Goal: Communication & Community: Answer question/provide support

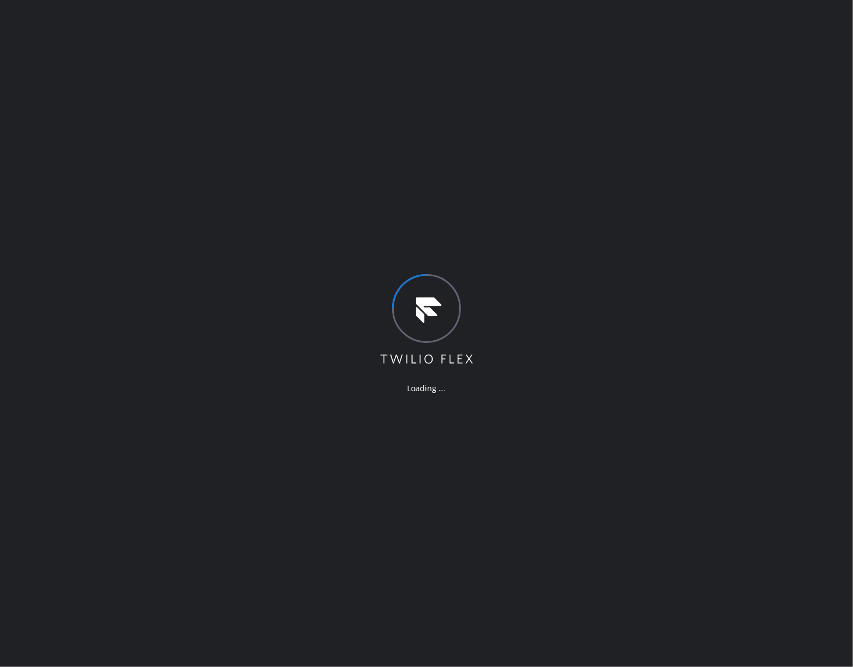
click at [673, 342] on div "Loading ..." at bounding box center [426, 333] width 853 height 667
click at [682, 491] on div "Loading ..." at bounding box center [426, 333] width 853 height 667
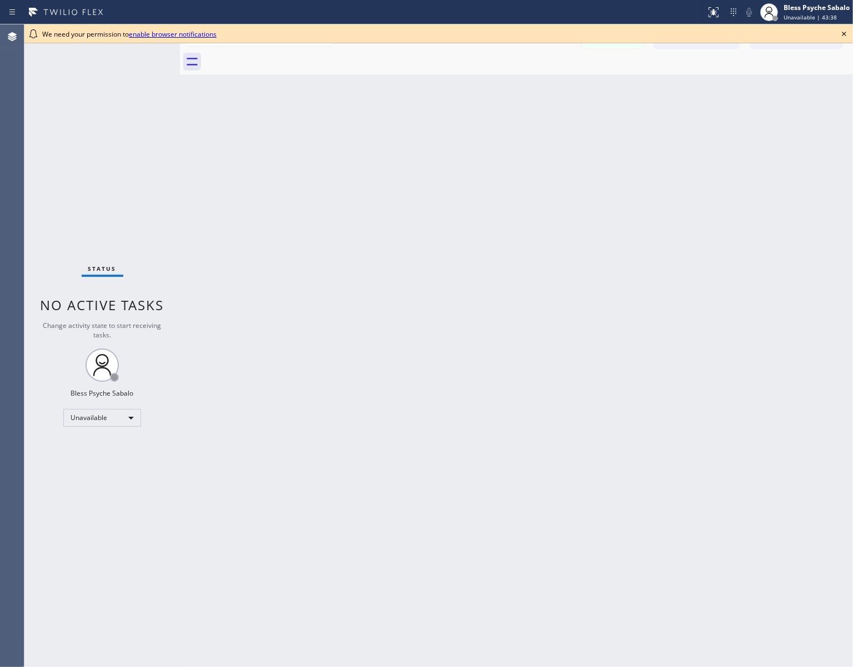
click at [844, 32] on icon at bounding box center [843, 33] width 13 height 13
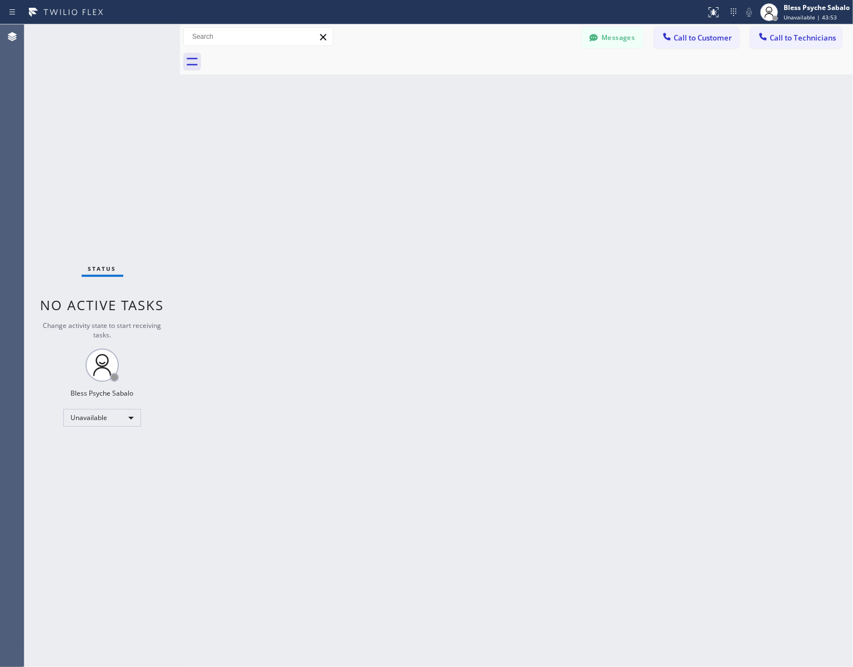
drag, startPoint x: 235, startPoint y: 287, endPoint x: 108, endPoint y: 419, distance: 183.4
click at [236, 287] on div "Back to Dashboard Change Sender ID Customers Technicians RB [PERSON_NAME] [DATE…" at bounding box center [516, 345] width 673 height 643
click at [112, 401] on div "Status No active tasks Change activity state to start receiving tasks. Bless Ps…" at bounding box center [101, 345] width 155 height 643
click at [114, 421] on div "Unavailable" at bounding box center [102, 418] width 78 height 18
click at [107, 443] on li "Available" at bounding box center [102, 446] width 76 height 13
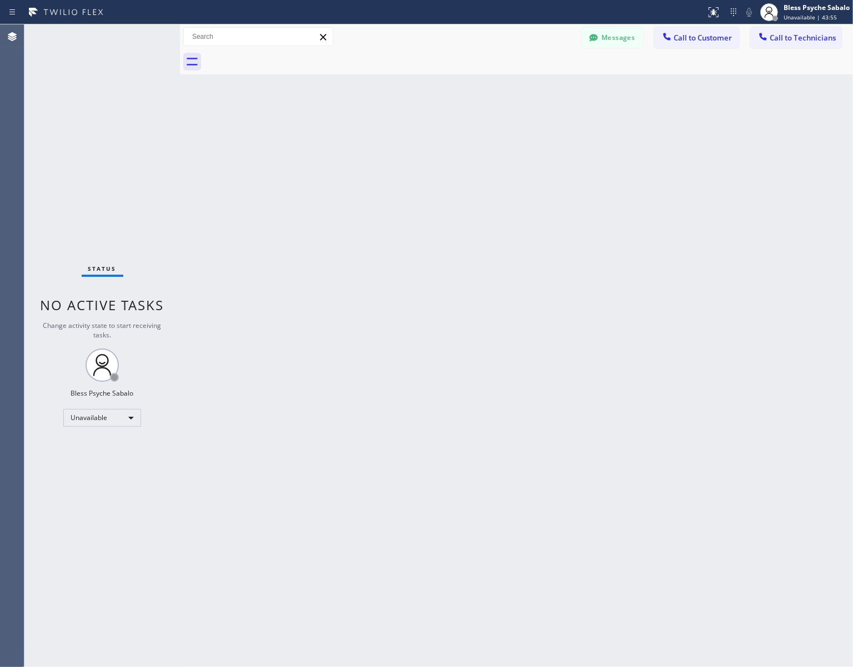
click at [230, 384] on div "Back to Dashboard Change Sender ID Customers Technicians RB [PERSON_NAME] [DATE…" at bounding box center [516, 345] width 673 height 643
click at [701, 29] on button "Call to Customer" at bounding box center [696, 37] width 85 height 21
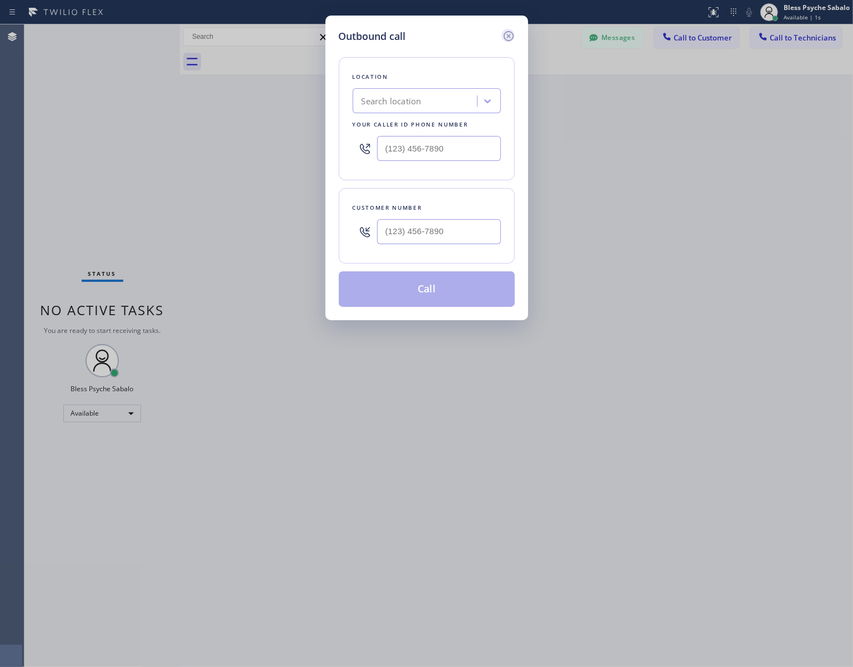
click at [512, 32] on icon at bounding box center [508, 35] width 13 height 13
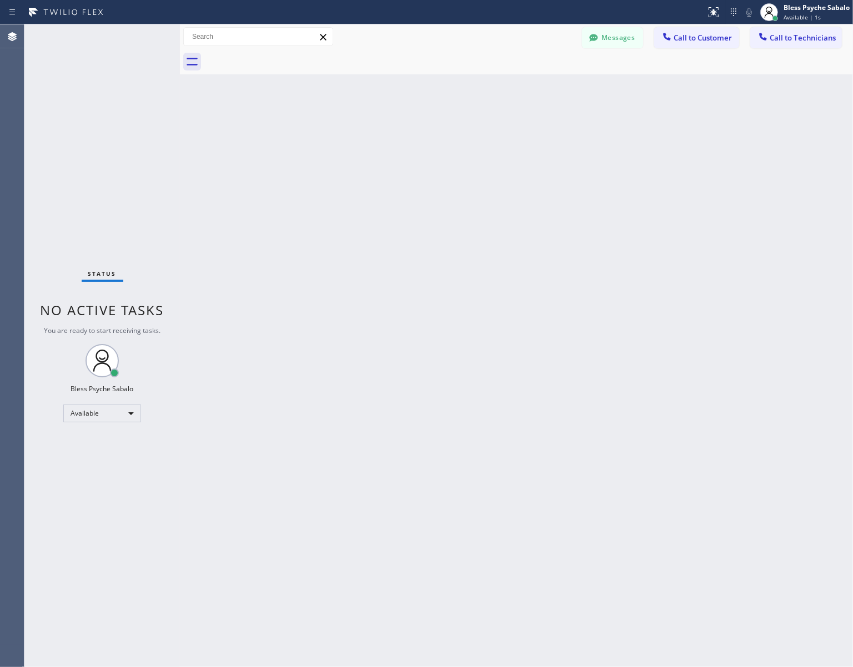
drag, startPoint x: 559, startPoint y: 98, endPoint x: 717, endPoint y: 67, distance: 161.3
click at [561, 98] on div "Back to Dashboard Change Sender ID Customers Technicians RB [PERSON_NAME] [DATE…" at bounding box center [516, 345] width 673 height 643
click at [608, 37] on button "Messages" at bounding box center [612, 37] width 61 height 21
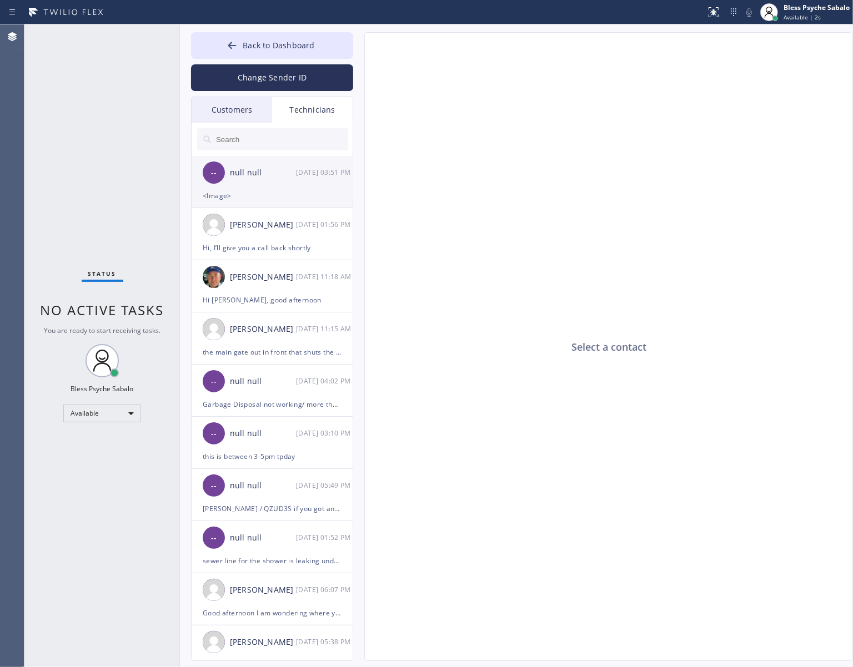
click at [232, 203] on li "-- null null [DATE] 03:51 PM <Image>" at bounding box center [273, 182] width 162 height 52
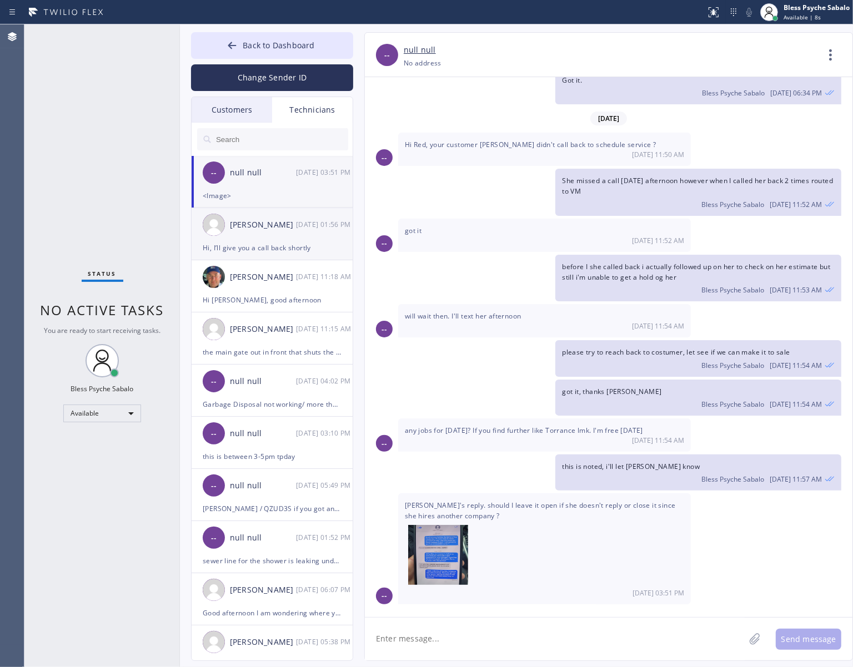
click at [264, 231] on div "[PERSON_NAME]" at bounding box center [263, 225] width 66 height 13
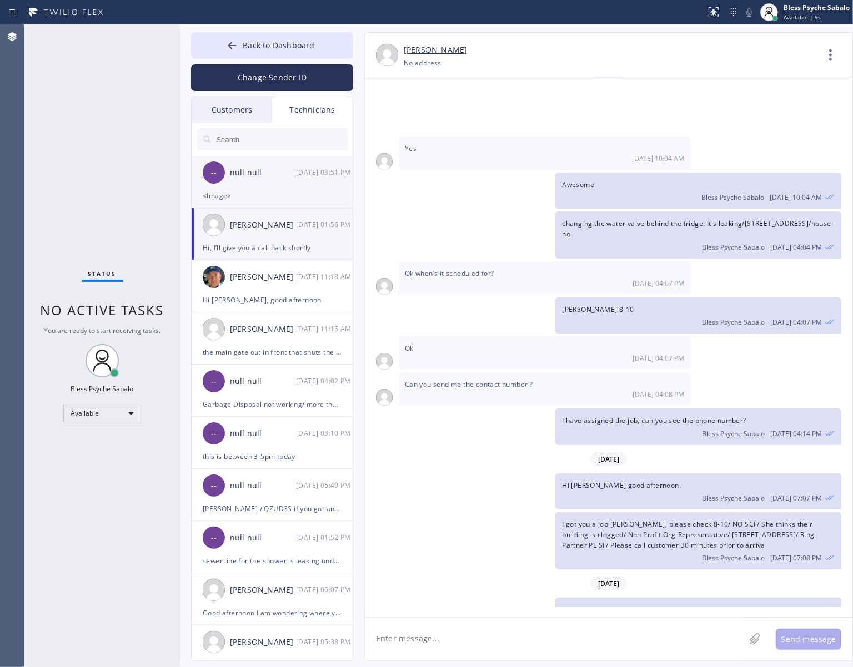
click at [278, 183] on div "-- null null [DATE] 03:51 PM" at bounding box center [273, 172] width 162 height 33
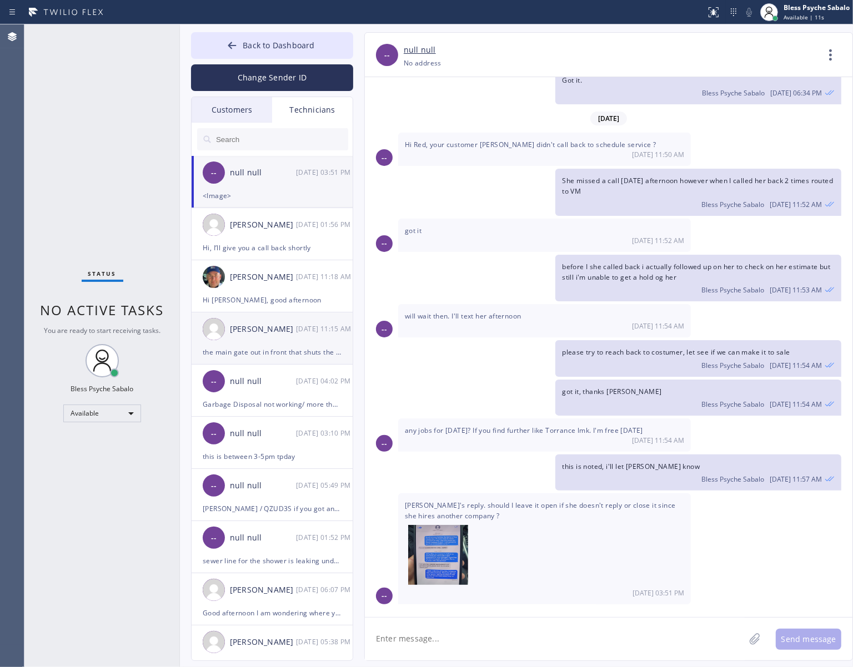
click at [259, 346] on div "the main gate out in front that shuts the water off is dripping for a couple of…" at bounding box center [272, 352] width 139 height 13
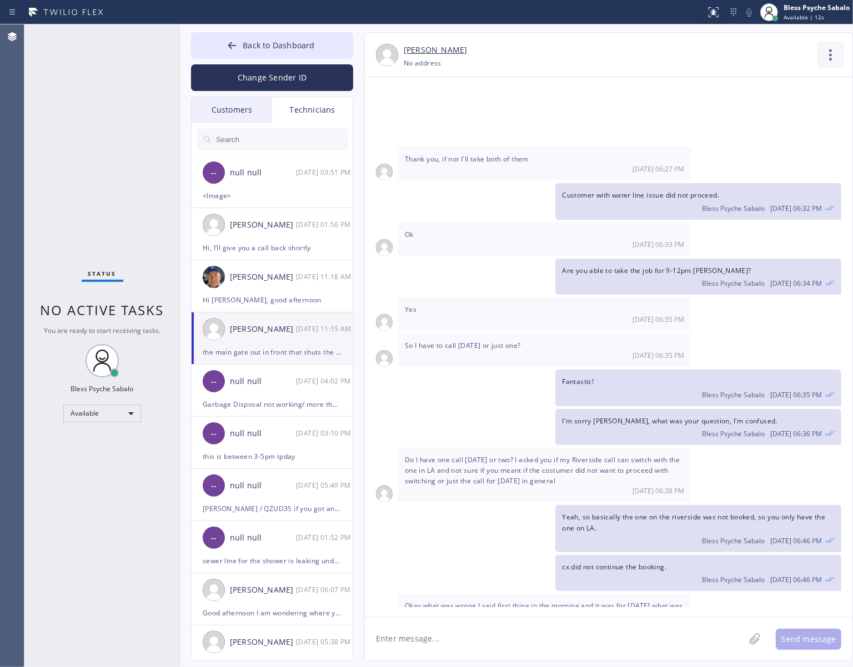
type input "[PHONE_NUMBER]"
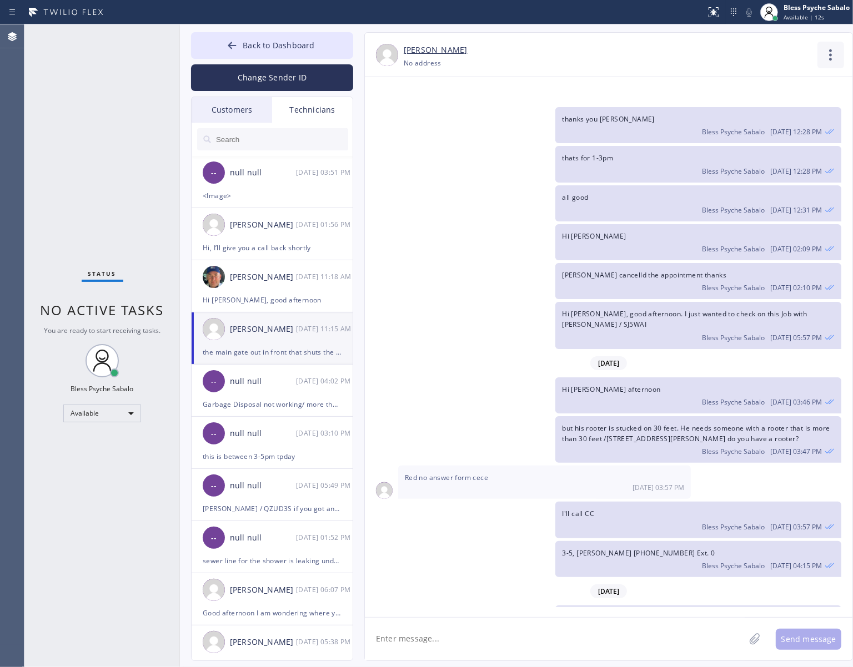
click at [826, 46] on icon at bounding box center [830, 55] width 27 height 27
click at [784, 118] on li "Call to Technician" at bounding box center [763, 113] width 161 height 29
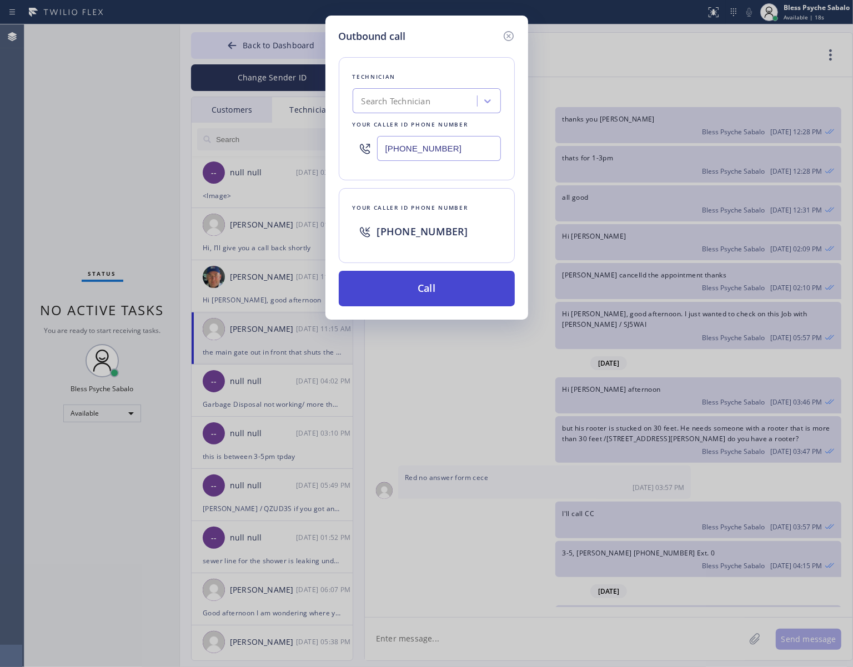
click at [422, 285] on button "Call" at bounding box center [427, 289] width 176 height 36
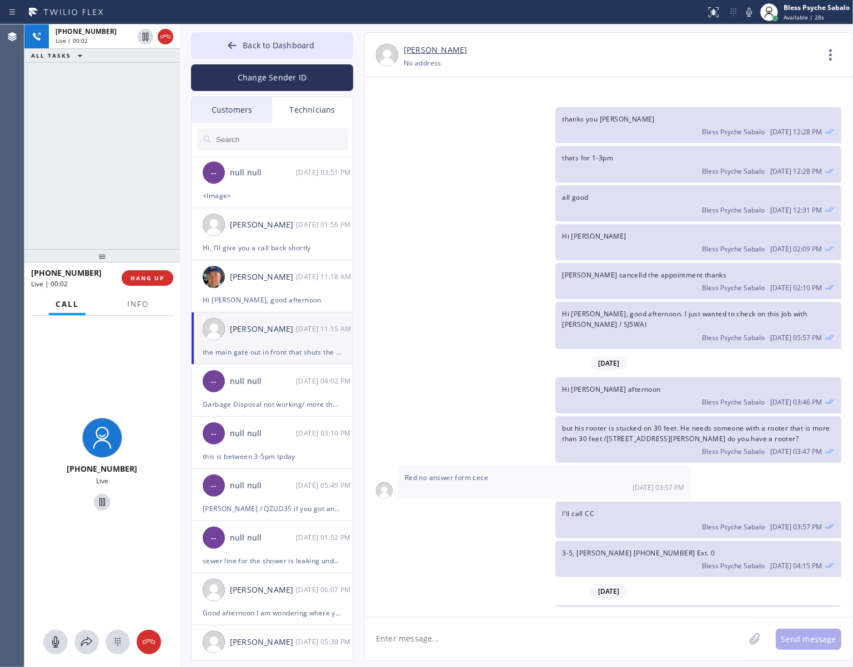
click at [486, 318] on div "[DATE] Hi [PERSON_NAME], Just a quick reminder that our training sessions are h…" at bounding box center [609, 342] width 488 height 530
drag, startPoint x: 686, startPoint y: 578, endPoint x: 561, endPoint y: 554, distance: 127.7
click at [561, 529] on div "the main gate out in front that shuts the water off is dripping for a couple of…" at bounding box center [698, 635] width 286 height 58
click at [691, 529] on div "Bless Psyche Sabalo [DATE] 11:15 AM" at bounding box center [698, 650] width 273 height 12
drag, startPoint x: 660, startPoint y: 576, endPoint x: 554, endPoint y: 553, distance: 108.5
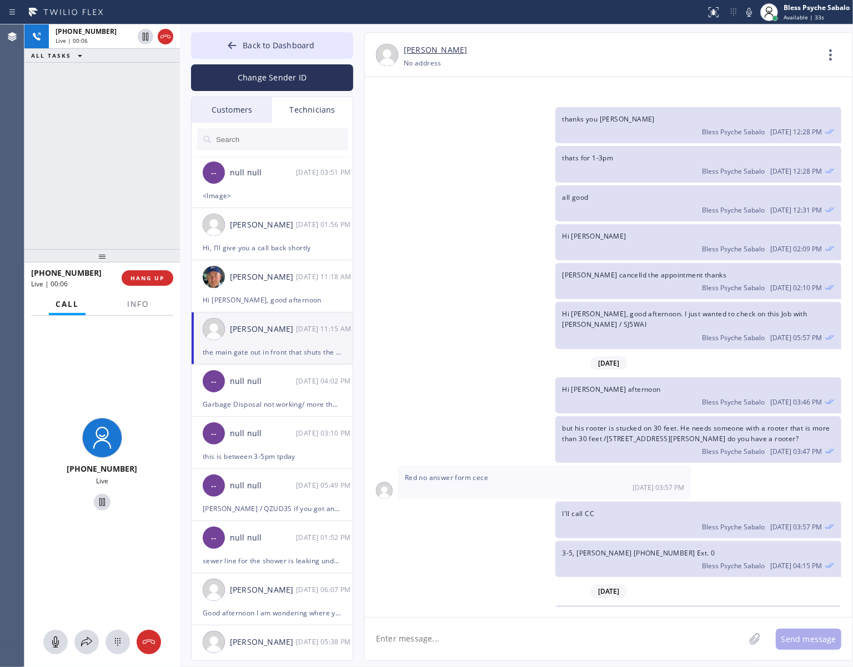
click at [554, 529] on div "the main gate out in front that shuts the water off is dripping for a couple of…" at bounding box center [603, 635] width 476 height 58
click at [479, 416] on div "but his rooter is stucked on 30 feet. He needs someone with a rooter that is mo…" at bounding box center [603, 439] width 476 height 47
click at [154, 279] on span "HANG UP" at bounding box center [147, 278] width 34 height 8
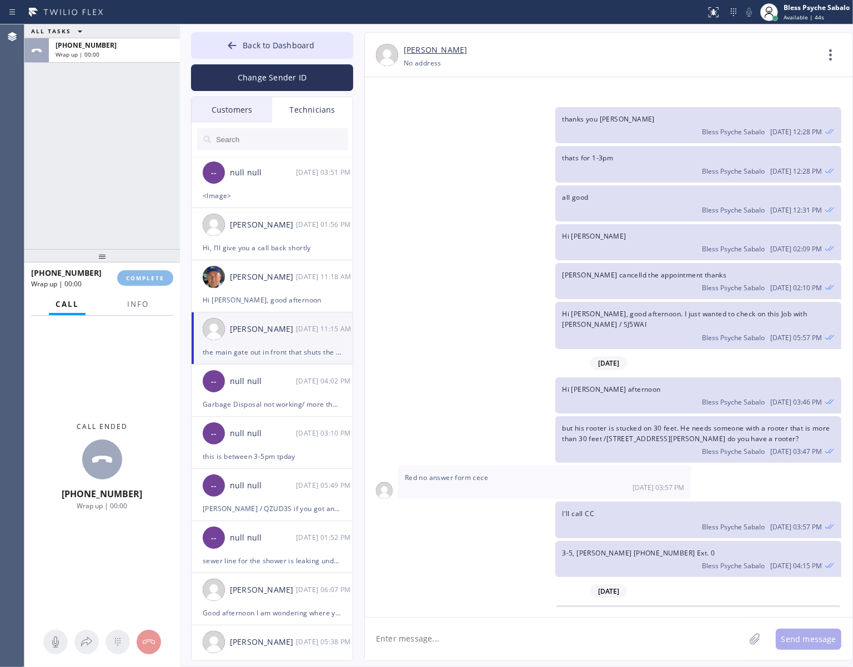
click at [500, 352] on div "[DATE]" at bounding box center [609, 363] width 488 height 23
click at [148, 275] on span "COMPLETE" at bounding box center [145, 278] width 38 height 8
click at [147, 225] on div "ALL TASKS ALL TASKS ACTIVE TASKS TASKS IN WRAP UP [PHONE_NUMBER] Wrap up | 00:09" at bounding box center [101, 136] width 155 height 225
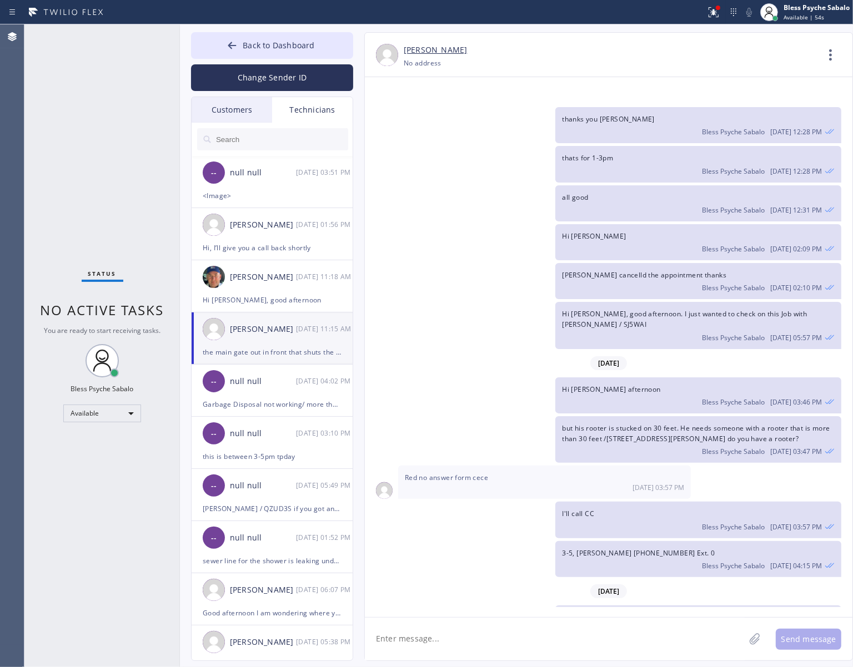
click at [506, 246] on div "[DATE] Hi [PERSON_NAME], Just a quick reminder that our training sessions are h…" at bounding box center [609, 342] width 488 height 530
click at [458, 302] on div "Hi [PERSON_NAME], good afternoon. I just wanted to check on this Job with [PERS…" at bounding box center [603, 325] width 476 height 47
click at [240, 184] on div "-- null null [DATE] 03:51 PM" at bounding box center [273, 172] width 162 height 33
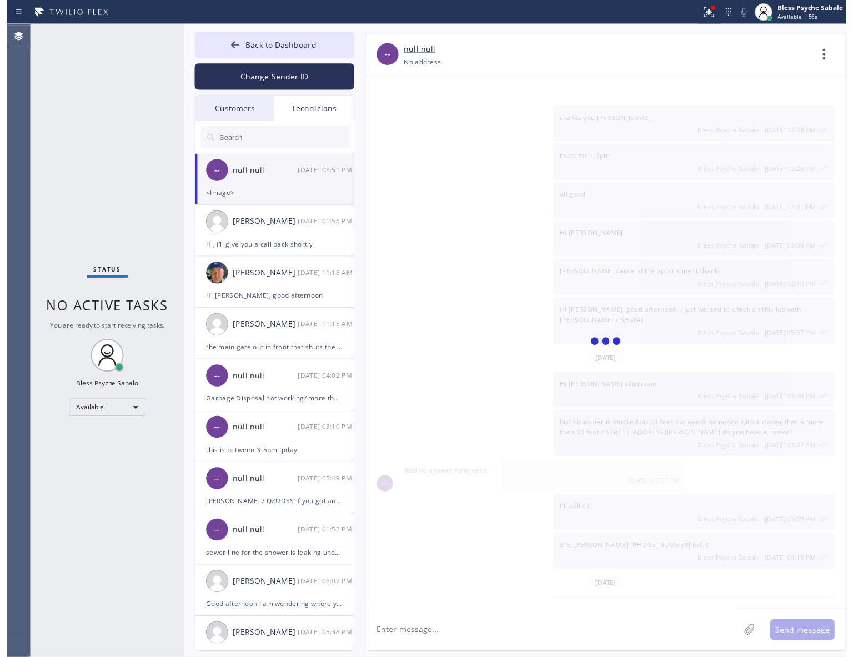
scroll to position [1466, 0]
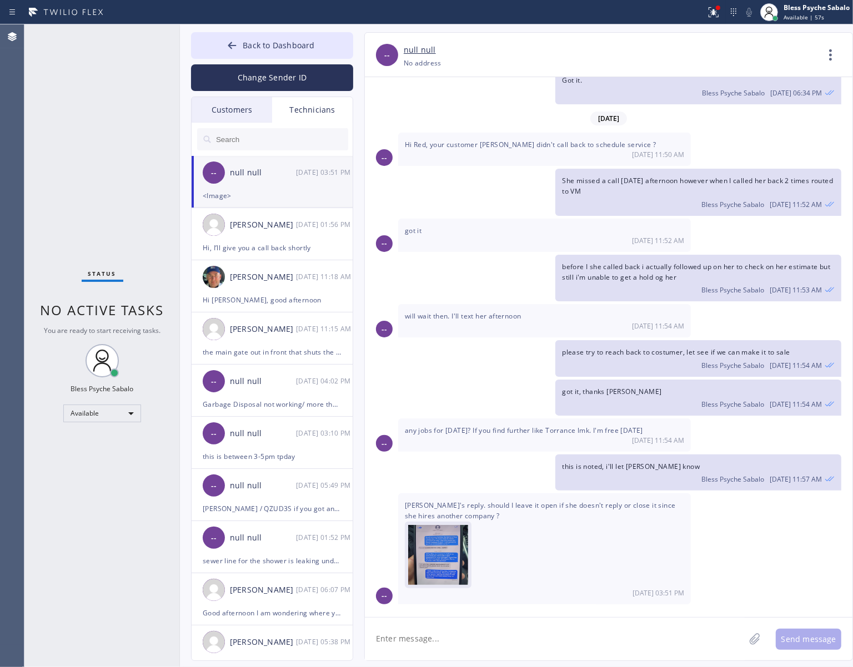
click at [431, 529] on img at bounding box center [438, 558] width 60 height 67
click at [517, 529] on textarea at bounding box center [555, 639] width 380 height 43
click at [450, 529] on img at bounding box center [438, 558] width 60 height 67
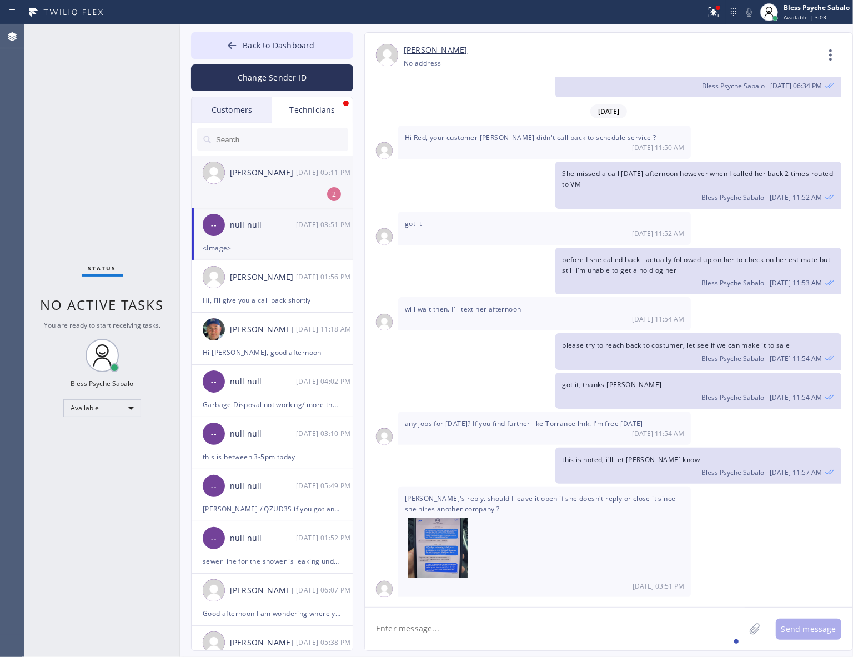
click at [311, 194] on li "[PERSON_NAME] [DATE] 05:11 PM 2" at bounding box center [273, 182] width 162 height 52
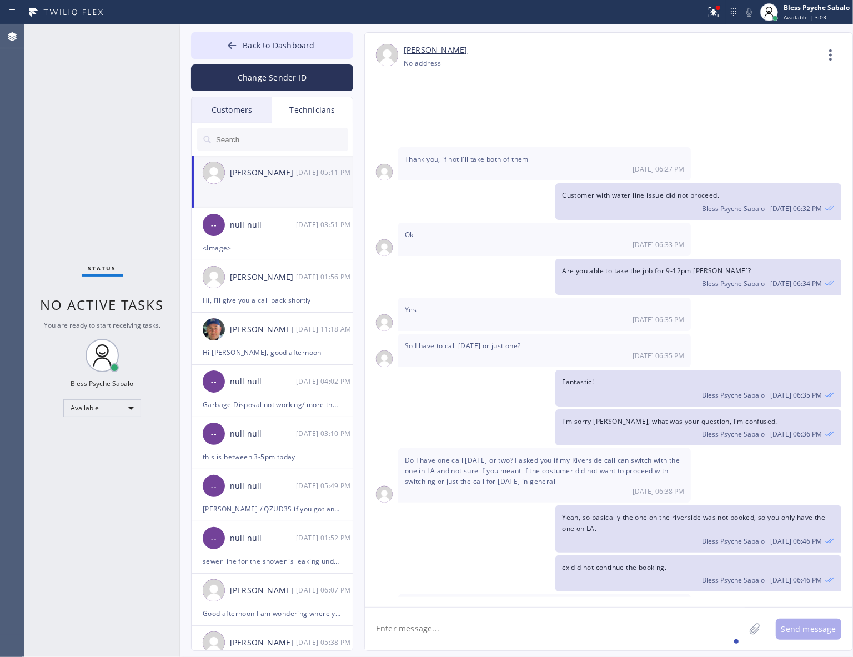
scroll to position [15384, 0]
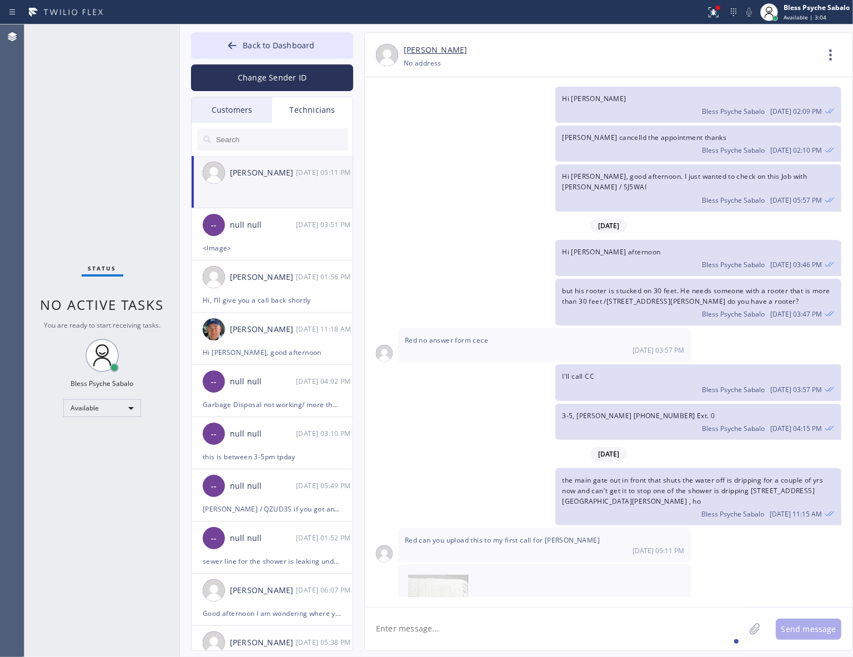
click at [523, 529] on textarea at bounding box center [555, 629] width 380 height 43
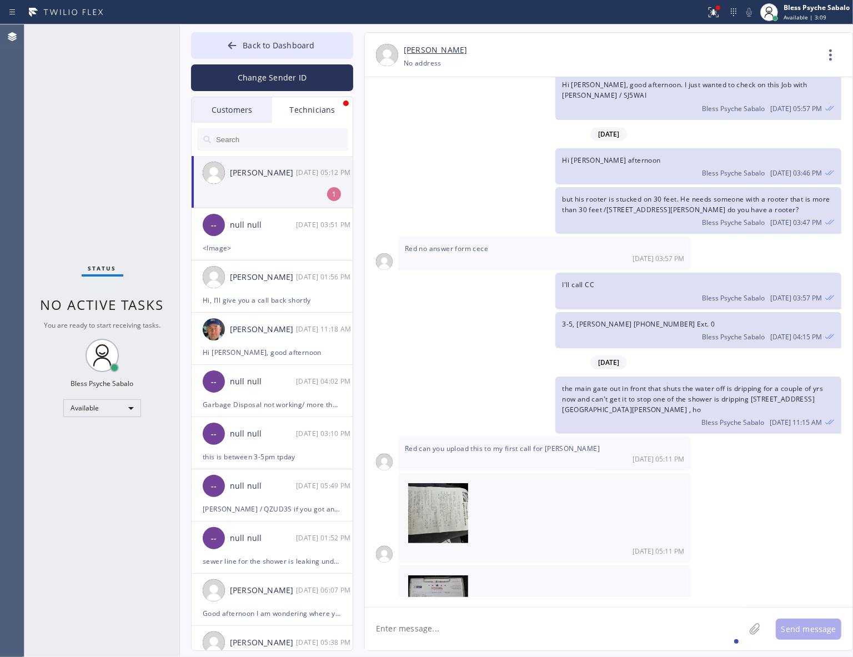
click at [438, 529] on textarea at bounding box center [555, 629] width 380 height 43
type textarea "Sure"
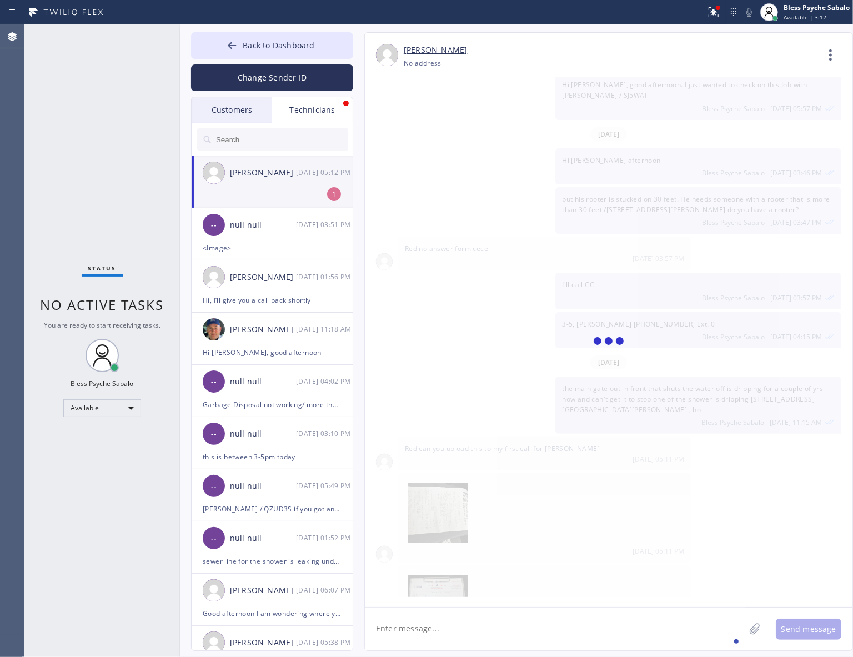
scroll to position [15514, 0]
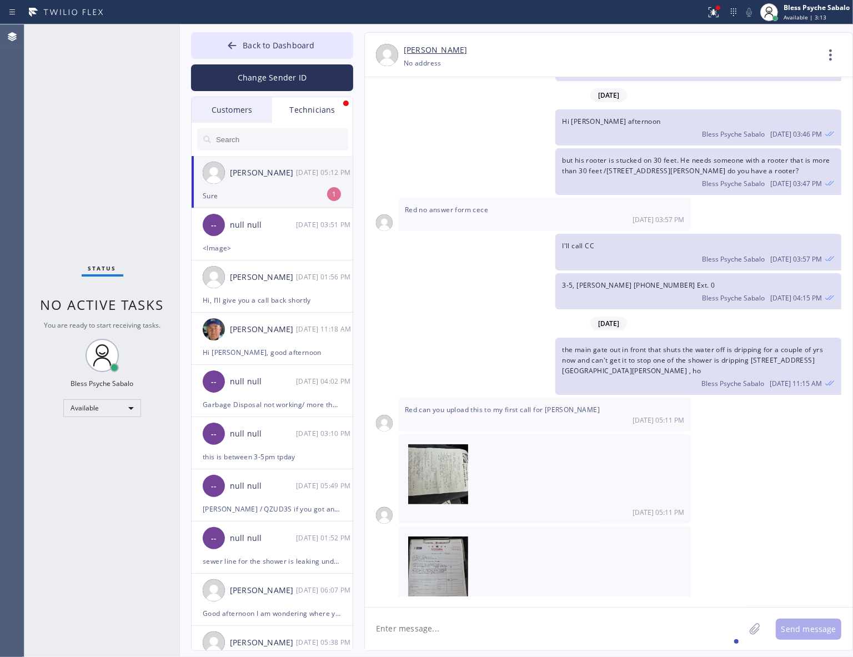
click at [303, 111] on div "Technicians" at bounding box center [312, 110] width 81 height 26
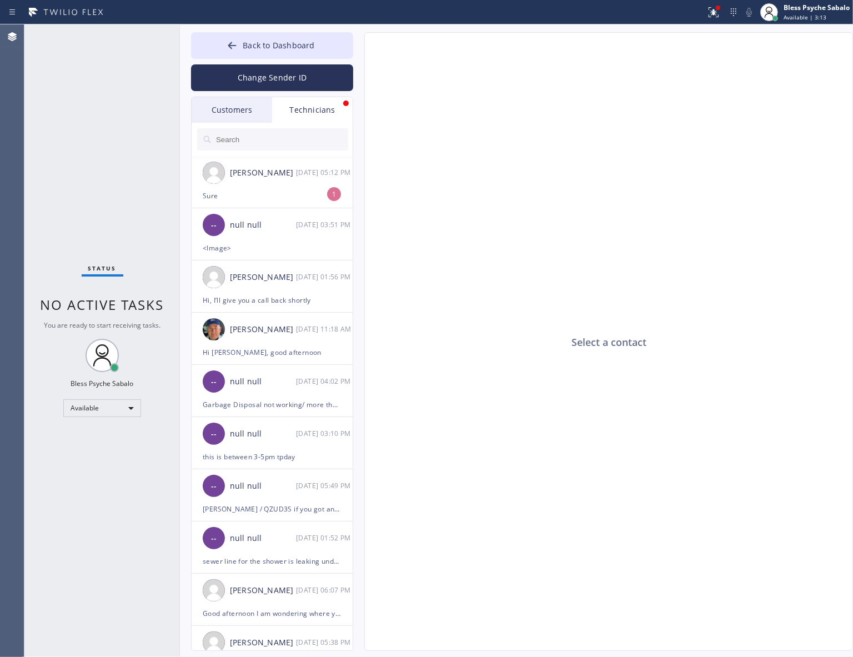
click at [299, 138] on input "text" at bounding box center [281, 139] width 133 height 22
click at [242, 114] on div "Customers" at bounding box center [232, 110] width 81 height 26
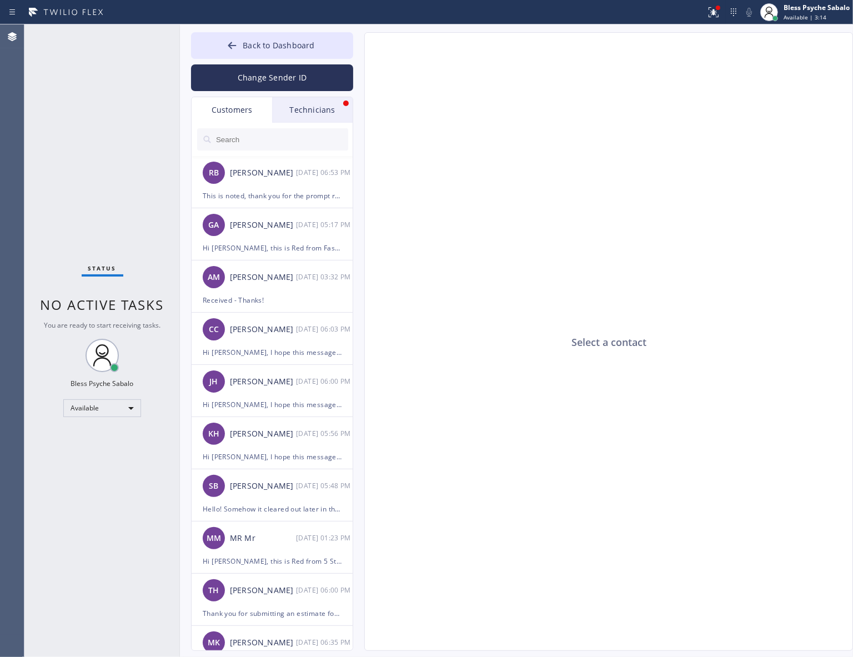
click at [324, 109] on div "Technicians" at bounding box center [312, 110] width 81 height 26
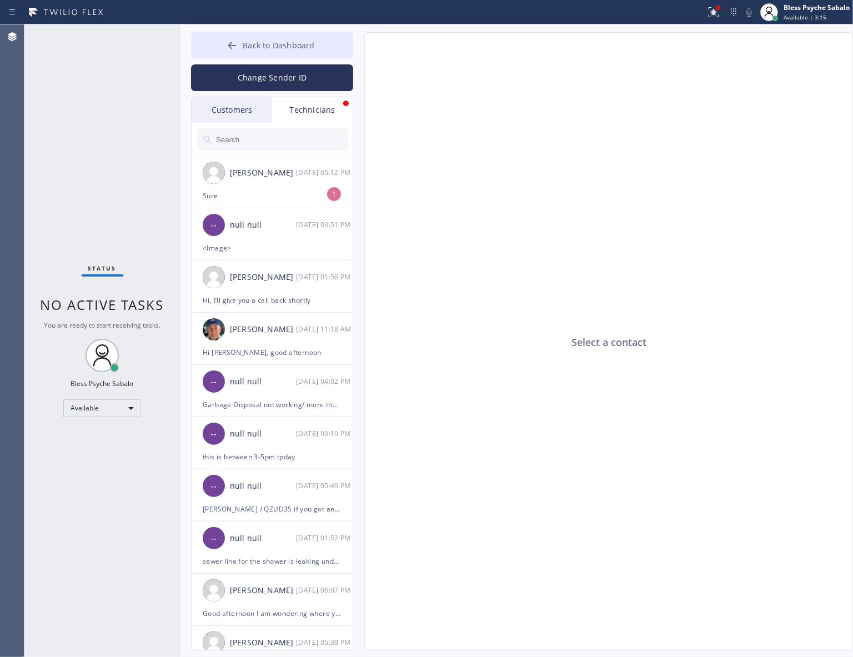
click at [288, 34] on button "Back to Dashboard" at bounding box center [272, 45] width 162 height 27
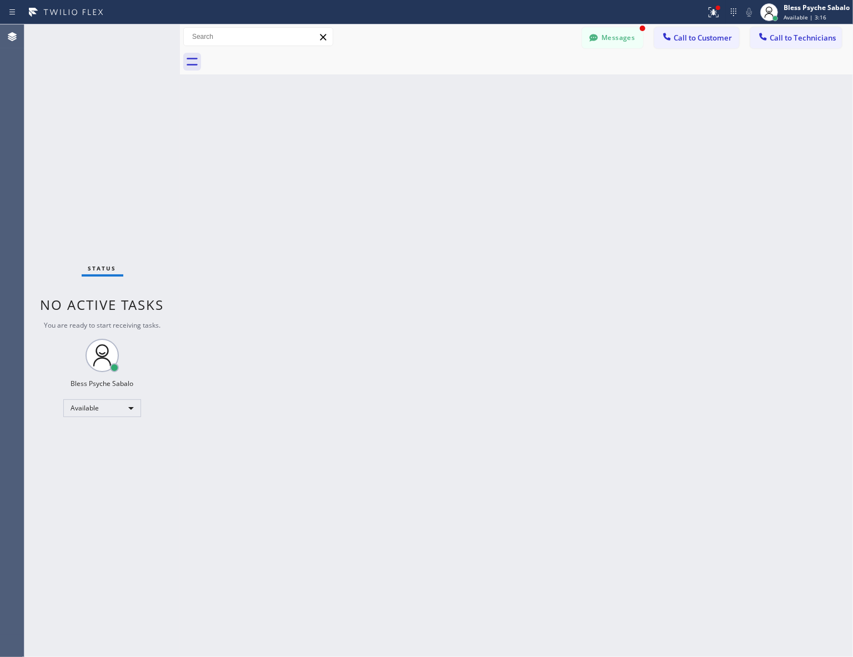
drag, startPoint x: 565, startPoint y: 75, endPoint x: 661, endPoint y: 53, distance: 97.9
click at [567, 75] on div "Back to Dashboard Change Sender ID Customers Technicians RB [PERSON_NAME] [DATE…" at bounding box center [516, 340] width 673 height 633
click at [628, 36] on button "Messages" at bounding box center [612, 37] width 61 height 21
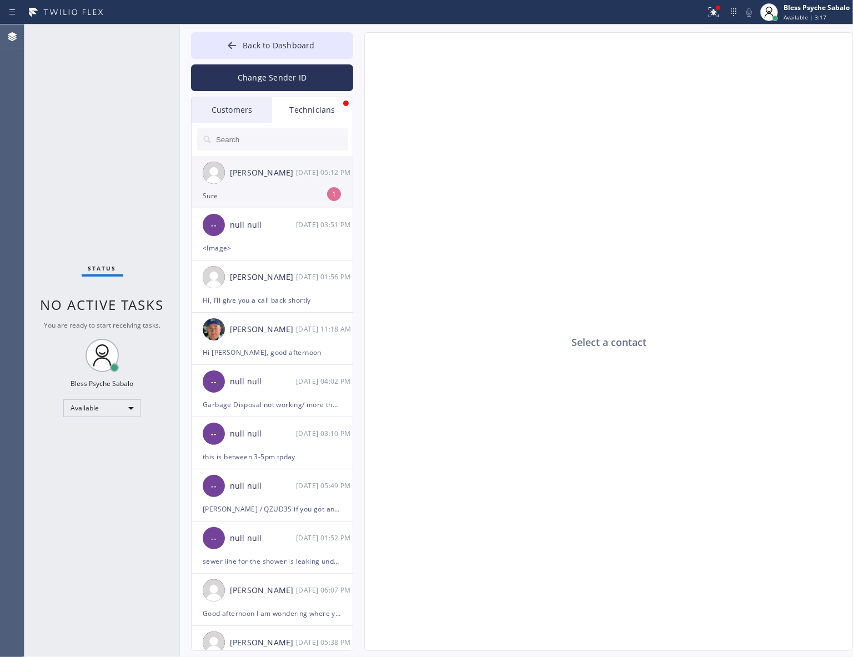
click at [342, 182] on div "[PERSON_NAME] [DATE] 05:12 PM" at bounding box center [273, 172] width 162 height 33
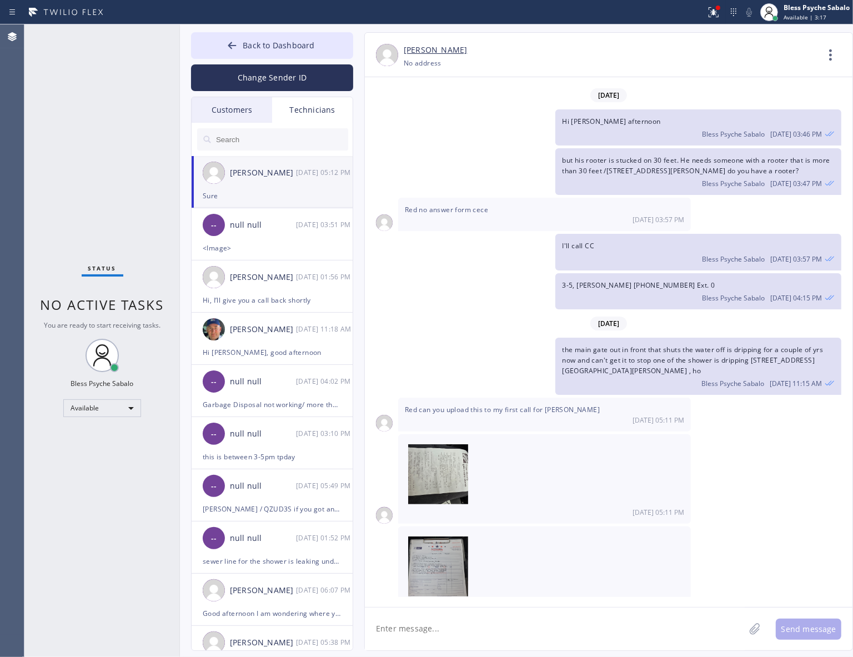
click at [332, 114] on div "Technicians" at bounding box center [312, 110] width 81 height 26
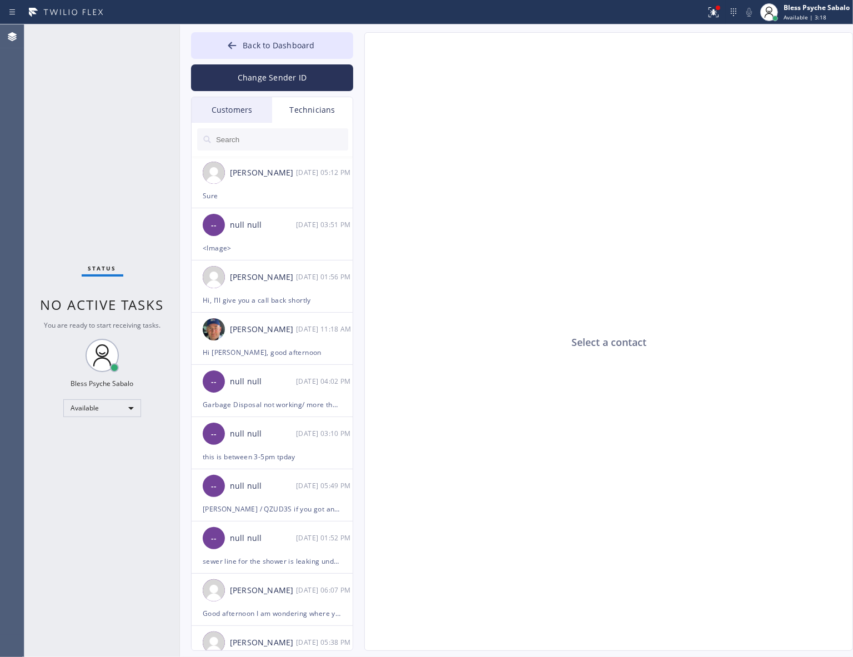
click at [318, 136] on input "text" at bounding box center [281, 139] width 133 height 22
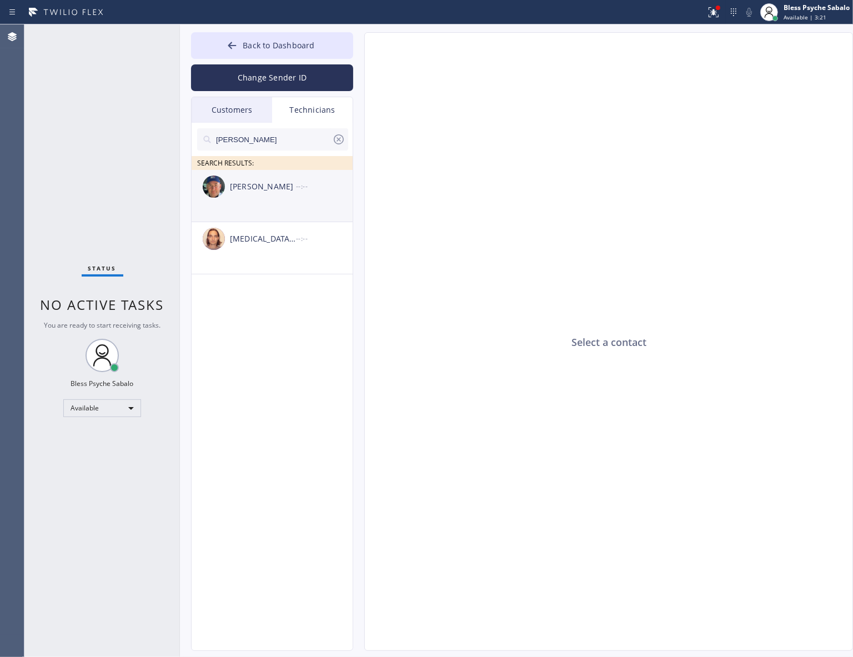
type input "[PERSON_NAME]"
click at [286, 195] on div "[PERSON_NAME] --:--" at bounding box center [273, 186] width 162 height 33
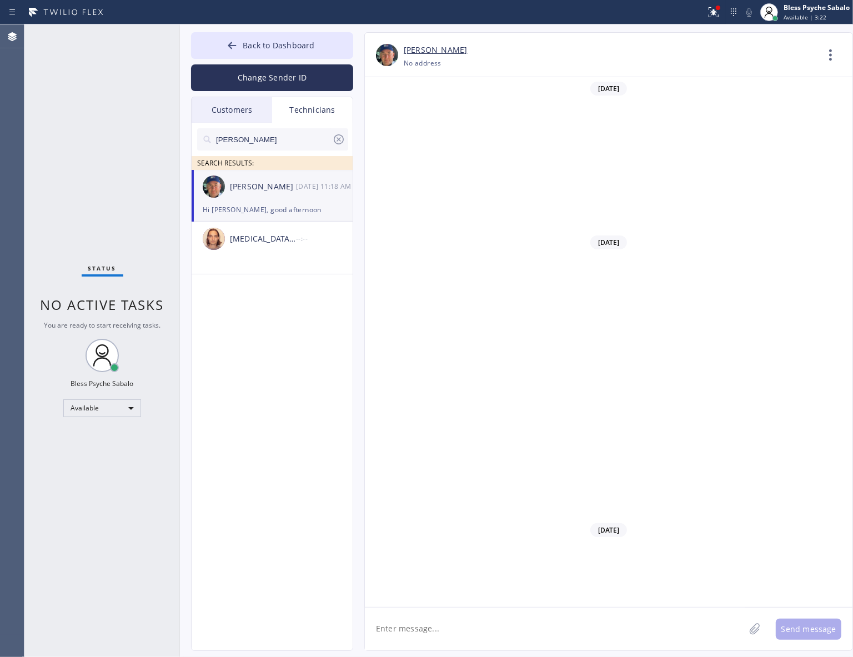
scroll to position [11037, 0]
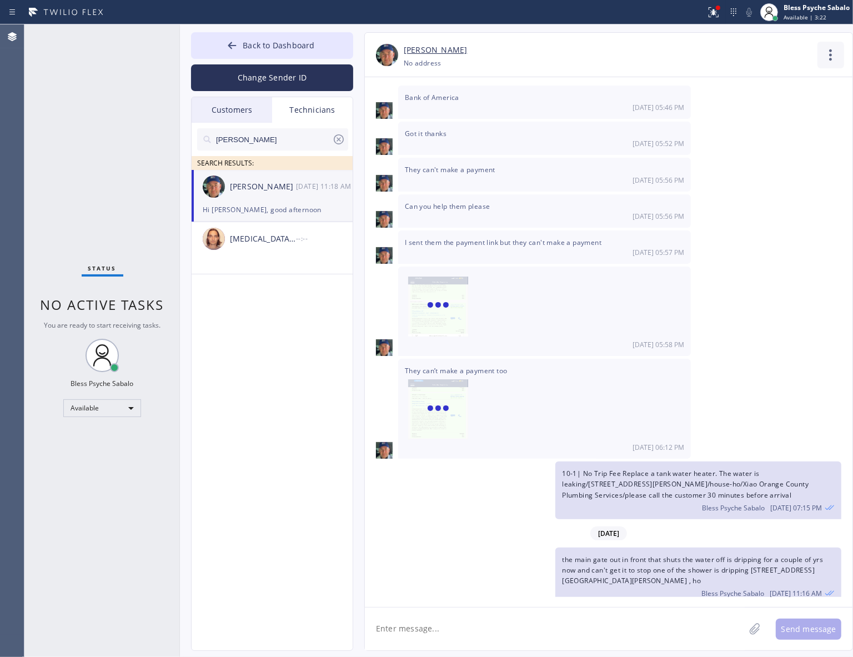
click at [826, 56] on icon at bounding box center [830, 55] width 27 height 27
click at [730, 112] on li "Call to Technician" at bounding box center [763, 113] width 161 height 29
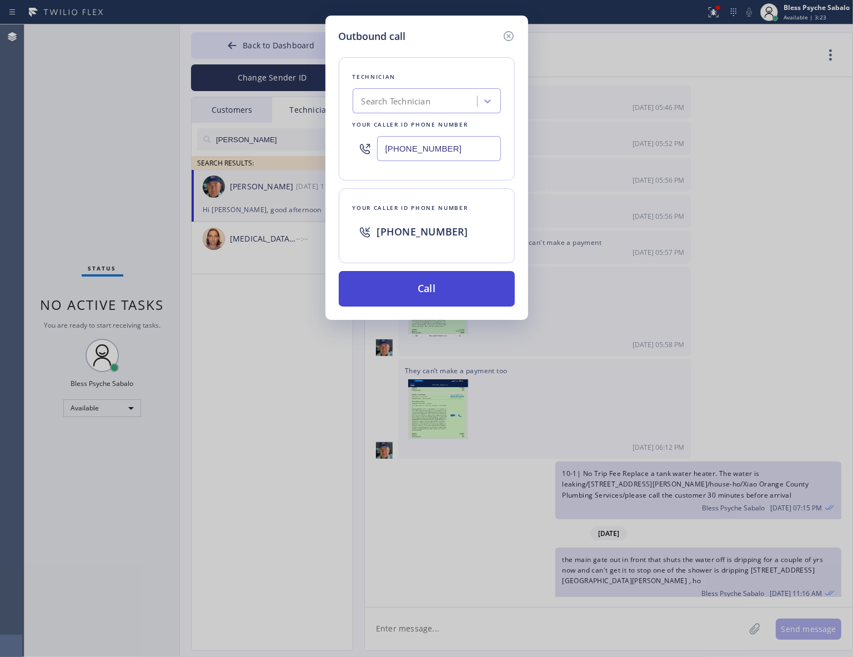
click at [436, 285] on button "Call" at bounding box center [427, 289] width 176 height 36
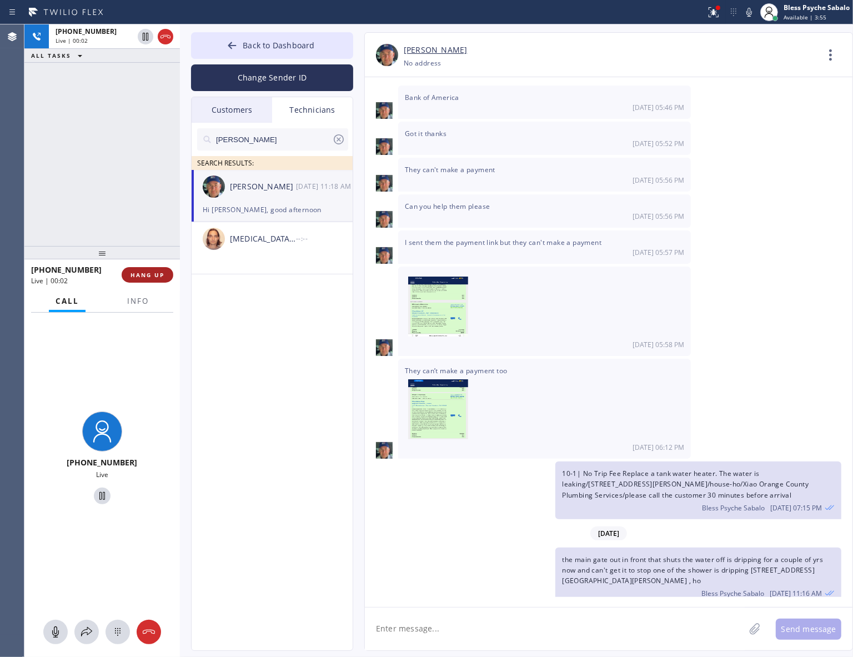
click at [143, 269] on button "HANG UP" at bounding box center [148, 275] width 52 height 16
click at [153, 193] on div "[PHONE_NUMBER] Live | 00:03 ALL TASKS ALL TASKS ACTIVE TASKS TASKS IN WRAP UP" at bounding box center [101, 135] width 155 height 222
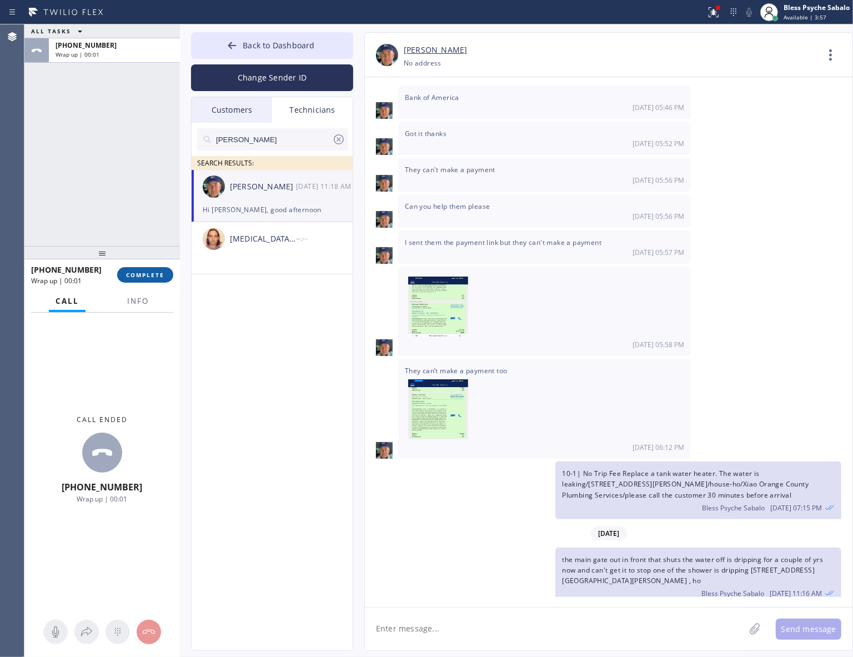
click at [148, 259] on div at bounding box center [101, 252] width 155 height 13
click at [148, 271] on button "COMPLETE" at bounding box center [145, 278] width 56 height 16
click at [100, 193] on div "ALL TASKS ALL TASKS ACTIVE TASKS TASKS IN WRAP UP [PHONE_NUMBER] Wrap up | 00:01" at bounding box center [101, 136] width 155 height 224
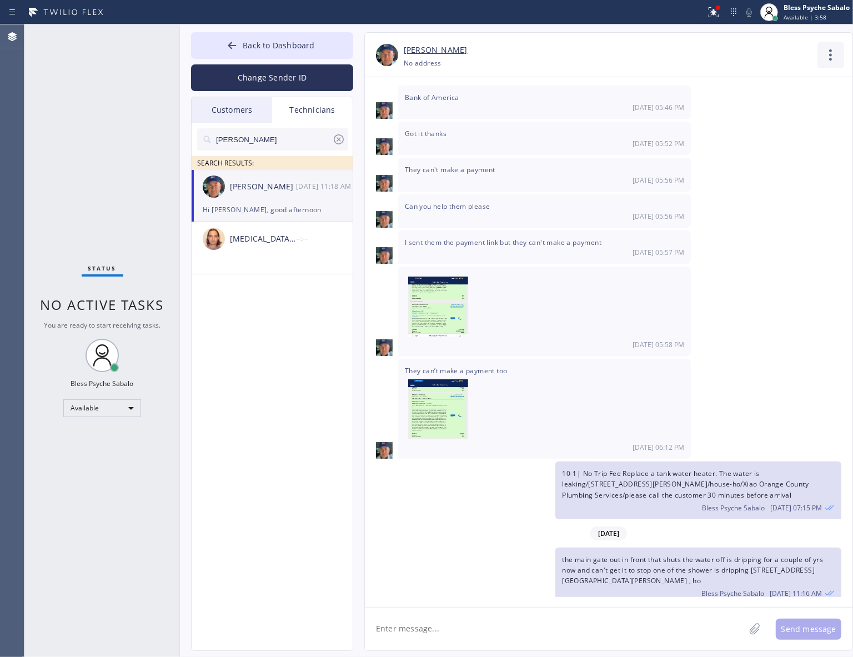
click at [840, 48] on icon at bounding box center [830, 55] width 27 height 27
click at [748, 118] on li "Call to Technician" at bounding box center [763, 113] width 161 height 29
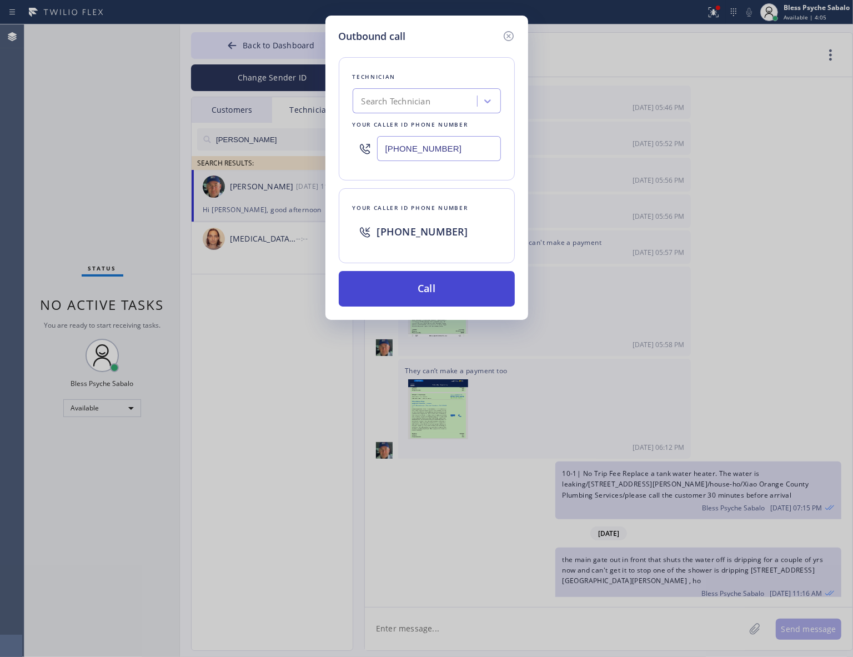
click at [470, 282] on button "Call" at bounding box center [427, 289] width 176 height 36
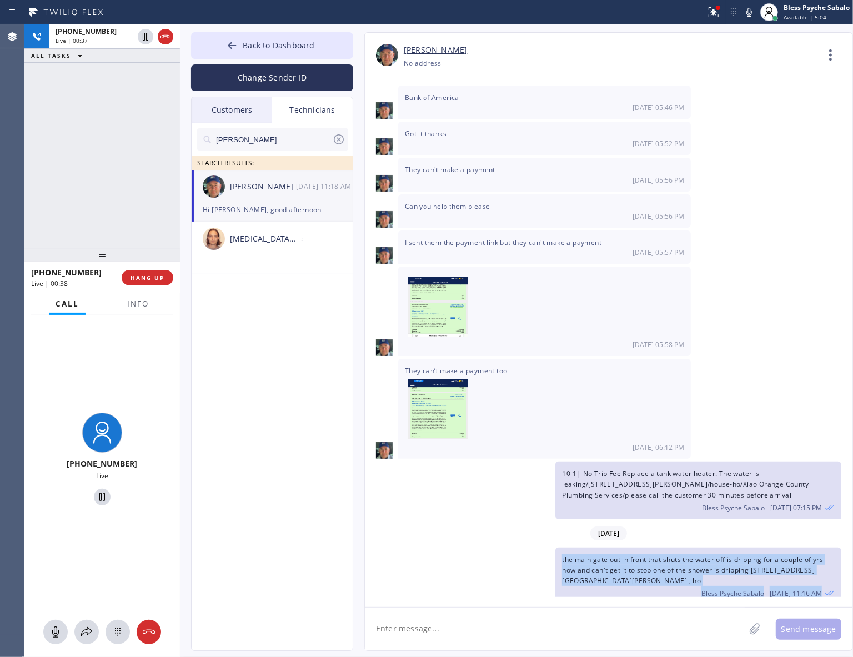
drag, startPoint x: 581, startPoint y: 529, endPoint x: 648, endPoint y: 573, distance: 79.5
click at [648, 529] on div "[DATE] Hi Nik, Just a quick reminder that our training sessions are held every …" at bounding box center [609, 337] width 488 height 520
click at [661, 529] on div "Hi [PERSON_NAME], good afternoon Bless Psyche Sabalo [DATE] 11:18 AM" at bounding box center [698, 626] width 286 height 36
drag, startPoint x: 651, startPoint y: 571, endPoint x: 563, endPoint y: 500, distance: 113.0
click at [562, 500] on div "[DATE] Hi Nik, Just a quick reminder that our training sessions are held every …" at bounding box center [609, 337] width 488 height 520
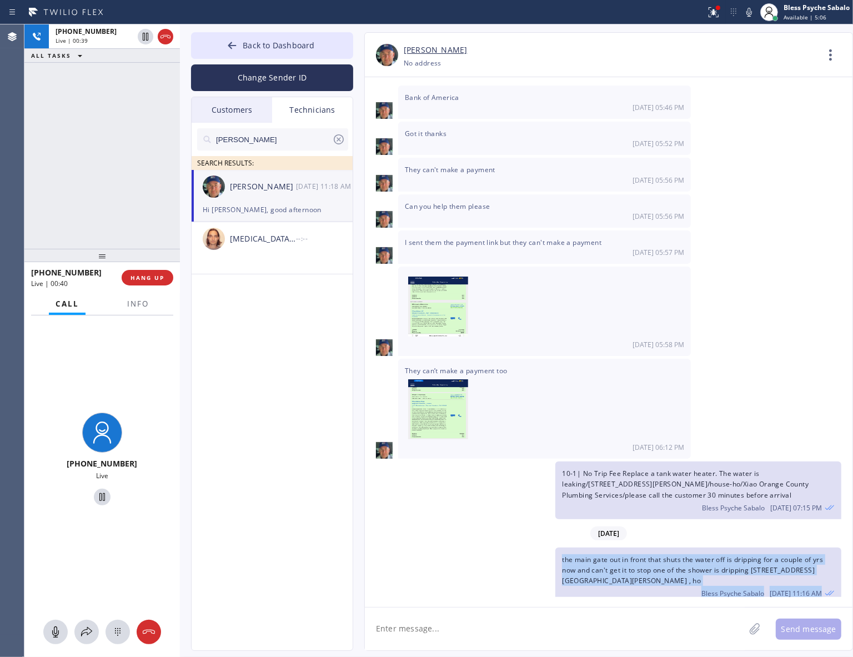
click at [575, 529] on span "the main gate out in front that shuts the water off is dripping for a couple of…" at bounding box center [692, 570] width 261 height 31
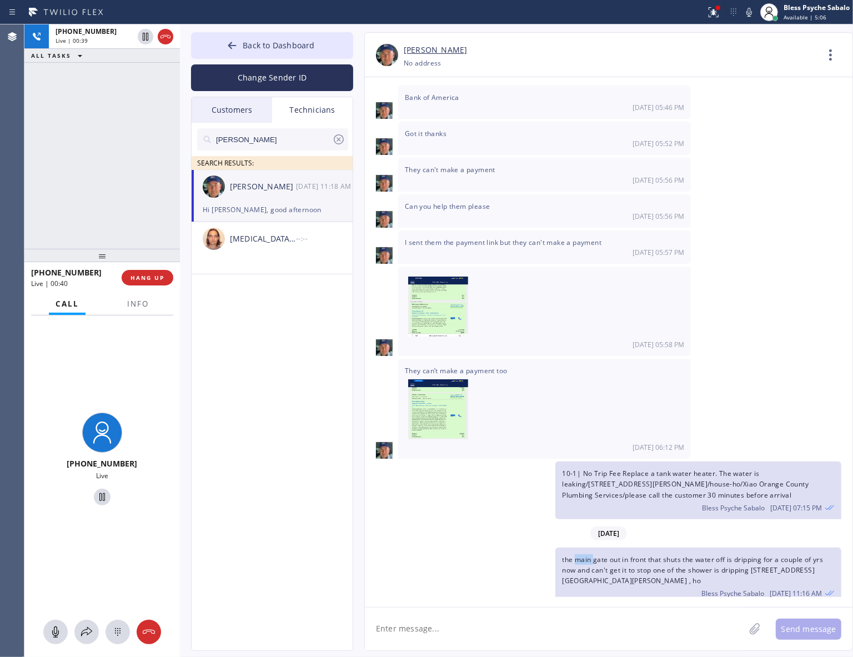
click at [575, 529] on span "the main gate out in front that shuts the water off is dripping for a couple of…" at bounding box center [692, 570] width 261 height 31
click at [153, 275] on span "HANG UP" at bounding box center [147, 278] width 34 height 8
click at [104, 146] on div "[PHONE_NUMBER] Live | 01:21 ALL TASKS ALL TASKS ACTIVE TASKS TASKS IN WRAP UP" at bounding box center [101, 136] width 155 height 224
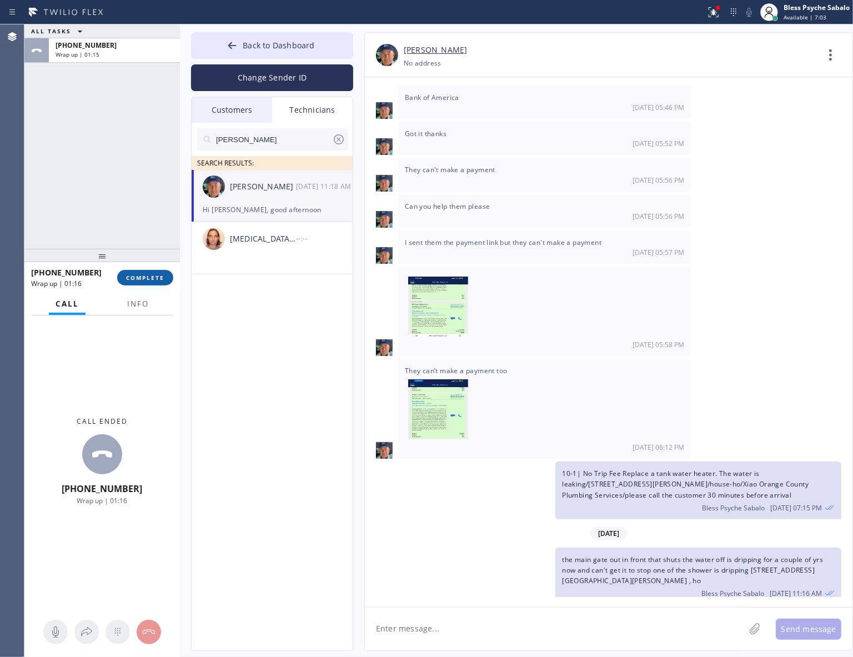
click at [142, 275] on span "COMPLETE" at bounding box center [145, 278] width 38 height 8
drag, startPoint x: 56, startPoint y: 165, endPoint x: 235, endPoint y: 35, distance: 221.5
click at [63, 154] on div "ALL TASKS ALL TASKS ACTIVE TASKS TASKS IN WRAP UP [PHONE_NUMBER] Wrap up | 01:15" at bounding box center [101, 136] width 155 height 224
click at [296, 34] on button "Back to Dashboard" at bounding box center [272, 45] width 162 height 27
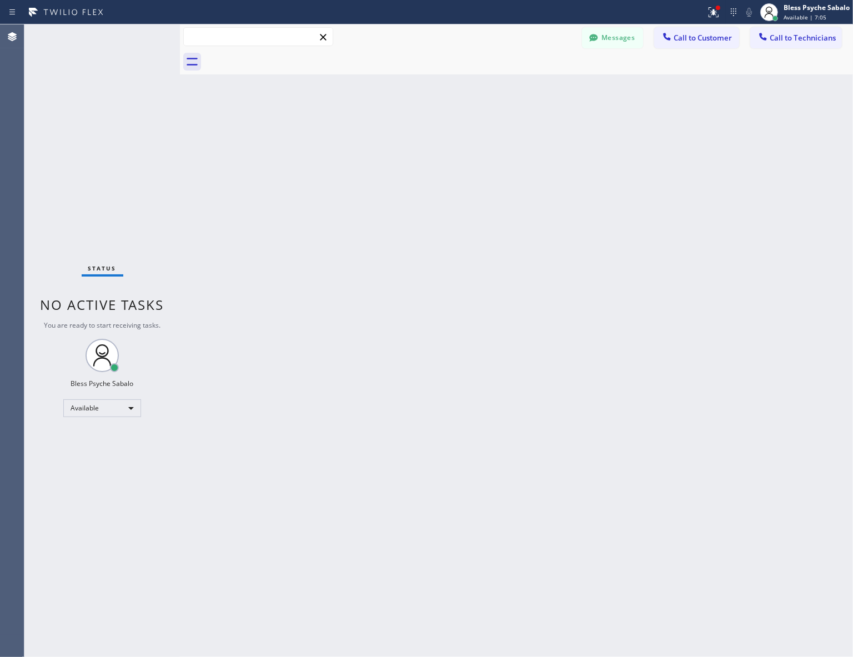
click at [298, 44] on input "text" at bounding box center [258, 37] width 149 height 18
click at [635, 173] on div "Back to Dashboard Change Sender ID Customers Technicians RB [PERSON_NAME] [DATE…" at bounding box center [516, 340] width 673 height 633
click at [706, 26] on div "Messages Call to Customer Call to Technicians Outbound call Location Search loc…" at bounding box center [516, 36] width 673 height 25
click at [694, 37] on span "Call to Customer" at bounding box center [703, 38] width 58 height 10
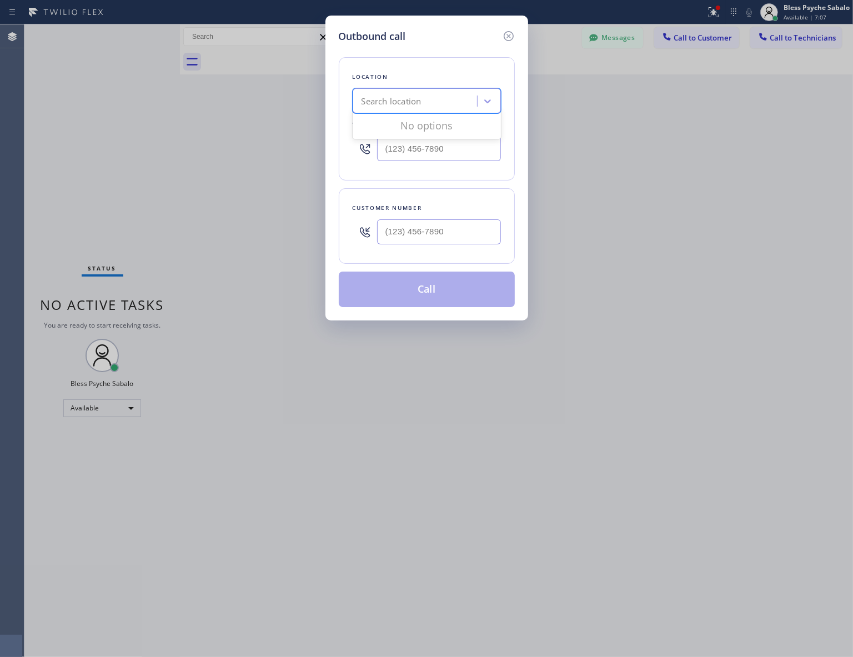
click at [449, 104] on div "Search location" at bounding box center [416, 101] width 121 height 19
paste input "[GEOGRAPHIC_DATA] Plumbing"
type input "[GEOGRAPHIC_DATA] Plumbing"
click at [412, 121] on div "[GEOGRAPHIC_DATA] Plumbing" at bounding box center [427, 124] width 148 height 20
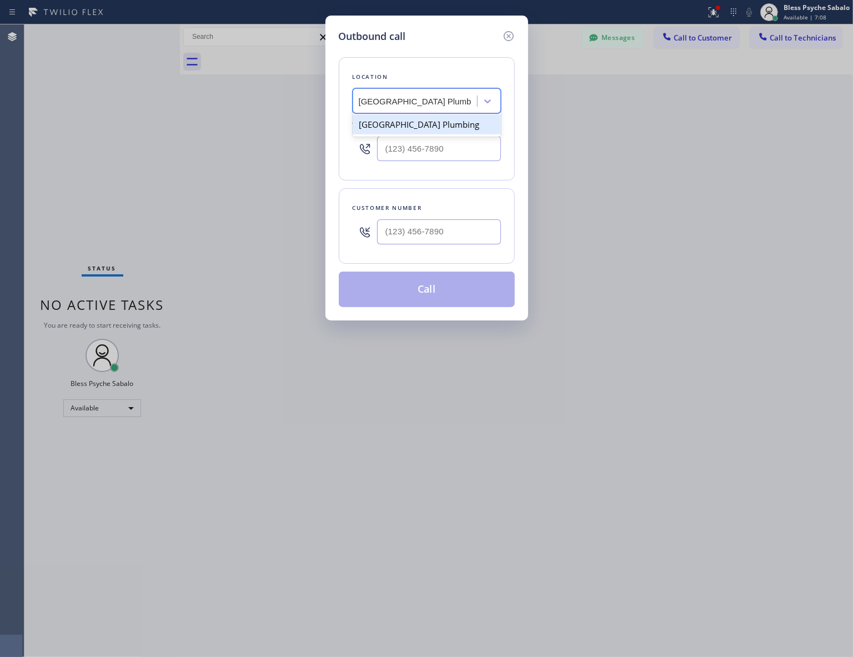
type input "[PHONE_NUMBER]"
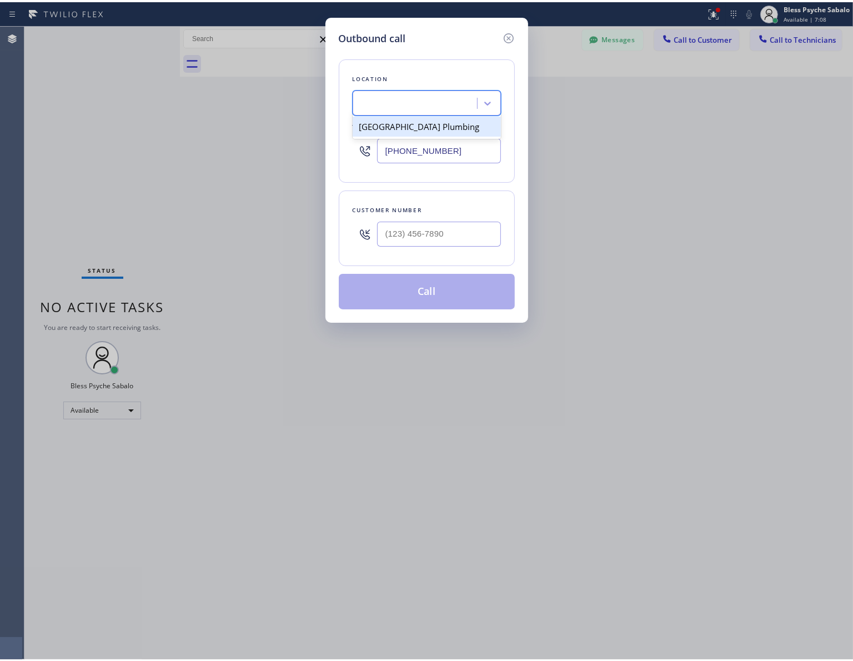
scroll to position [0, 0]
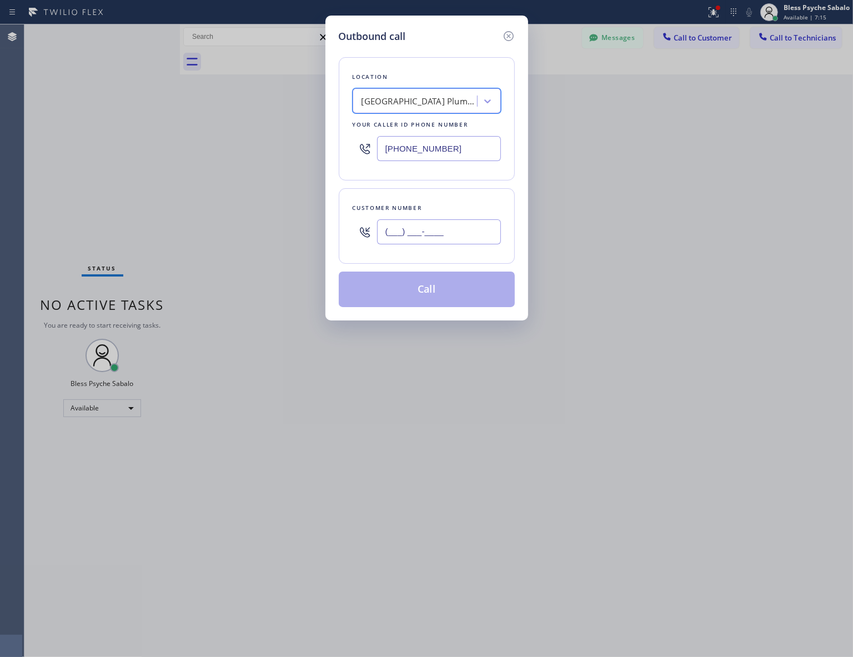
click at [457, 229] on input "(___) ___-____" at bounding box center [439, 231] width 124 height 25
paste input "949) 690-5424"
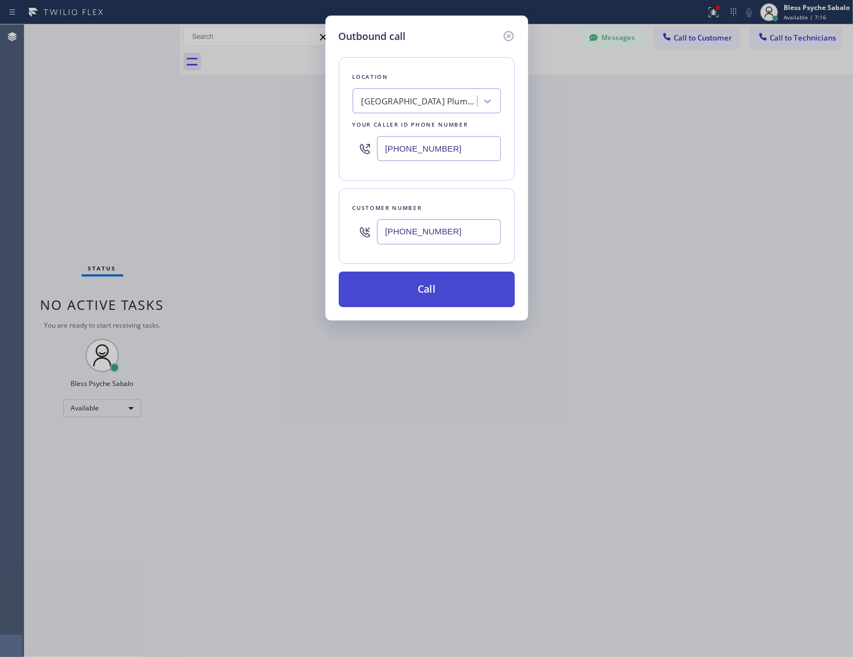
type input "[PHONE_NUMBER]"
click at [441, 298] on button "Call" at bounding box center [427, 290] width 176 height 36
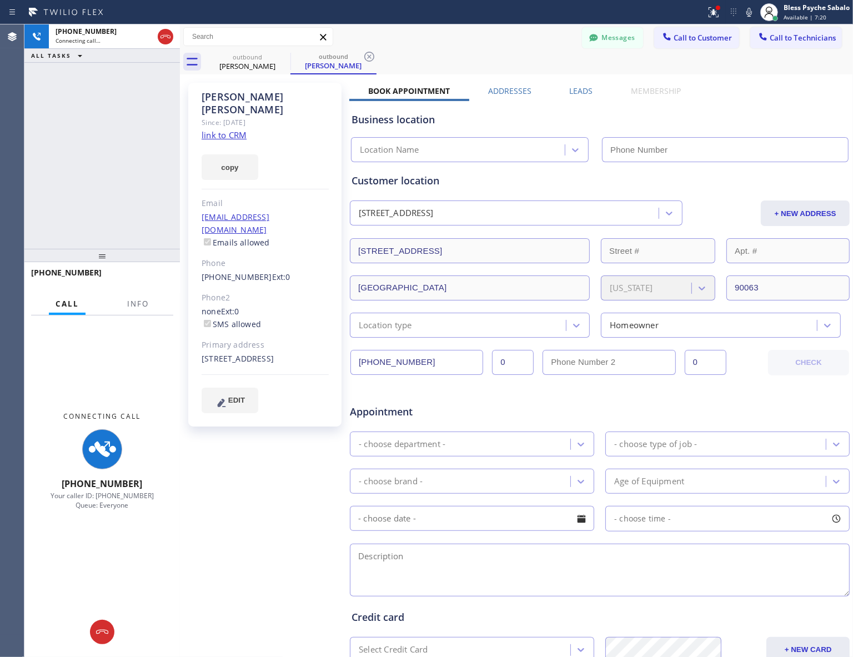
type input "[PHONE_NUMBER]"
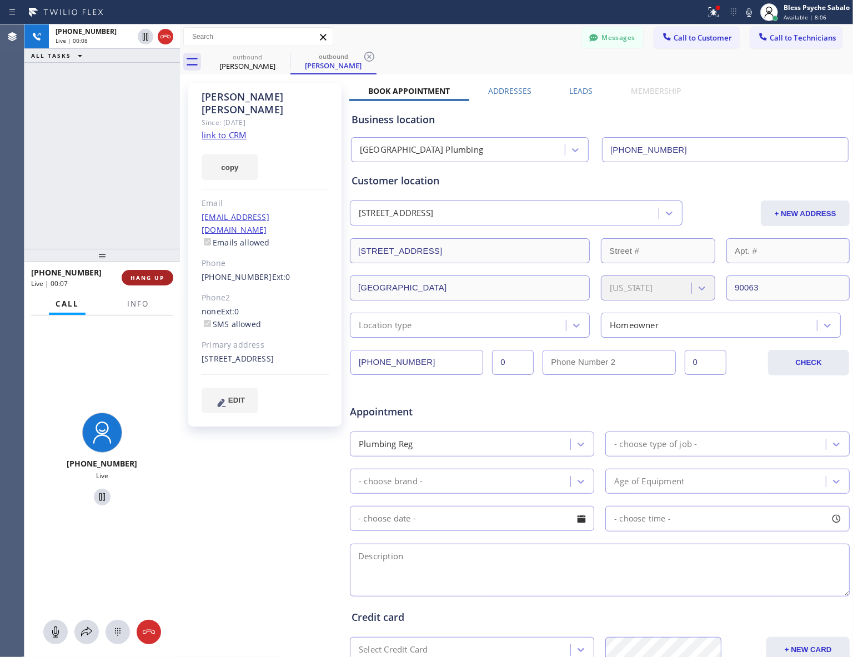
click at [138, 281] on span "HANG UP" at bounding box center [147, 278] width 34 height 8
click at [140, 217] on div "[PHONE_NUMBER] Live | 00:08 ALL TASKS ALL TASKS ACTIVE TASKS TASKS IN WRAP UP" at bounding box center [101, 136] width 155 height 224
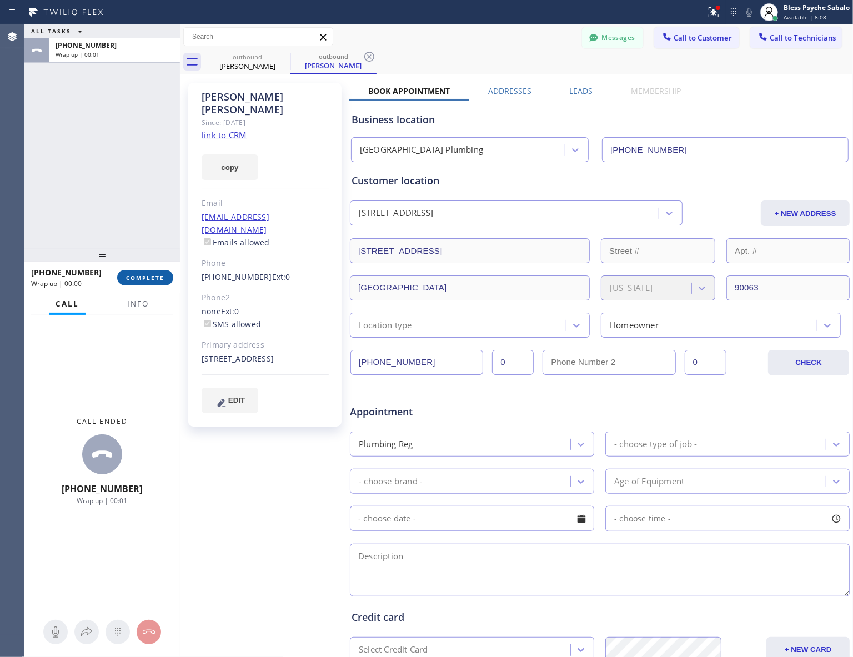
click at [150, 278] on span "COMPLETE" at bounding box center [145, 278] width 38 height 8
click at [148, 268] on div "[PHONE_NUMBER] Wrap up | 00:01 COMPLETE" at bounding box center [102, 277] width 142 height 29
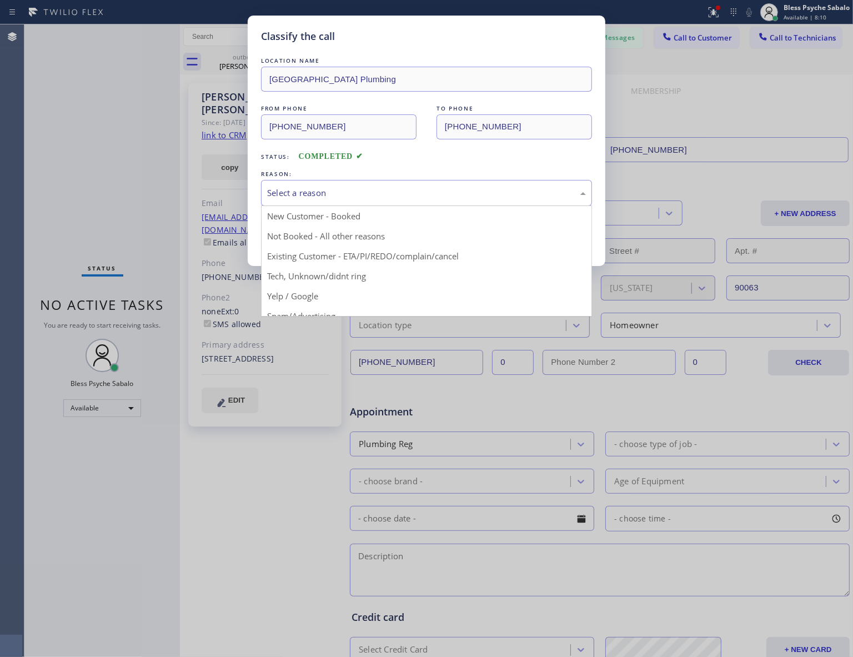
click at [337, 203] on div "Select a reason" at bounding box center [426, 193] width 331 height 26
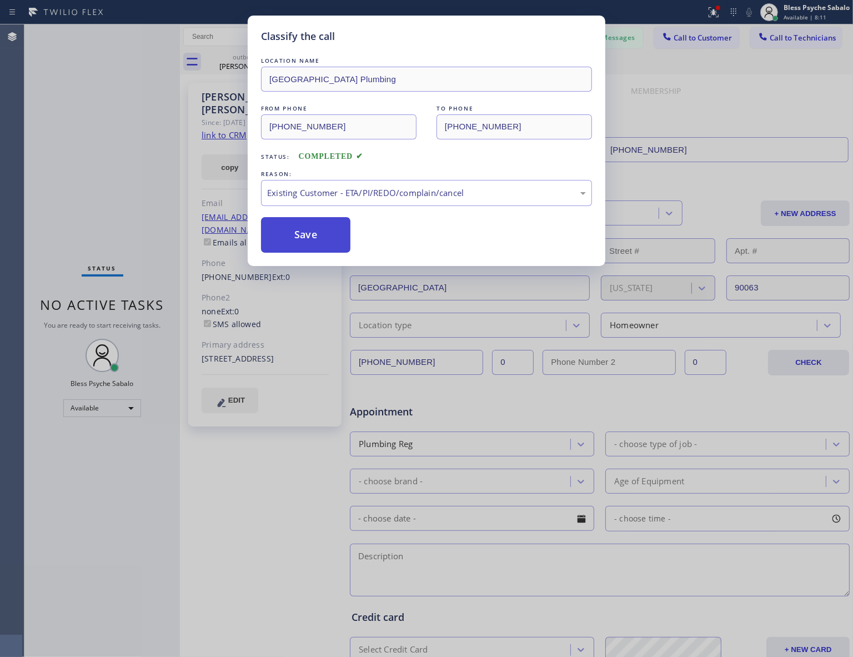
click at [309, 228] on button "Save" at bounding box center [305, 235] width 89 height 36
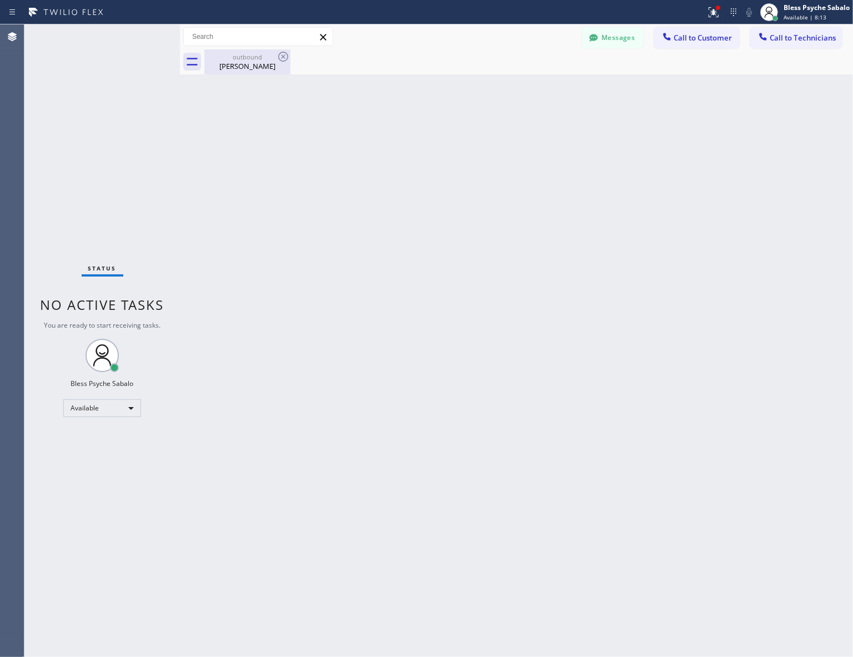
click at [233, 64] on div "[PERSON_NAME]" at bounding box center [247, 66] width 84 height 10
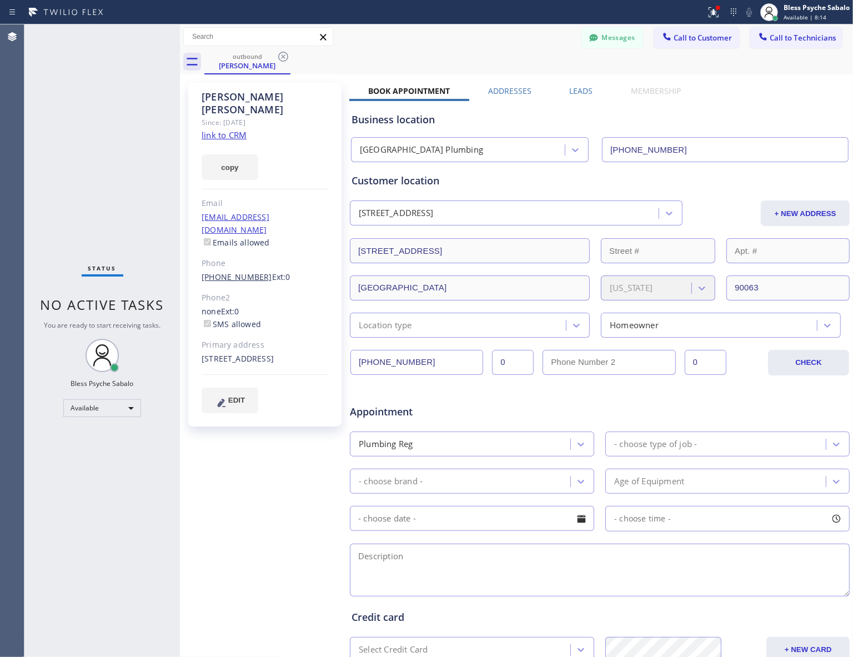
click at [244, 272] on link "[PHONE_NUMBER]" at bounding box center [237, 277] width 71 height 11
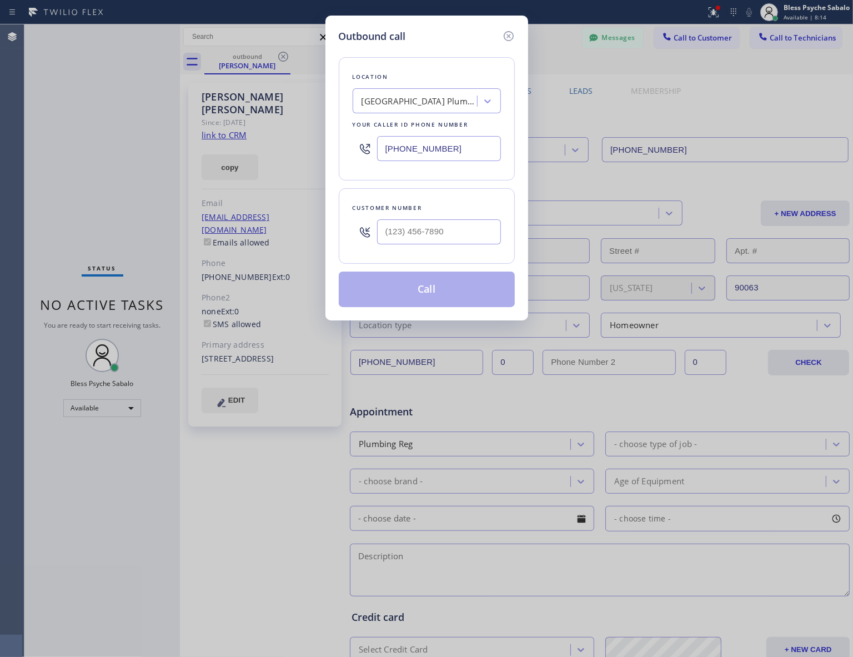
type input "[PHONE_NUMBER]"
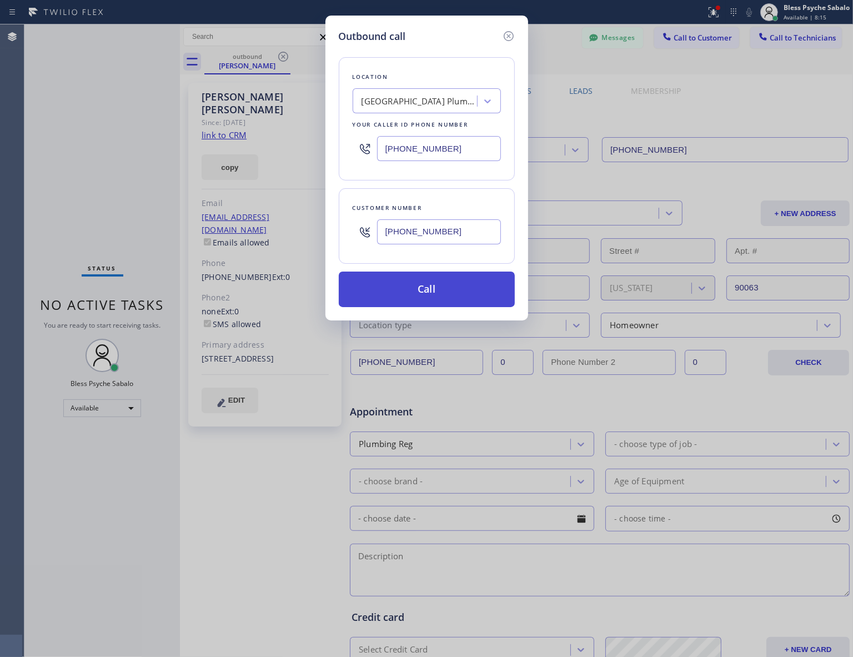
click at [390, 293] on button "Call" at bounding box center [427, 290] width 176 height 36
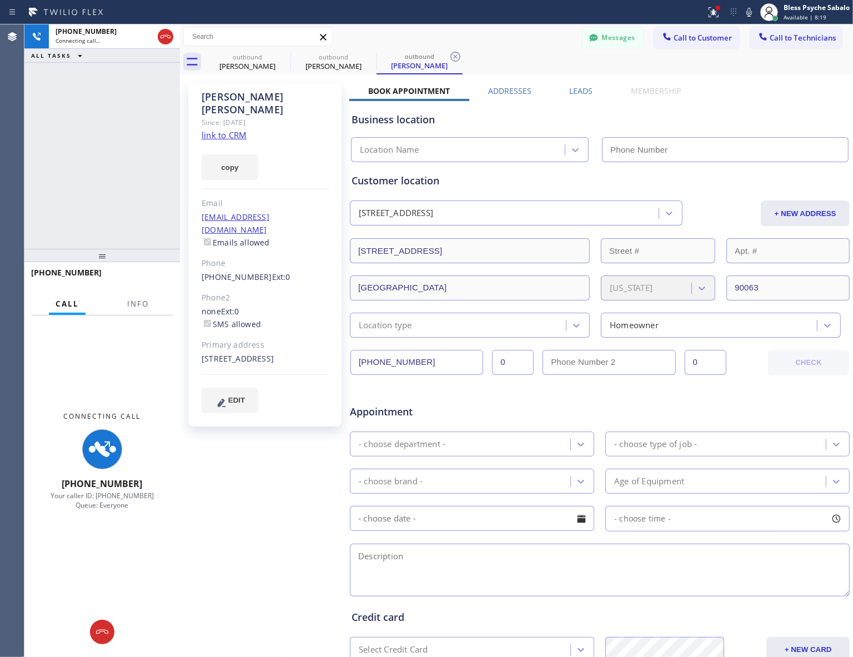
type input "[PHONE_NUMBER]"
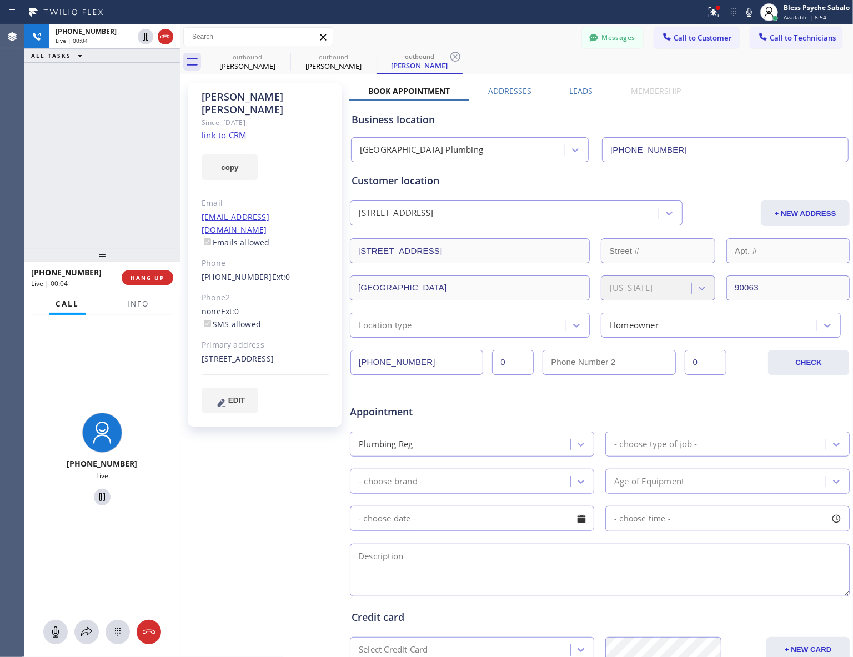
click at [164, 268] on div "[PHONE_NUMBER] Live | 00:04 HANG UP" at bounding box center [102, 277] width 142 height 29
click at [154, 274] on span "HANG UP" at bounding box center [147, 278] width 34 height 8
click at [155, 274] on span "HANG UP" at bounding box center [147, 278] width 34 height 8
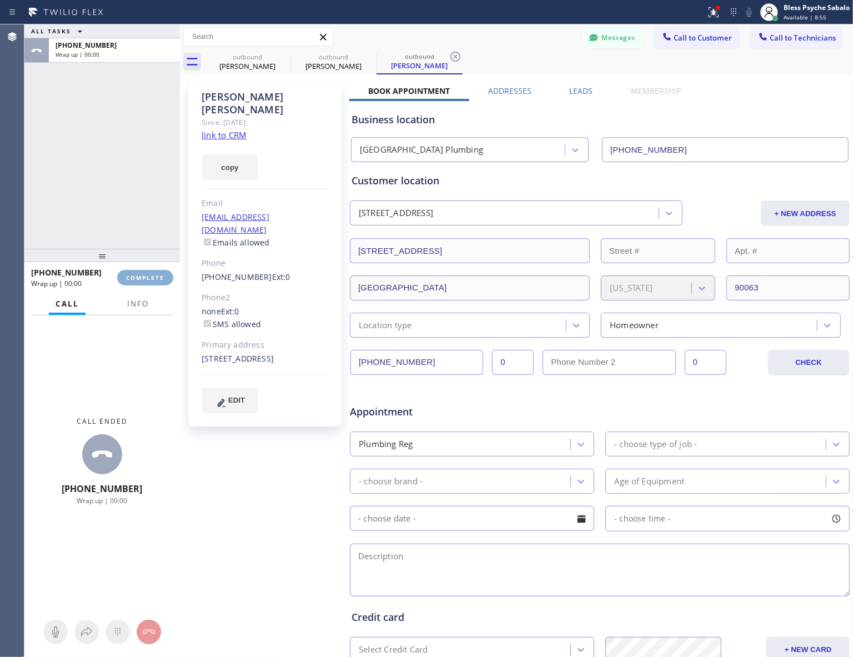
click at [156, 275] on span "COMPLETE" at bounding box center [145, 278] width 38 height 8
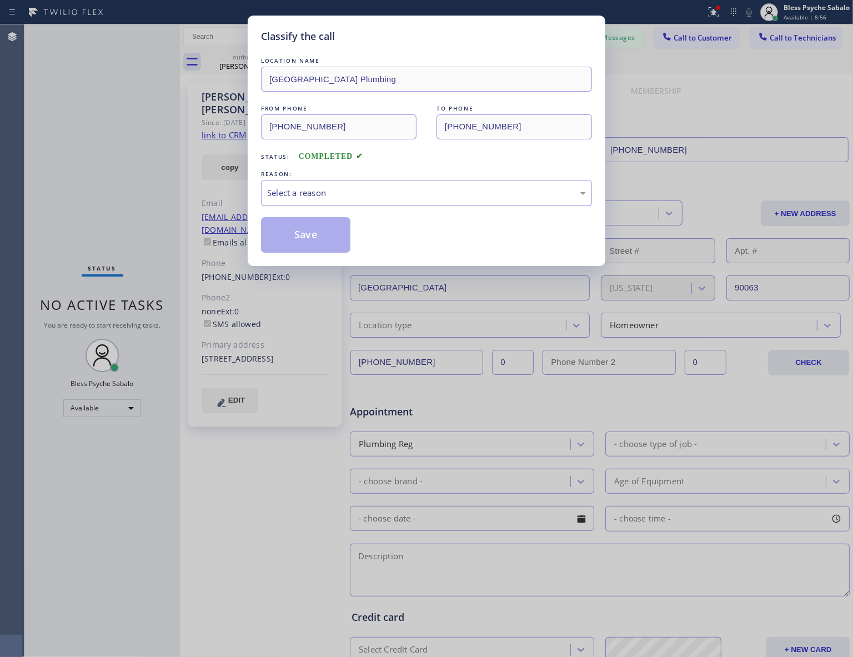
click at [368, 199] on div "Select a reason" at bounding box center [426, 193] width 319 height 13
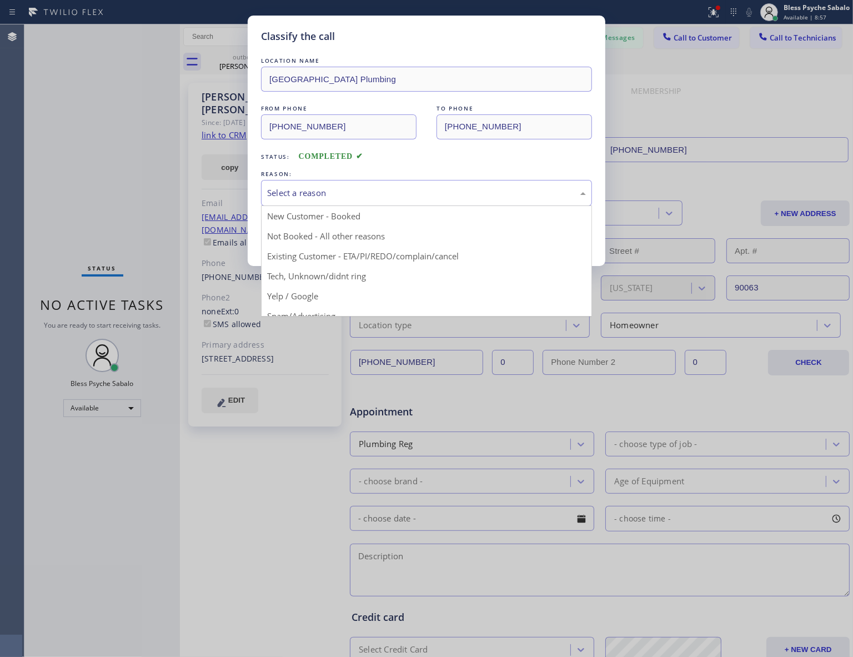
drag, startPoint x: 372, startPoint y: 262, endPoint x: 332, endPoint y: 245, distance: 43.3
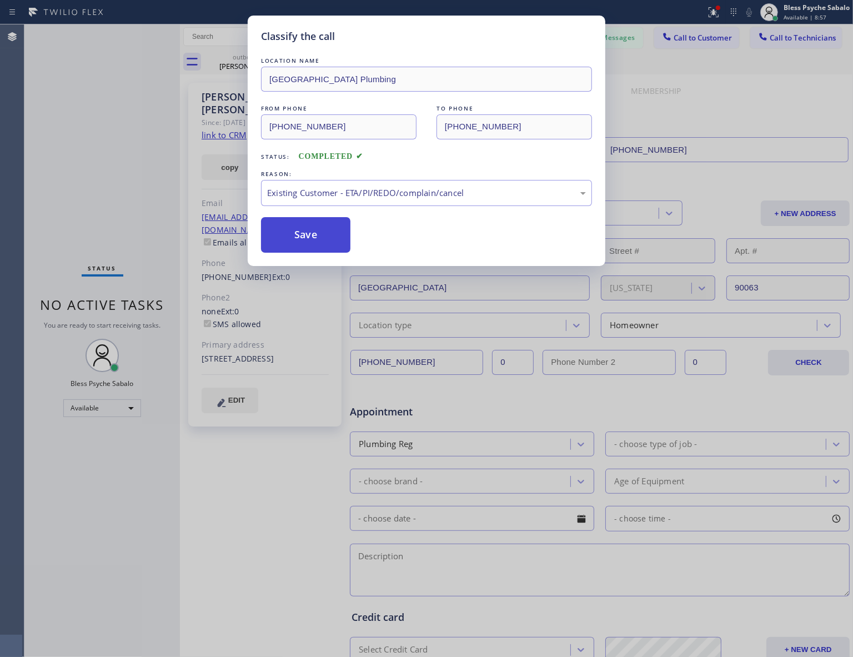
click at [286, 234] on button "Save" at bounding box center [305, 235] width 89 height 36
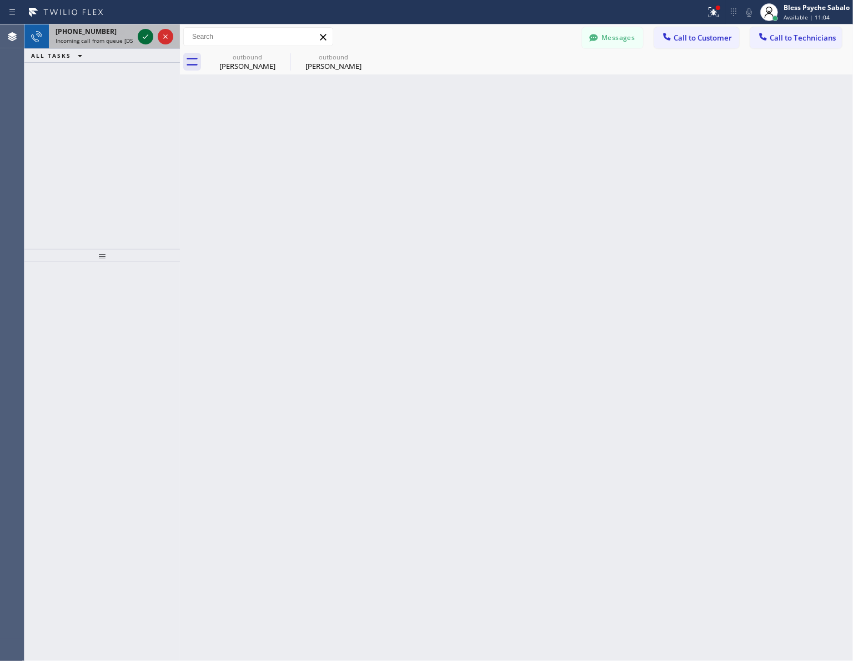
click at [143, 36] on icon at bounding box center [145, 36] width 13 height 13
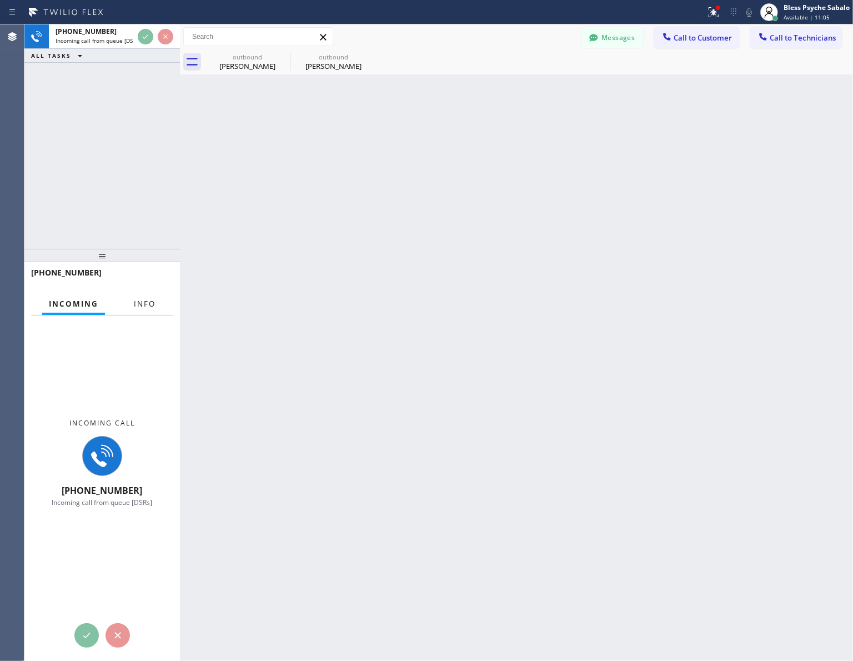
click at [143, 306] on span "Info" at bounding box center [145, 304] width 22 height 10
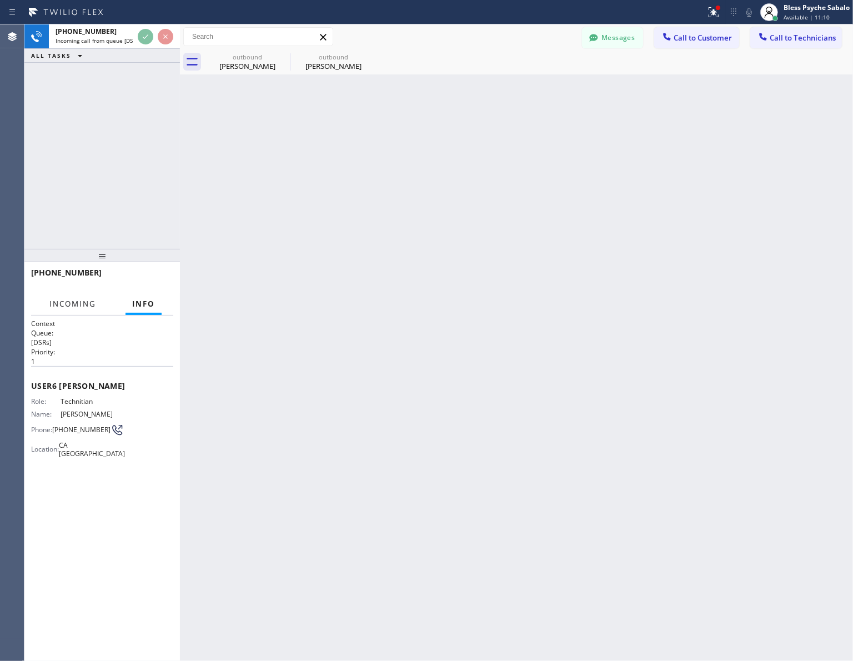
click at [84, 299] on span "Incoming" at bounding box center [72, 304] width 47 height 10
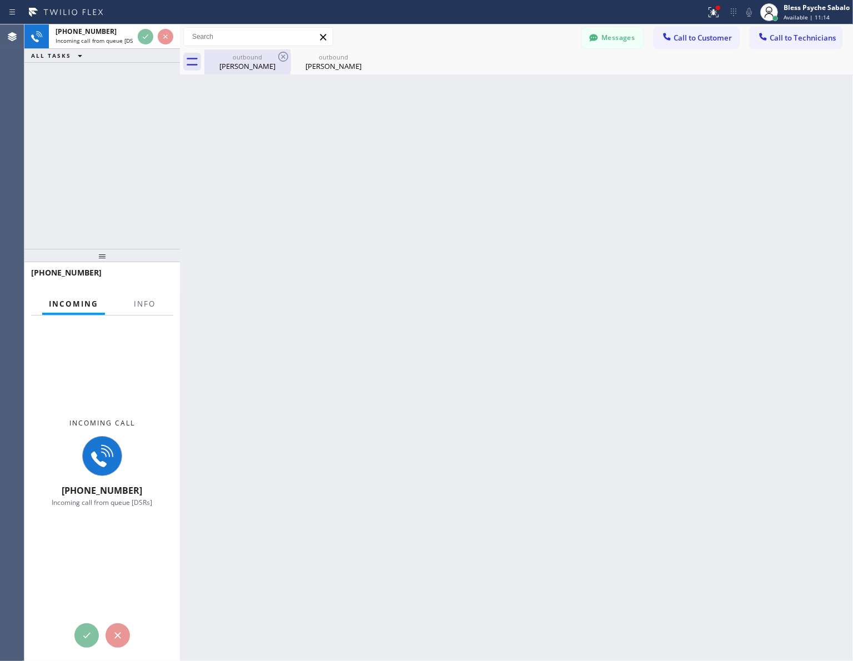
click at [255, 64] on div "[PERSON_NAME]" at bounding box center [247, 66] width 84 height 10
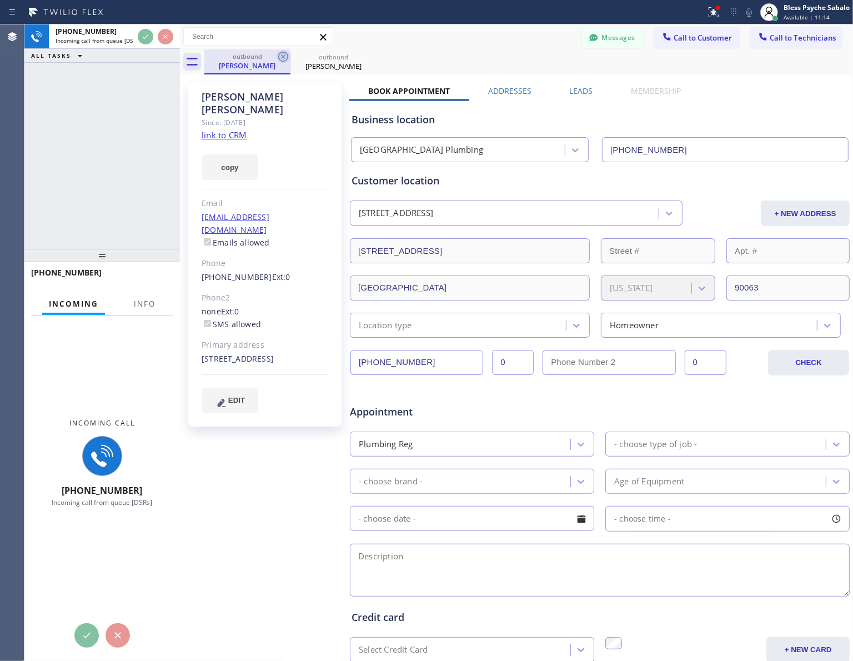
click at [282, 56] on icon at bounding box center [283, 57] width 10 height 10
click at [0, 0] on icon at bounding box center [0, 0] width 0 height 0
click at [282, 56] on div "outbound [PERSON_NAME] outbound [PERSON_NAME]" at bounding box center [528, 61] width 649 height 25
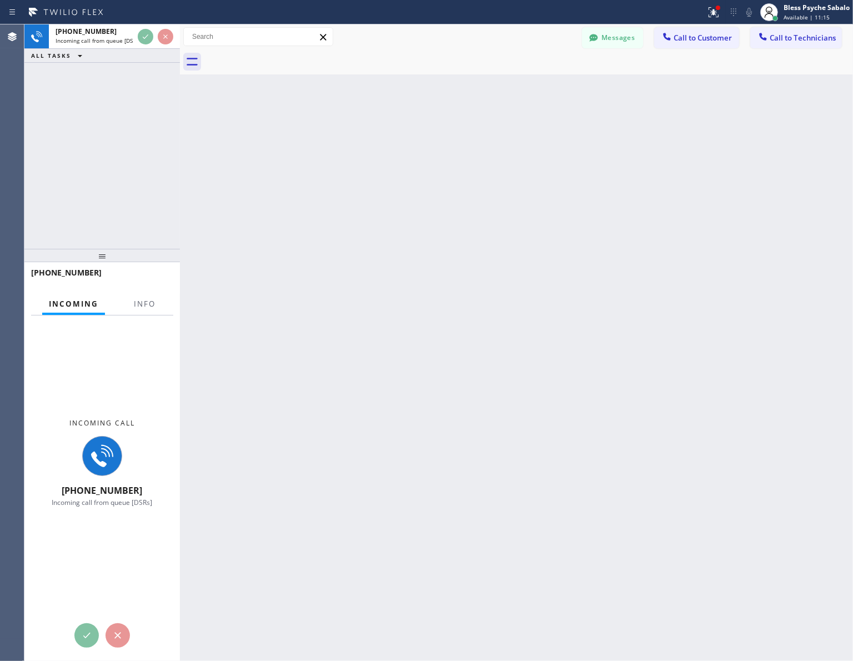
click at [354, 69] on div at bounding box center [528, 61] width 649 height 25
click at [101, 39] on span "Incoming call from queue [DSRs]" at bounding box center [98, 41] width 85 height 8
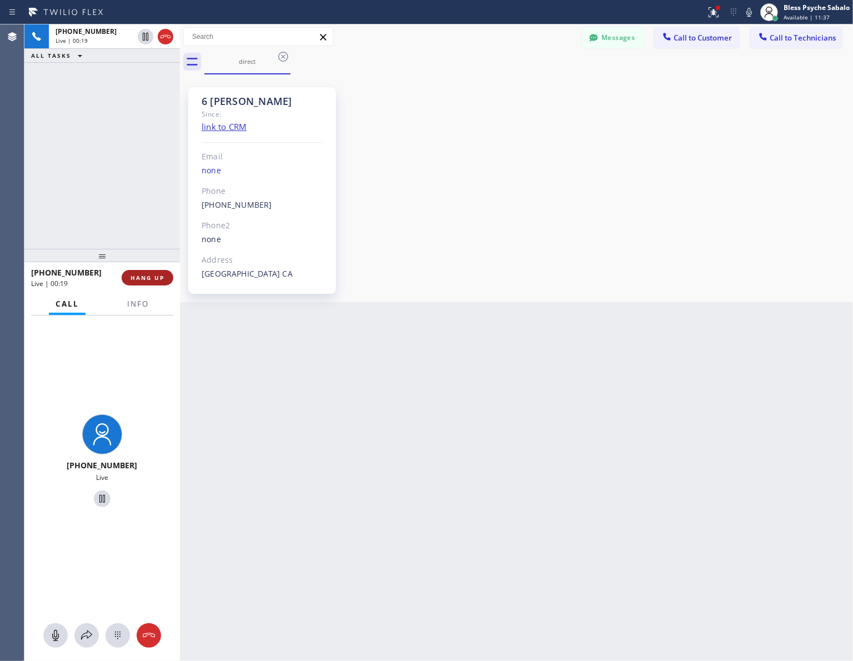
click at [162, 278] on span "HANG UP" at bounding box center [147, 278] width 34 height 8
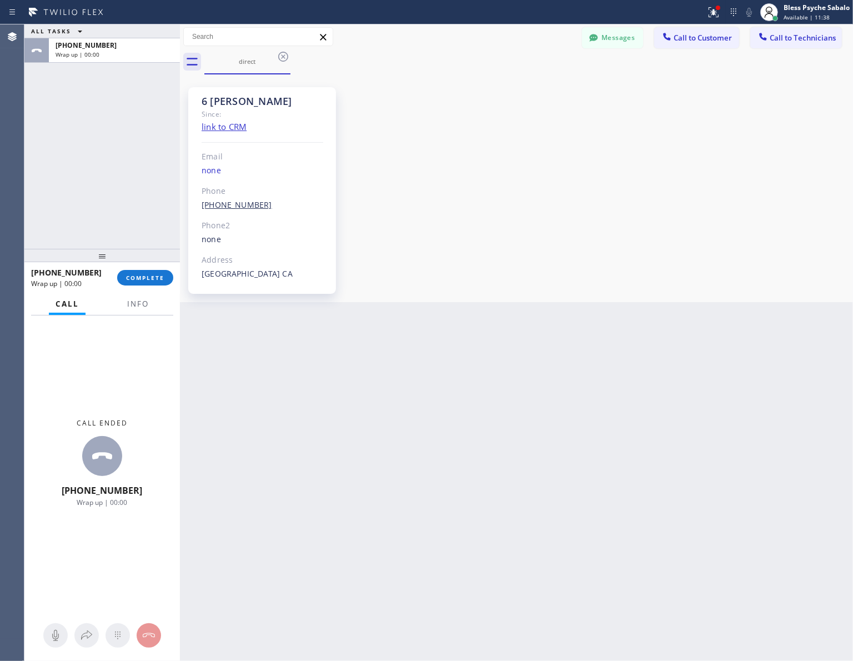
click at [220, 207] on link "[PHONE_NUMBER]" at bounding box center [237, 204] width 71 height 11
type input "[PHONE_NUMBER]"
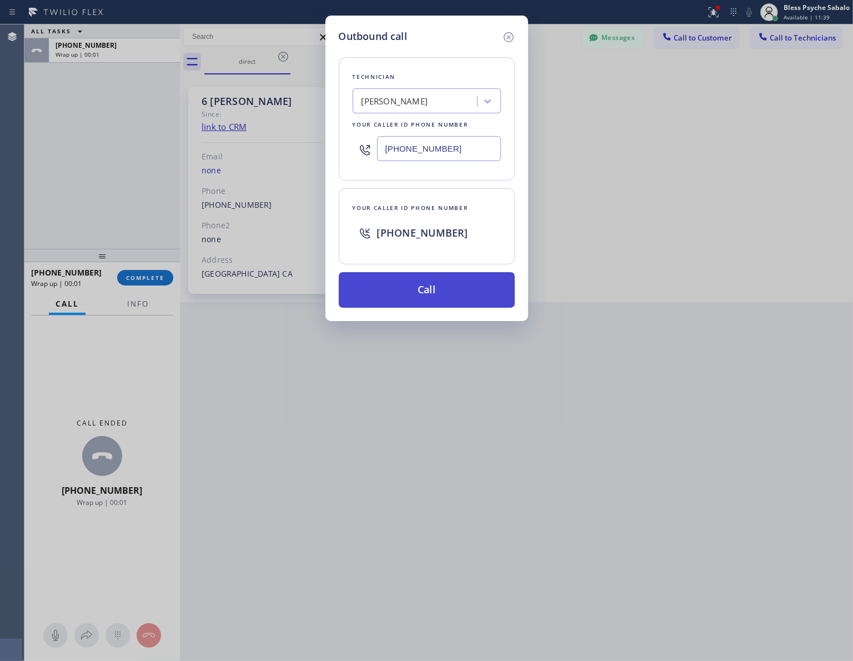
click at [416, 298] on button "Call" at bounding box center [427, 290] width 176 height 36
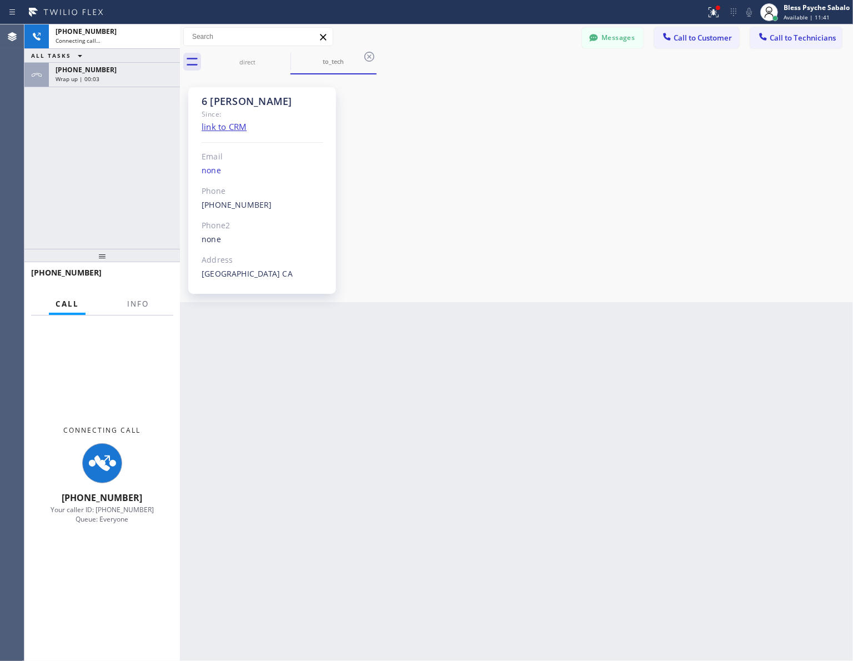
scroll to position [15511, 0]
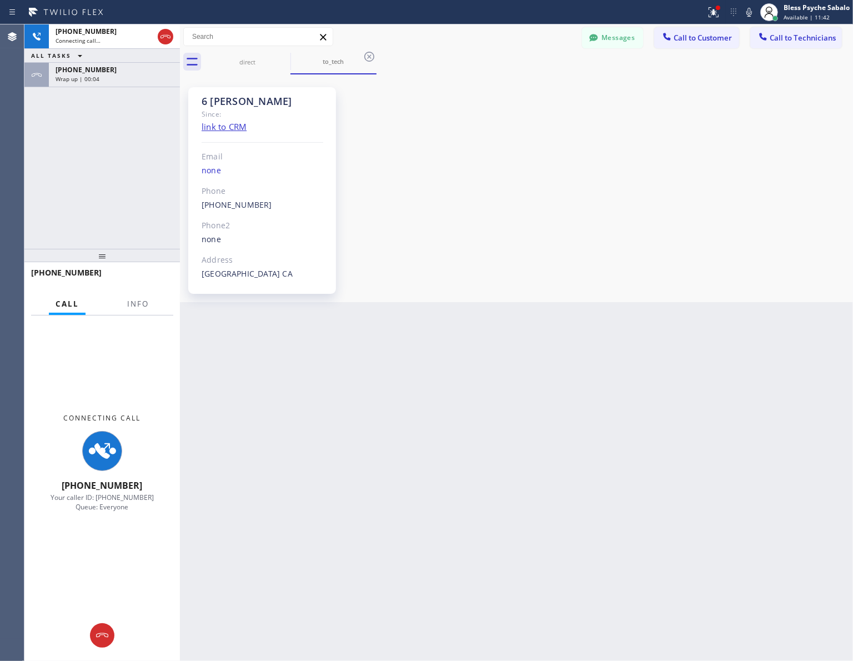
click at [476, 167] on div "6 [PERSON_NAME] Since: link to CRM Email none Phone [PHONE_NUMBER] Outbound cal…" at bounding box center [516, 188] width 667 height 222
drag, startPoint x: 356, startPoint y: 202, endPoint x: 356, endPoint y: 193, distance: 8.3
click at [356, 201] on div "6 [PERSON_NAME] Since: link to CRM Email none Phone [PHONE_NUMBER] Outbound cal…" at bounding box center [516, 188] width 667 height 222
click at [473, 212] on div "6 [PERSON_NAME] Since: link to CRM Email none Phone [PHONE_NUMBER] Outbound cal…" at bounding box center [516, 188] width 667 height 222
click at [616, 38] on button "Messages" at bounding box center [612, 37] width 61 height 21
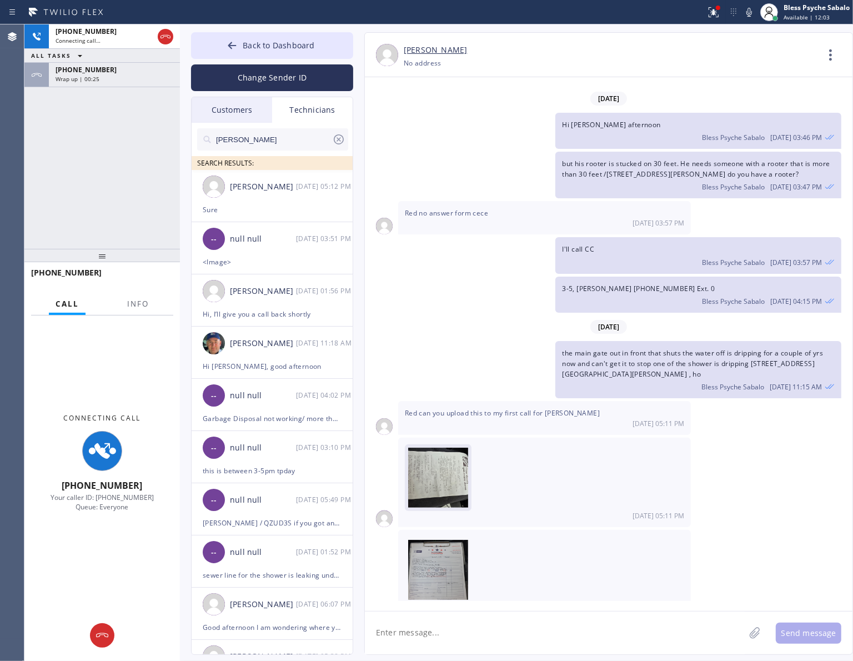
click at [426, 448] on img at bounding box center [441, 478] width 67 height 60
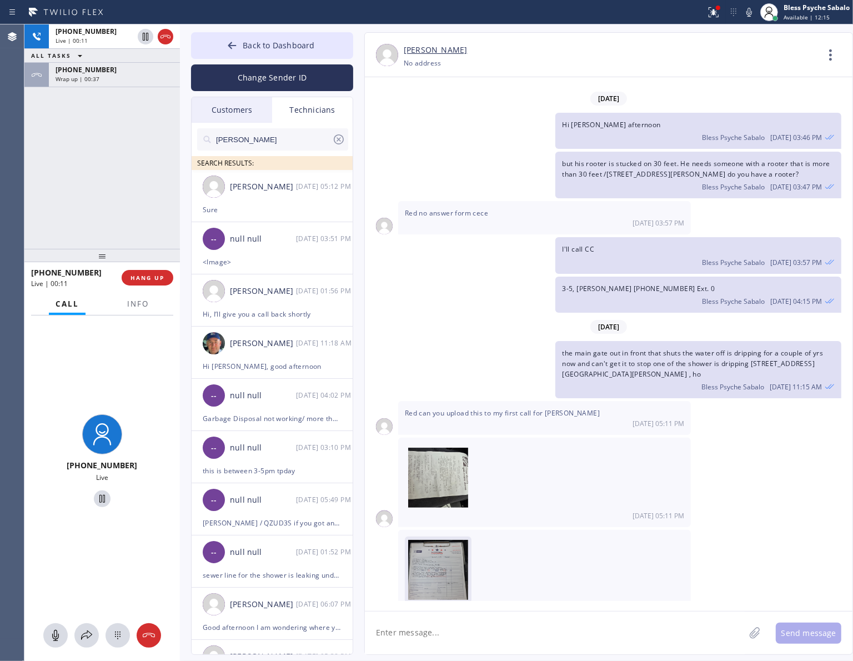
click at [439, 529] on img at bounding box center [438, 573] width 60 height 67
click at [140, 81] on div "Wrap up | 01:26" at bounding box center [115, 79] width 118 height 8
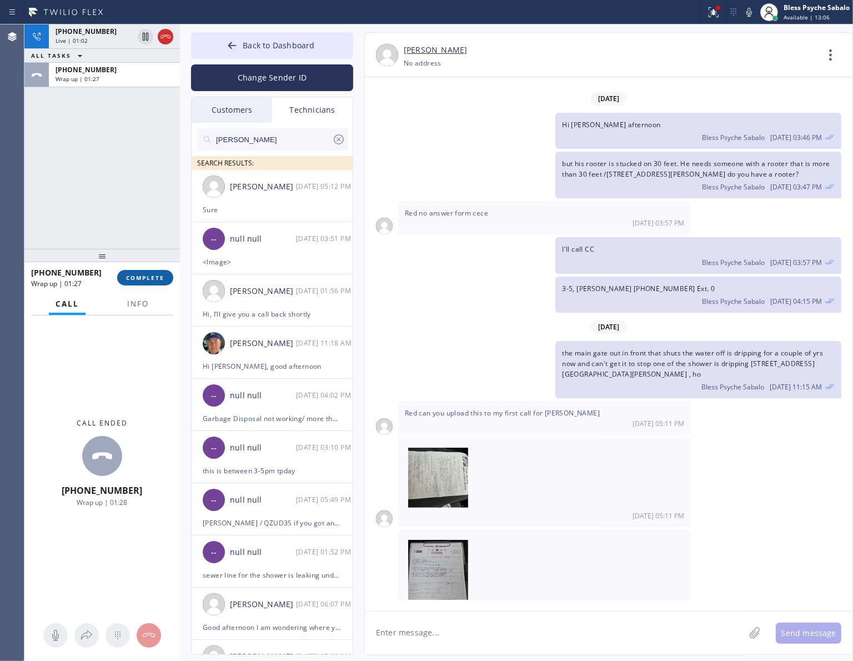
click at [139, 283] on button "COMPLETE" at bounding box center [145, 278] width 56 height 16
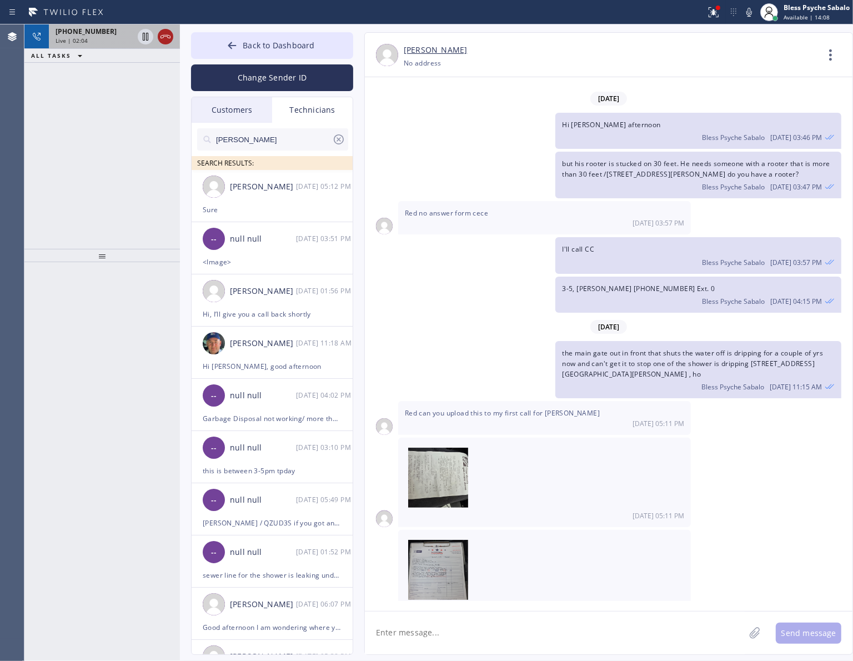
click at [161, 33] on icon at bounding box center [165, 36] width 13 height 13
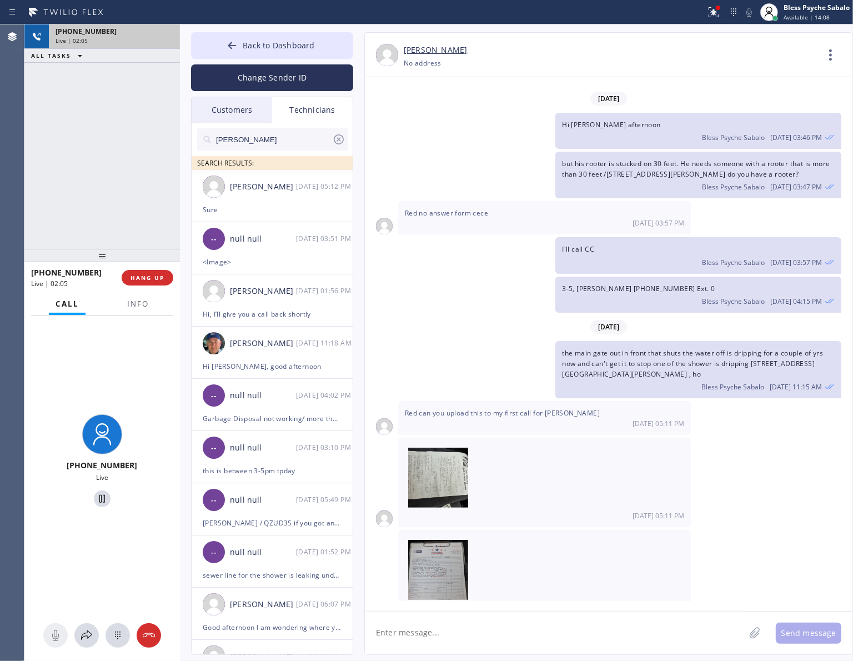
click at [143, 201] on div "[PHONE_NUMBER] Live | 02:05 ALL TASKS ALL TASKS ACTIVE TASKS TASKS IN WRAP UP" at bounding box center [101, 136] width 155 height 224
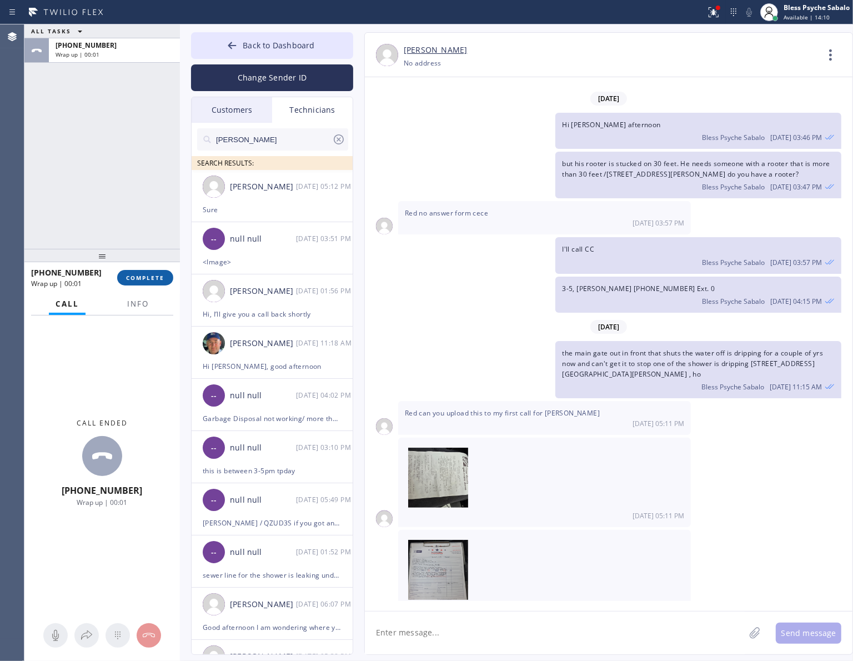
drag, startPoint x: 145, startPoint y: 290, endPoint x: 138, endPoint y: 283, distance: 10.2
click at [143, 289] on div "[PHONE_NUMBER] Wrap up | 00:01 COMPLETE" at bounding box center [102, 277] width 142 height 29
click at [138, 281] on span "COMPLETE" at bounding box center [145, 278] width 38 height 8
click at [129, 232] on div "ALL TASKS ALL TASKS ACTIVE TASKS TASKS IN WRAP UP [PHONE_NUMBER] Wrap up | 00:01" at bounding box center [101, 136] width 155 height 224
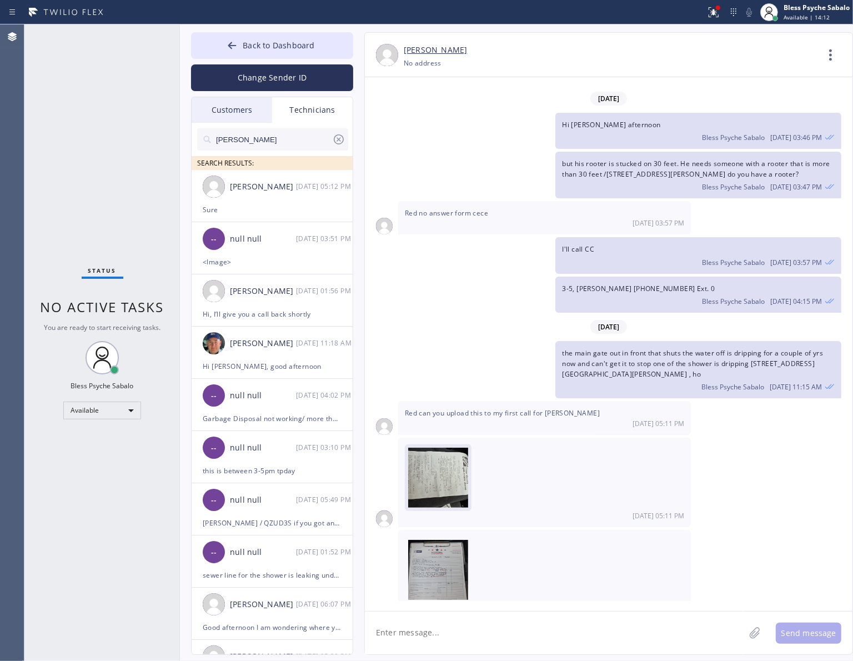
drag, startPoint x: 440, startPoint y: 411, endPoint x: 440, endPoint y: 418, distance: 6.7
drag, startPoint x: 440, startPoint y: 418, endPoint x: 775, endPoint y: 439, distance: 335.0
click at [777, 440] on div "[DATE] 05:11 PM" at bounding box center [609, 482] width 488 height 89
click at [439, 529] on img at bounding box center [438, 573] width 60 height 67
click at [411, 448] on img at bounding box center [441, 478] width 67 height 60
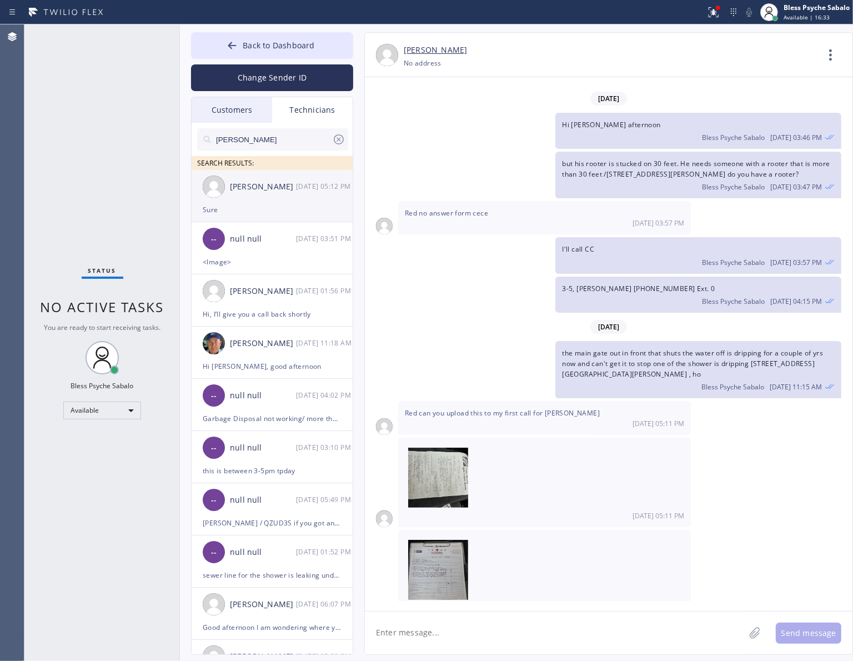
click at [290, 193] on div "[PERSON_NAME]" at bounding box center [263, 186] width 66 height 13
drag, startPoint x: 284, startPoint y: 192, endPoint x: 293, endPoint y: 199, distance: 11.1
click at [285, 192] on div "[PERSON_NAME]" at bounding box center [263, 186] width 66 height 13
click at [384, 529] on textarea at bounding box center [555, 632] width 380 height 43
paste textarea "the shower drain is clogged ( the water will build up super fast ) / Condo(Unit…"
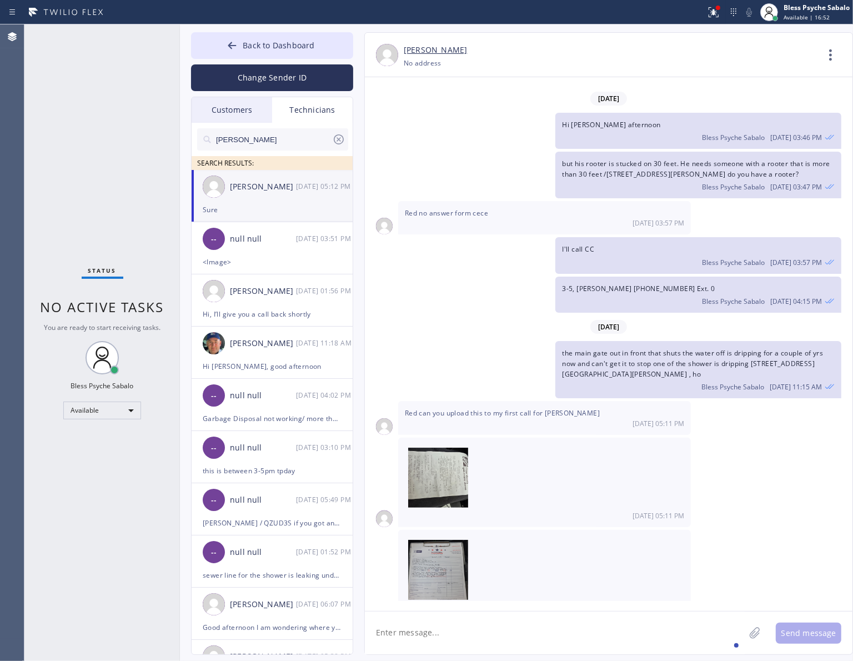
type textarea "the shower drain is clogged ( the water will build up super fast ) / Condo(Unit…"
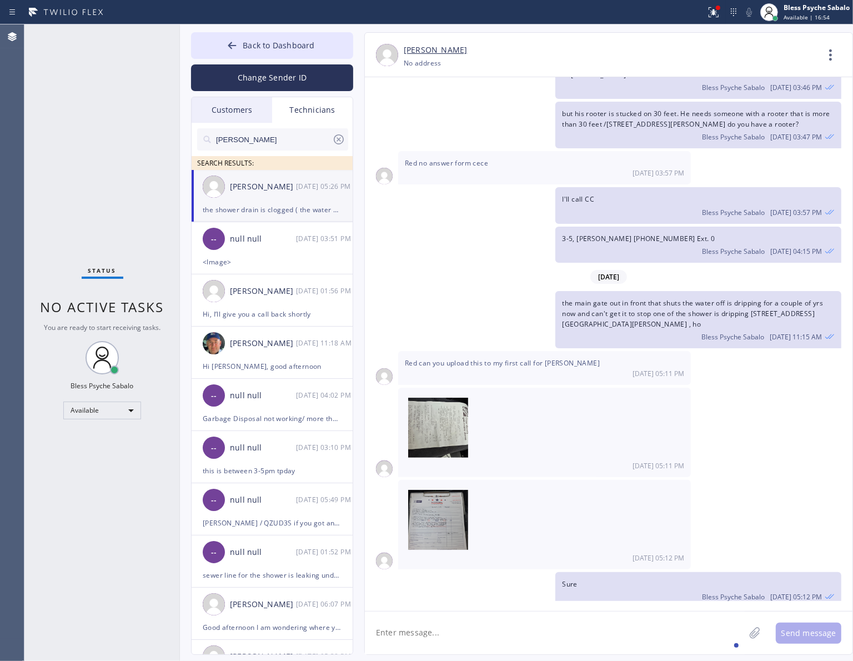
click at [836, 53] on icon at bounding box center [830, 55] width 27 height 27
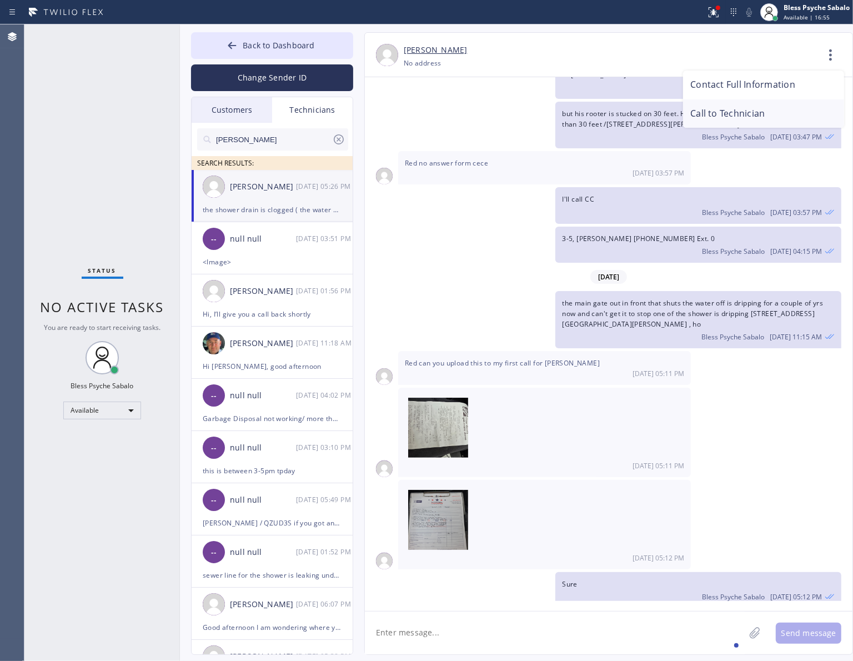
click at [792, 109] on li "Call to Technician" at bounding box center [763, 113] width 161 height 29
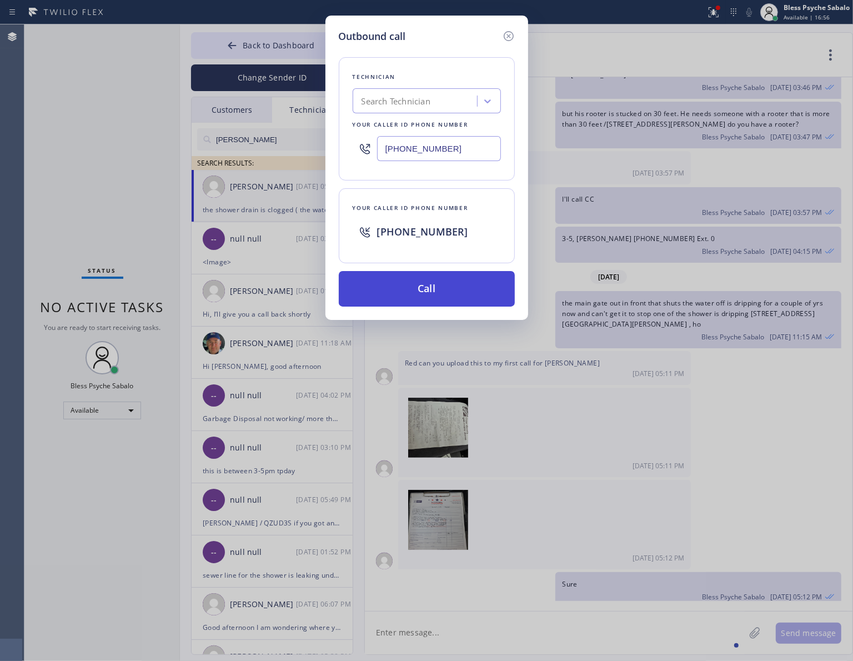
click at [467, 295] on button "Call" at bounding box center [427, 289] width 176 height 36
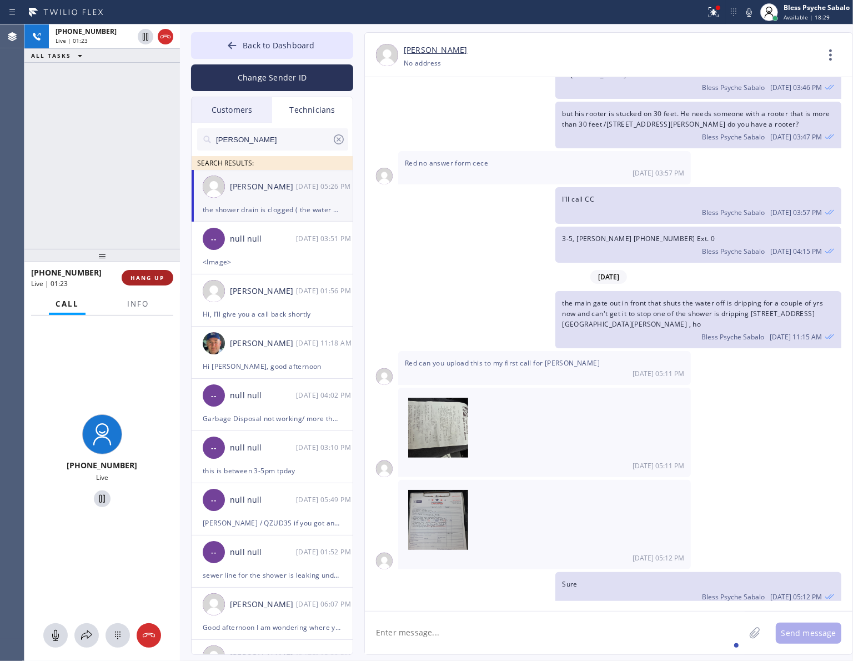
click at [150, 280] on span "HANG UP" at bounding box center [147, 278] width 34 height 8
click at [128, 199] on div "[PHONE_NUMBER] Live | 01:24 ALL TASKS ALL TASKS ACTIVE TASKS TASKS IN WRAP UP" at bounding box center [101, 136] width 155 height 224
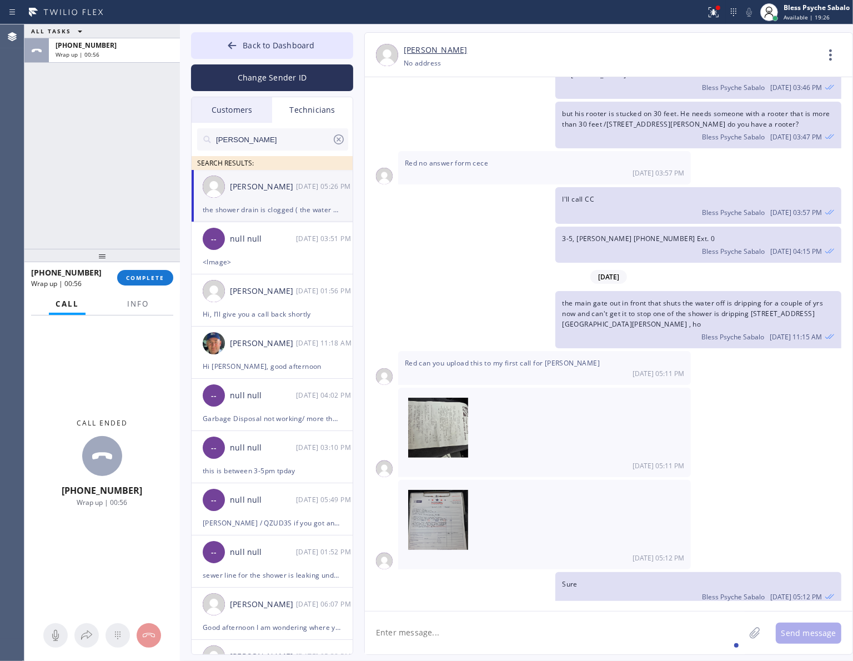
click at [606, 394] on span at bounding box center [544, 427] width 279 height 67
click at [132, 272] on button "COMPLETE" at bounding box center [145, 278] width 56 height 16
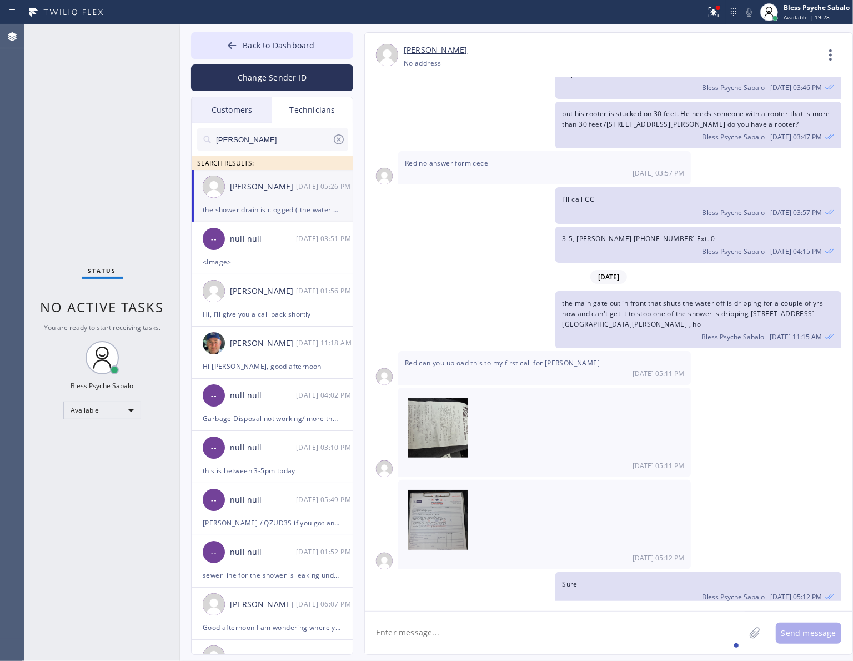
click at [125, 212] on div "Status No active tasks You are ready to start receiving tasks. Bless Psyche Sab…" at bounding box center [101, 342] width 155 height 636
drag, startPoint x: 501, startPoint y: 293, endPoint x: 434, endPoint y: 240, distance: 85.9
click at [503, 351] on div "Red can you upload this to my first call for [PERSON_NAME] [DATE] 05:11 PM" at bounding box center [544, 367] width 293 height 33
click at [290, 37] on button "Back to Dashboard" at bounding box center [272, 45] width 162 height 27
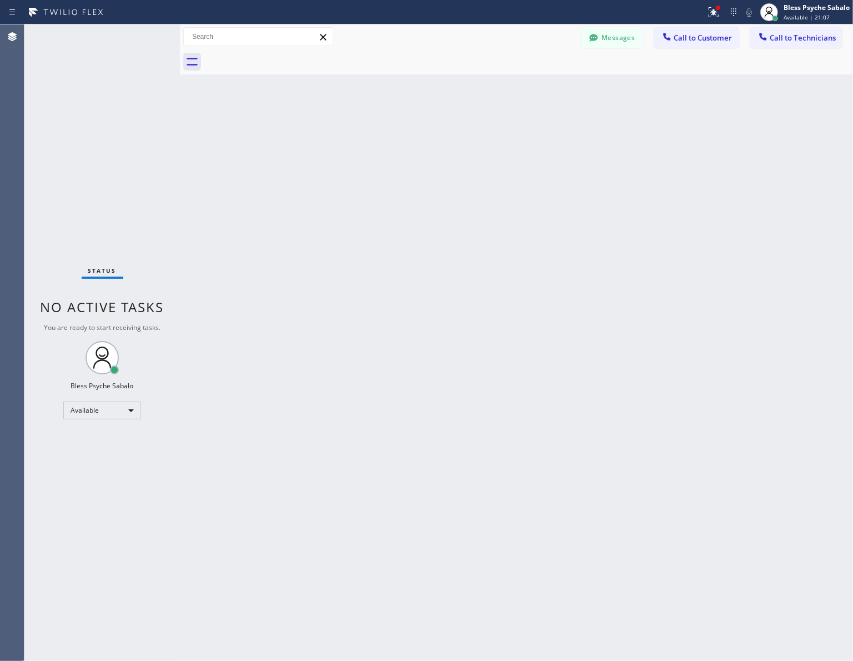
drag, startPoint x: 524, startPoint y: 123, endPoint x: 515, endPoint y: 67, distance: 56.2
click at [526, 122] on div "Back to Dashboard Change Sender ID Customers Technicians RB [PERSON_NAME] [DATE…" at bounding box center [516, 342] width 673 height 636
click at [768, 215] on div "Back to Dashboard Change Sender ID Customers Technicians RB [PERSON_NAME] [DATE…" at bounding box center [516, 342] width 673 height 636
drag, startPoint x: 567, startPoint y: 259, endPoint x: 629, endPoint y: 188, distance: 94.9
click at [567, 259] on div "Back to Dashboard Change Sender ID Customers Technicians RB [PERSON_NAME] [DATE…" at bounding box center [516, 342] width 673 height 636
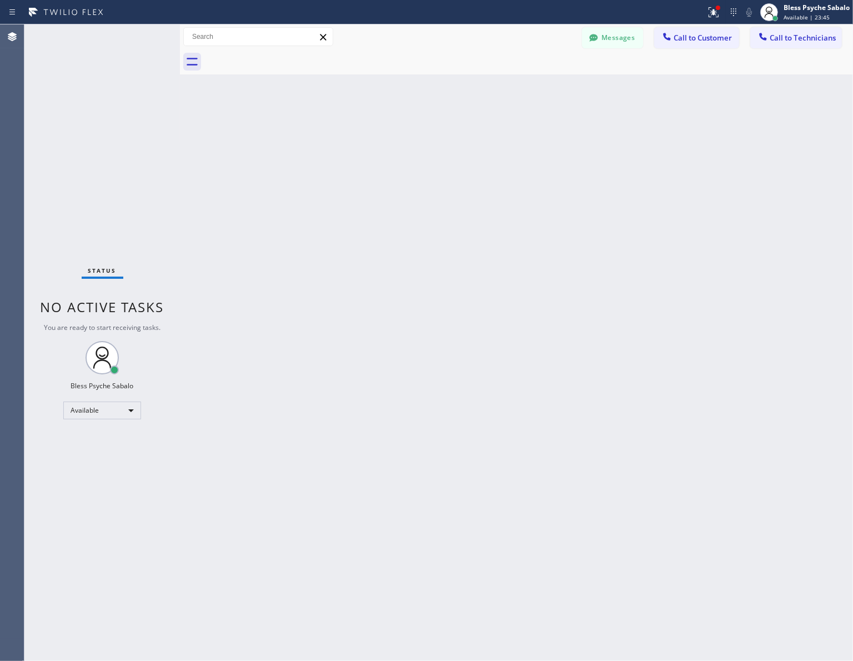
click at [607, 36] on button "Messages" at bounding box center [612, 37] width 61 height 21
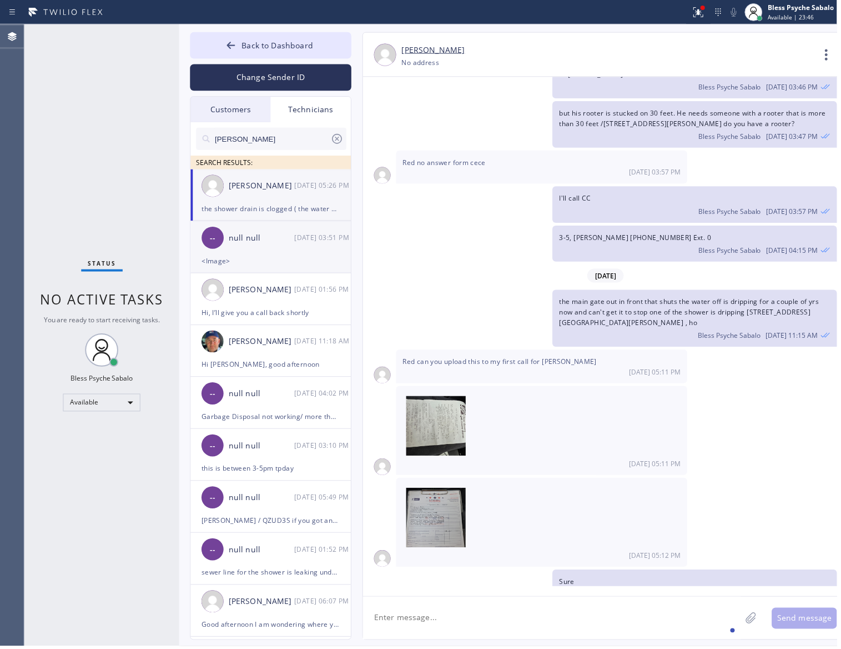
click at [262, 245] on div "-- null null [DATE] 03:51 PM" at bounding box center [273, 238] width 162 height 33
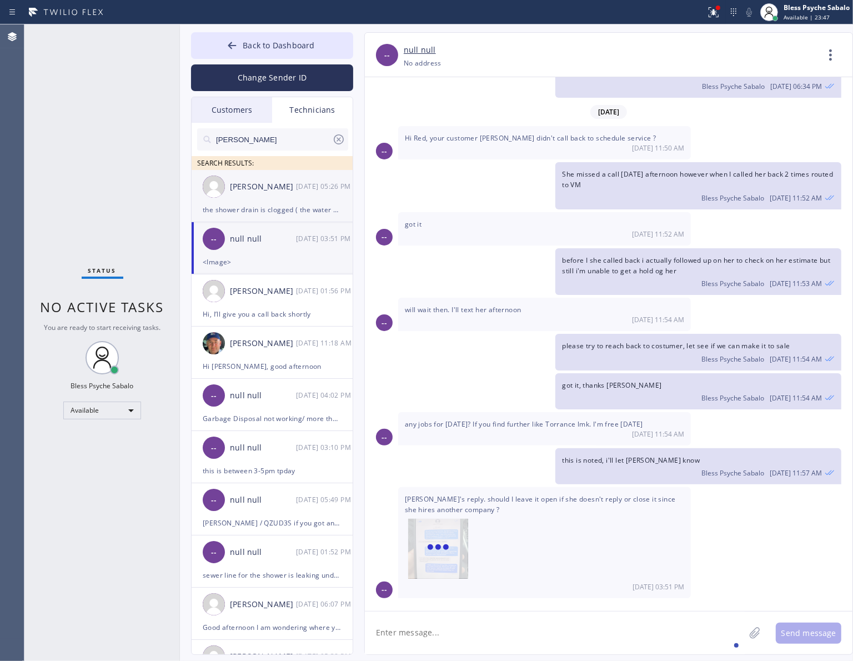
click at [278, 204] on div "the shower drain is clogged ( the water will build up super fast ) / Condo(Unit…" at bounding box center [272, 209] width 139 height 13
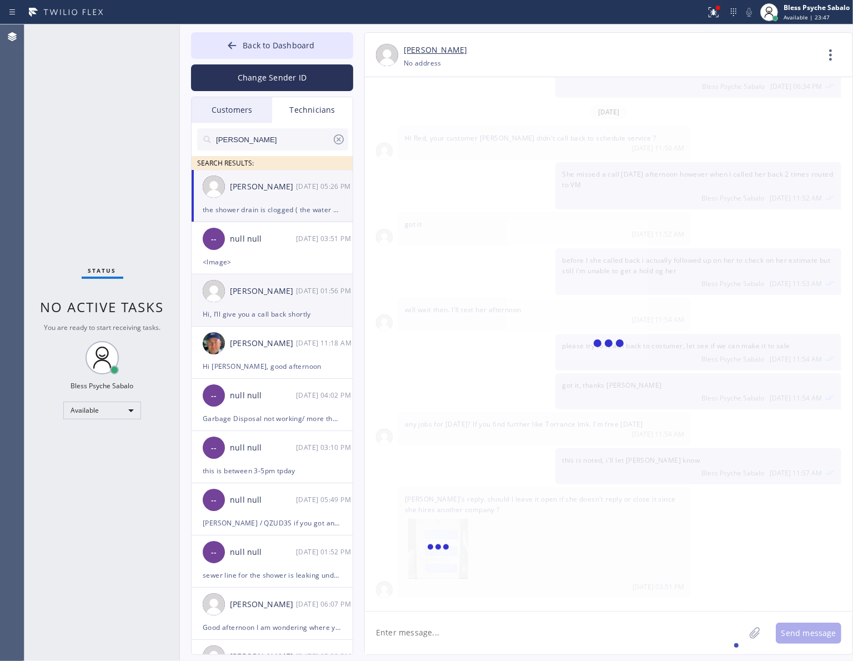
click at [260, 302] on div "[PERSON_NAME] [DATE] 01:56 PM" at bounding box center [273, 290] width 162 height 33
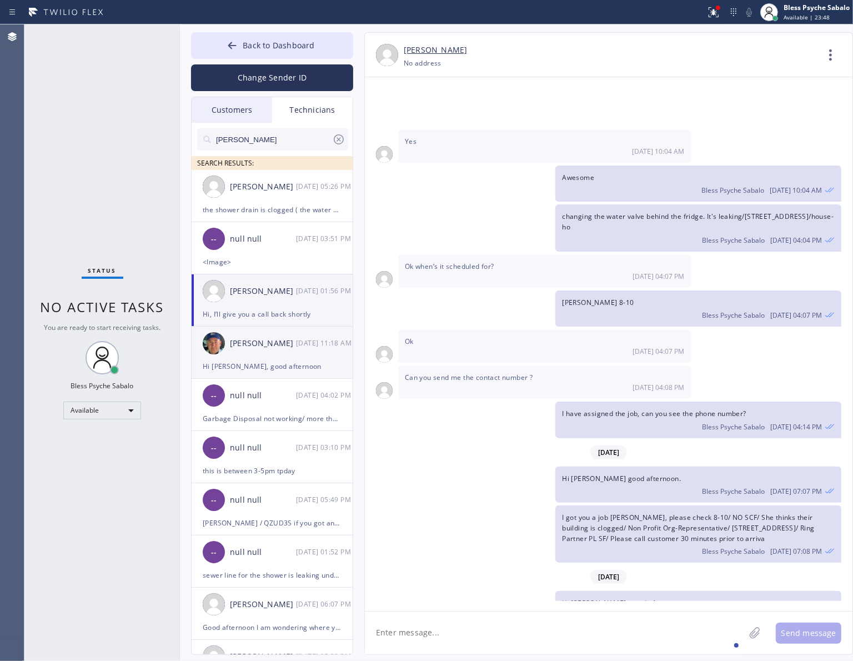
click at [232, 367] on div "Hi [PERSON_NAME], good afternoon" at bounding box center [272, 366] width 139 height 13
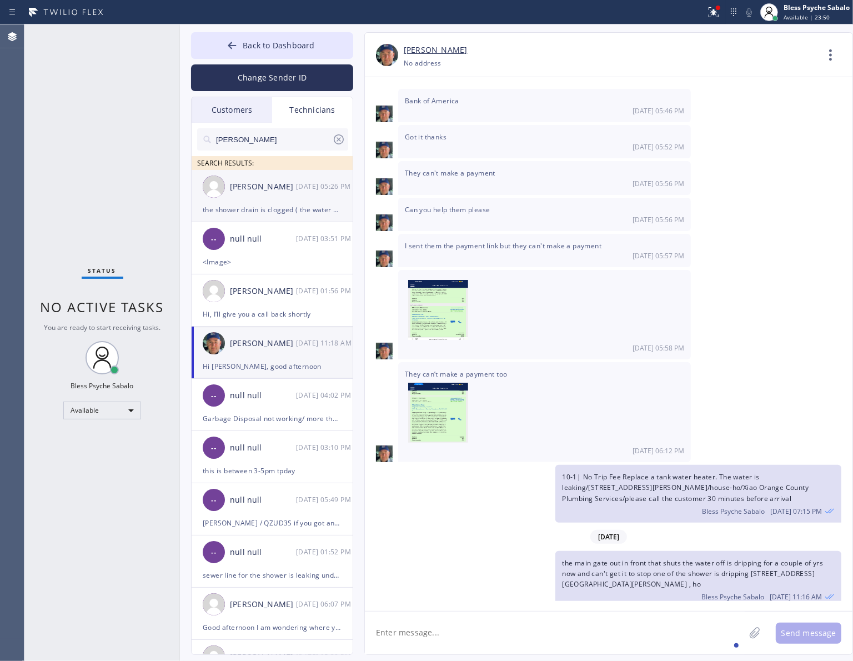
click at [295, 198] on div "[PERSON_NAME] [DATE] 05:26 PM" at bounding box center [273, 186] width 162 height 33
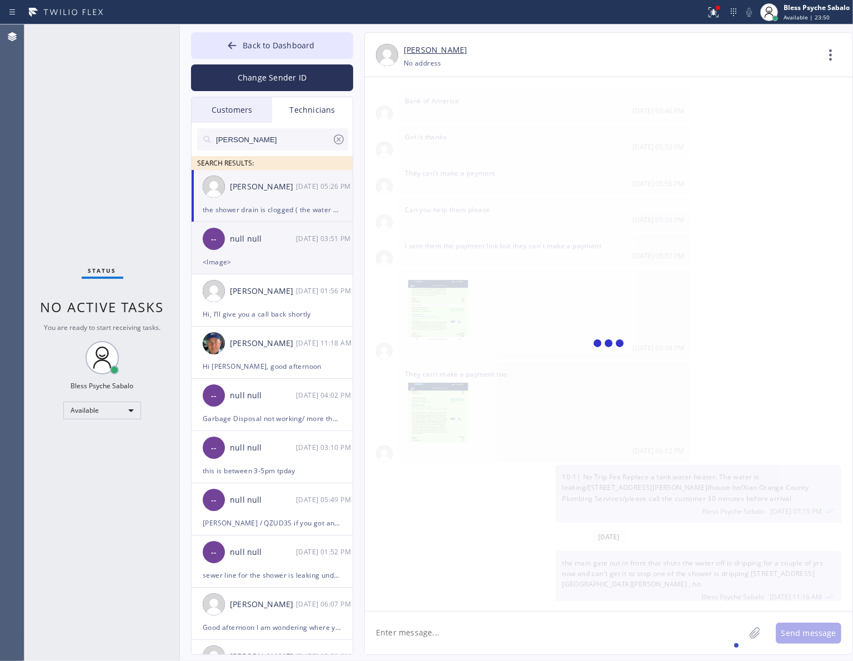
click at [276, 250] on div "-- null null [DATE] 03:51 PM" at bounding box center [273, 238] width 162 height 33
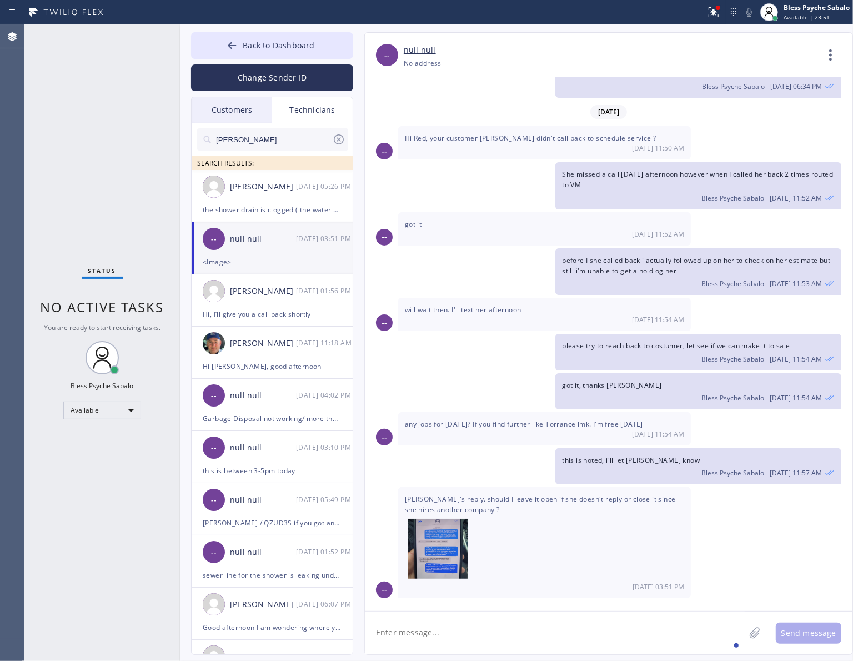
scroll to position [1473, 0]
click at [490, 529] on textarea at bounding box center [555, 632] width 380 height 43
click at [493, 529] on textarea at bounding box center [555, 632] width 380 height 43
click at [415, 529] on img at bounding box center [438, 552] width 60 height 67
click at [471, 529] on textarea at bounding box center [555, 632] width 380 height 43
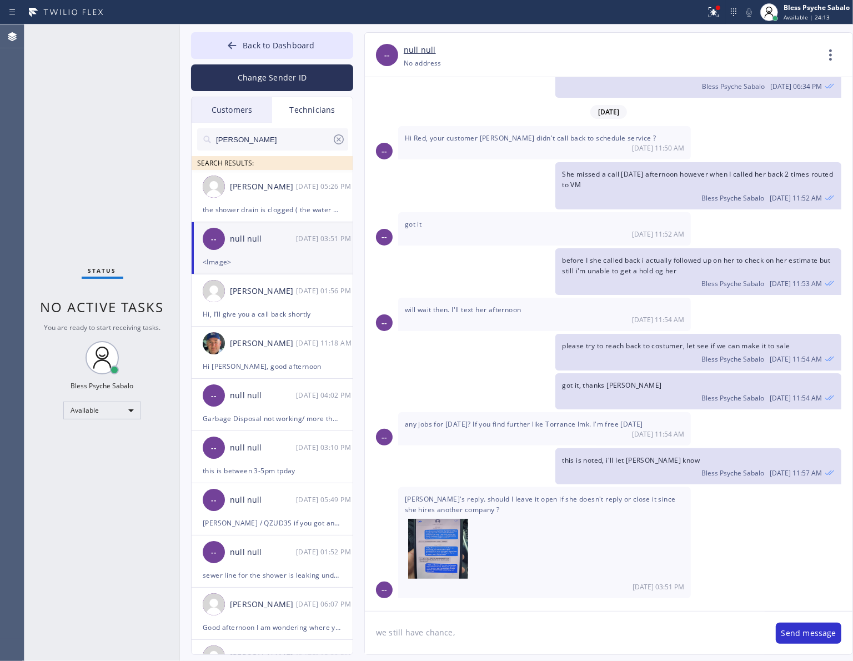
type textarea "we still have chance,"
click at [518, 157] on div "Hi Red, your customer [PERSON_NAME] didn't call back to schedule service ? [DAT…" at bounding box center [544, 142] width 293 height 33
click at [320, 59] on div "Change Sender ID" at bounding box center [272, 75] width 162 height 32
click at [320, 40] on button "Back to Dashboard" at bounding box center [272, 45] width 162 height 27
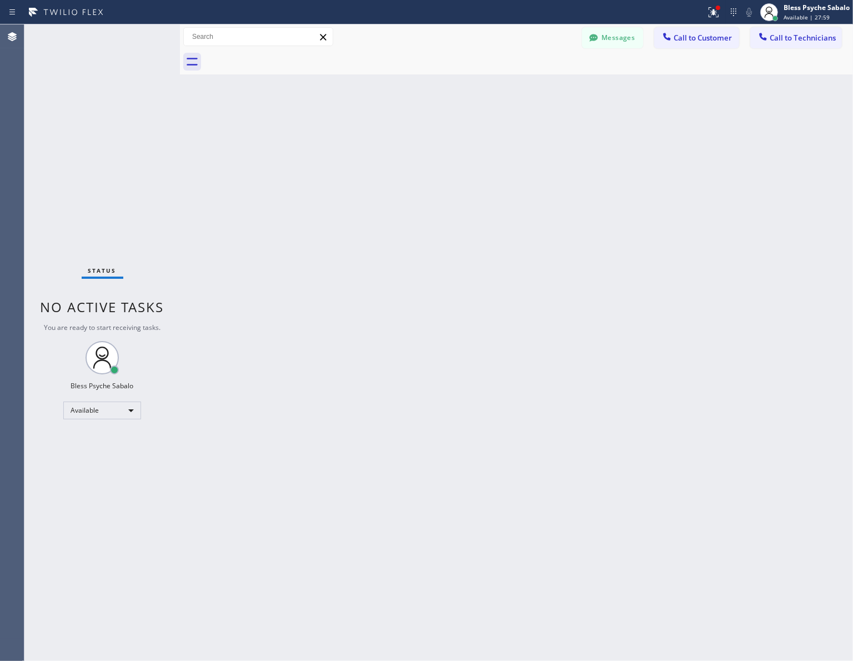
click at [475, 119] on div "Back to Dashboard Change Sender ID Customers Technicians RB [PERSON_NAME] [DATE…" at bounding box center [516, 342] width 673 height 636
click at [689, 46] on button "Call to Customer" at bounding box center [696, 37] width 85 height 21
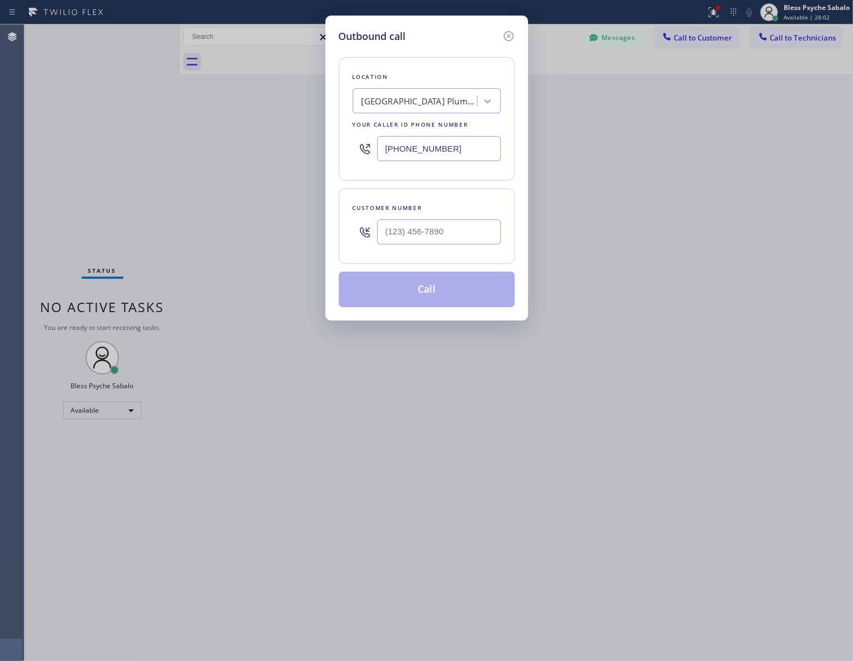
click at [431, 100] on div "[GEOGRAPHIC_DATA] Plumbing" at bounding box center [420, 101] width 117 height 13
paste input "Oasis Plumbers [GEOGRAPHIC_DATA][PERSON_NAME]"
type input "Oasis Plumbers [GEOGRAPHIC_DATA][PERSON_NAME]"
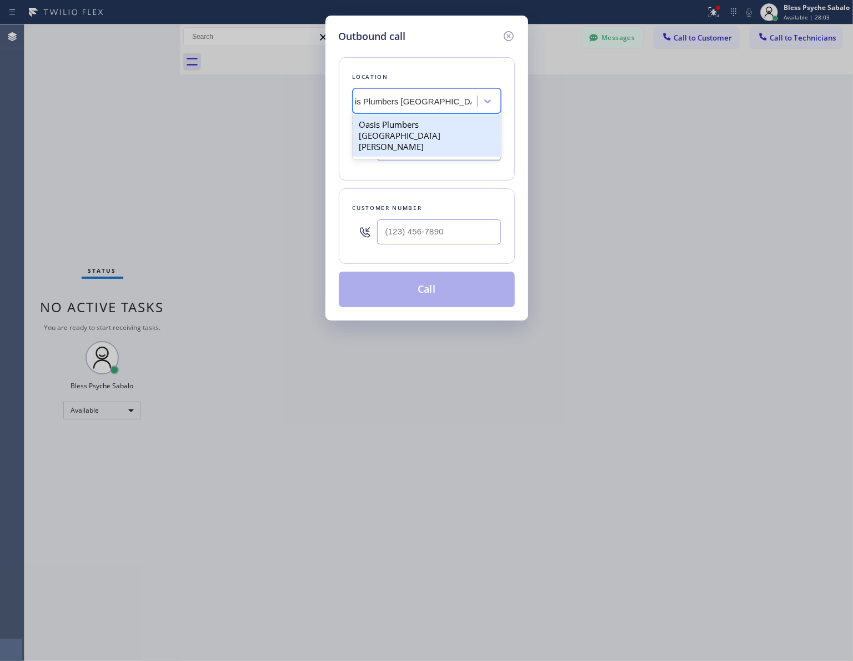
click at [442, 126] on div "Oasis Plumbers [GEOGRAPHIC_DATA][PERSON_NAME]" at bounding box center [427, 135] width 148 height 42
type input "[PHONE_NUMBER]"
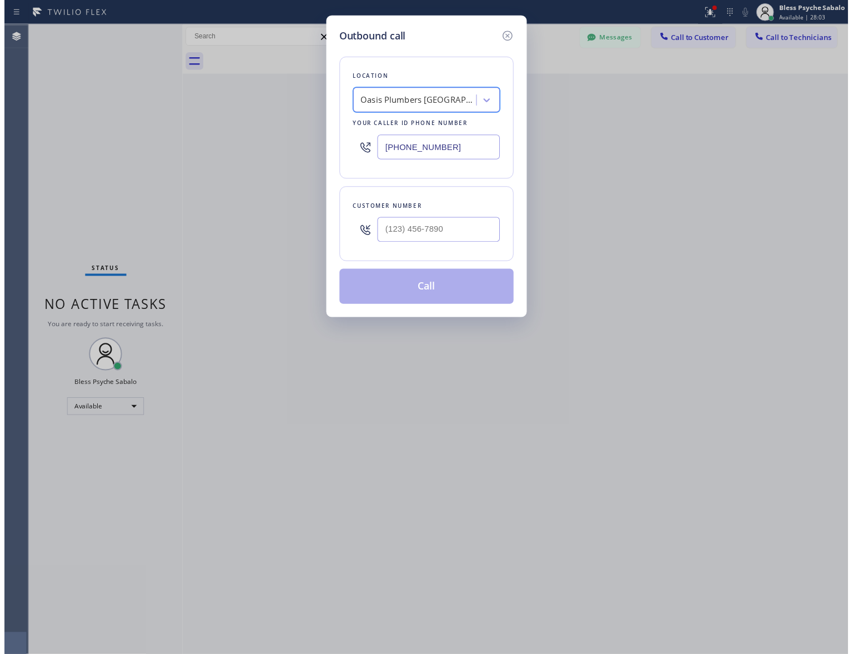
scroll to position [0, 1]
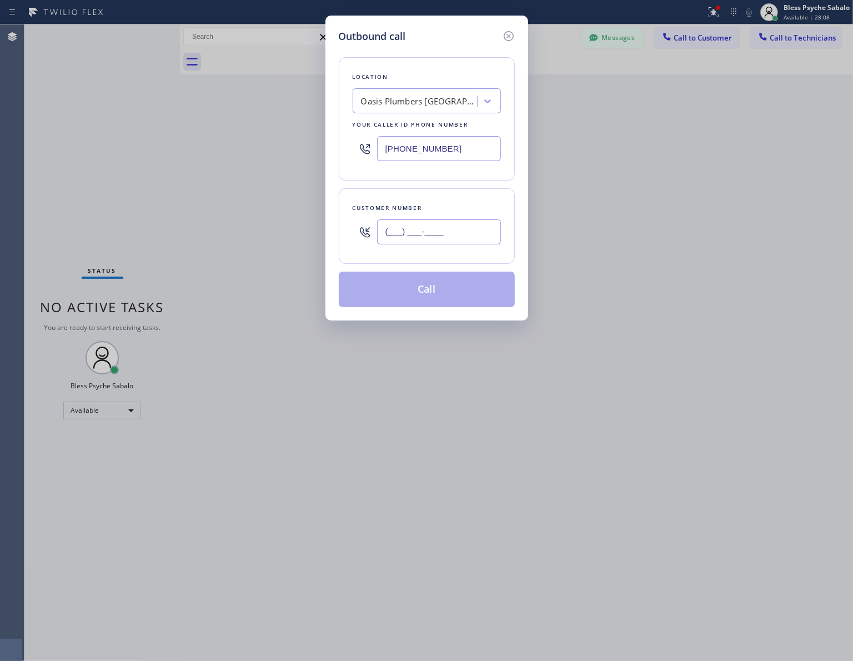
click at [410, 225] on input "(___) ___-____" at bounding box center [439, 231] width 124 height 25
paste input "510) 295-7622"
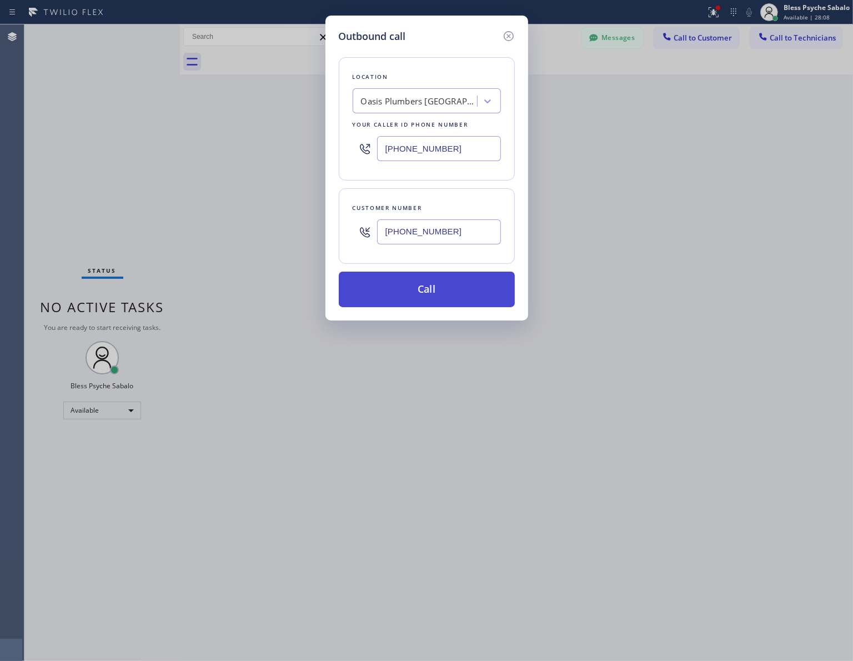
type input "[PHONE_NUMBER]"
click at [440, 289] on button "Call" at bounding box center [427, 290] width 176 height 36
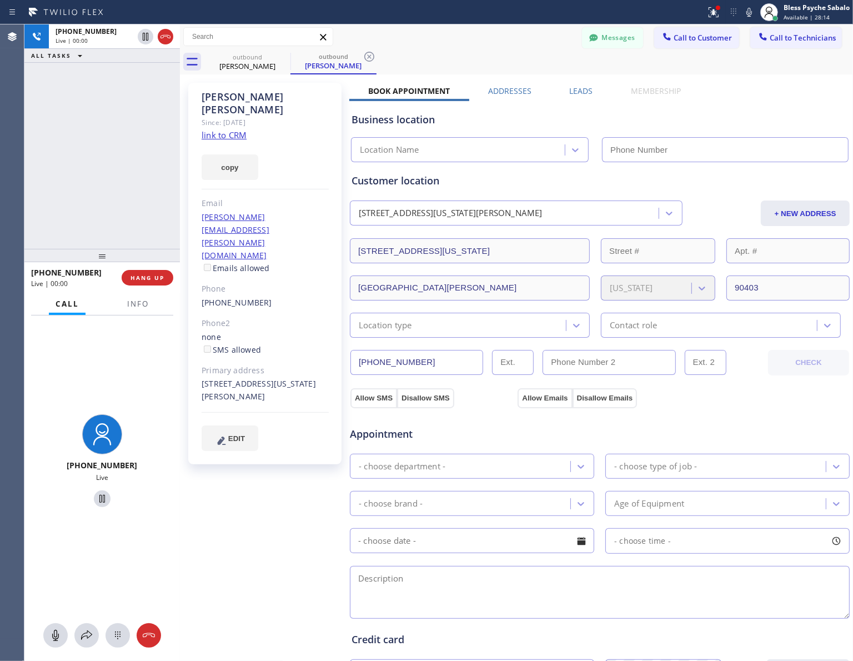
type input "[PHONE_NUMBER]"
click at [785, 38] on span "Call to Technicians" at bounding box center [803, 38] width 66 height 10
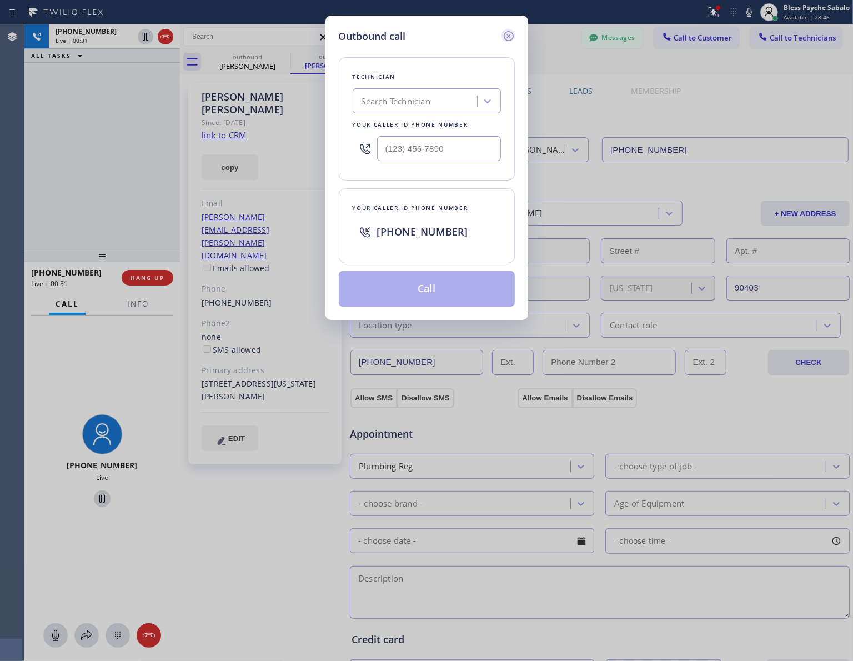
click at [502, 37] on icon at bounding box center [508, 35] width 13 height 13
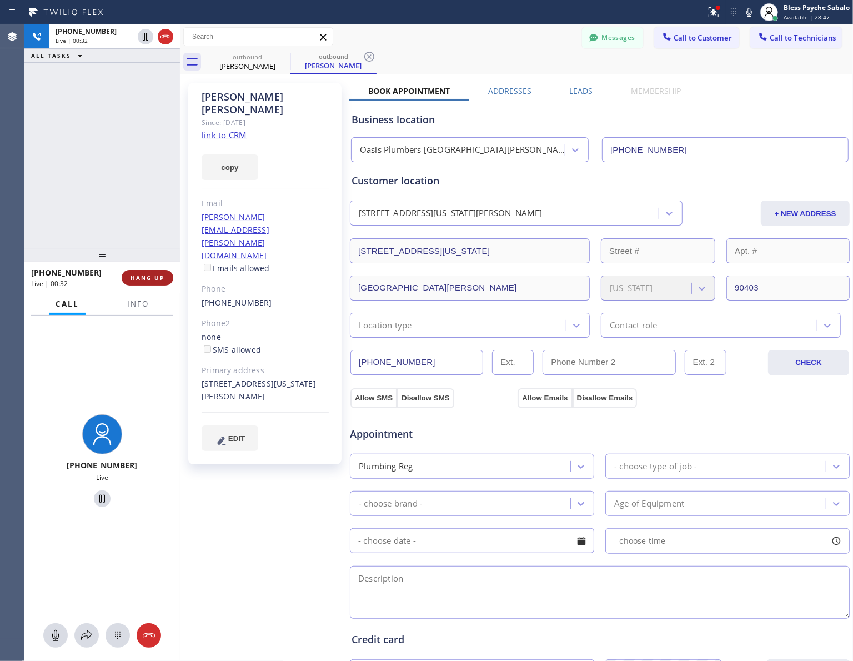
click at [161, 279] on span "HANG UP" at bounding box center [147, 278] width 34 height 8
click at [123, 182] on div "[PHONE_NUMBER] Live | 00:33 ALL TASKS ALL TASKS ACTIVE TASKS TASKS IN WRAP UP" at bounding box center [101, 136] width 155 height 224
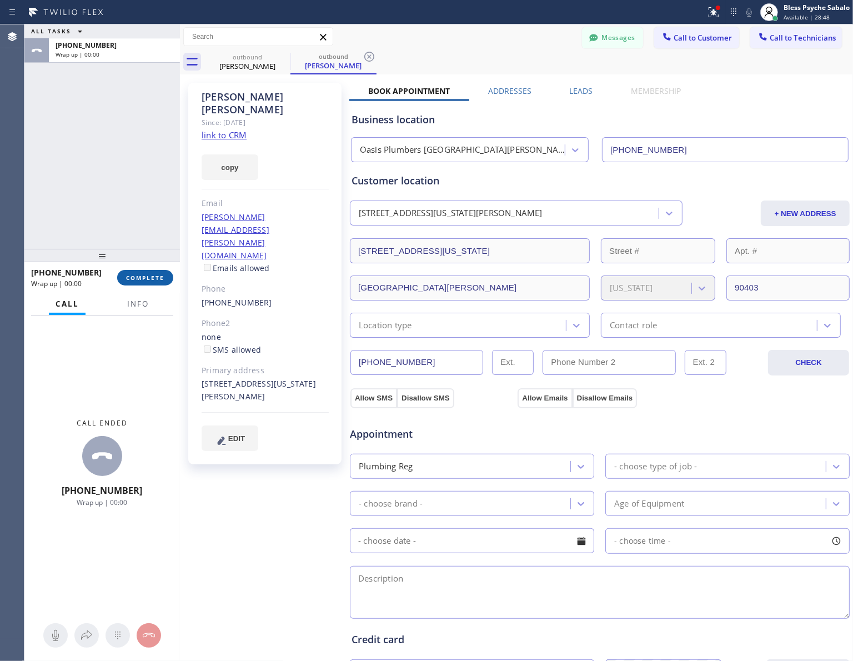
click at [140, 275] on span "COMPLETE" at bounding box center [145, 278] width 38 height 8
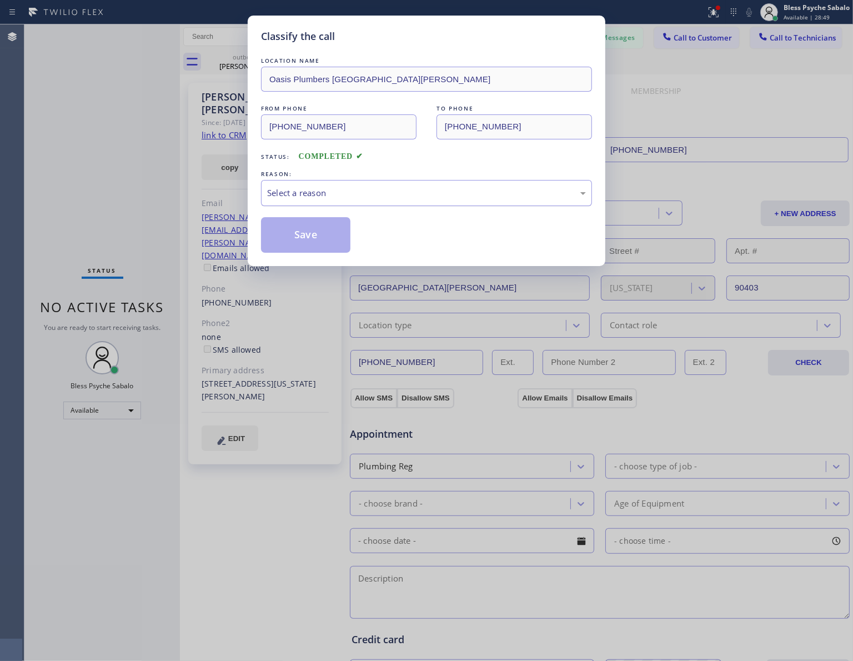
drag, startPoint x: 395, startPoint y: 178, endPoint x: 389, endPoint y: 198, distance: 21.4
click at [393, 178] on div "REASON:" at bounding box center [426, 174] width 331 height 12
click at [389, 203] on div "Select a reason" at bounding box center [426, 193] width 331 height 26
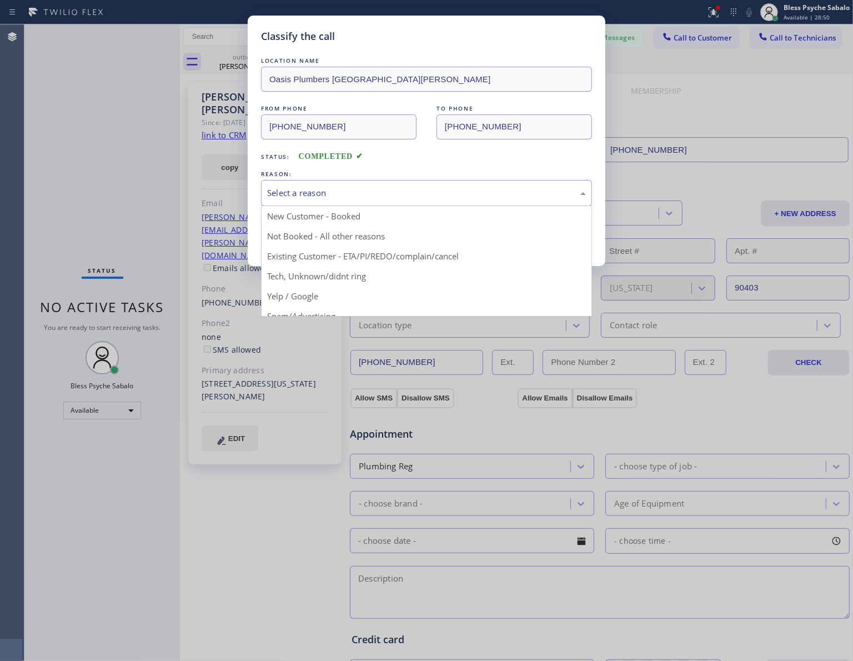
drag, startPoint x: 375, startPoint y: 249, endPoint x: 353, endPoint y: 259, distance: 24.6
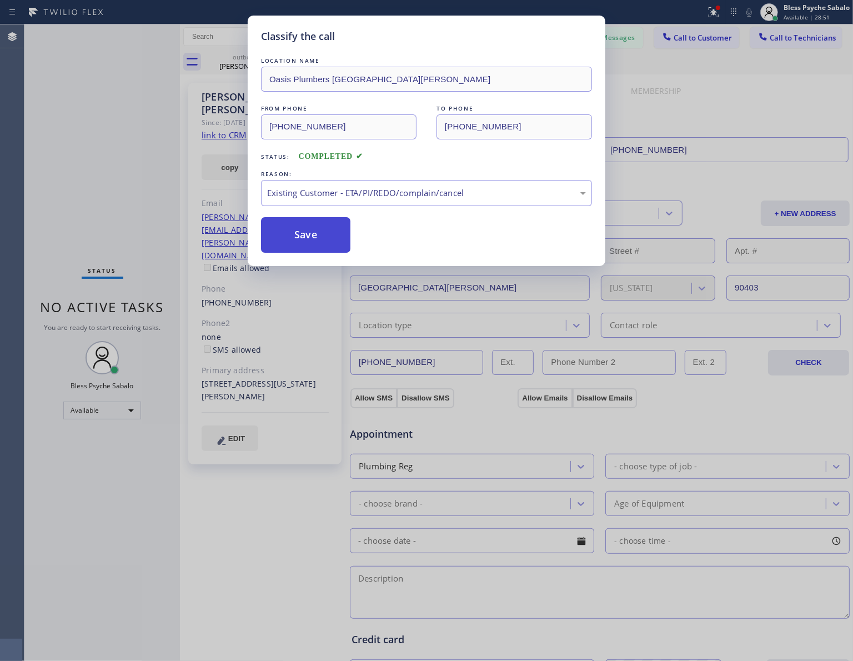
click at [298, 243] on button "Save" at bounding box center [305, 235] width 89 height 36
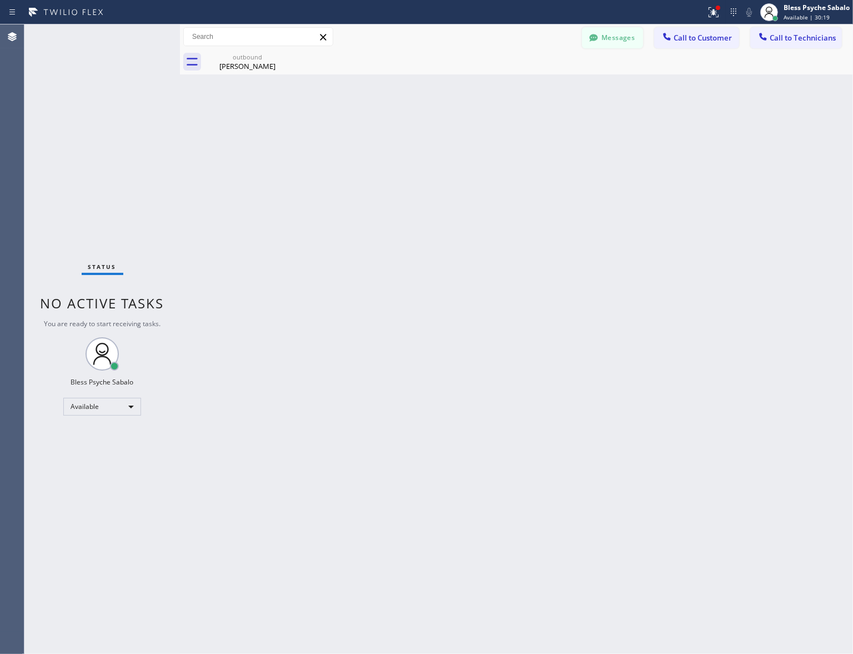
click at [636, 39] on button "Messages" at bounding box center [612, 37] width 61 height 21
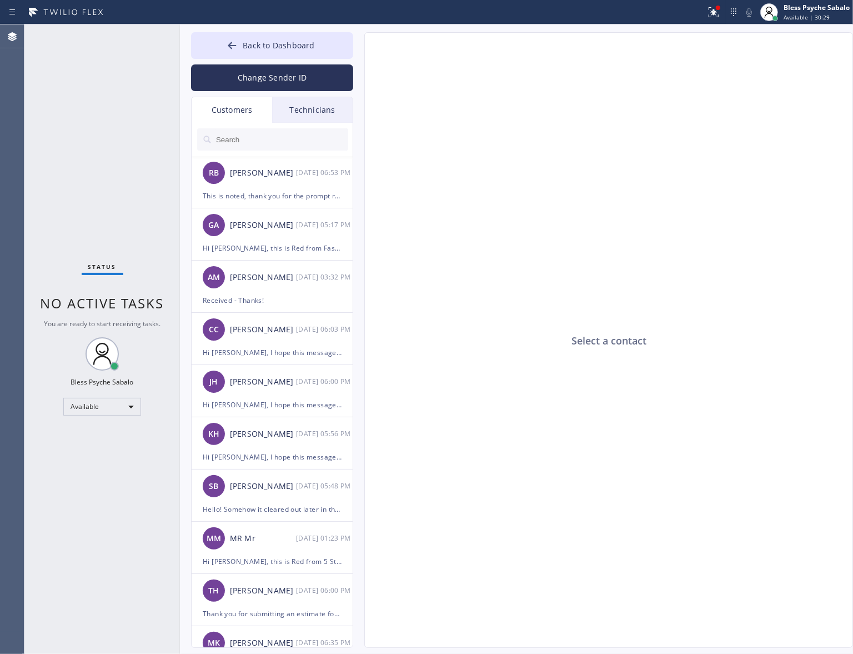
click at [631, 46] on div "Select a contact" at bounding box center [609, 340] width 489 height 615
click at [293, 40] on span "Back to Dashboard" at bounding box center [279, 45] width 72 height 11
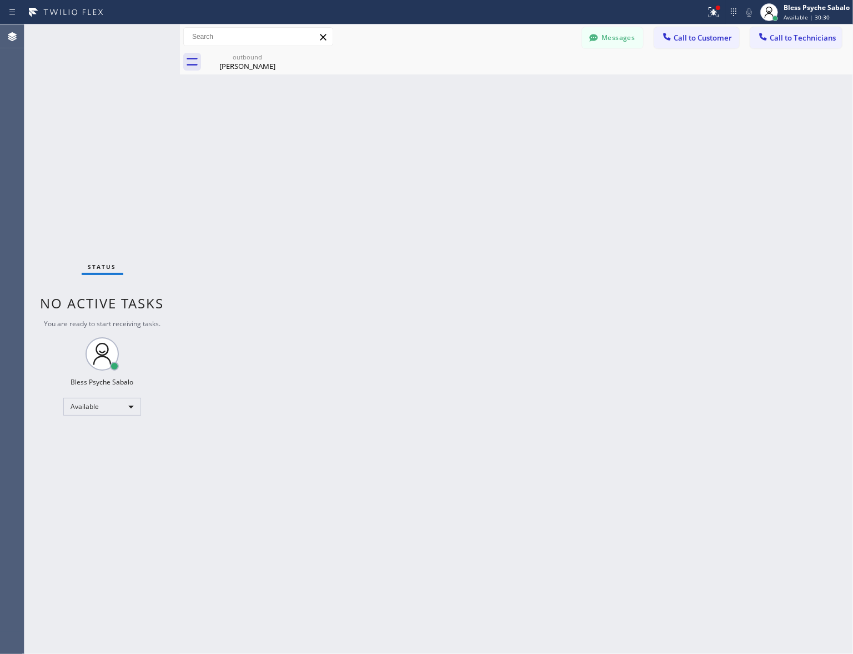
click at [498, 81] on div "Back to Dashboard Change Sender ID Customers Technicians RB [PERSON_NAME] [DATE…" at bounding box center [516, 338] width 673 height 629
click at [704, 35] on span "Call to Customer" at bounding box center [703, 38] width 58 height 10
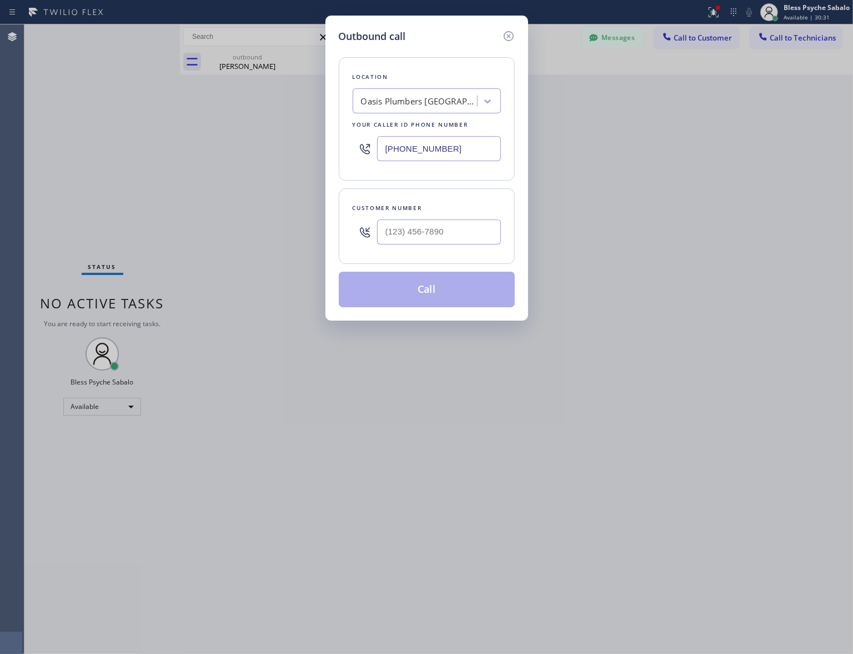
click at [422, 97] on div "Oasis Plumbers [GEOGRAPHIC_DATA][PERSON_NAME]" at bounding box center [419, 101] width 117 height 13
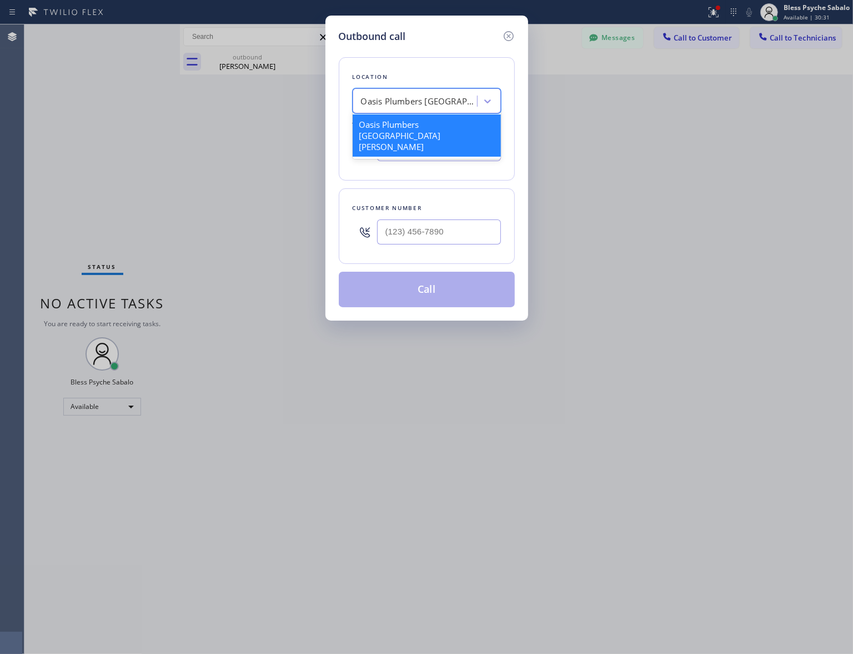
paste input "Membership"
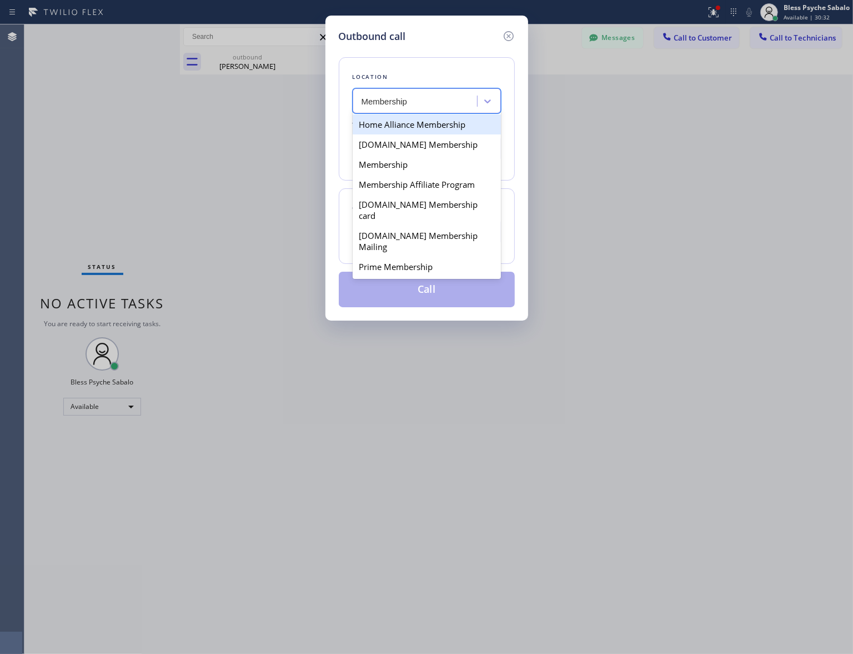
click at [380, 103] on input "Membership" at bounding box center [395, 101] width 66 height 9
type input "Membership"
click at [417, 167] on div "Membership" at bounding box center [427, 164] width 148 height 20
type input "[PHONE_NUMBER]"
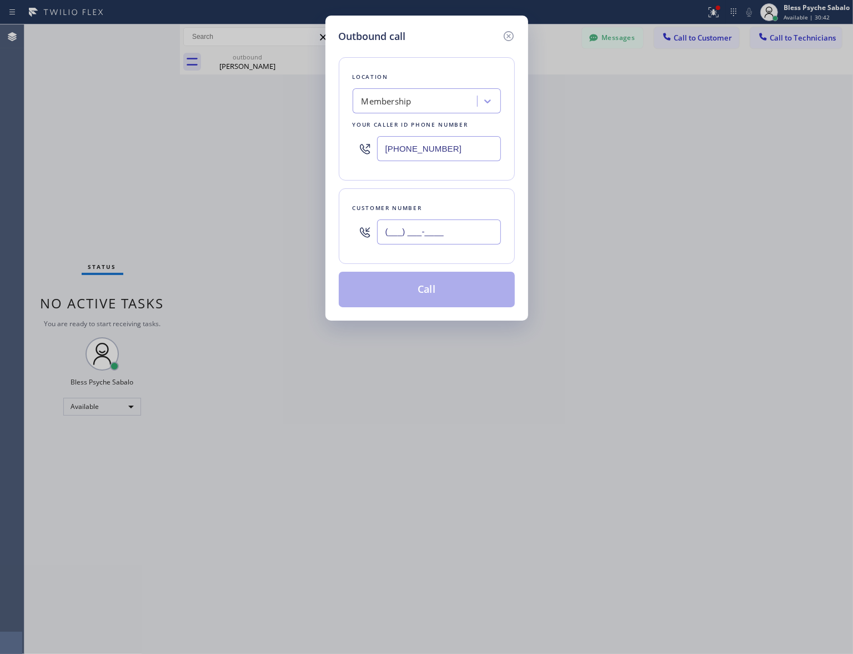
click at [421, 239] on input "(___) ___-____" at bounding box center [439, 231] width 124 height 25
paste input "818) 307-5351"
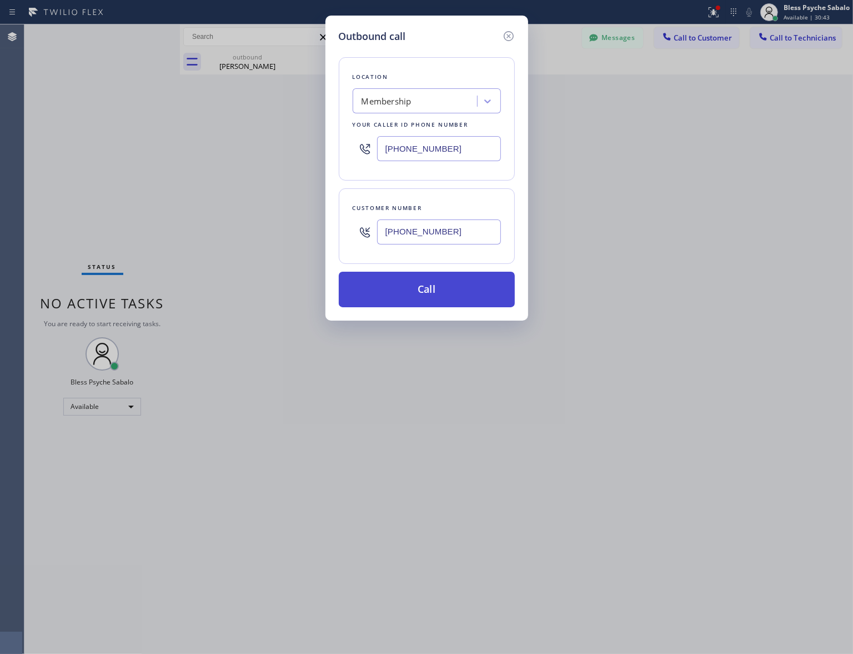
type input "[PHONE_NUMBER]"
click at [432, 282] on button "Call" at bounding box center [427, 290] width 176 height 36
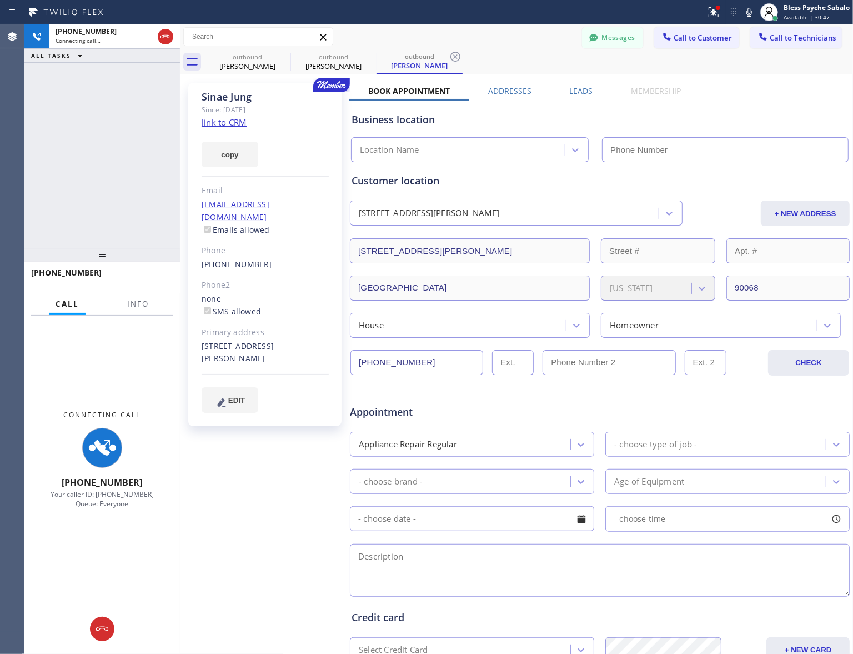
type input "[PHONE_NUMBER]"
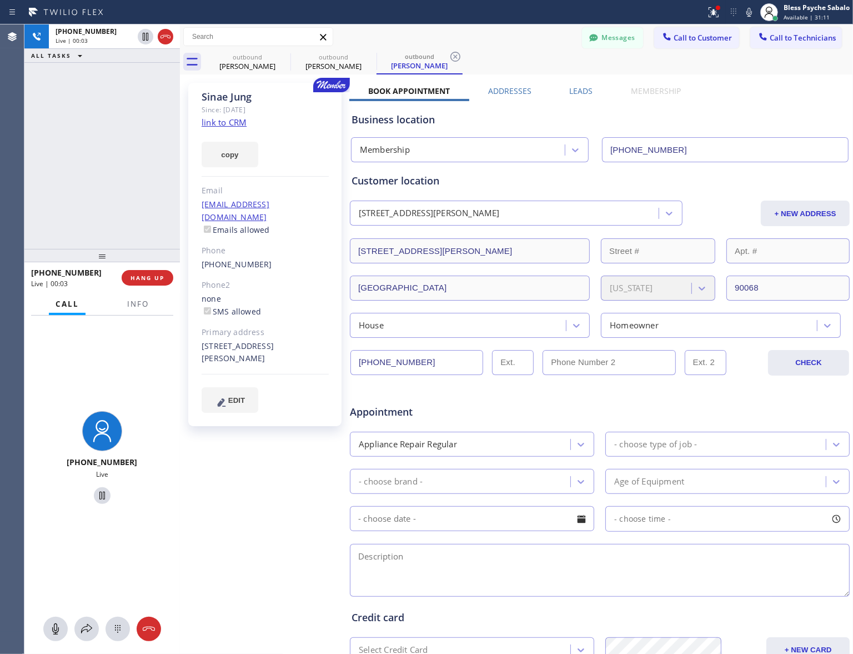
drag, startPoint x: 272, startPoint y: 438, endPoint x: 270, endPoint y: 421, distance: 16.8
click at [273, 438] on div "[PERSON_NAME] Since: [DATE] link to CRM copy Email [EMAIL_ADDRESS][DOMAIN_NAME]…" at bounding box center [266, 437] width 167 height 720
click at [158, 278] on span "HANG UP" at bounding box center [147, 278] width 34 height 8
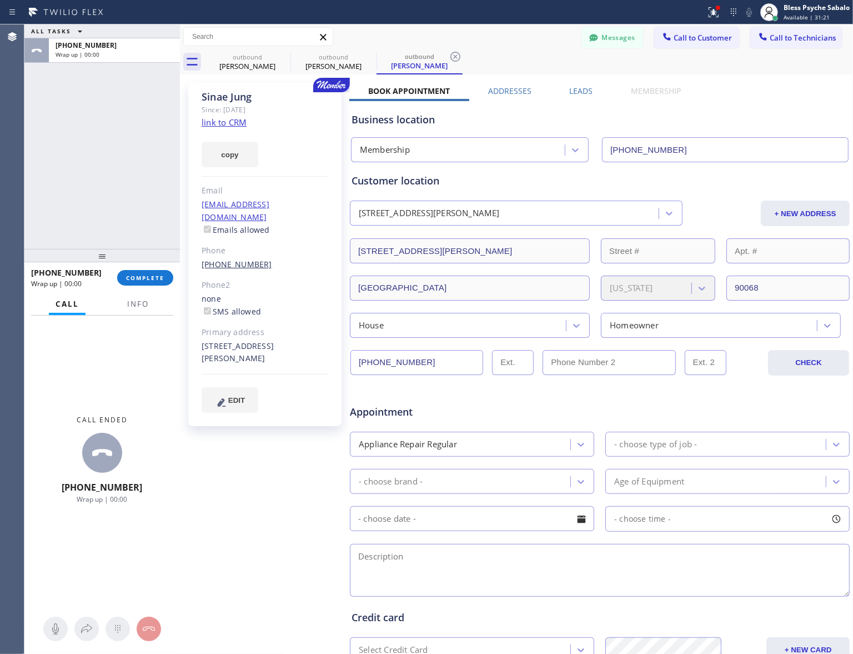
click at [228, 259] on link "[PHONE_NUMBER]" at bounding box center [237, 264] width 71 height 11
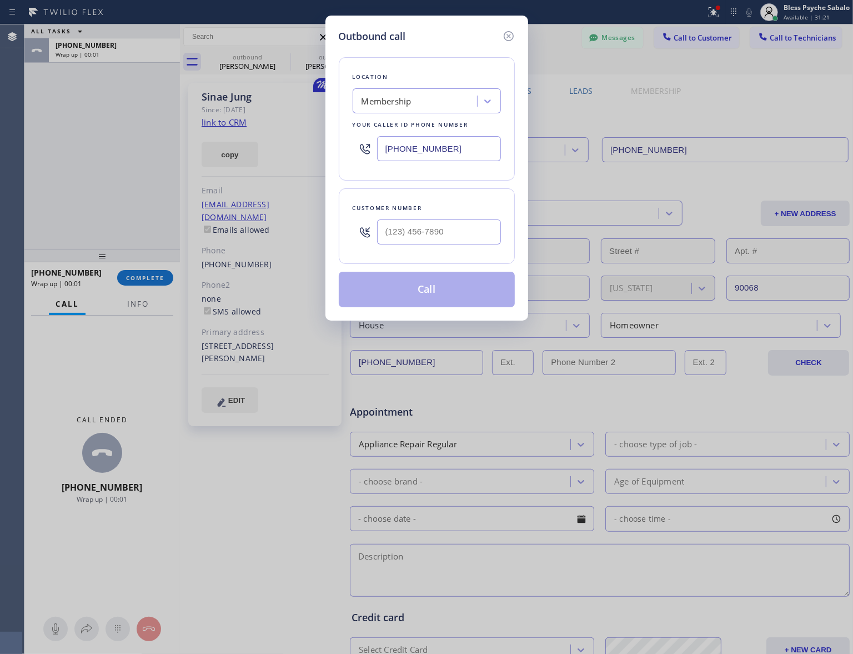
type input "[PHONE_NUMBER]"
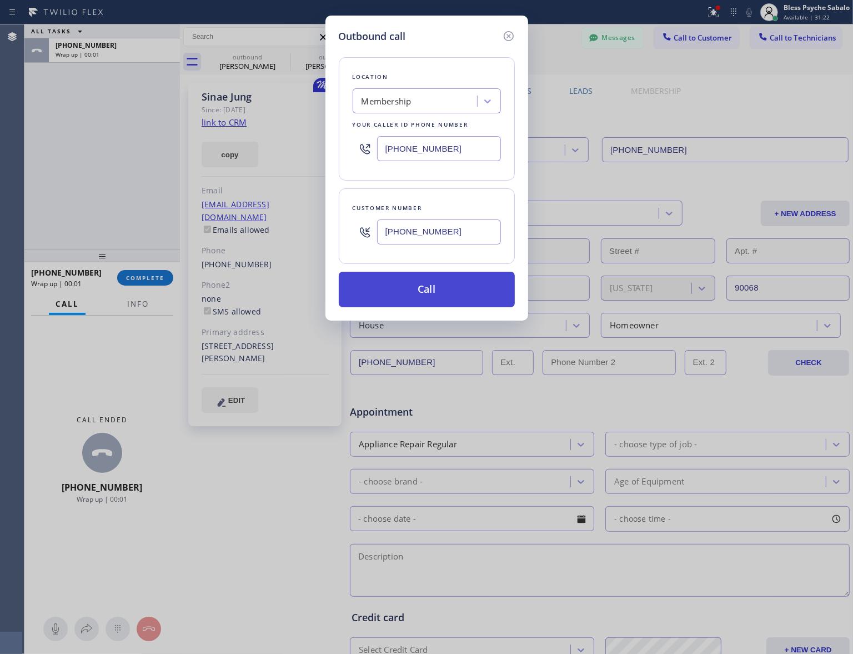
click at [417, 293] on button "Call" at bounding box center [427, 290] width 176 height 36
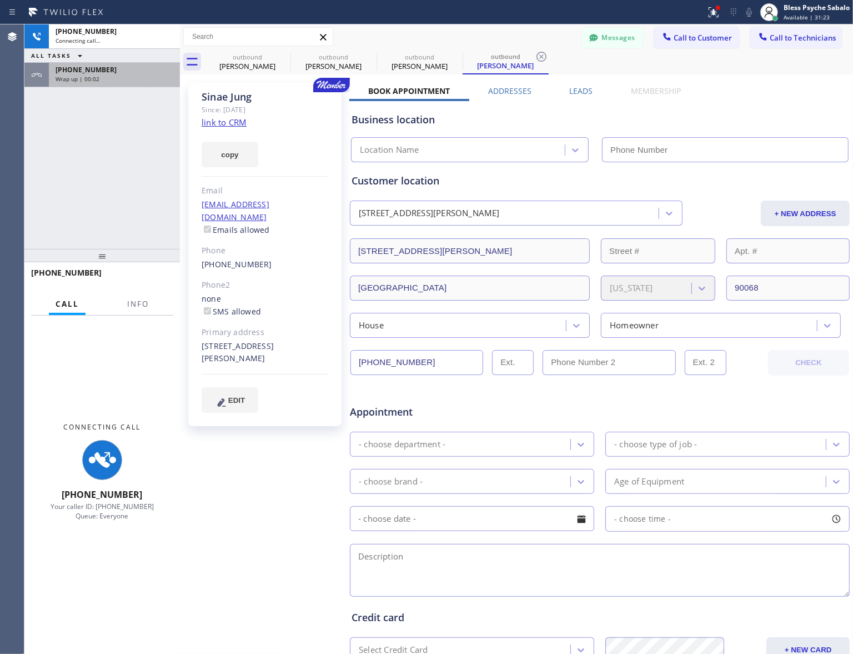
click at [120, 77] on div "Wrap up | 00:02" at bounding box center [115, 79] width 118 height 8
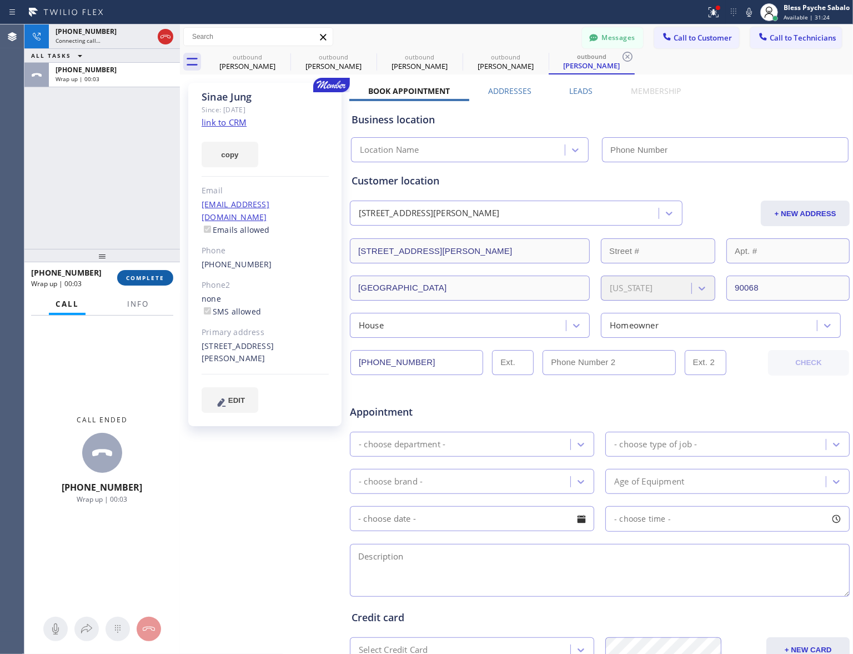
click at [129, 284] on button "COMPLETE" at bounding box center [145, 278] width 56 height 16
drag, startPoint x: 134, startPoint y: 217, endPoint x: 165, endPoint y: 145, distance: 77.8
click at [134, 215] on div "[PHONE_NUMBER] Connecting call… ALL TASKS ALL TASKS ACTIVE TASKS TASKS IN WRAP …" at bounding box center [101, 136] width 155 height 224
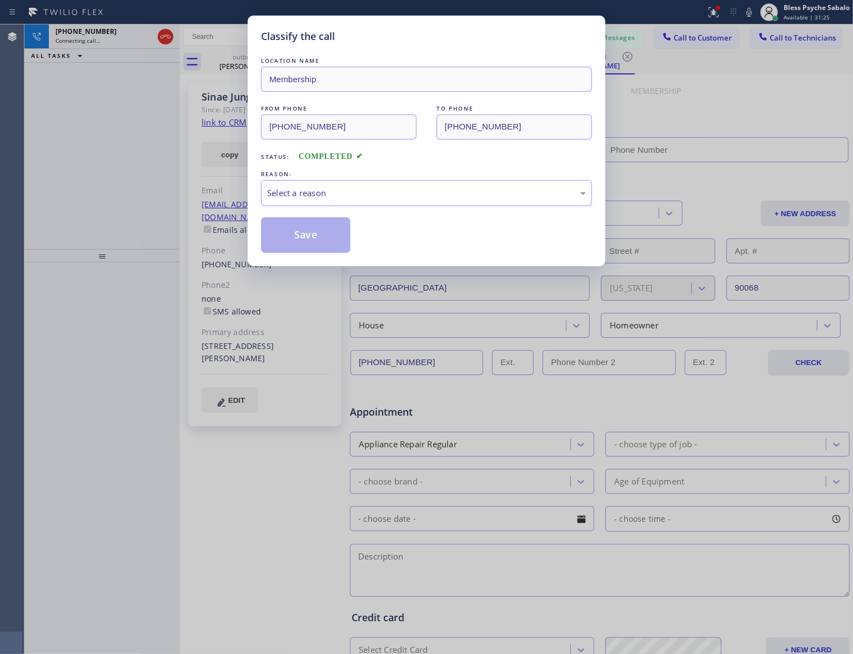
type input "[PHONE_NUMBER]"
click at [397, 189] on div "Select a reason" at bounding box center [426, 193] width 319 height 13
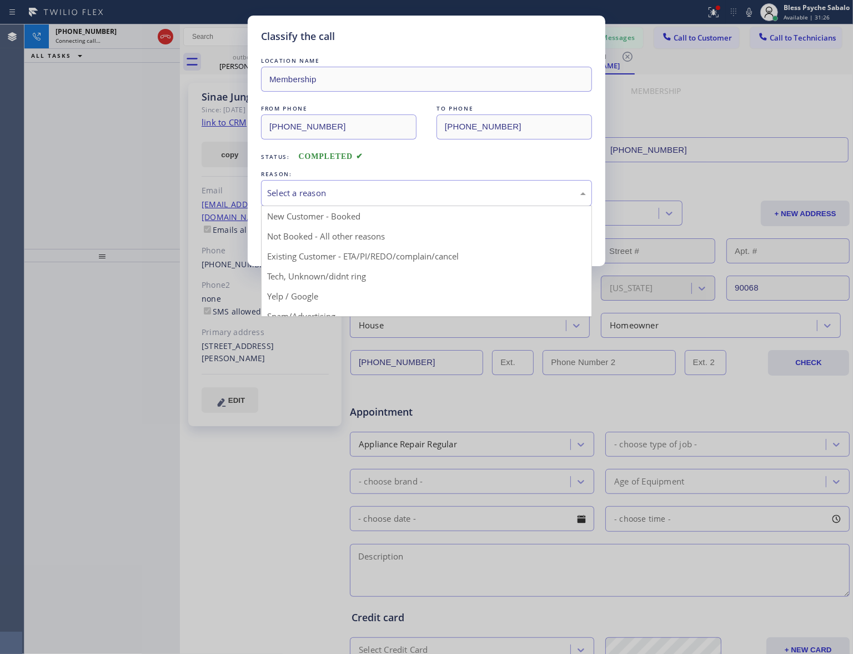
drag, startPoint x: 378, startPoint y: 252, endPoint x: 346, endPoint y: 225, distance: 41.8
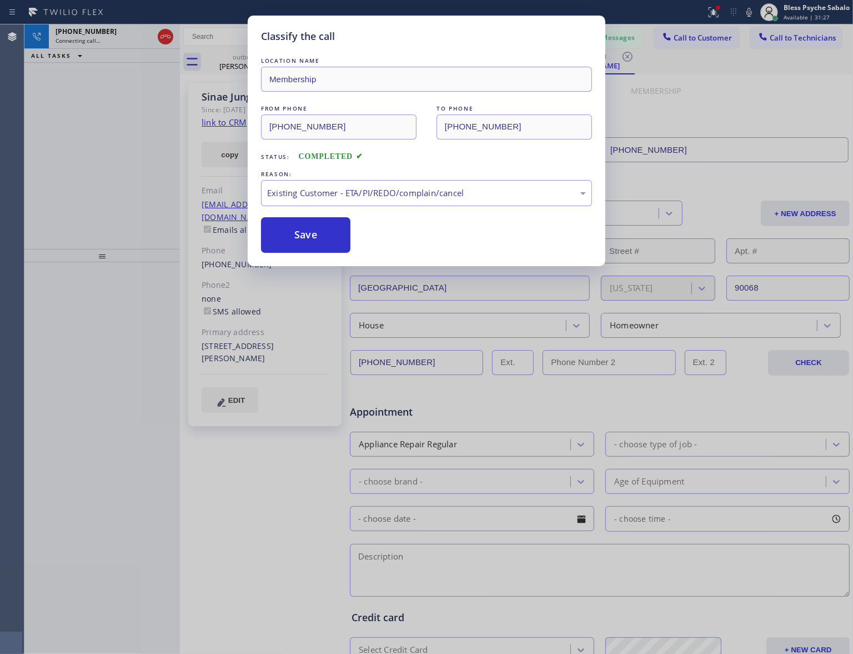
drag, startPoint x: 305, startPoint y: 225, endPoint x: 169, endPoint y: 107, distance: 180.3
click at [306, 225] on button "Save" at bounding box center [305, 235] width 89 height 36
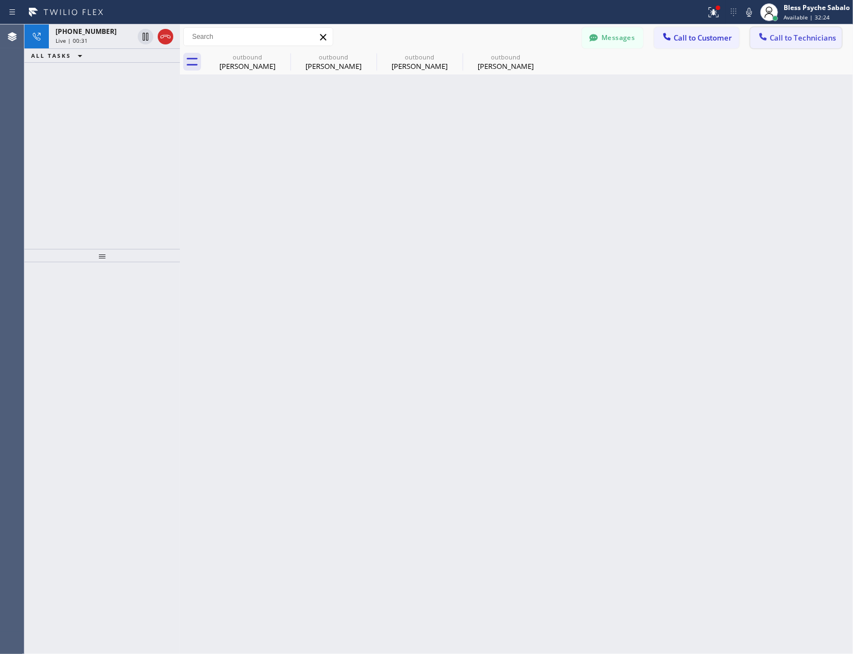
click at [777, 37] on span "Call to Technicians" at bounding box center [803, 38] width 66 height 10
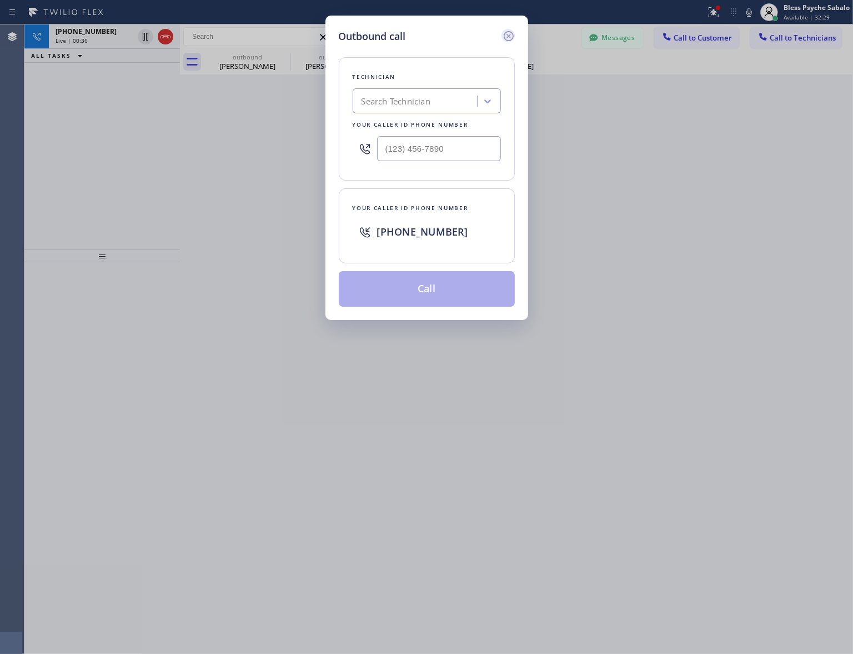
click at [513, 32] on icon at bounding box center [508, 35] width 13 height 13
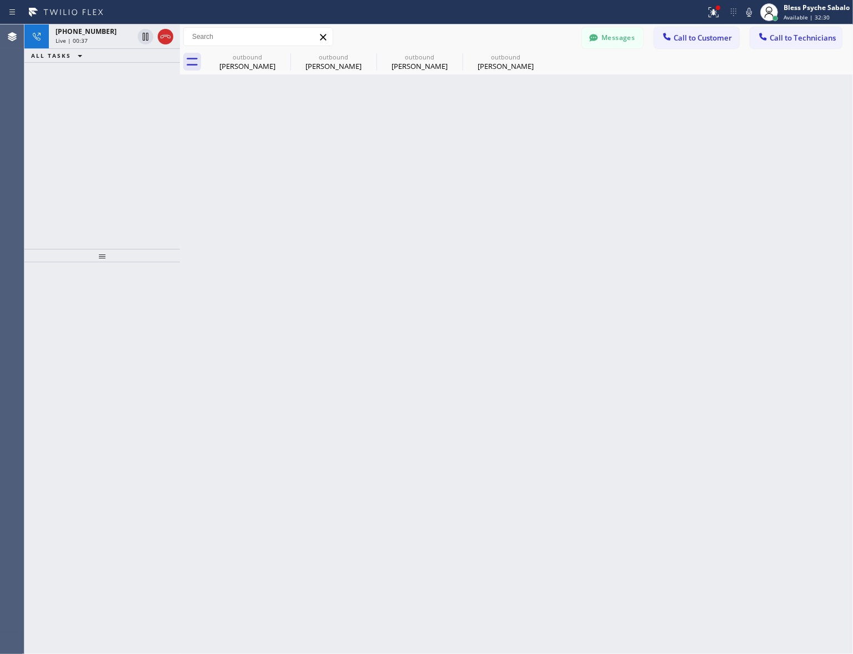
click at [579, 145] on div "Back to Dashboard Change Sender ID Customers Technicians RB [PERSON_NAME] [DATE…" at bounding box center [516, 338] width 673 height 629
click at [163, 36] on icon at bounding box center [165, 36] width 13 height 13
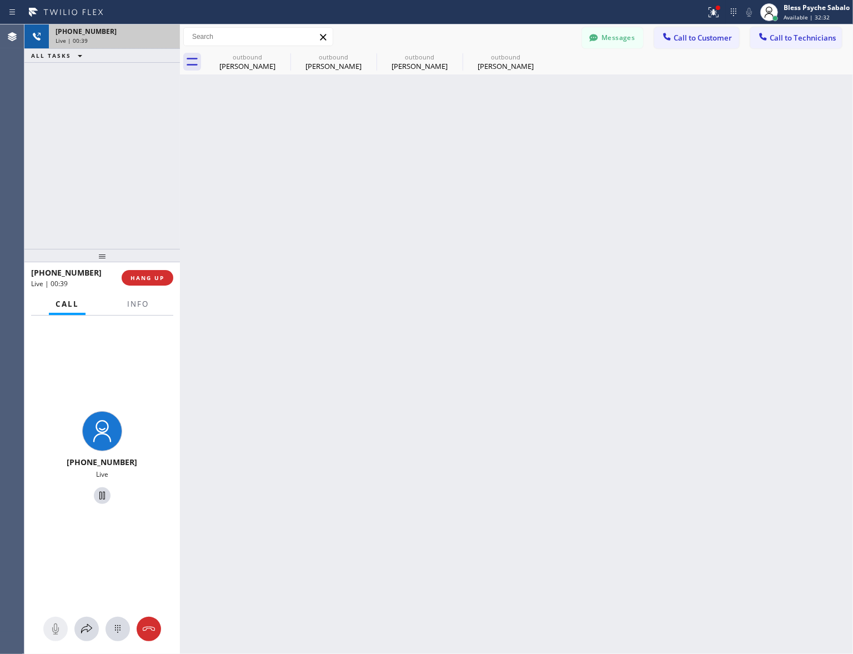
click at [143, 93] on div "[PHONE_NUMBER] Live | 00:39 ALL TASKS ALL TASKS ACTIVE TASKS TASKS IN WRAP UP" at bounding box center [101, 136] width 155 height 224
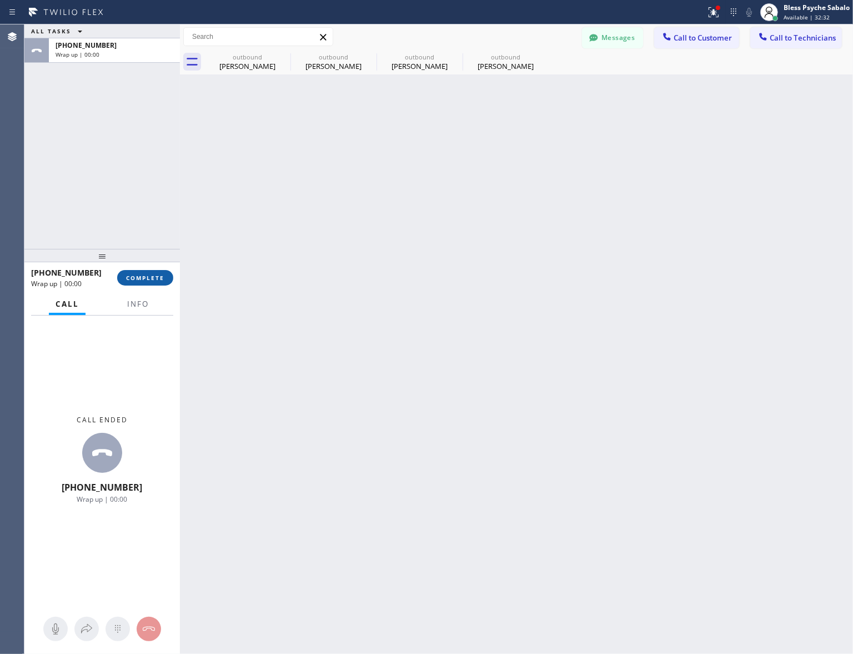
click at [140, 275] on span "COMPLETE" at bounding box center [145, 278] width 38 height 8
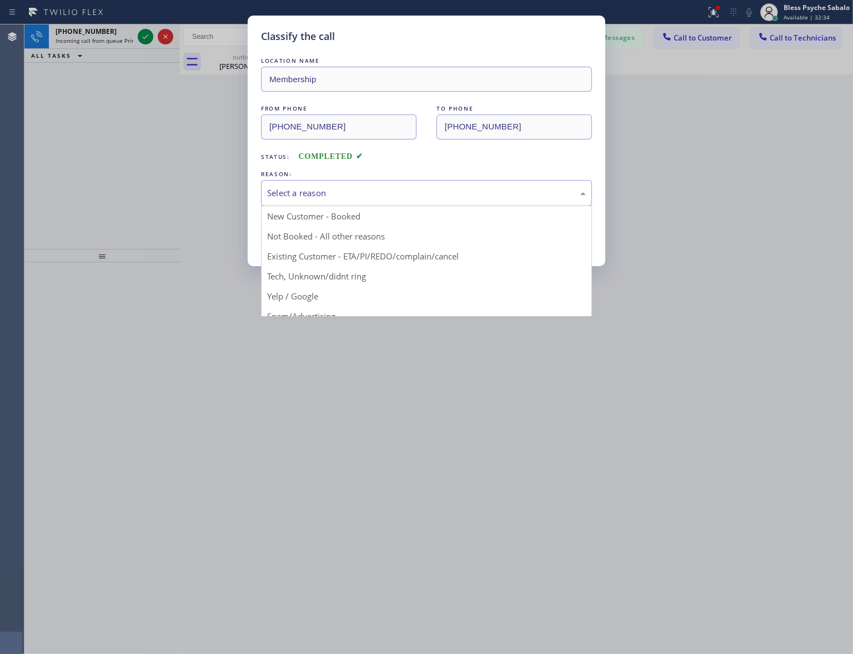
click at [368, 198] on div "Select a reason" at bounding box center [426, 193] width 319 height 13
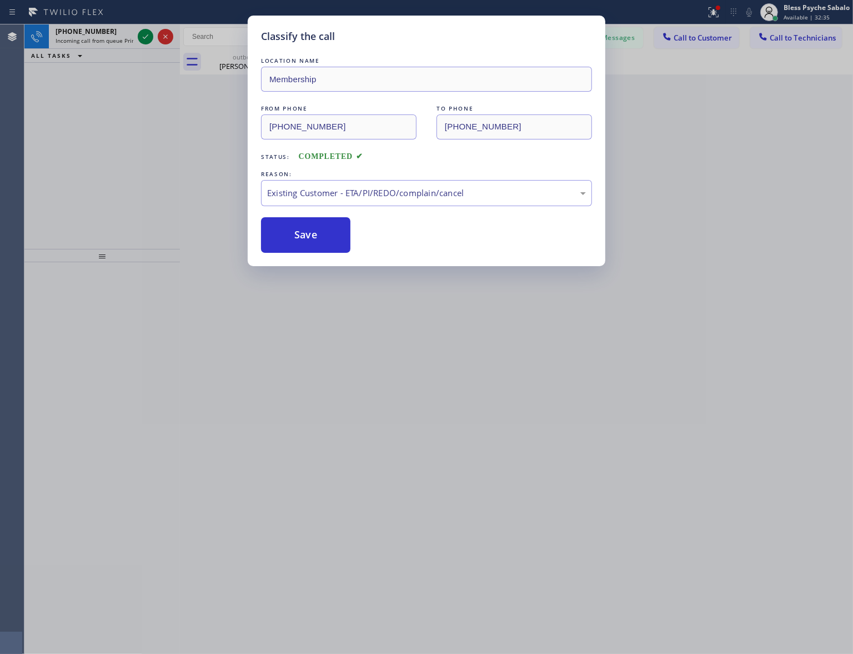
click at [298, 245] on button "Save" at bounding box center [305, 235] width 89 height 36
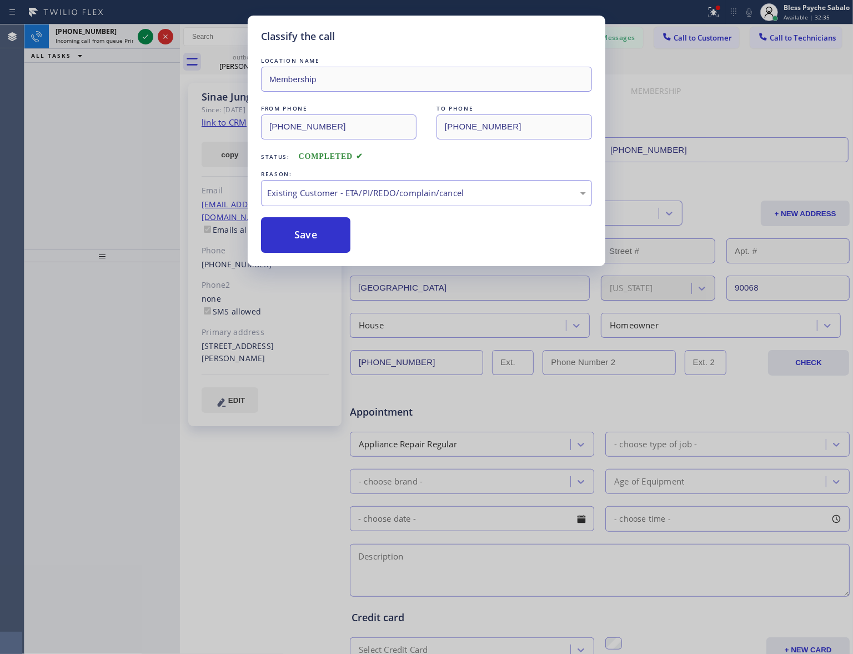
click at [209, 267] on div "Classify the call LOCATION NAME Membership FROM PHONE [PHONE_NUMBER] TO PHONE […" at bounding box center [426, 327] width 853 height 654
click at [68, 34] on div "Classify the call LOCATION NAME Membership FROM PHONE [PHONE_NUMBER] TO PHONE […" at bounding box center [426, 327] width 853 height 654
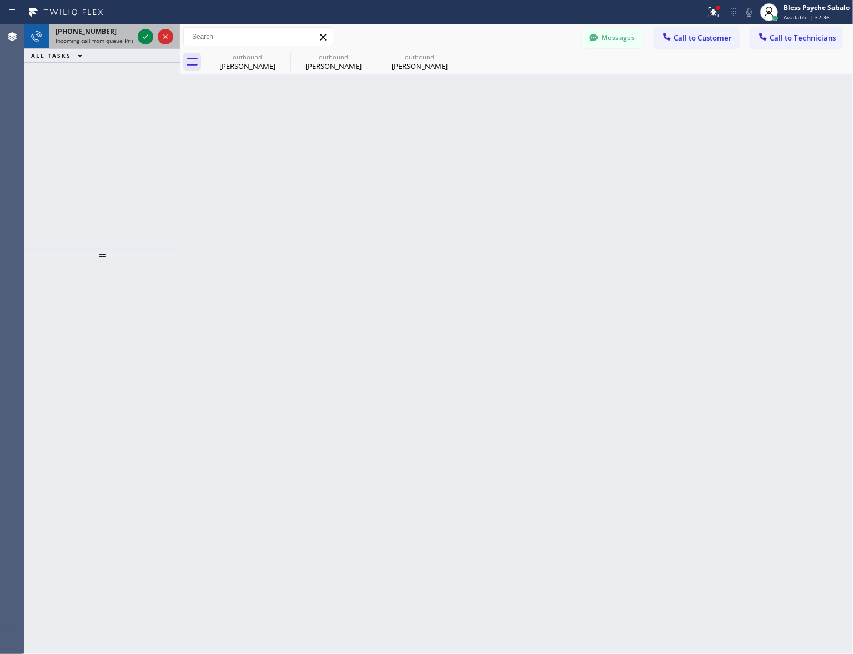
click at [81, 41] on span "Incoming call from queue Primary PL" at bounding box center [104, 41] width 97 height 8
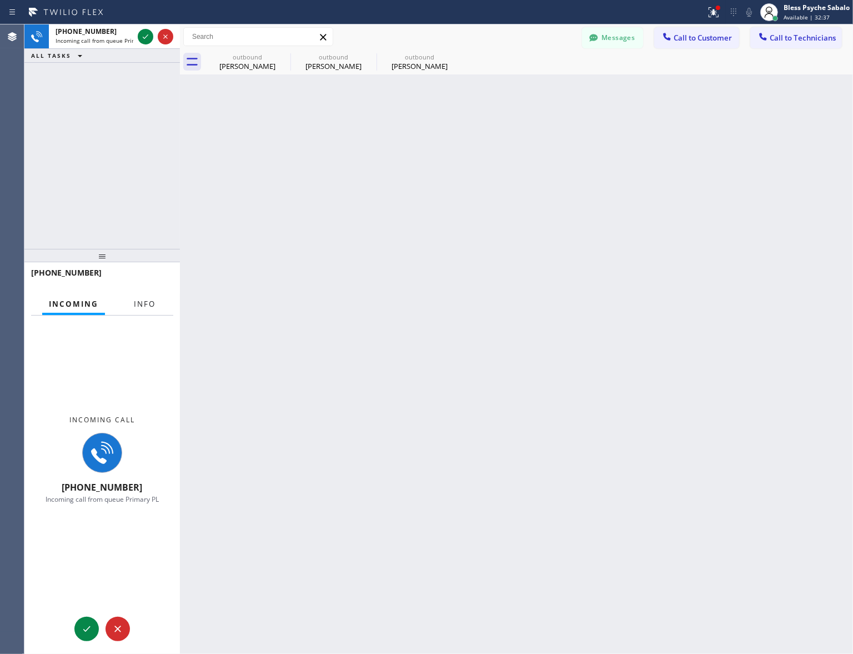
click at [137, 300] on span "Info" at bounding box center [145, 304] width 22 height 10
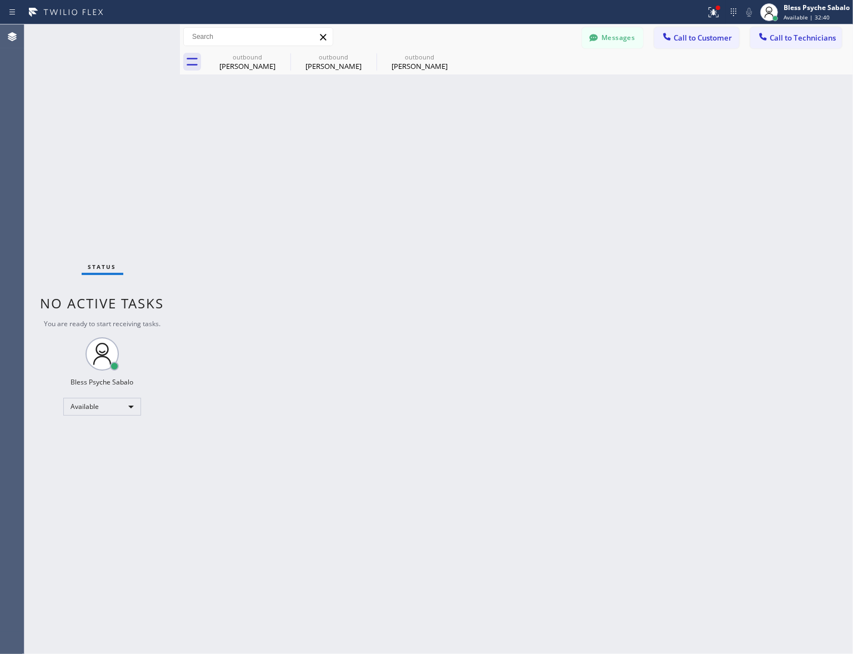
click at [283, 48] on div "Messages Call to Customer Call to Technicians Outbound call Location Membership…" at bounding box center [516, 36] width 673 height 25
click at [0, 0] on icon at bounding box center [0, 0] width 0 height 0
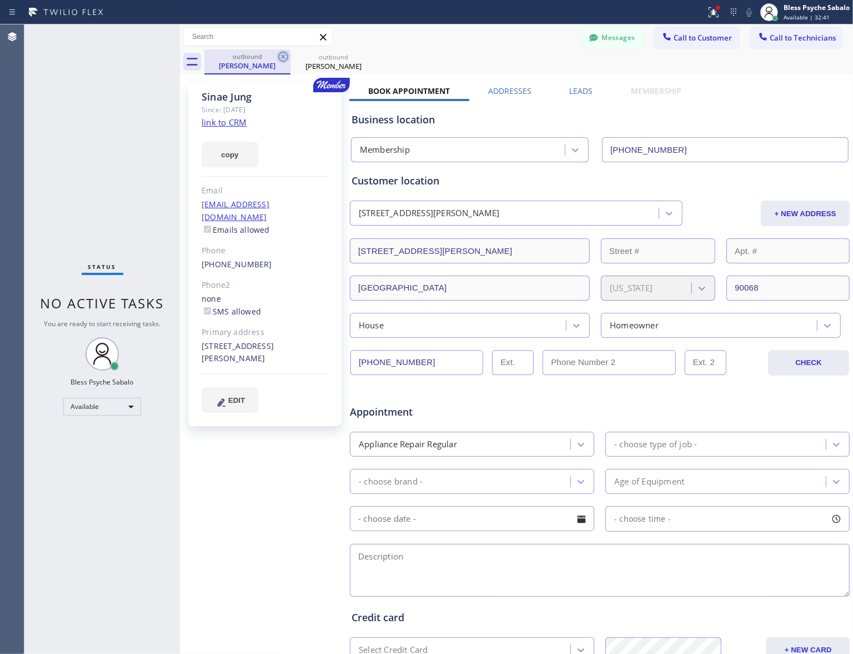
click at [288, 56] on icon at bounding box center [283, 56] width 13 height 13
click at [364, 56] on icon at bounding box center [369, 57] width 10 height 10
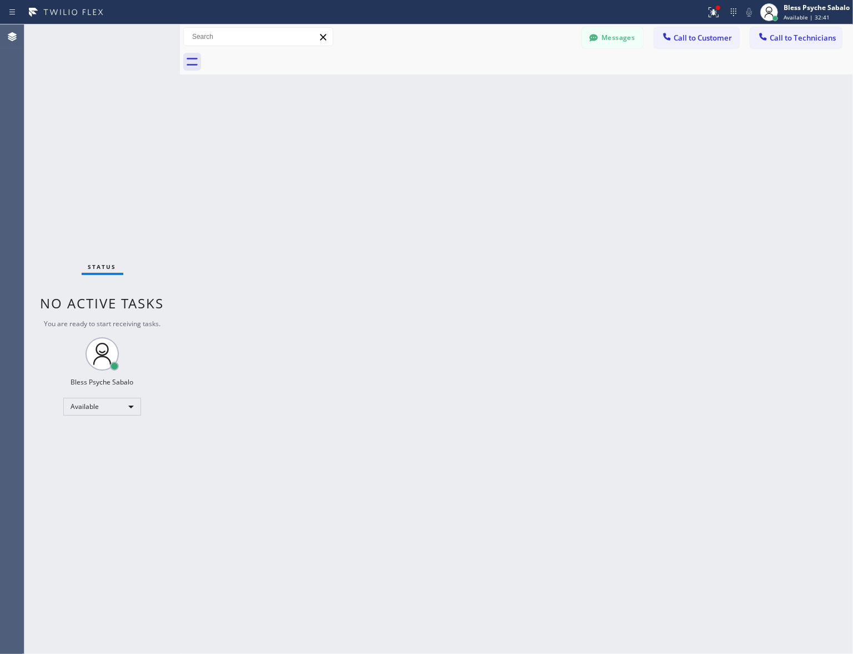
click at [288, 56] on div at bounding box center [528, 61] width 649 height 25
click at [276, 96] on div "Back to Dashboard Change Sender ID Customers Technicians RB [PERSON_NAME] [DATE…" at bounding box center [516, 338] width 673 height 629
click at [695, 42] on button "Call to Customer" at bounding box center [696, 37] width 85 height 21
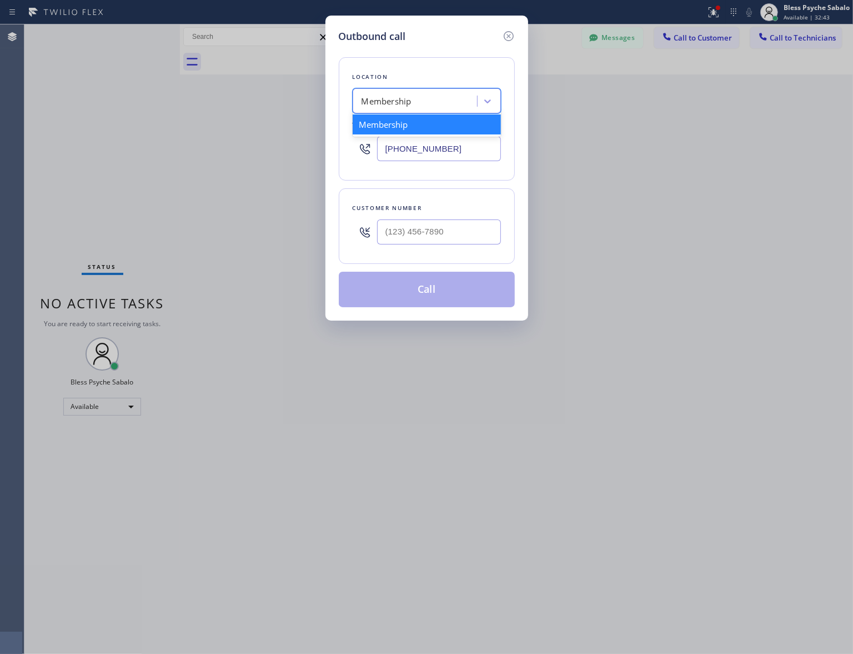
click at [440, 99] on div "Membership" at bounding box center [416, 101] width 121 height 19
click at [168, 97] on div "Outbound call Location option Membership, selected. option Membership focused, …" at bounding box center [426, 327] width 853 height 654
click at [444, 102] on div "Membership" at bounding box center [416, 101] width 121 height 19
paste input "[GEOGRAPHIC_DATA] Plumbing"
type input "[GEOGRAPHIC_DATA] Plumbing"
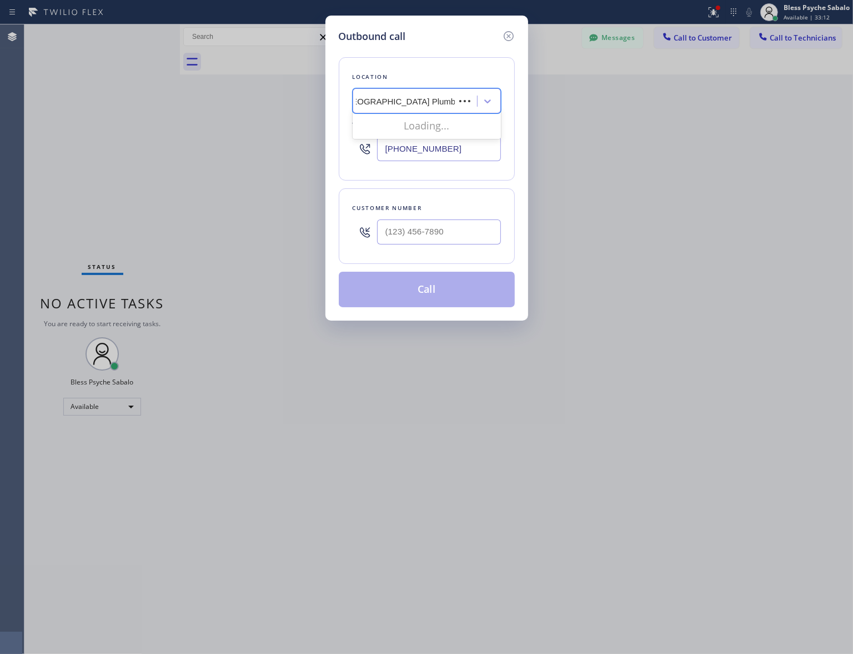
scroll to position [0, 3]
click at [436, 123] on div "[GEOGRAPHIC_DATA] Plumbing" at bounding box center [427, 124] width 148 height 20
type input "[PHONE_NUMBER]"
click at [568, 142] on div "Outbound call Location option [GEOGRAPHIC_DATA] Plumbing, selected. 1 result av…" at bounding box center [426, 327] width 853 height 654
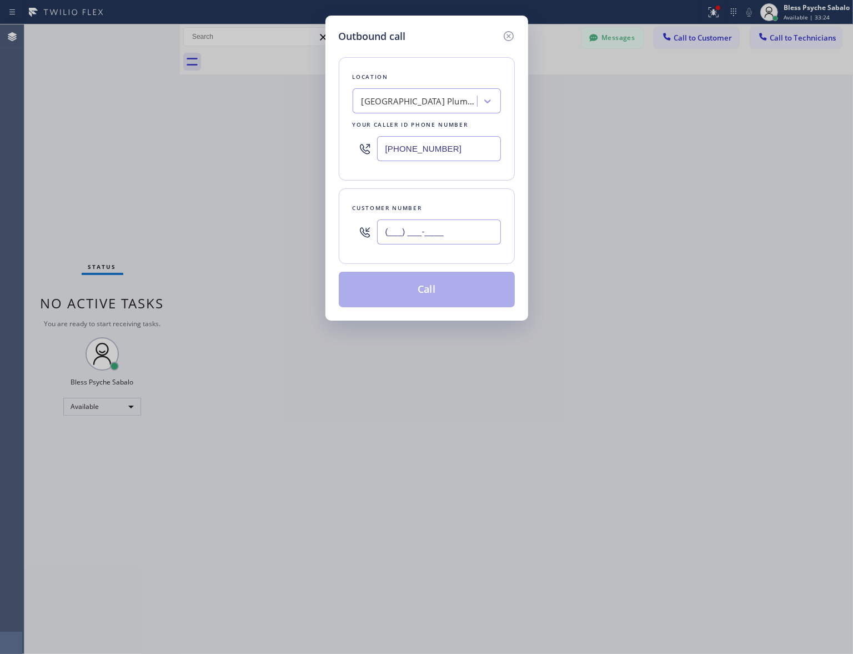
click at [420, 235] on input "(___) ___-____" at bounding box center [439, 231] width 124 height 25
paste input "949) 690-5424"
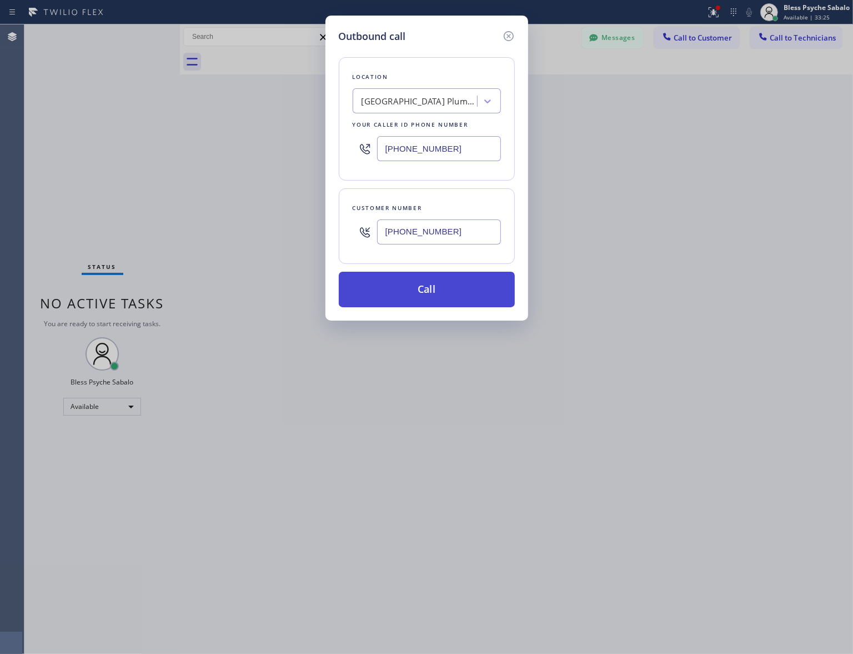
type input "[PHONE_NUMBER]"
click at [434, 295] on button "Call" at bounding box center [427, 290] width 176 height 36
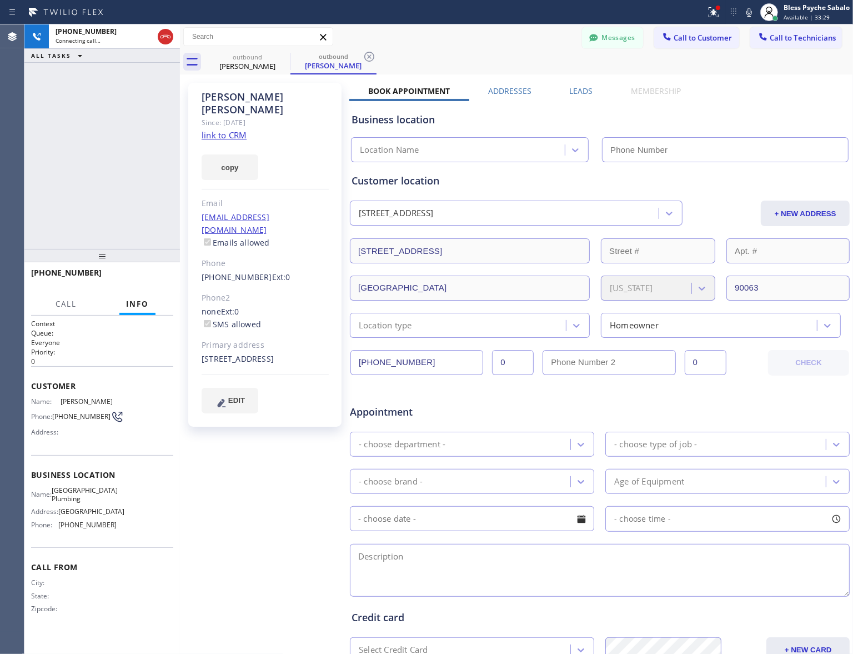
type input "[PHONE_NUMBER]"
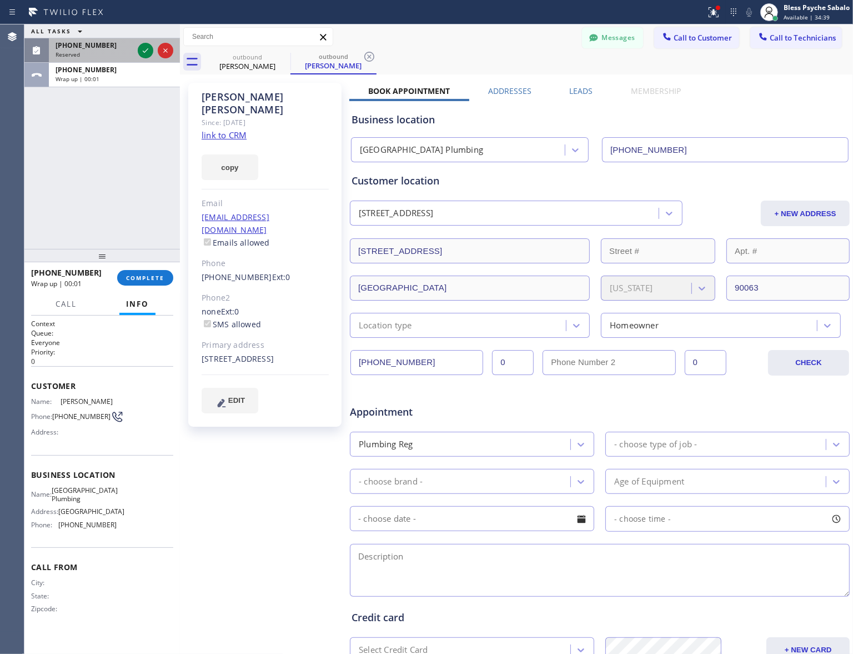
click at [130, 58] on div "[PHONE_NUMBER] Reserved" at bounding box center [92, 50] width 87 height 24
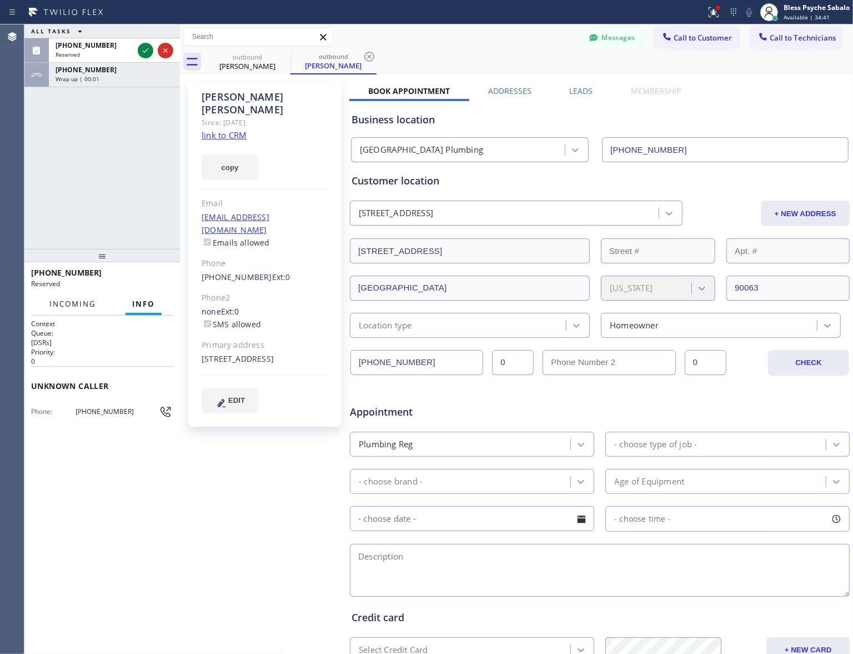
click at [56, 309] on button "Incoming" at bounding box center [73, 304] width 60 height 22
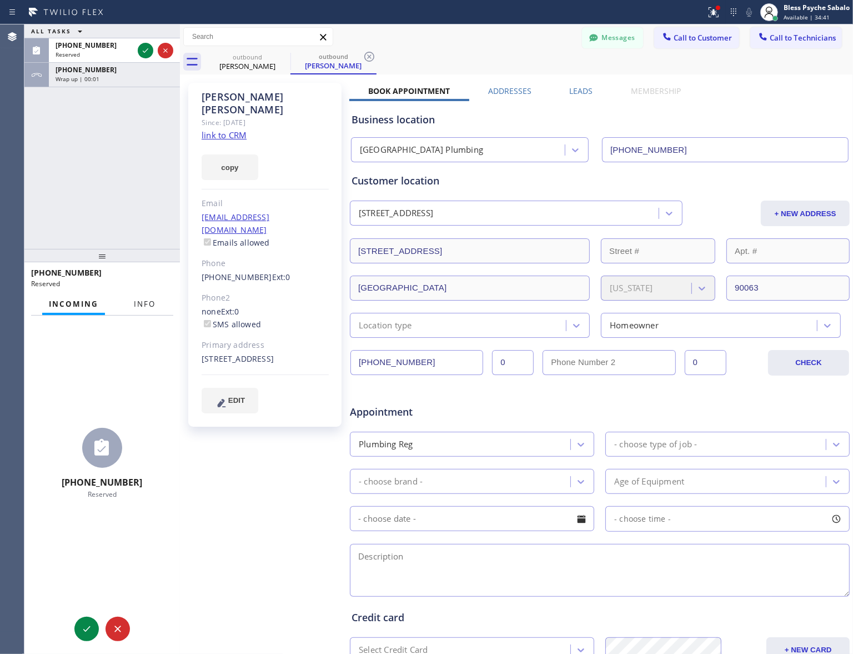
click at [133, 307] on button "Info" at bounding box center [144, 304] width 35 height 22
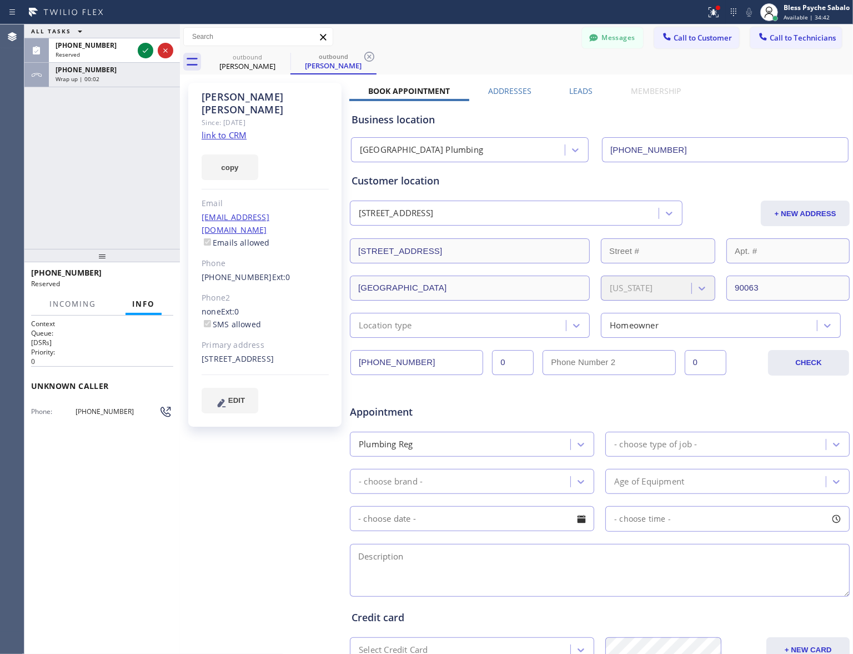
click at [91, 407] on span "[PHONE_NUMBER]" at bounding box center [117, 411] width 83 height 8
click at [82, 351] on h2 "Priority:" at bounding box center [102, 351] width 142 height 9
click at [89, 407] on span "[PHONE_NUMBER]" at bounding box center [117, 411] width 83 height 8
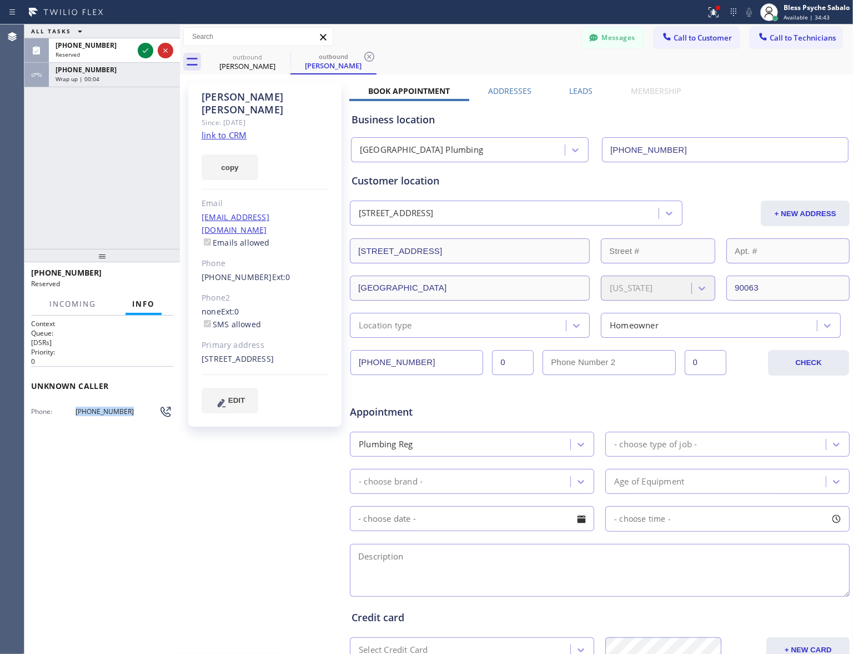
click at [89, 407] on span "[PHONE_NUMBER]" at bounding box center [117, 411] width 83 height 8
copy div "[PHONE_NUMBER] Outbound call Technician Search Technician Your caller id phone …"
click at [161, 409] on icon at bounding box center [165, 411] width 13 height 13
click at [144, 51] on icon at bounding box center [145, 50] width 13 height 13
click at [84, 412] on span "[PHONE_NUMBER]" at bounding box center [117, 411] width 83 height 8
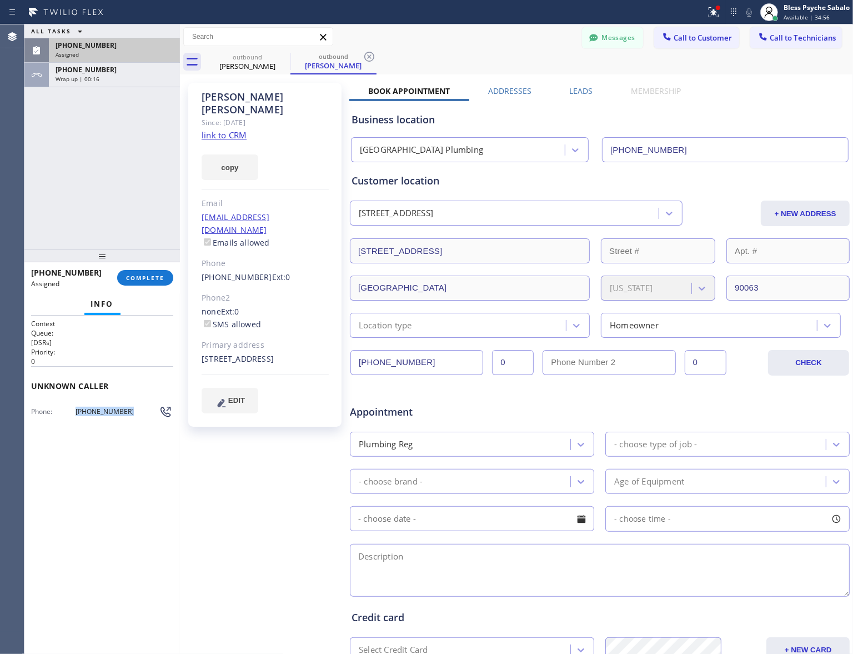
click at [96, 407] on span "[PHONE_NUMBER]" at bounding box center [117, 411] width 83 height 8
click at [278, 59] on icon at bounding box center [283, 56] width 13 height 13
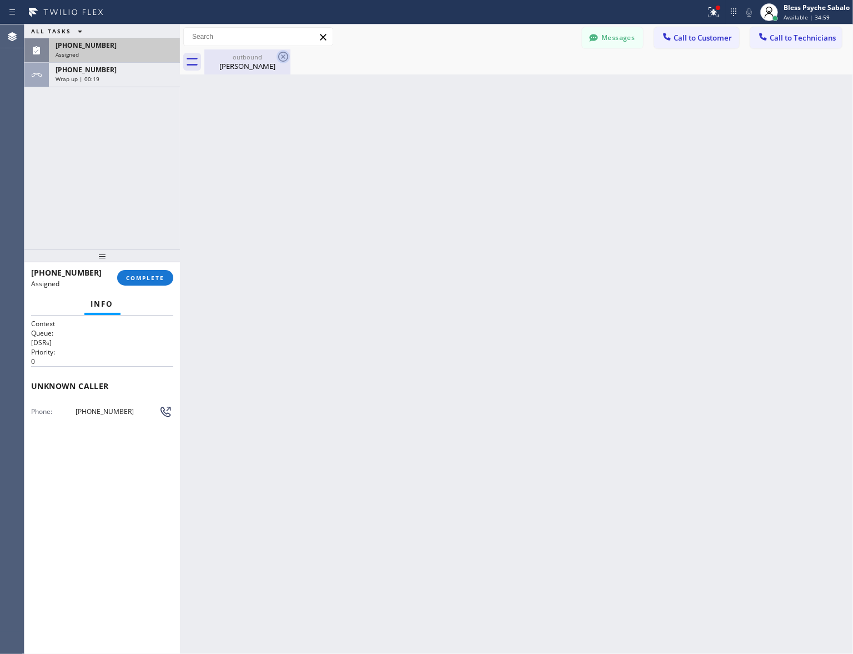
click at [280, 59] on icon at bounding box center [283, 57] width 10 height 10
click at [284, 57] on icon at bounding box center [283, 56] width 13 height 13
click at [284, 57] on icon at bounding box center [283, 57] width 10 height 10
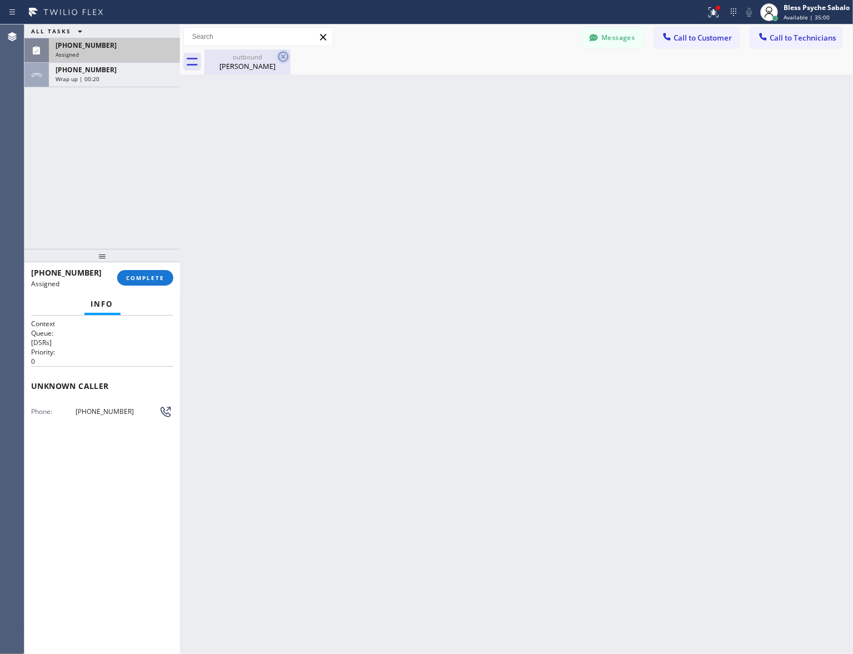
click at [284, 57] on icon at bounding box center [283, 57] width 10 height 10
drag, startPoint x: 373, startPoint y: 177, endPoint x: 535, endPoint y: 123, distance: 170.9
click at [379, 174] on div "Back to Dashboard Change Sender ID Customers Technicians RB [PERSON_NAME] [DATE…" at bounding box center [516, 338] width 673 height 629
click at [697, 32] on button "Call to Customer" at bounding box center [696, 37] width 85 height 21
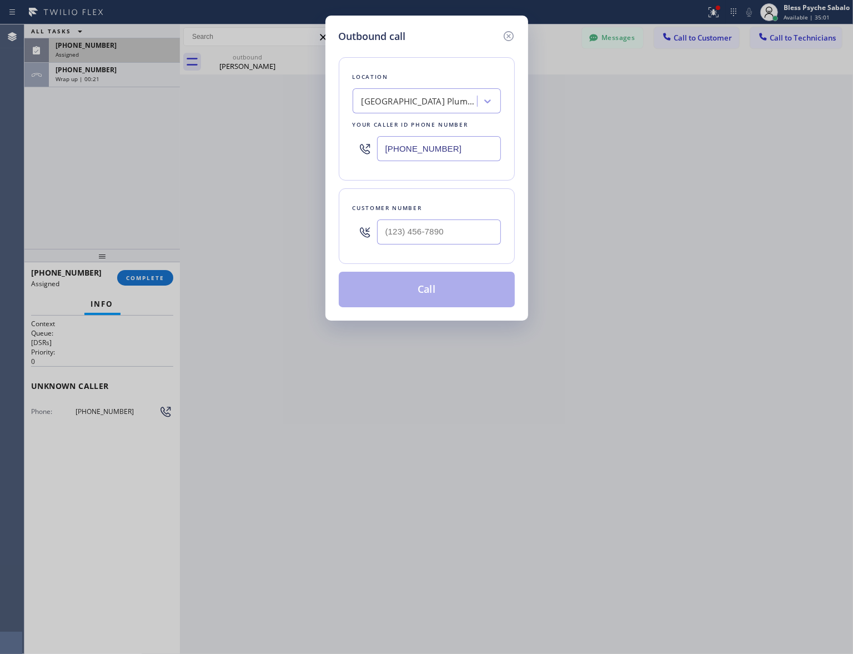
click at [425, 95] on div "[GEOGRAPHIC_DATA] Plumbing" at bounding box center [420, 101] width 117 height 13
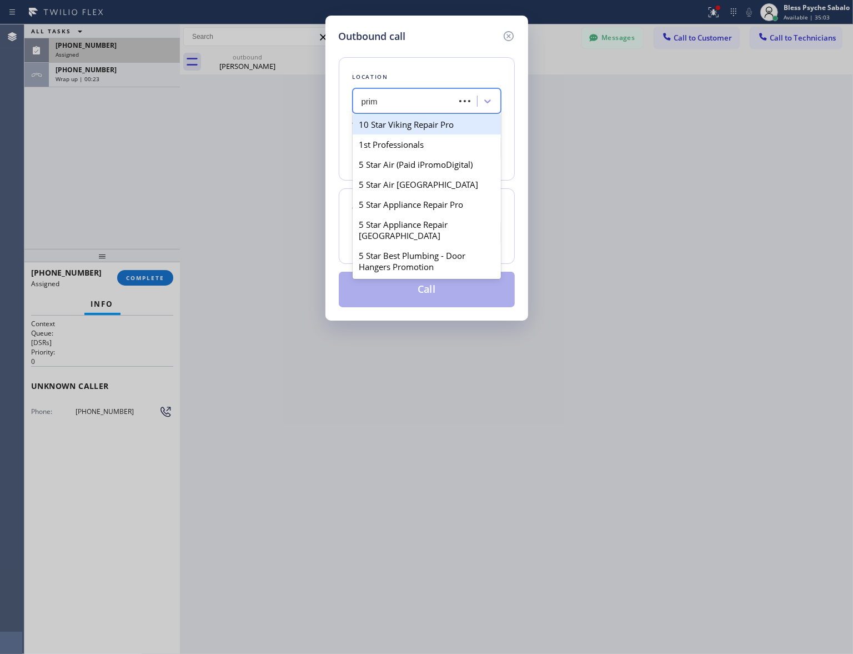
type input "prime"
type input "[PHONE_NUMBER]"
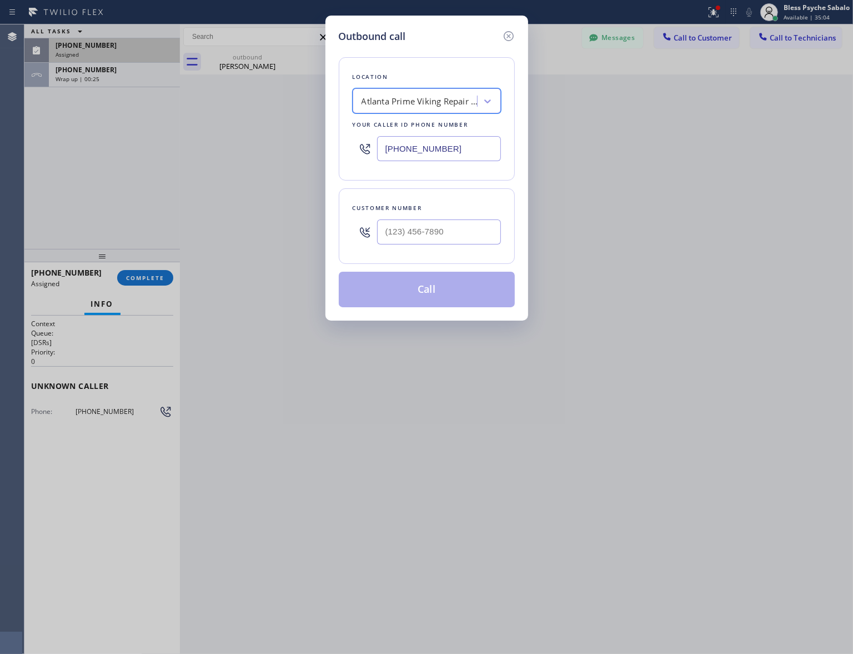
click at [450, 106] on div "Atlanta Prime Viking Repair Ltd" at bounding box center [420, 101] width 117 height 13
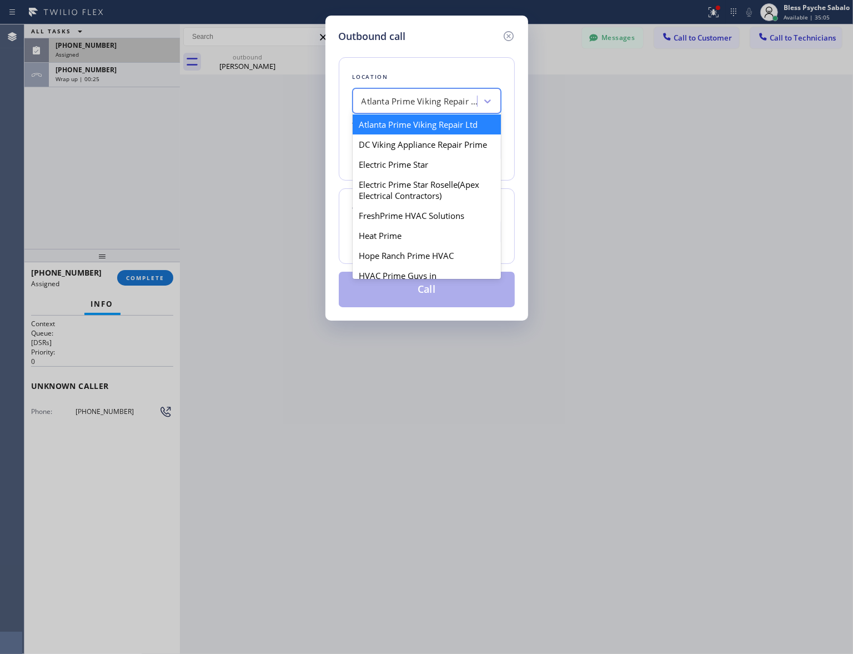
click at [450, 106] on div "Atlanta Prime Viking Repair Ltd" at bounding box center [420, 101] width 117 height 13
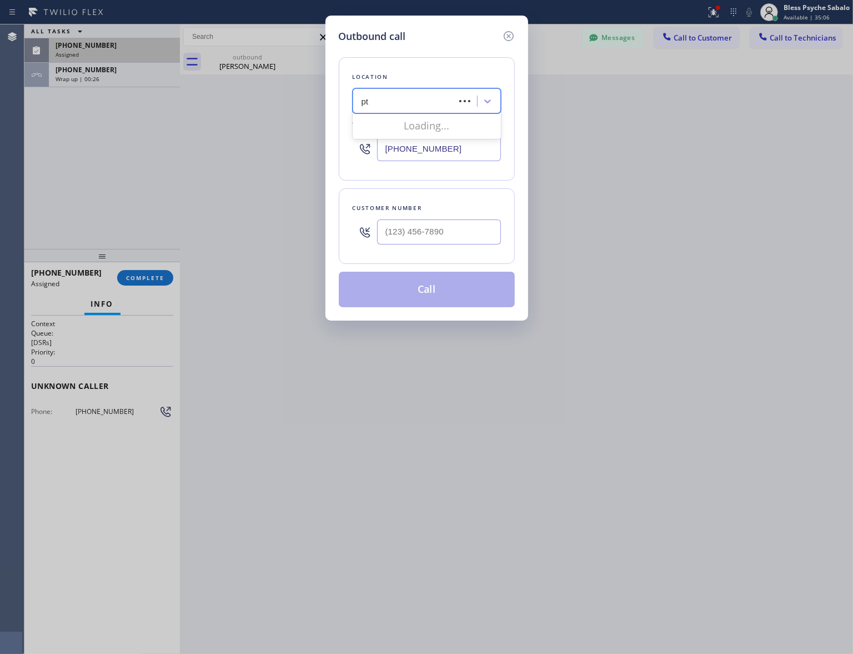
type input "p"
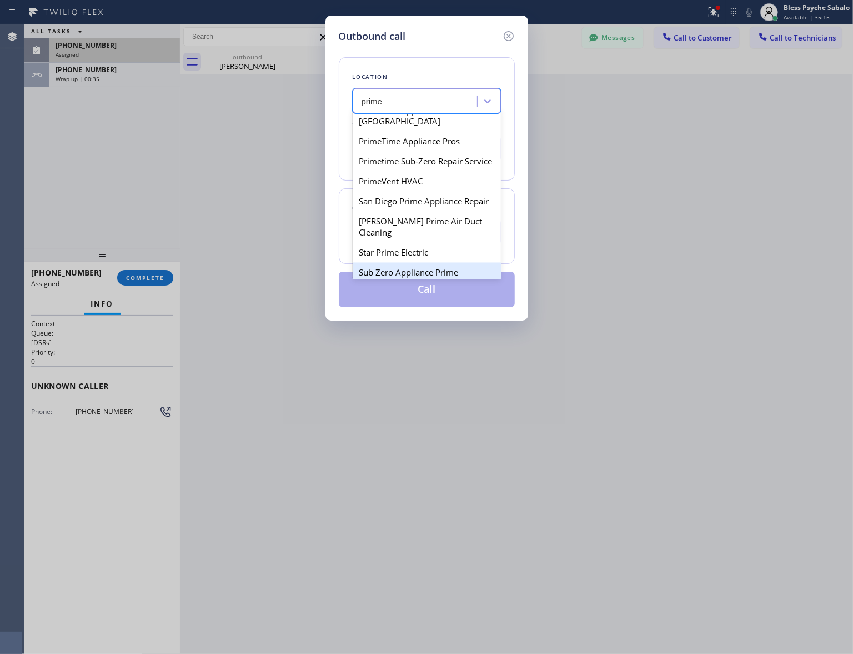
scroll to position [1905, 0]
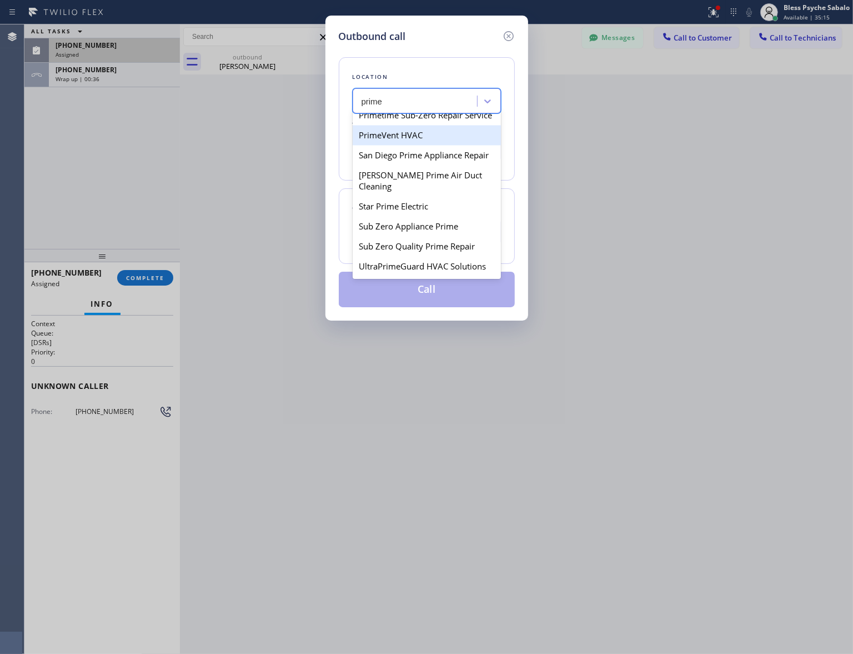
type input "prime"
click at [196, 103] on div "Outbound call Location option Atlanta Prime Viking Repair Ltd, selected. option…" at bounding box center [426, 327] width 853 height 654
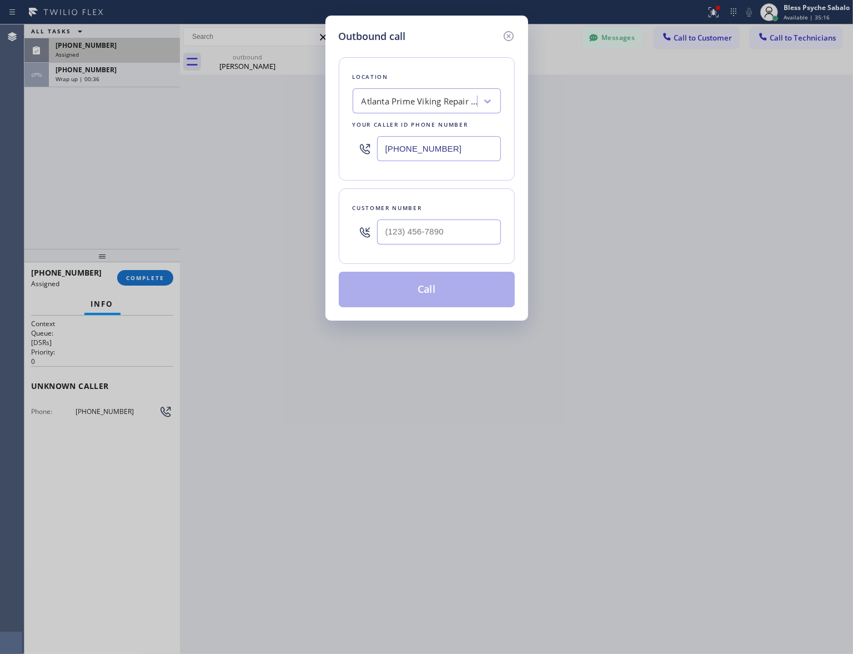
drag, startPoint x: 118, startPoint y: 270, endPoint x: 439, endPoint y: 139, distance: 346.4
click at [119, 270] on div "Outbound call Location [GEOGRAPHIC_DATA] Prime Viking Repair Ltd Your caller id…" at bounding box center [426, 327] width 853 height 654
click at [506, 37] on icon at bounding box center [508, 35] width 13 height 13
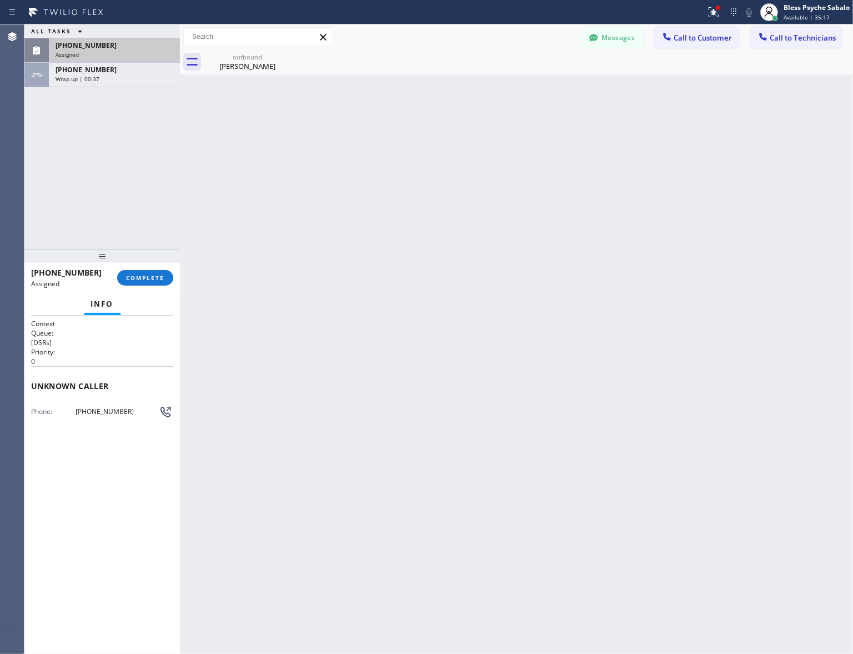
drag, startPoint x: 368, startPoint y: 184, endPoint x: 198, endPoint y: 260, distance: 186.2
click at [367, 184] on div "Back to Dashboard Change Sender ID Customers Technicians RB [PERSON_NAME] [DATE…" at bounding box center [516, 338] width 673 height 629
click at [158, 272] on button "COMPLETE" at bounding box center [145, 278] width 56 height 16
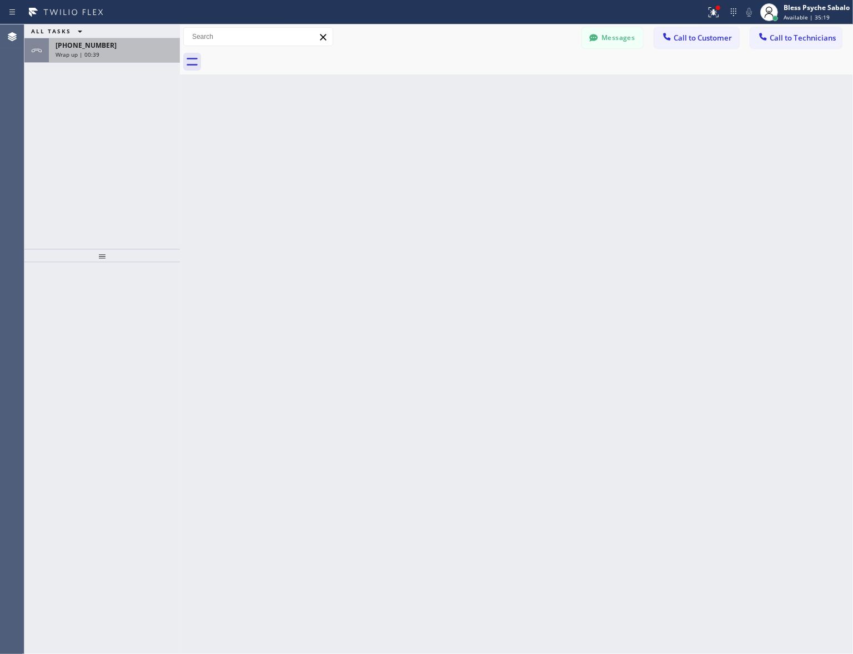
click at [96, 48] on span "[PHONE_NUMBER]" at bounding box center [86, 45] width 61 height 9
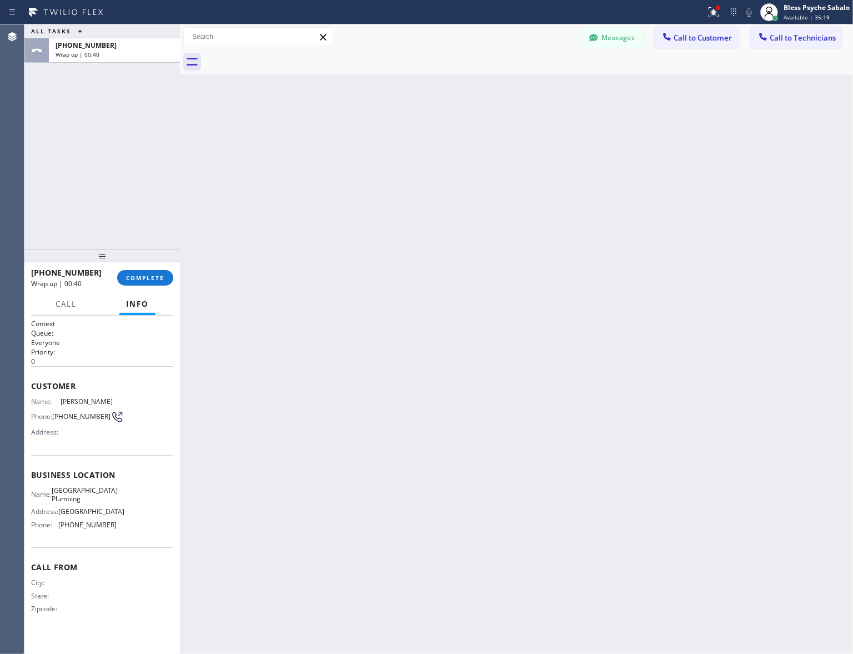
click at [187, 244] on div "Back to Dashboard Change Sender ID Customers Technicians RB [PERSON_NAME] [DATE…" at bounding box center [516, 338] width 673 height 629
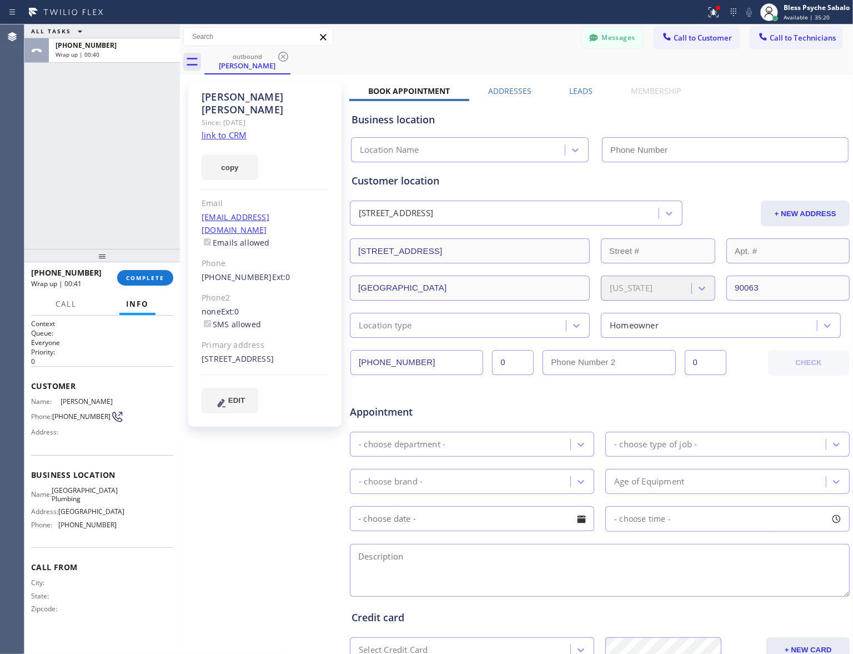
type input "[PHONE_NUMBER]"
click at [154, 285] on div "[PHONE_NUMBER] Wrap up | 00:41 COMPLETE" at bounding box center [102, 277] width 142 height 29
click at [154, 274] on span "COMPLETE" at bounding box center [145, 278] width 38 height 8
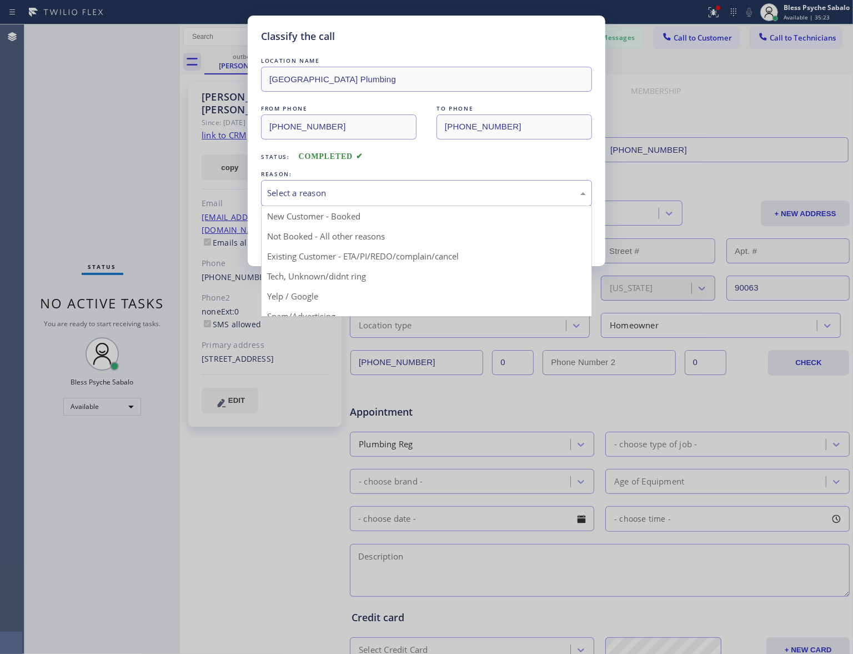
click at [327, 196] on div "Select a reason" at bounding box center [426, 193] width 319 height 13
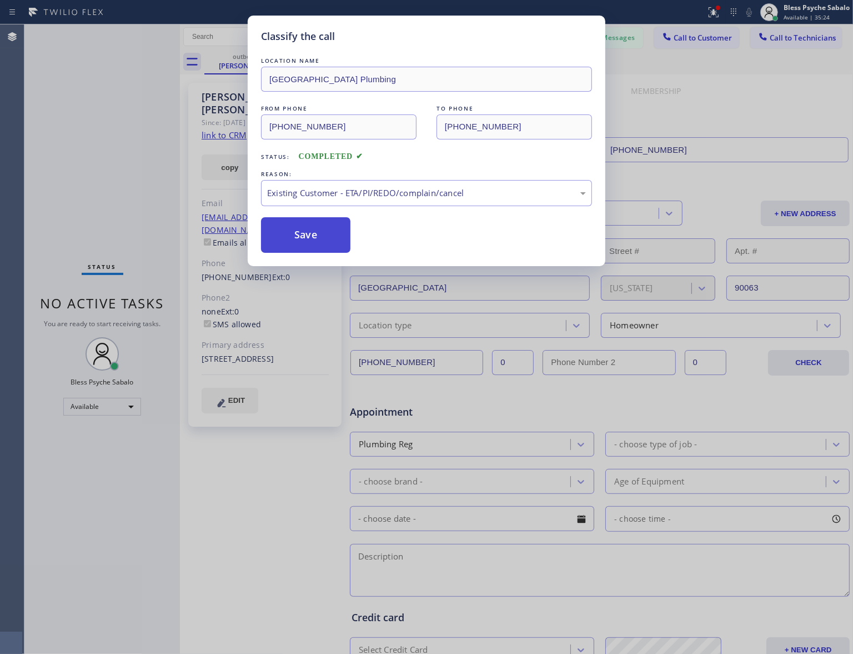
click at [318, 220] on button "Save" at bounding box center [305, 235] width 89 height 36
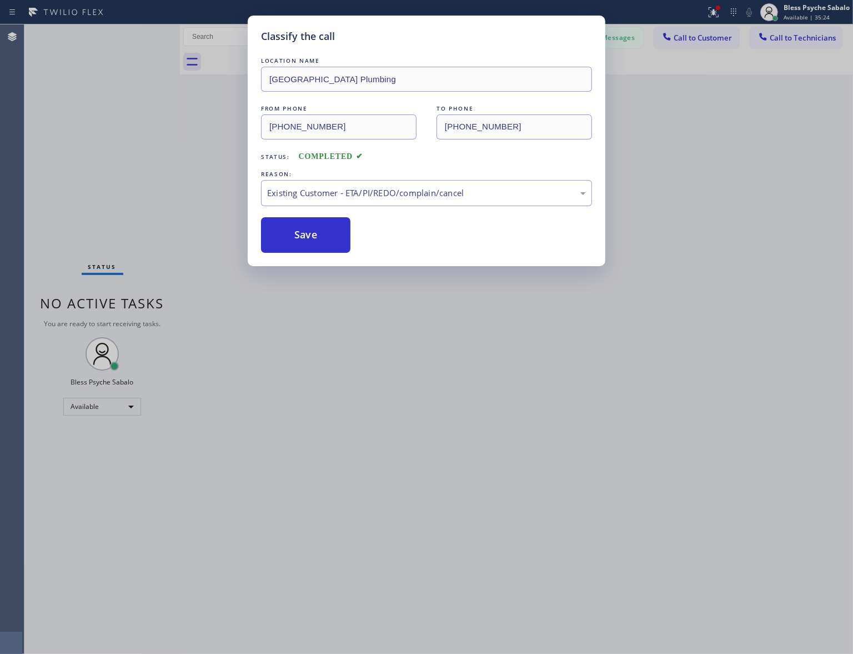
click at [184, 124] on div "Classify the call LOCATION NAME [GEOGRAPHIC_DATA] Plumbing FROM PHONE [PHONE_NU…" at bounding box center [426, 327] width 853 height 654
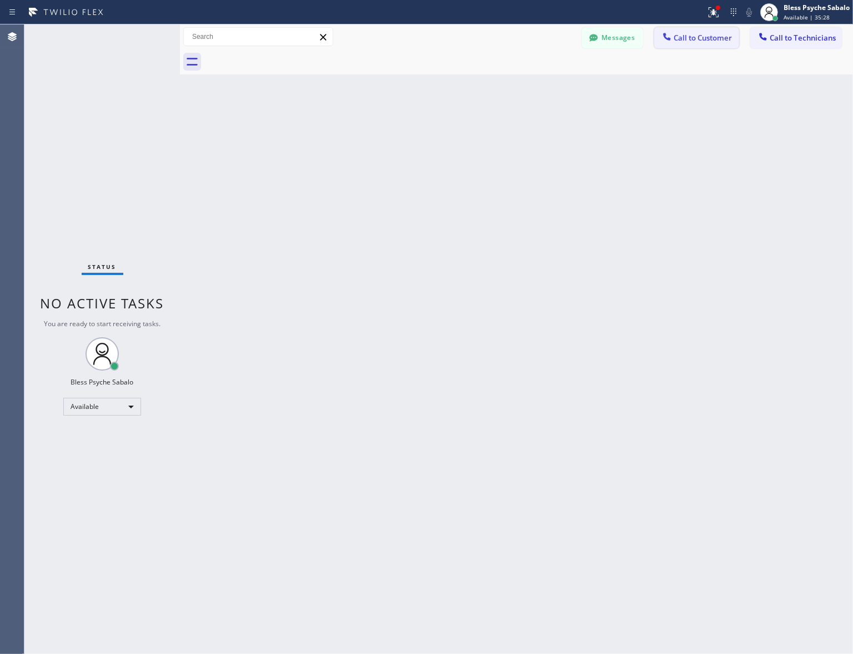
click at [716, 43] on button "Call to Customer" at bounding box center [696, 37] width 85 height 21
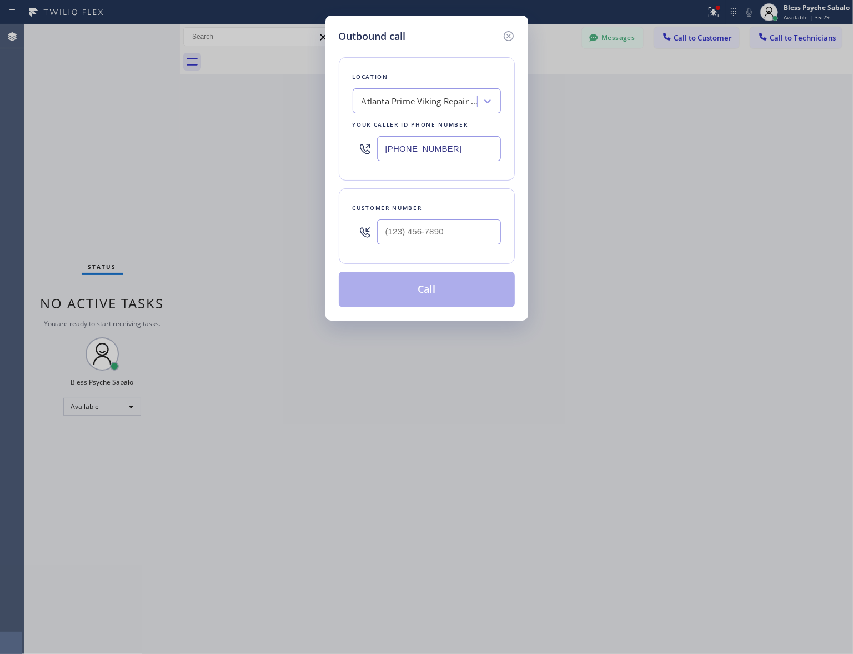
click at [454, 103] on div "Atlanta Prime Viking Repair Ltd" at bounding box center [420, 101] width 117 height 13
paste input "Membership"
type input "Membership"
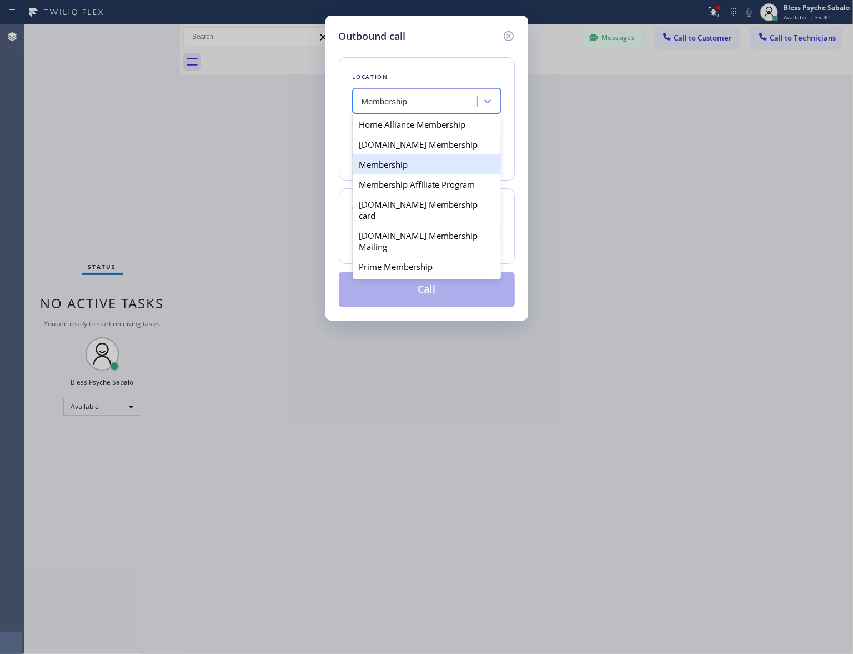
click at [400, 168] on div "Membership" at bounding box center [427, 164] width 148 height 20
type input "[PHONE_NUMBER]"
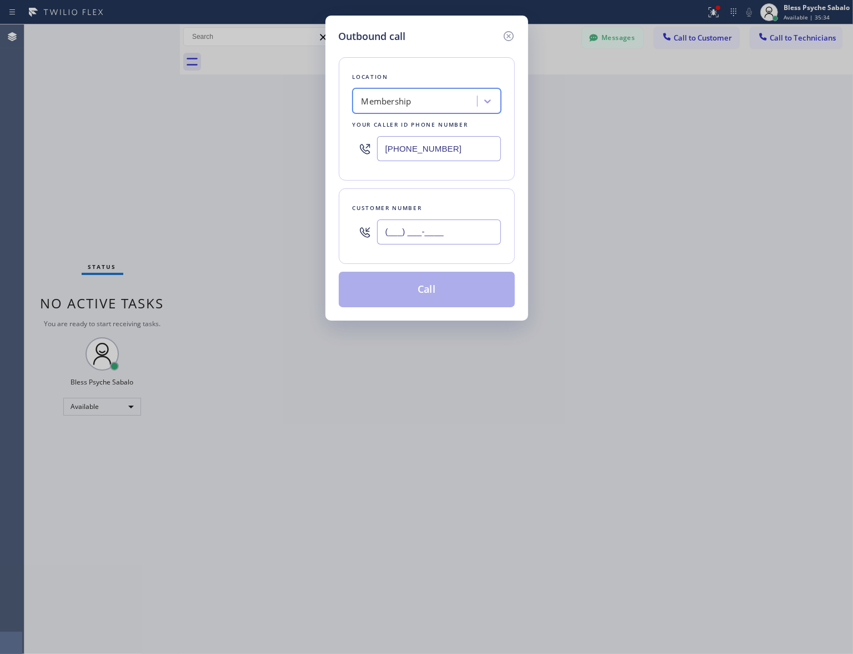
click at [425, 228] on input "(___) ___-____" at bounding box center [439, 231] width 124 height 25
paste input "818) 307-5351"
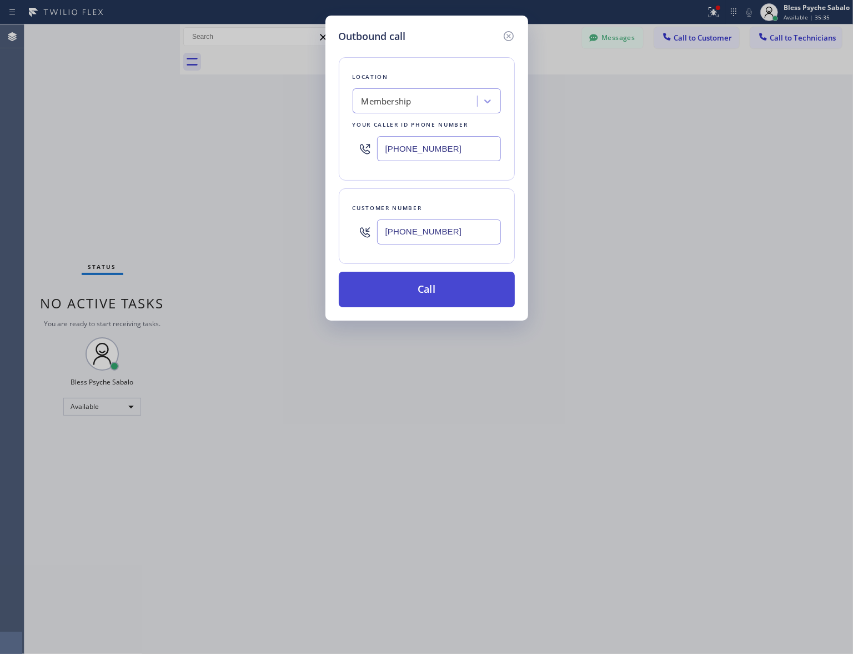
type input "[PHONE_NUMBER]"
click at [434, 290] on button "Call" at bounding box center [427, 290] width 176 height 36
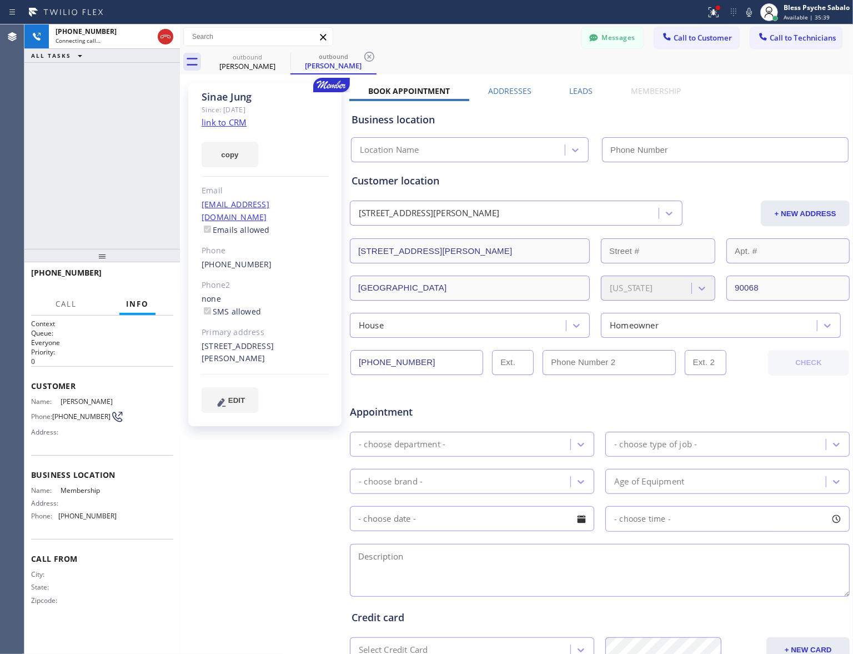
type input "[PHONE_NUMBER]"
click at [126, 205] on div "[PHONE_NUMBER] Live | 00:06 ALL TASKS ALL TASKS ACTIVE TASKS TASKS IN WRAP UP" at bounding box center [101, 136] width 155 height 224
click at [143, 278] on span "HANG UP" at bounding box center [147, 278] width 34 height 8
click at [143, 159] on div "[PHONE_NUMBER] Live | 01:08 ALL TASKS ALL TASKS ACTIVE TASKS TASKS IN WRAP UP" at bounding box center [101, 136] width 155 height 224
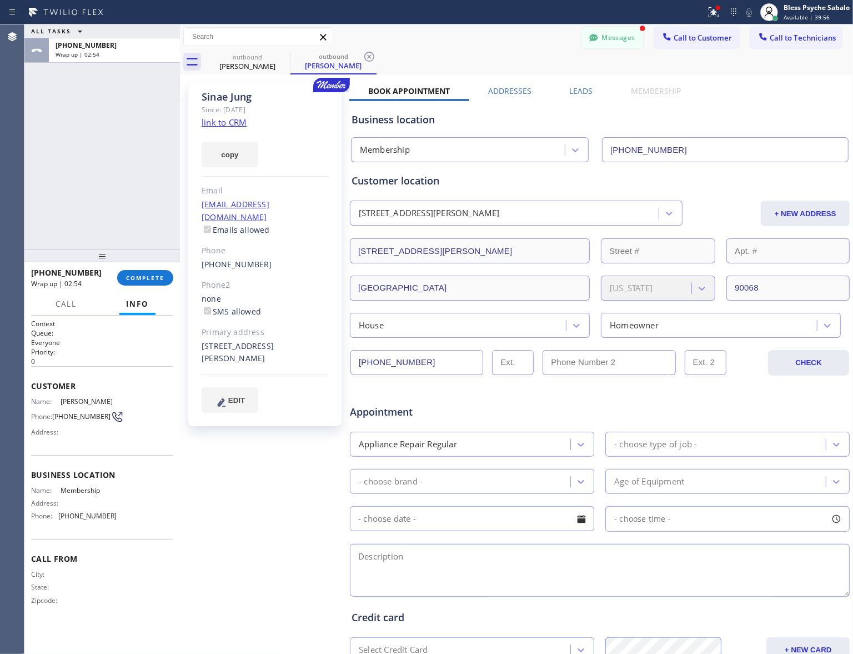
click at [593, 42] on button "Messages" at bounding box center [612, 37] width 61 height 21
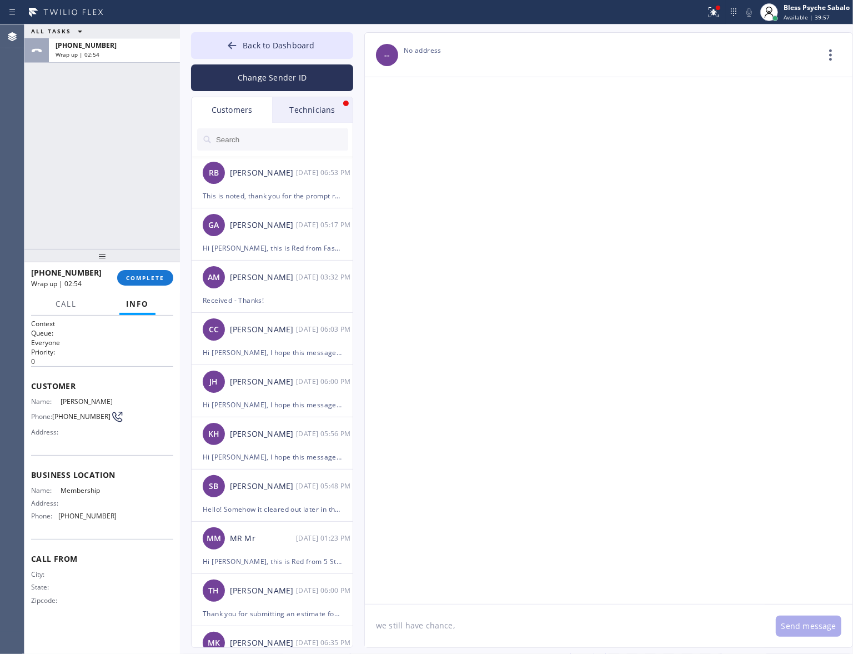
click at [309, 107] on div "Technicians" at bounding box center [312, 110] width 81 height 26
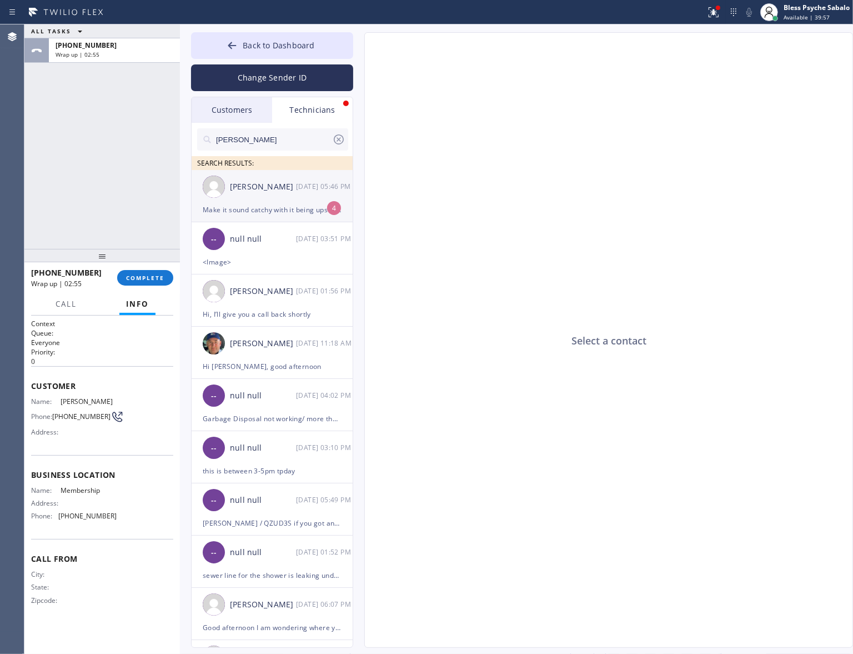
click at [317, 188] on div "[DATE] 05:46 PM" at bounding box center [325, 186] width 58 height 13
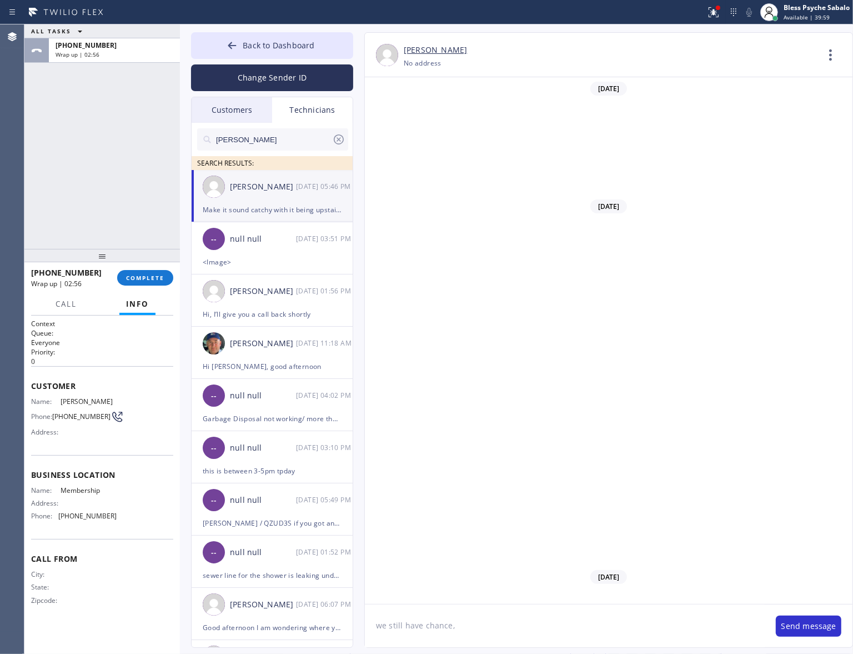
scroll to position [15764, 0]
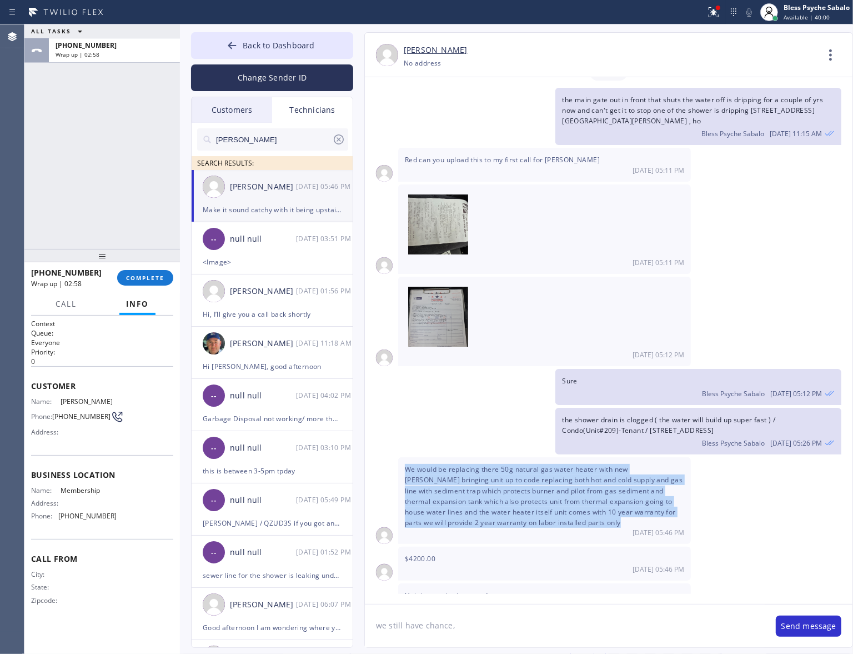
drag, startPoint x: 404, startPoint y: 406, endPoint x: 622, endPoint y: 468, distance: 226.2
click at [622, 468] on div "We would be replacing there 50g natural gas water heater with new [PERSON_NAME]…" at bounding box center [544, 500] width 293 height 87
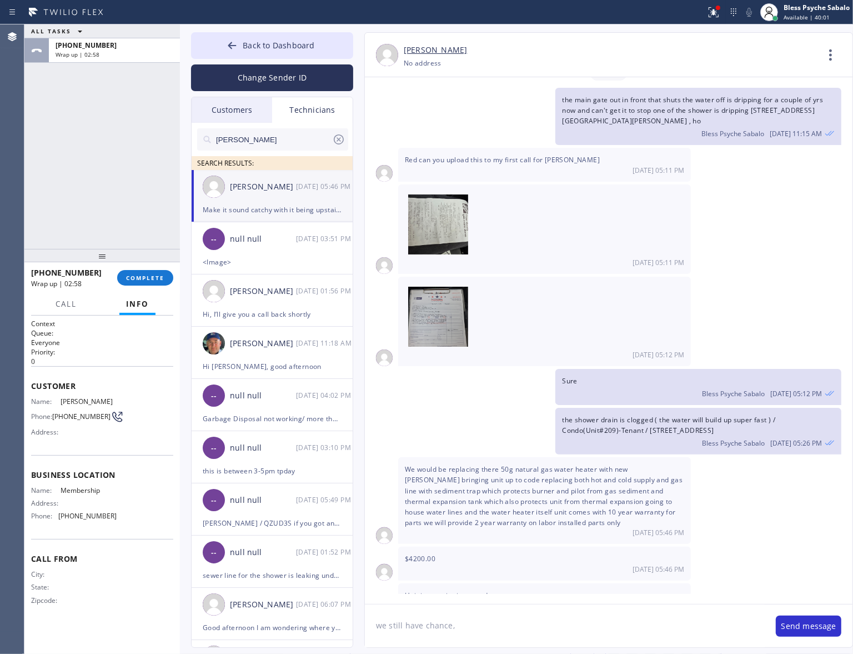
click at [493, 529] on div "[DATE] 05:46 PM" at bounding box center [544, 604] width 279 height 9
click at [490, 529] on span "Unit is upstairs in second story" at bounding box center [456, 594] width 102 height 9
click at [491, 529] on span "Unit is upstairs in second story" at bounding box center [456, 594] width 102 height 9
click at [670, 529] on span "[DATE] 05:46 PM" at bounding box center [659, 604] width 52 height 9
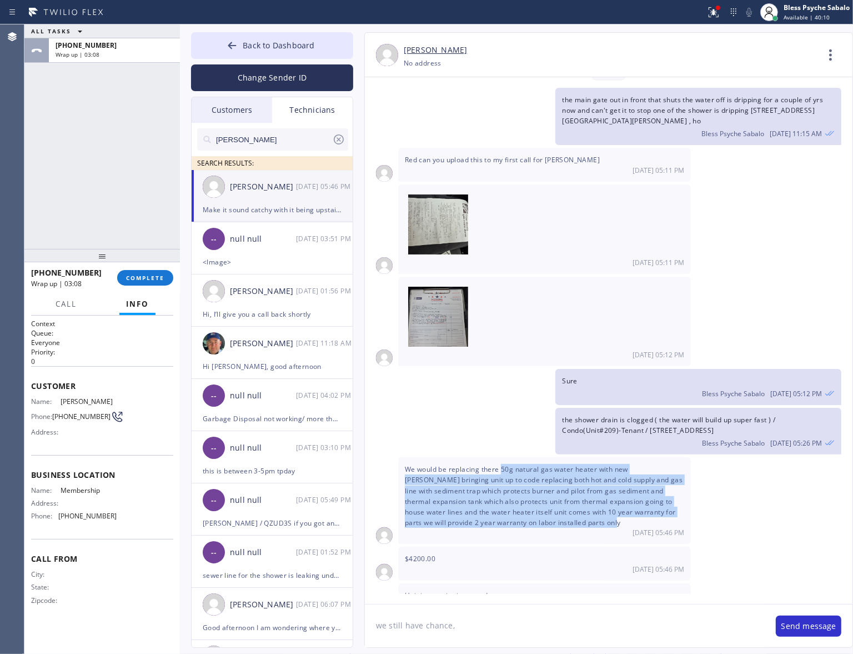
drag, startPoint x: 506, startPoint y: 411, endPoint x: 598, endPoint y: 461, distance: 104.6
click at [598, 464] on span "We would be replacing there 50g natural gas water heater with new [PERSON_NAME]…" at bounding box center [544, 495] width 278 height 63
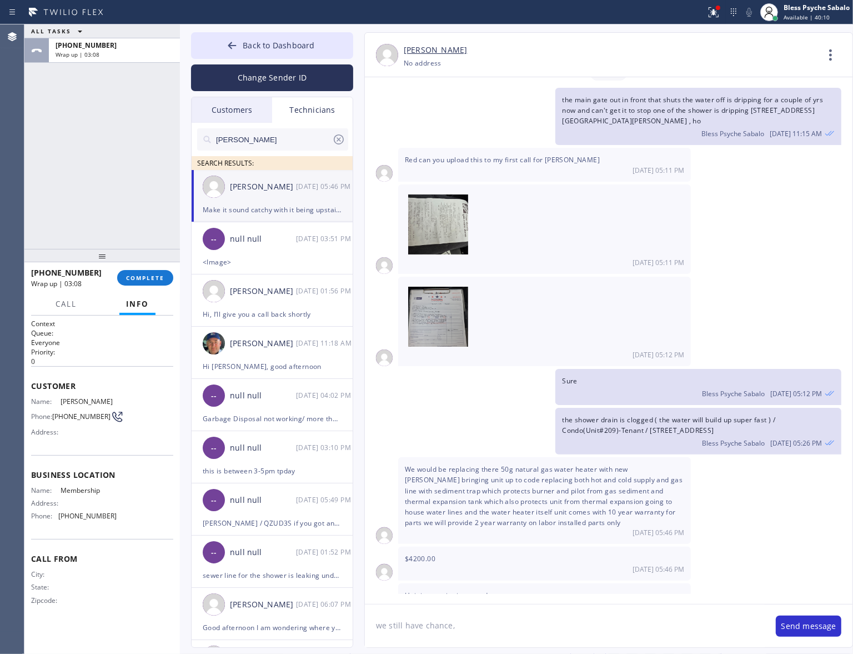
click at [547, 529] on div "$4200.00 [DATE] 05:46 PM" at bounding box center [544, 562] width 293 height 33
click at [492, 529] on textarea "we still have chance," at bounding box center [565, 625] width 400 height 43
drag, startPoint x: 486, startPoint y: 612, endPoint x: 375, endPoint y: 609, distance: 111.1
click at [375, 529] on textarea "we still have chance," at bounding box center [565, 625] width 400 height 43
type textarea "got it, doing it now"
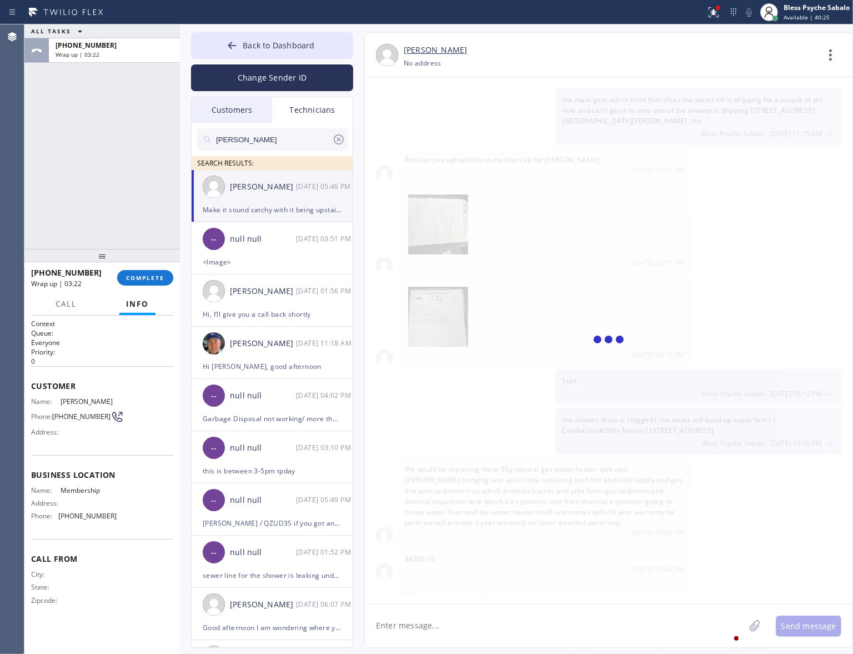
scroll to position [15803, 0]
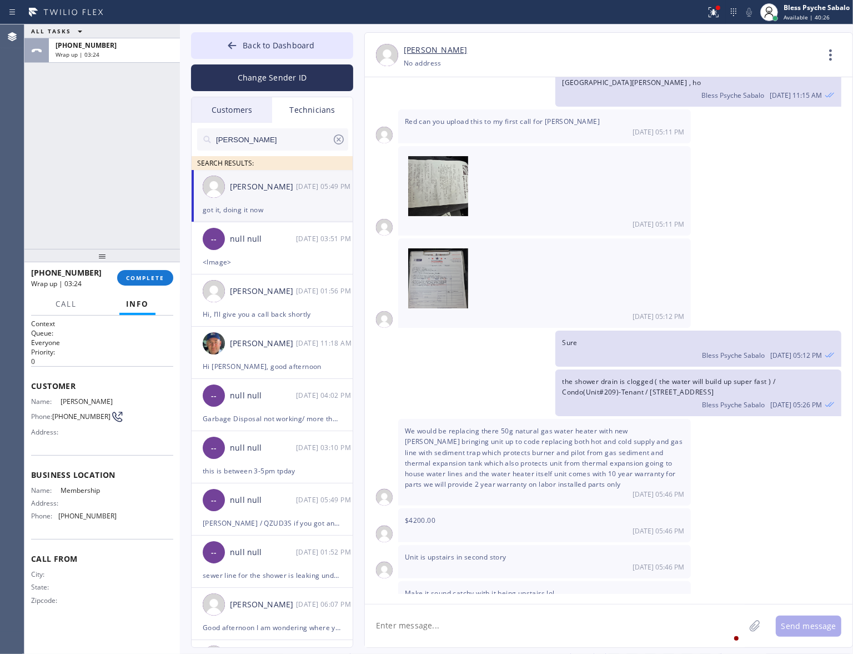
drag, startPoint x: 476, startPoint y: 403, endPoint x: 403, endPoint y: 367, distance: 81.7
click at [403, 419] on div "We would be replacing there 50g natural gas water heater with new [PERSON_NAME]…" at bounding box center [544, 462] width 293 height 87
copy span "We would be replacing there 50g natural gas water heater with new [PERSON_NAME]…"
click at [553, 529] on span "Make it sound catchy with it being upstairs lol" at bounding box center [480, 592] width 150 height 9
drag, startPoint x: 614, startPoint y: 423, endPoint x: 643, endPoint y: 453, distance: 42.4
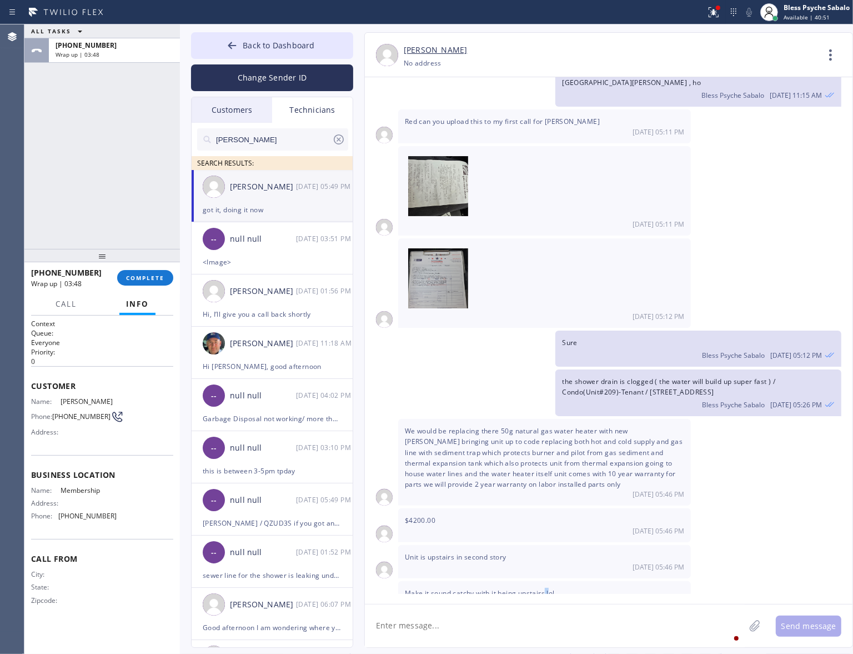
click at [397, 419] on div "We would be replacing there 50g natural gas water heater with new [PERSON_NAME]…" at bounding box center [609, 462] width 488 height 87
click at [605, 426] on span "We would be replacing there 50g natural gas water heater with new [PERSON_NAME]…" at bounding box center [544, 457] width 278 height 63
click at [606, 425] on div "We would be replacing there 50g natural gas water heater with new [PERSON_NAME]…" at bounding box center [544, 462] width 293 height 87
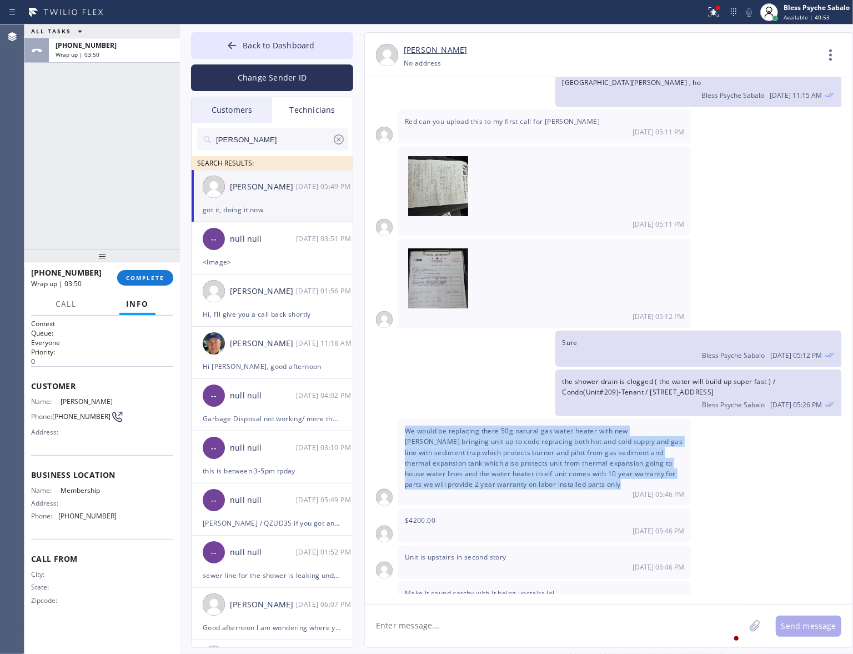
drag, startPoint x: 606, startPoint y: 425, endPoint x: 404, endPoint y: 372, distance: 208.4
click at [404, 419] on div "We would be replacing there 50g natural gas water heater with new [PERSON_NAME]…" at bounding box center [544, 462] width 293 height 87
click at [153, 282] on button "COMPLETE" at bounding box center [145, 278] width 56 height 16
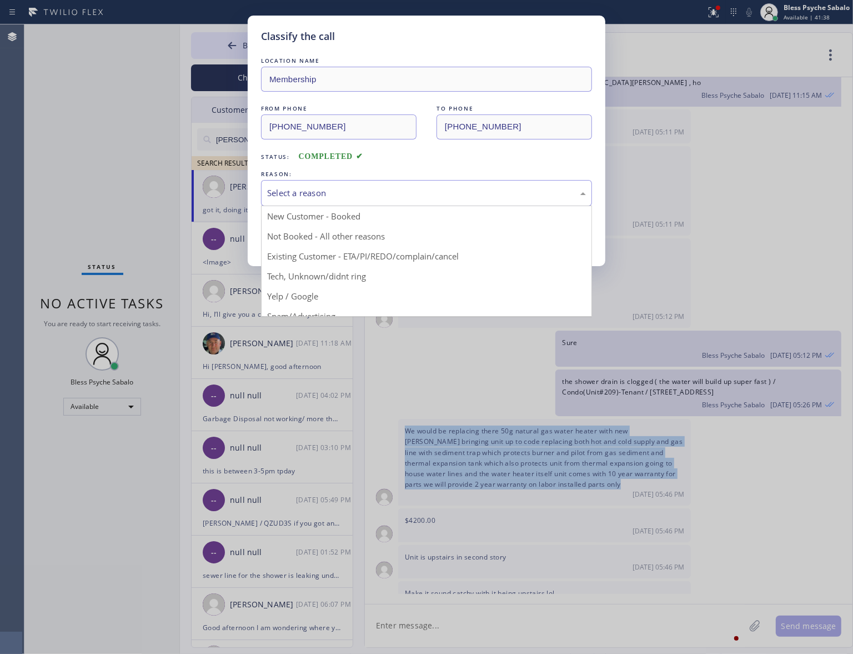
click at [451, 187] on div "Select a reason" at bounding box center [426, 193] width 319 height 13
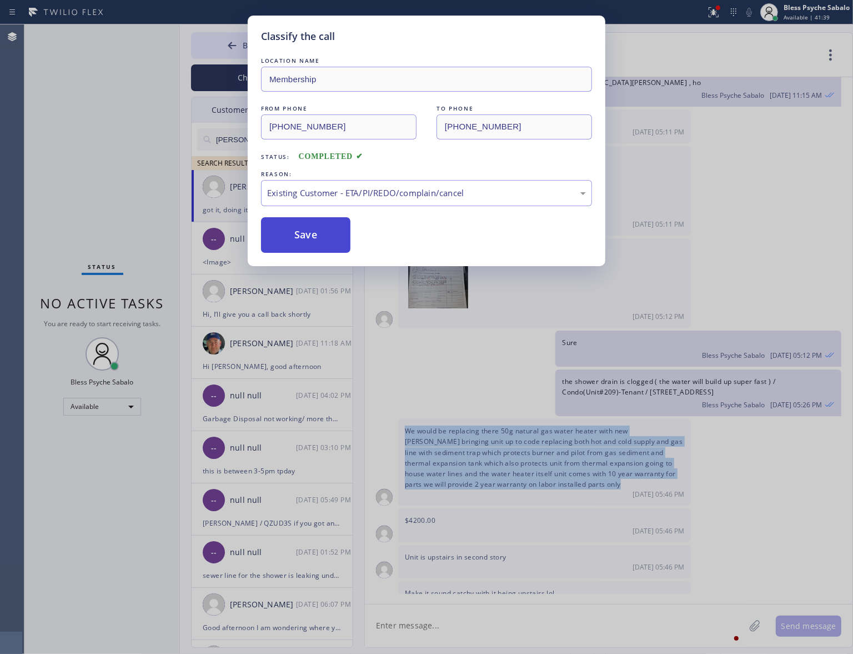
click at [319, 237] on button "Save" at bounding box center [305, 235] width 89 height 36
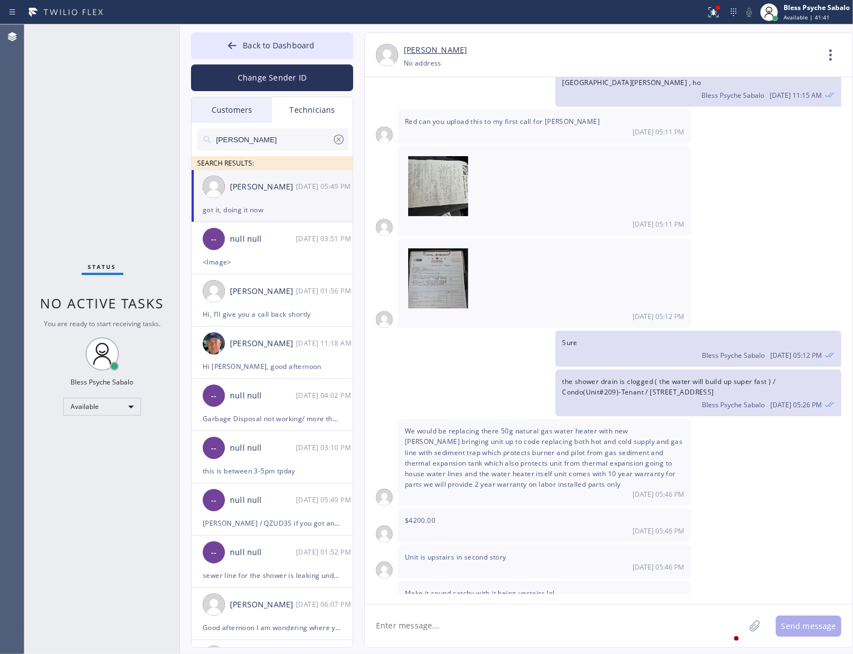
click at [511, 264] on div "[DATE] 05:12 PM" at bounding box center [544, 282] width 293 height 89
click at [322, 239] on div "[DATE] 03:51 PM" at bounding box center [325, 238] width 58 height 13
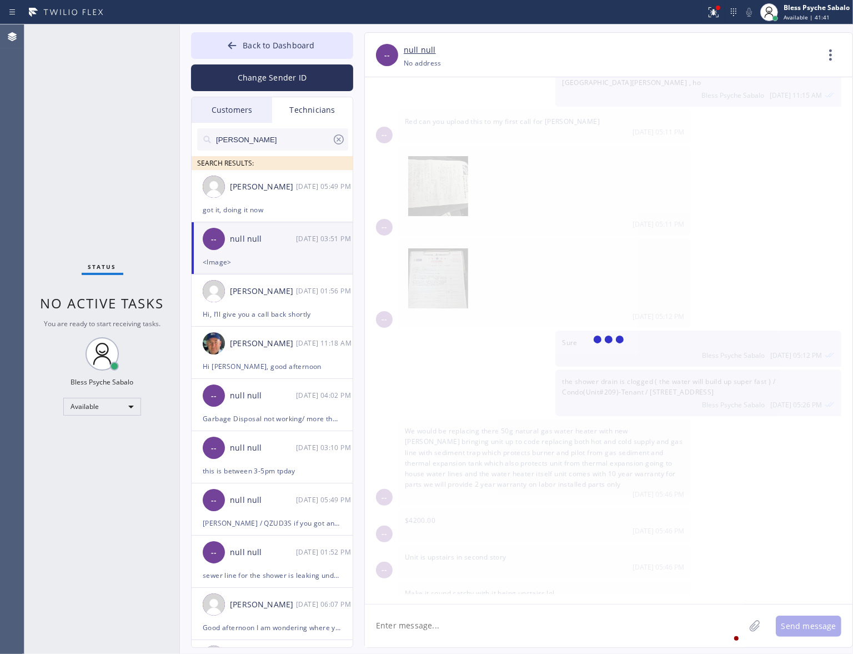
scroll to position [1480, 0]
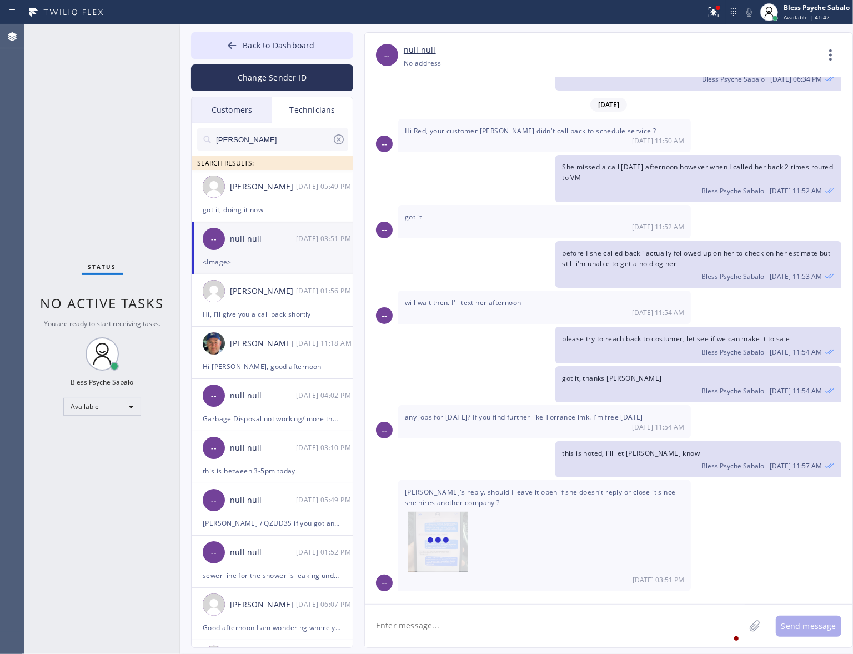
click at [511, 529] on textarea at bounding box center [555, 625] width 380 height 43
click at [279, 320] on div "Hi, I’ll give you a call back shortly" at bounding box center [272, 314] width 139 height 13
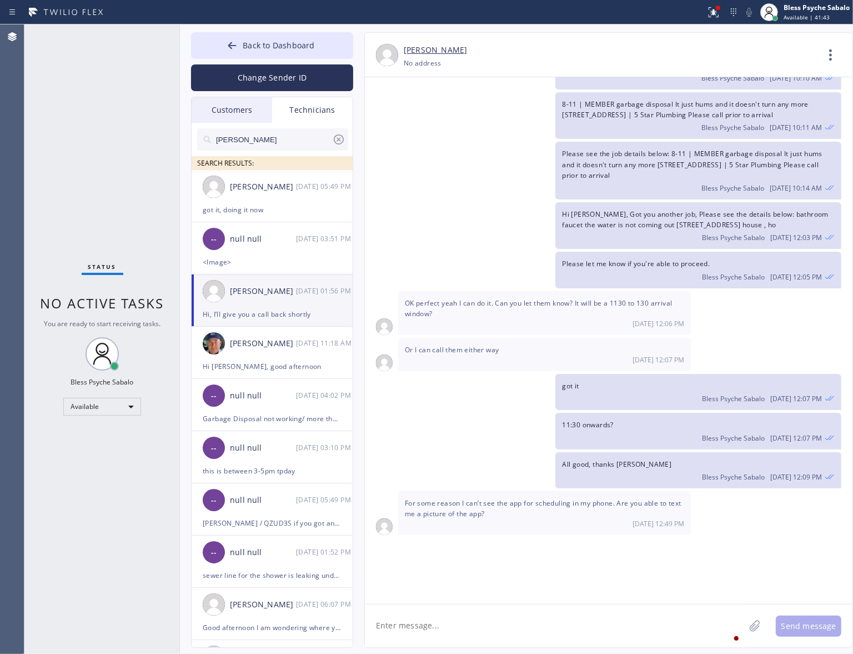
scroll to position [5749, 0]
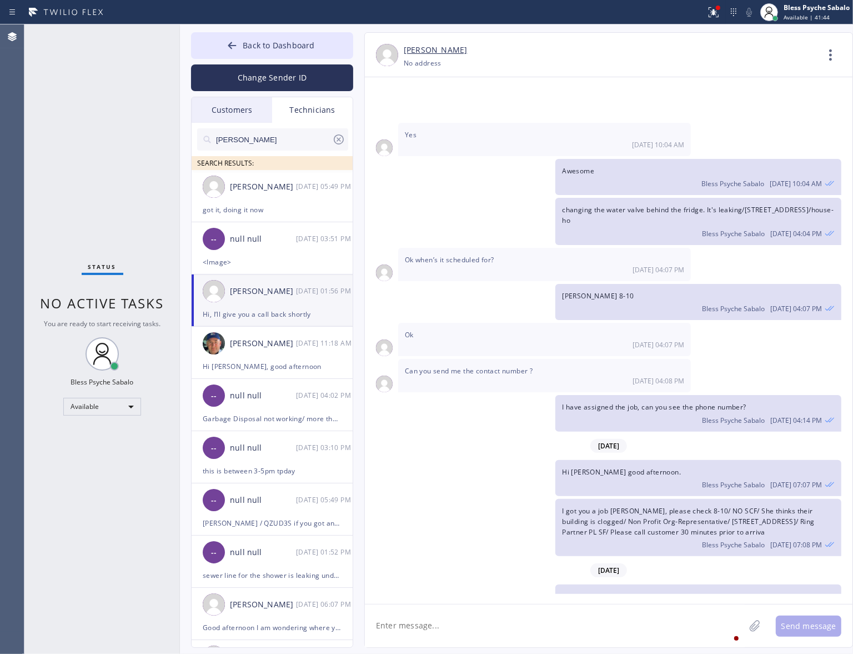
drag, startPoint x: 507, startPoint y: 596, endPoint x: 363, endPoint y: 453, distance: 203.0
click at [508, 529] on div "[DATE] Hi [PERSON_NAME], my name is RED one of the dispatcher of 5 Star Best Pl…" at bounding box center [609, 340] width 488 height 526
click at [280, 382] on div "-- null null [DATE] 04:02 PM" at bounding box center [273, 395] width 162 height 33
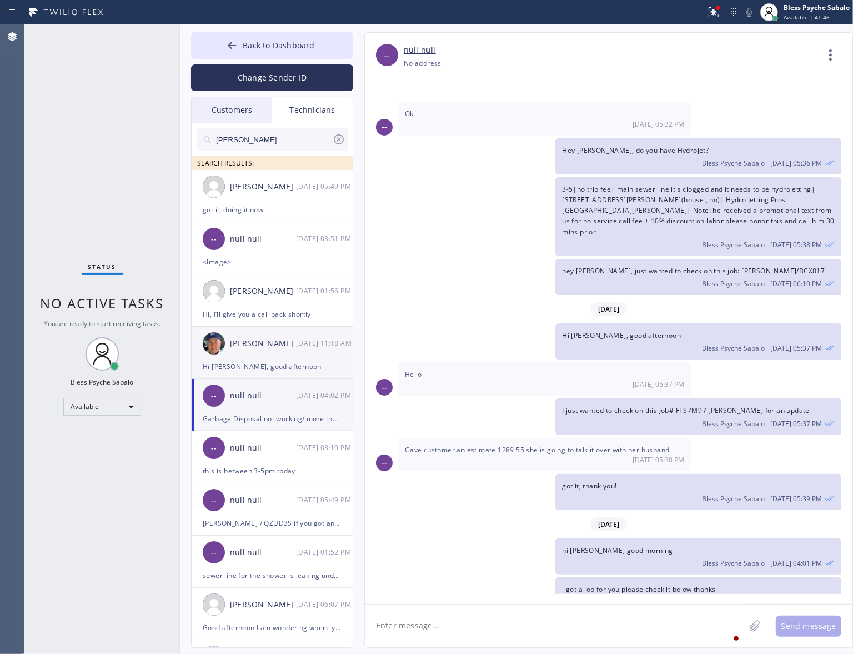
click at [287, 354] on div "[PERSON_NAME] [DATE] 11:18 AM" at bounding box center [273, 343] width 162 height 33
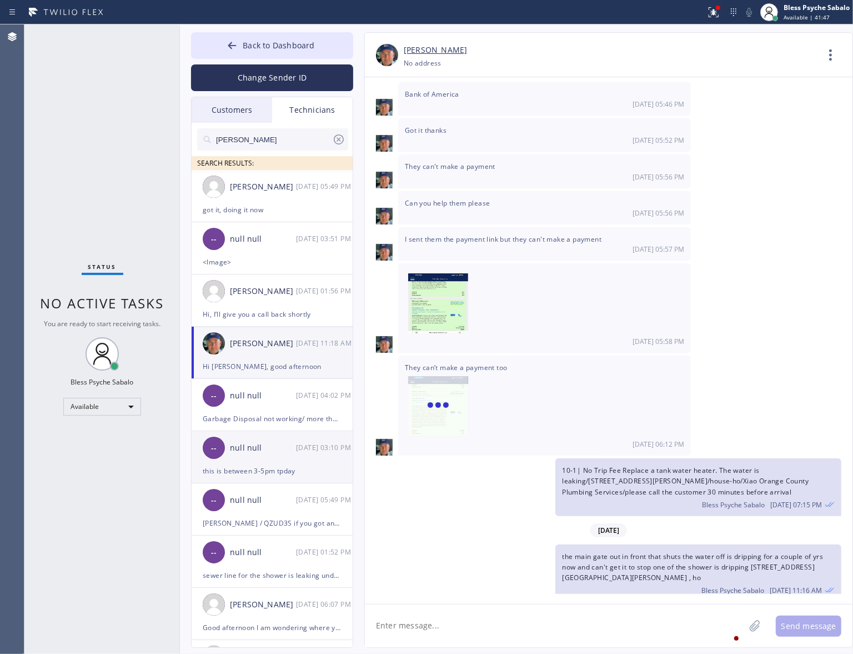
click at [289, 455] on div "-- null null [DATE] 03:10 PM" at bounding box center [273, 447] width 162 height 33
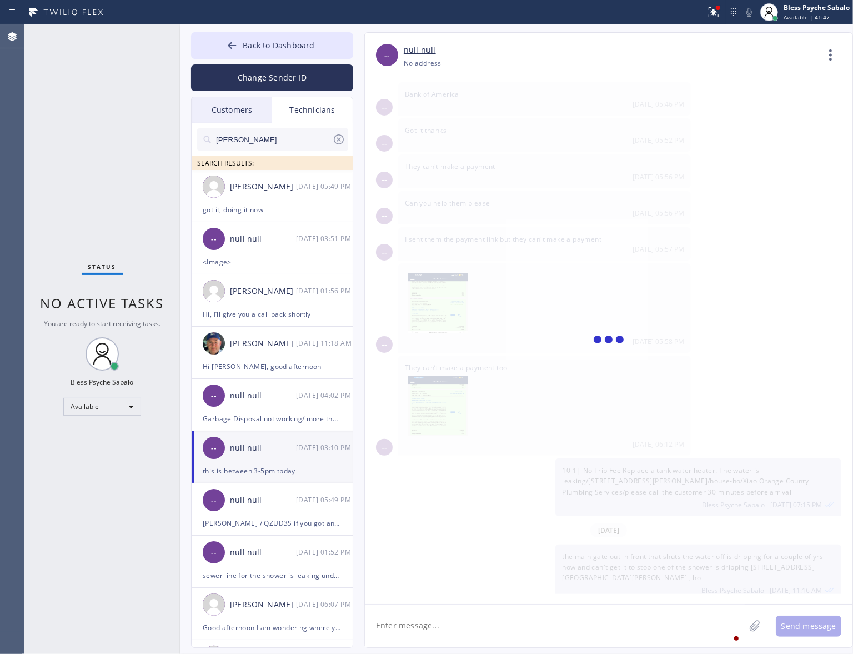
scroll to position [10759, 0]
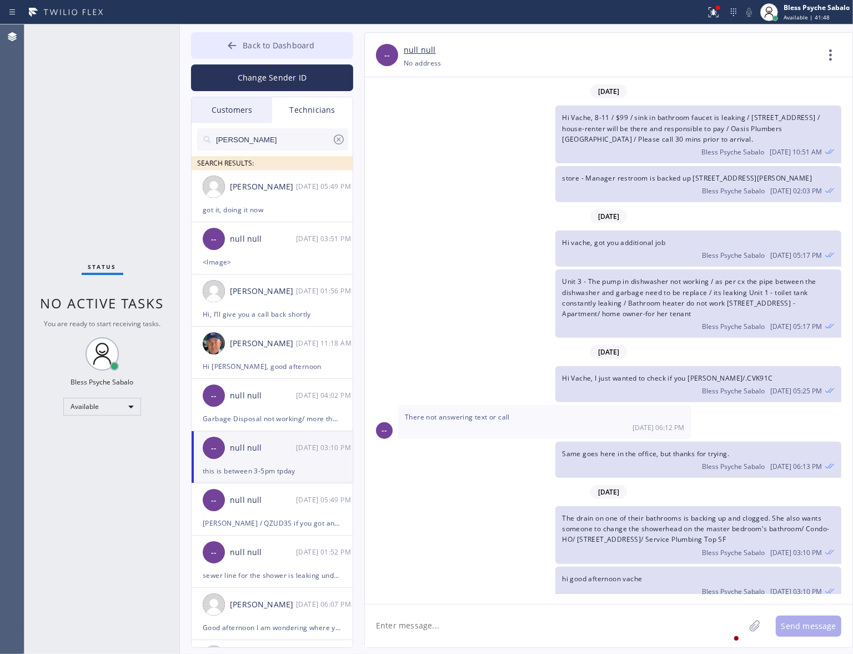
click at [251, 43] on span "Back to Dashboard" at bounding box center [279, 45] width 72 height 11
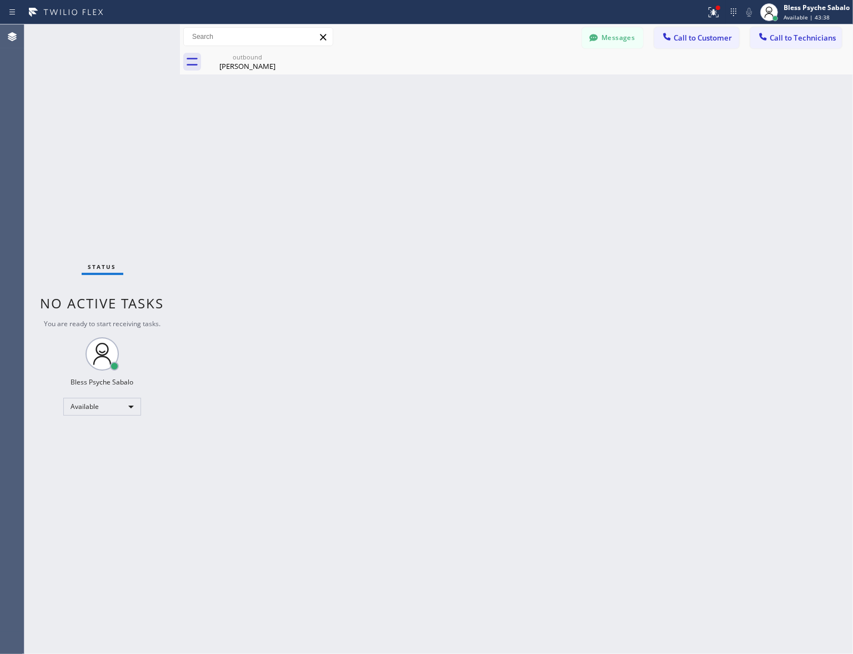
click at [684, 84] on div "Back to Dashboard Change Sender ID Customers Technicians RB [PERSON_NAME] [DATE…" at bounding box center [516, 338] width 673 height 629
click at [697, 27] on button "Call to Customer" at bounding box center [696, 37] width 85 height 21
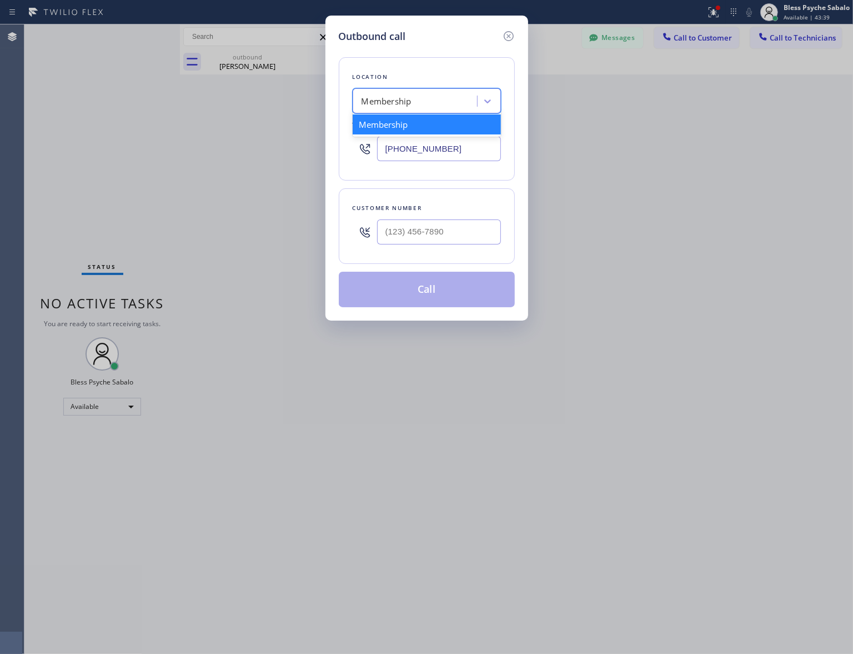
click at [423, 102] on div "Membership" at bounding box center [416, 101] width 121 height 19
paste input "5 Star Best Plumbing"
type input "5 Star Best Plumbing"
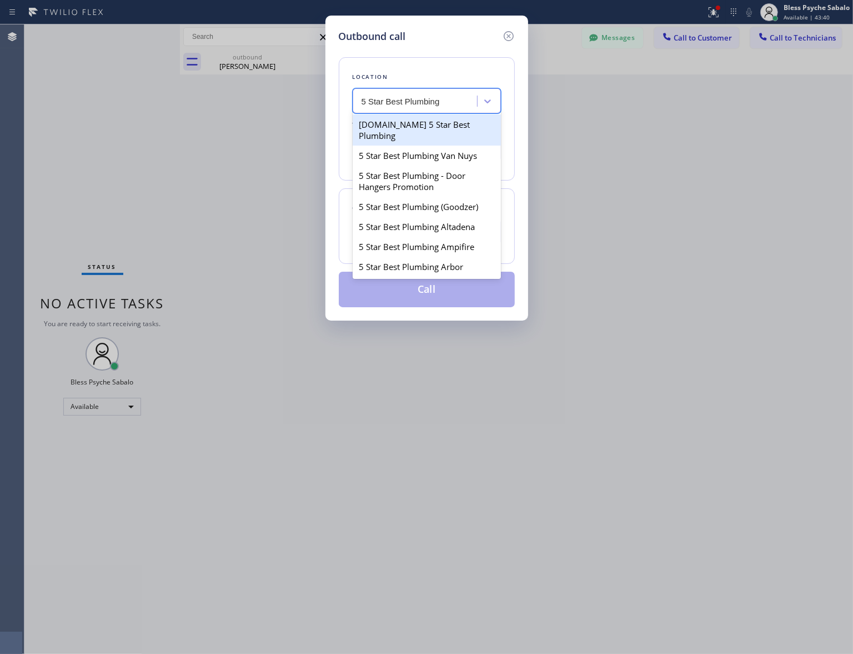
scroll to position [0, 0]
click at [420, 126] on div "[DOMAIN_NAME] 5 Star Best Plumbing" at bounding box center [427, 129] width 148 height 31
type input "[PHONE_NUMBER]"
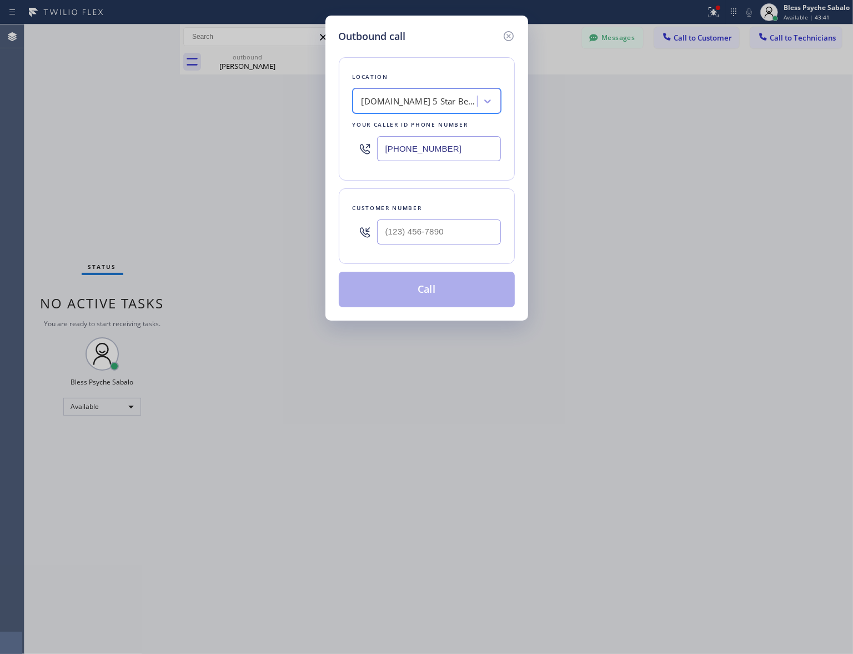
click at [432, 101] on div "[DOMAIN_NAME] 5 Star Best Plumbing" at bounding box center [420, 101] width 117 height 13
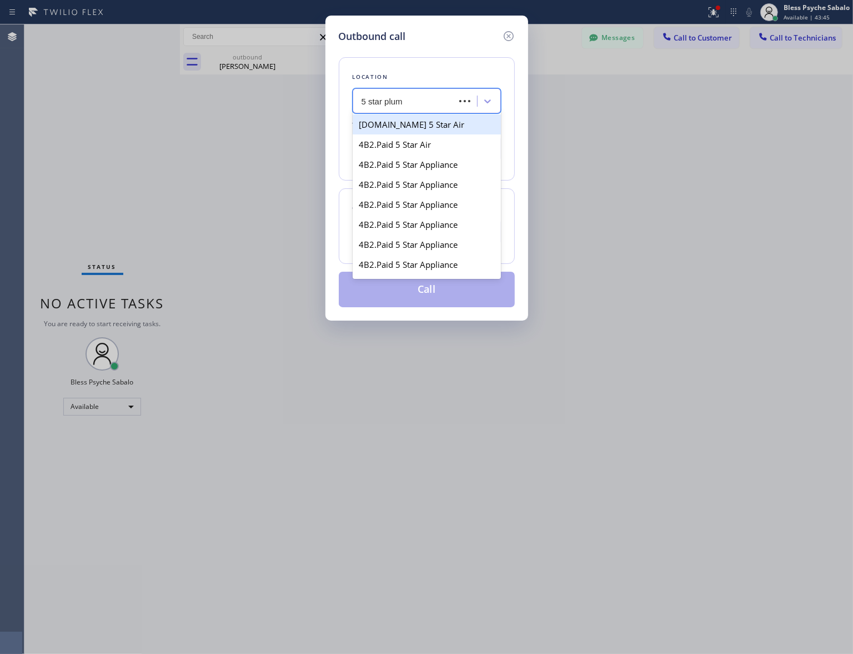
type input "5 star plumb"
click at [443, 134] on div "5 Star Plumbing" at bounding box center [427, 124] width 148 height 20
type input "[PHONE_NUMBER]"
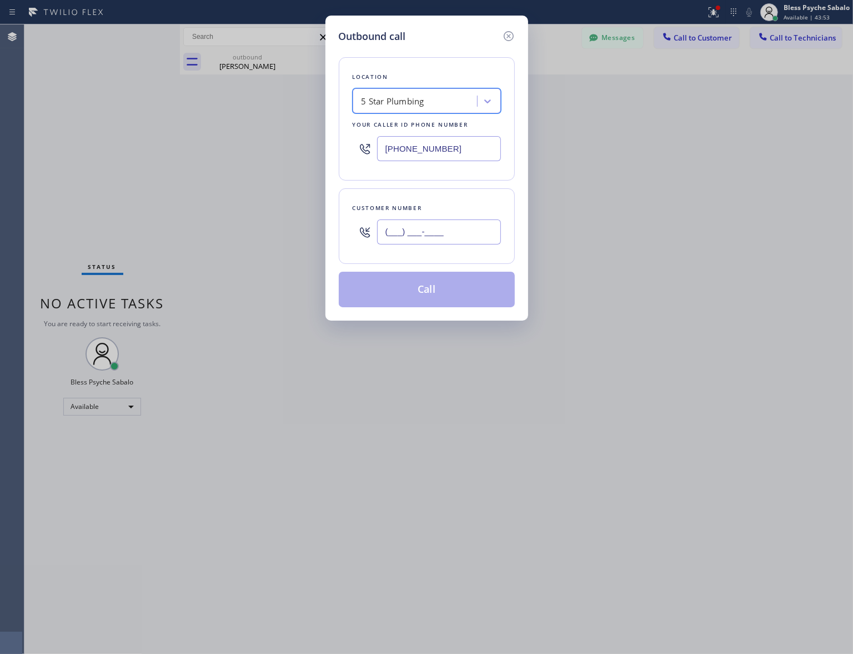
click at [405, 240] on input "(___) ___-____" at bounding box center [439, 231] width 124 height 25
paste input "310) 614-2200"
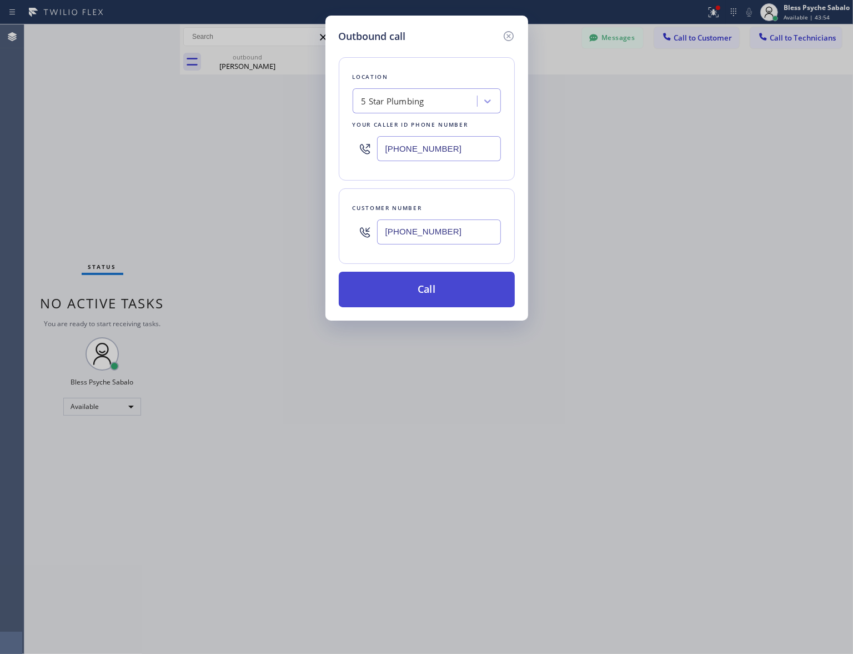
type input "[PHONE_NUMBER]"
click at [426, 293] on button "Call" at bounding box center [427, 290] width 176 height 36
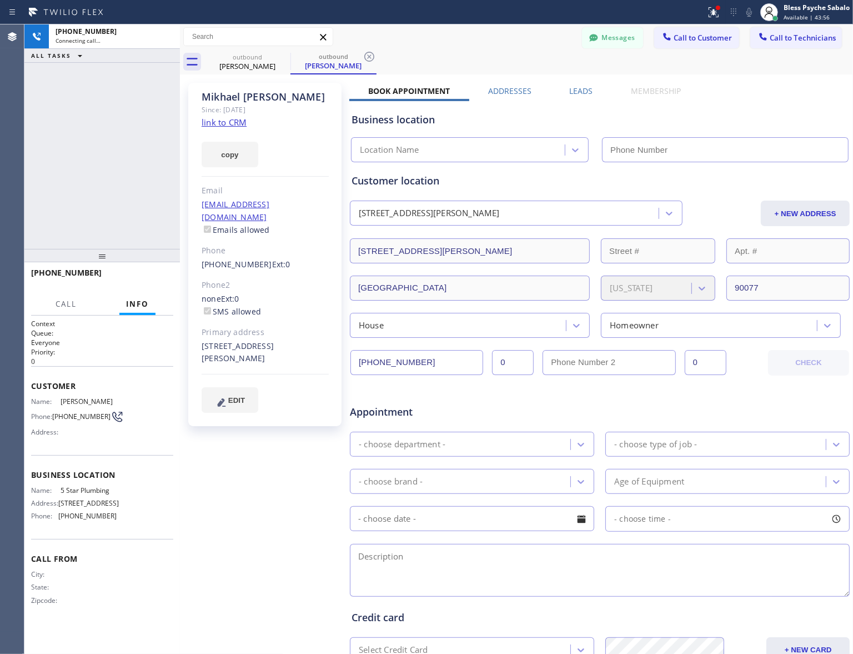
click at [556, 303] on div "Customer location [STREET_ADDRESS][PERSON_NAME] + NEW ADDRESS [STREET_ADDRESS][…" at bounding box center [600, 255] width 496 height 164
click at [193, 226] on div "[PERSON_NAME] Since: [DATE] link to CRM copy Email [EMAIL_ADDRESS][DOMAIN_NAME]…" at bounding box center [264, 254] width 153 height 343
click at [180, 223] on div at bounding box center [180, 338] width 0 height 629
type input "[PHONE_NUMBER]"
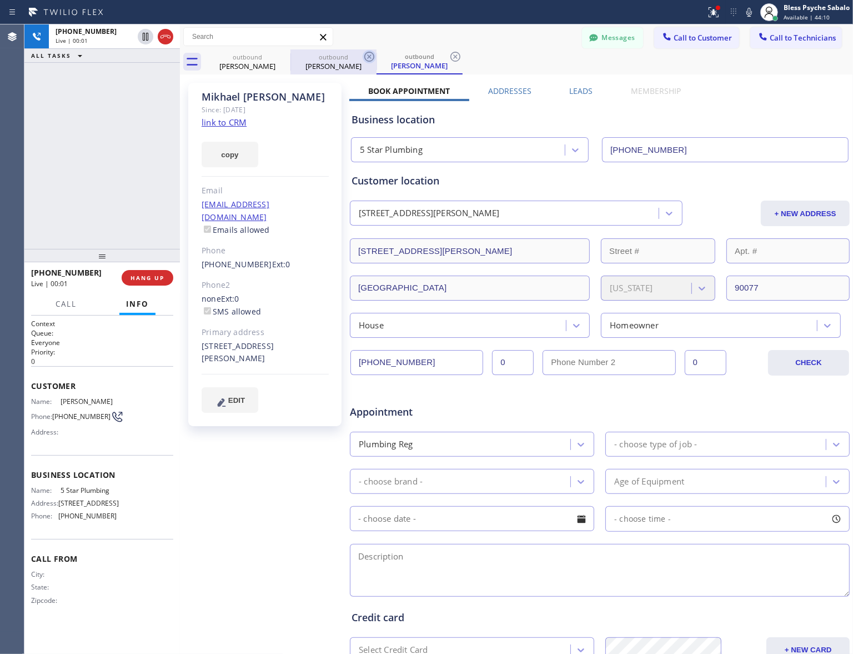
click at [0, 0] on icon at bounding box center [0, 0] width 0 height 0
click at [285, 53] on icon at bounding box center [283, 56] width 13 height 13
drag, startPoint x: 765, startPoint y: 39, endPoint x: 759, endPoint y: 42, distance: 6.5
click at [770, 41] on span "Call to Technicians" at bounding box center [803, 38] width 66 height 10
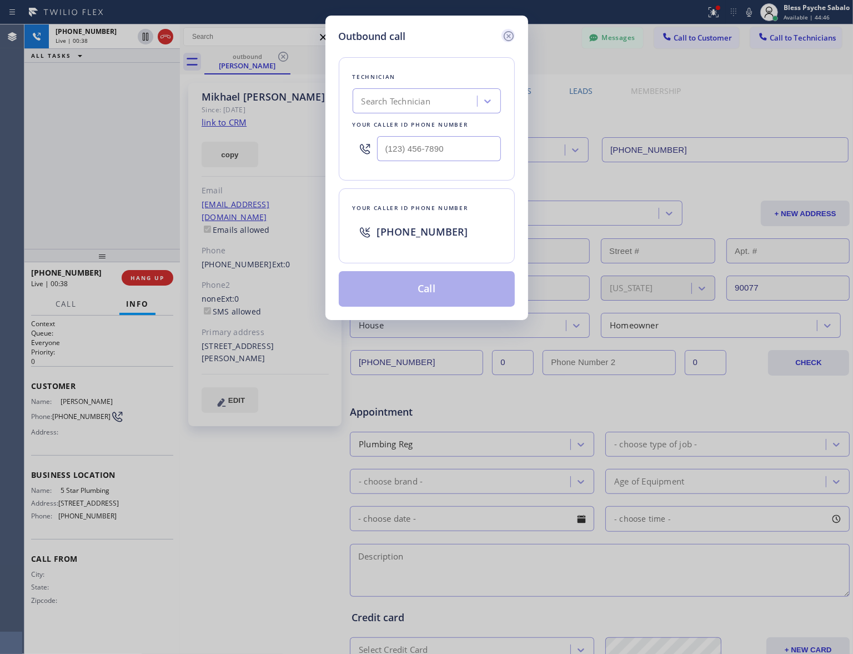
click at [510, 35] on icon at bounding box center [508, 35] width 13 height 13
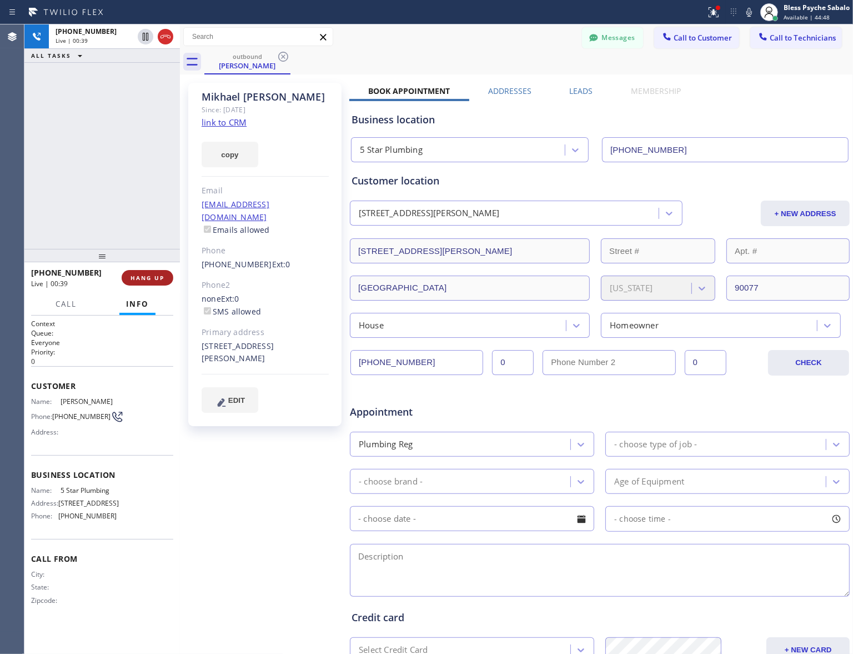
click at [154, 272] on button "HANG UP" at bounding box center [148, 278] width 52 height 16
click at [117, 167] on div "[PHONE_NUMBER] Live | 00:39 ALL TASKS ALL TASKS ACTIVE TASKS TASKS IN WRAP UP" at bounding box center [101, 136] width 155 height 224
click at [163, 276] on span "COMPLETE" at bounding box center [145, 278] width 38 height 8
drag, startPoint x: 125, startPoint y: 190, endPoint x: 158, endPoint y: 158, distance: 46.0
click at [129, 189] on div "ALL TASKS ALL TASKS ACTIVE TASKS TASKS IN WRAP UP [PHONE_NUMBER] Wrap up | 00:00" at bounding box center [101, 136] width 155 height 224
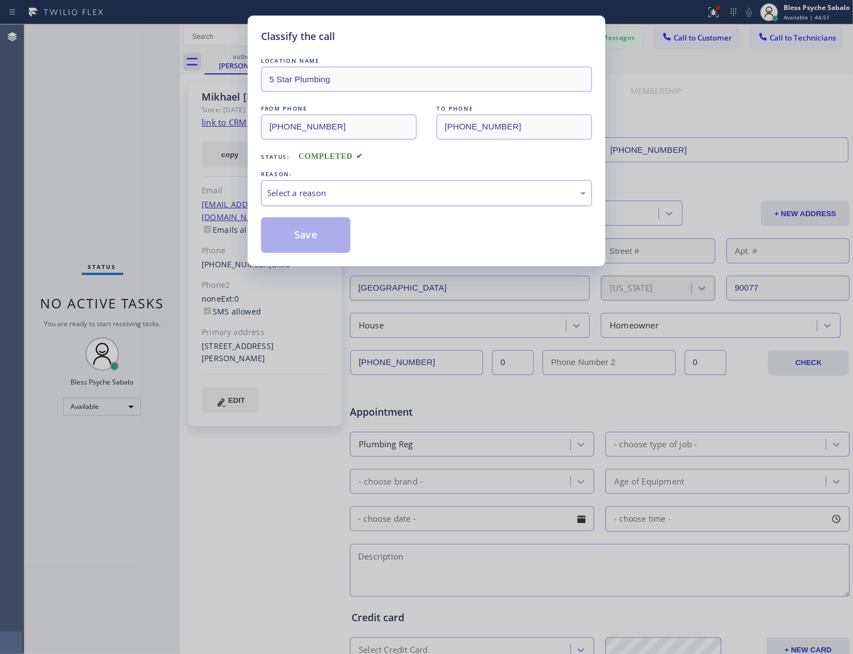
click at [342, 190] on div "Select a reason" at bounding box center [426, 193] width 319 height 13
click at [307, 243] on button "Save" at bounding box center [305, 235] width 89 height 36
click at [304, 242] on button "Save" at bounding box center [305, 235] width 89 height 36
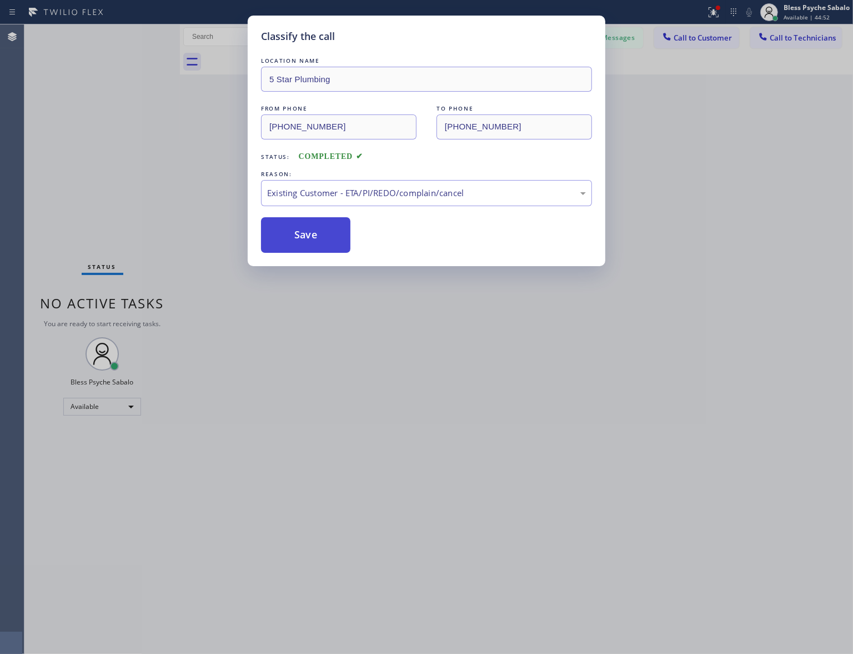
click at [306, 228] on button "Save" at bounding box center [305, 235] width 89 height 36
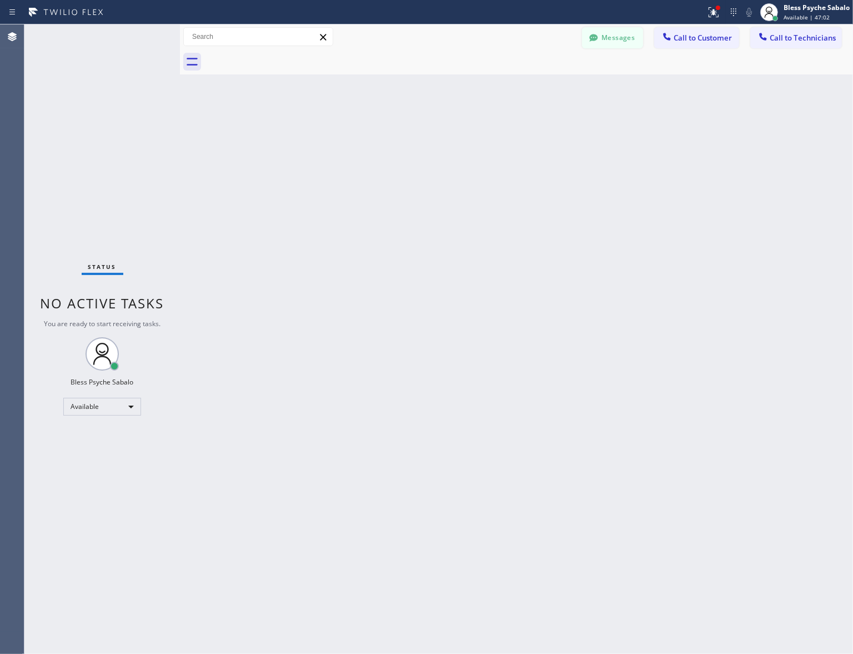
click at [600, 40] on div at bounding box center [593, 38] width 13 height 13
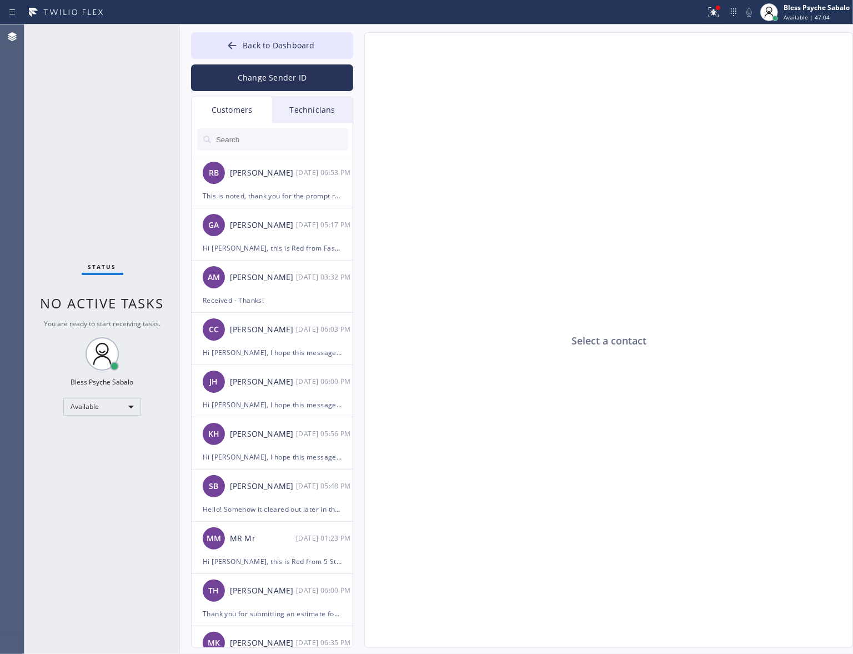
click at [326, 112] on div "Technicians" at bounding box center [312, 110] width 81 height 26
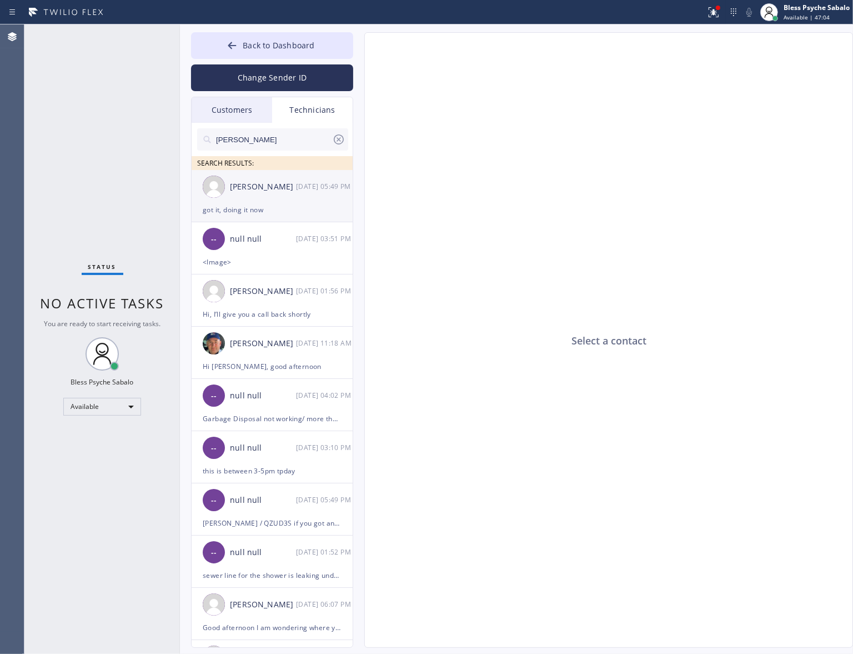
click at [259, 188] on div "[PERSON_NAME]" at bounding box center [263, 186] width 66 height 13
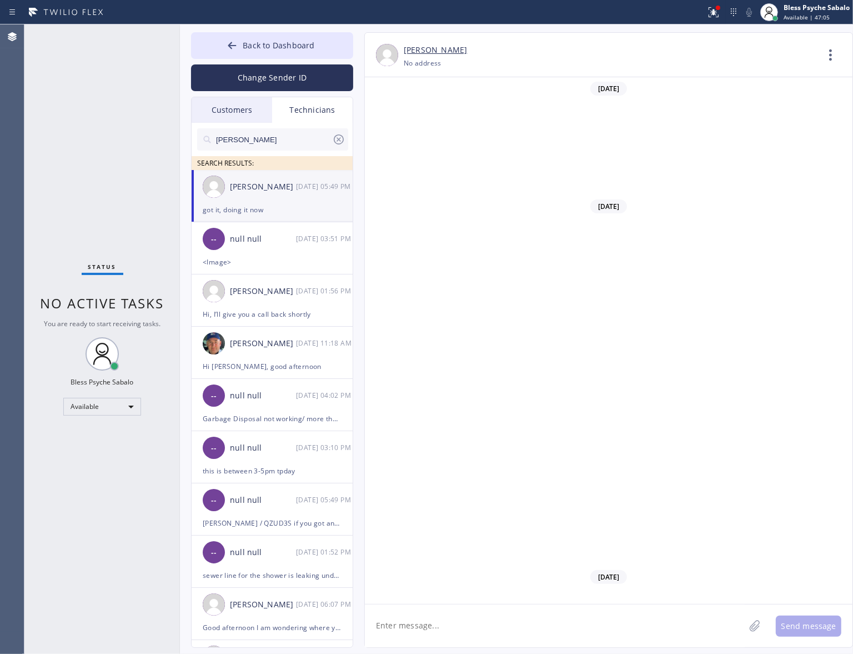
scroll to position [15803, 0]
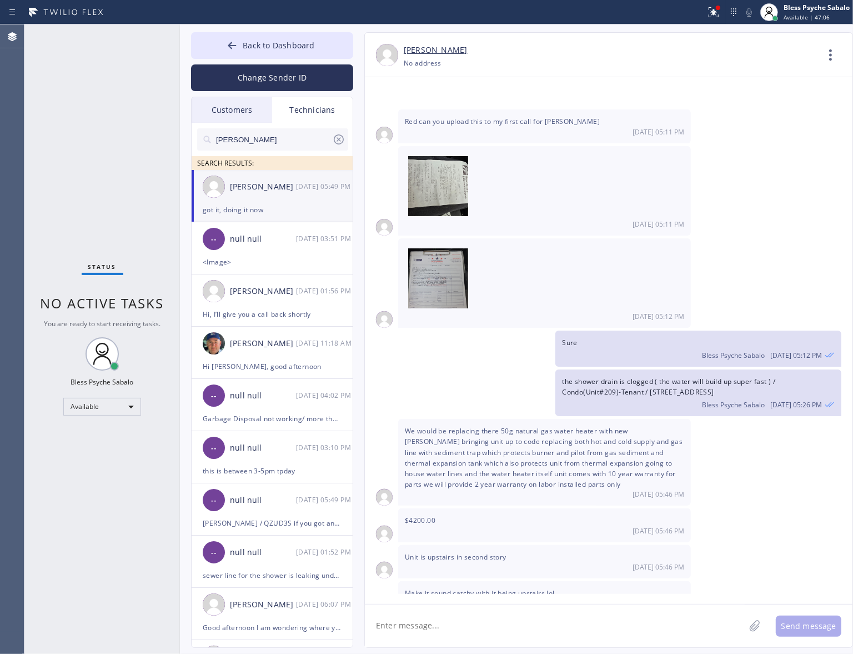
click at [428, 515] on span "$4200.00" at bounding box center [420, 519] width 31 height 9
copy span "$4200.00"
click at [515, 529] on div "Unit is upstairs in second story [DATE] 05:46 PM" at bounding box center [544, 561] width 293 height 33
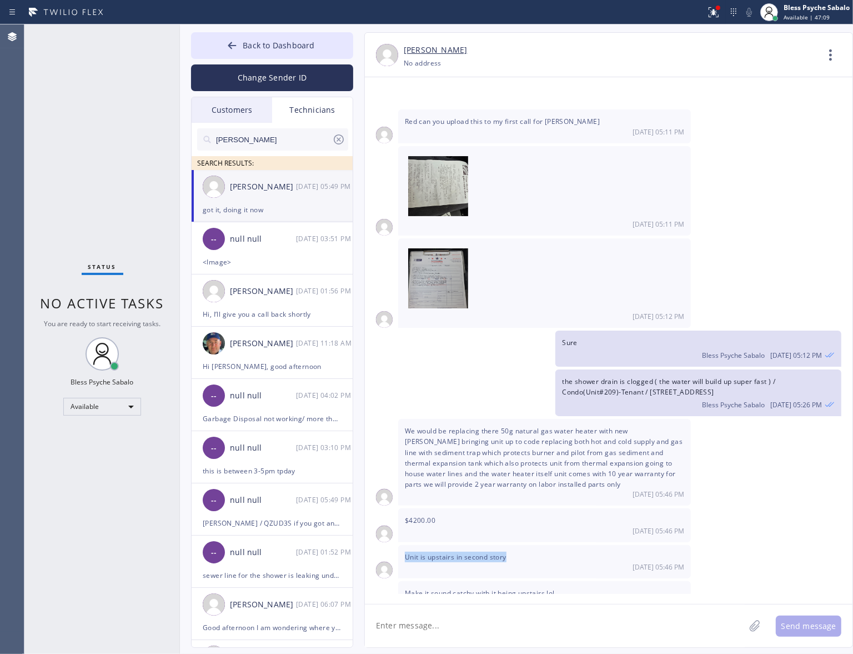
drag, startPoint x: 506, startPoint y: 499, endPoint x: 403, endPoint y: 494, distance: 103.4
click at [403, 529] on div "Unit is upstairs in second story [DATE] 05:46 PM" at bounding box center [544, 561] width 293 height 33
copy span "Unit is upstairs in second story"
click at [459, 529] on span "Make it sound catchy with it being upstairs lol" at bounding box center [480, 592] width 150 height 9
click at [458, 529] on span "Make it sound catchy with it being upstairs lol" at bounding box center [480, 592] width 150 height 9
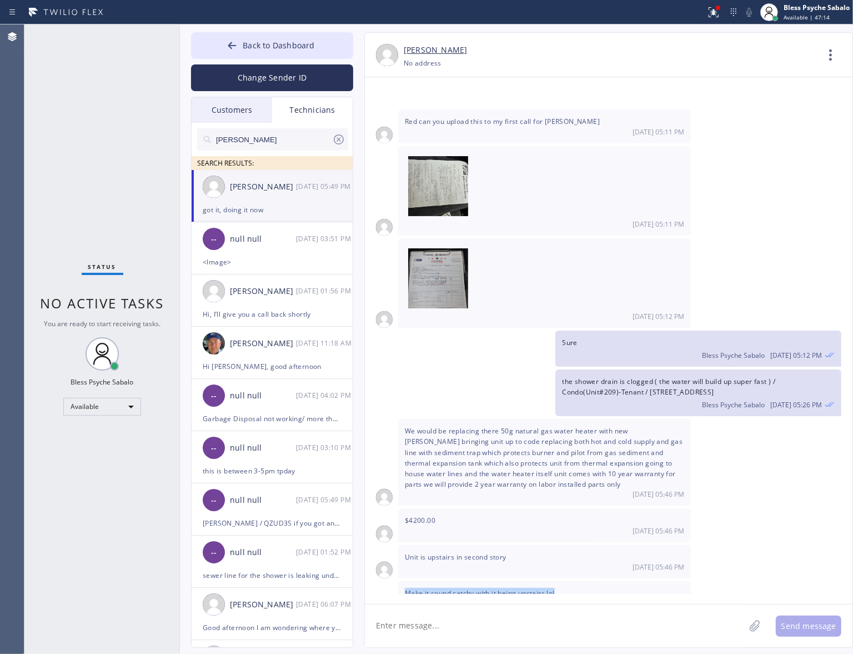
click at [458, 529] on span "Make it sound catchy with it being upstairs lol" at bounding box center [480, 592] width 150 height 9
drag, startPoint x: 404, startPoint y: 532, endPoint x: 532, endPoint y: 533, distance: 127.7
click at [532, 529] on span "Make it sound catchy with it being upstairs lol" at bounding box center [480, 592] width 150 height 9
drag, startPoint x: 546, startPoint y: 534, endPoint x: 404, endPoint y: 534, distance: 142.2
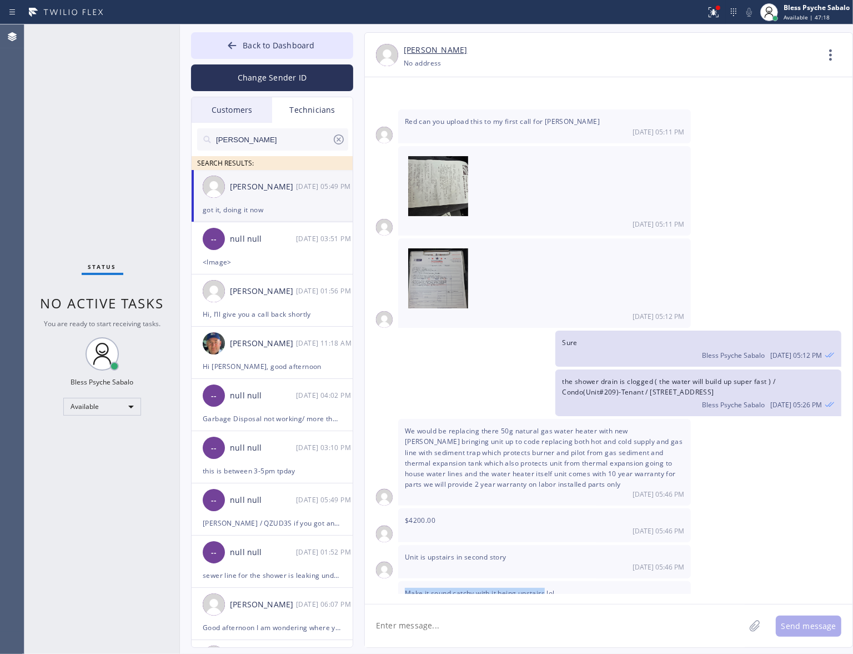
click at [404, 529] on div "Make it sound catchy with it being upstairs lol [DATE] 05:46 PM" at bounding box center [544, 597] width 293 height 33
copy span "Make it sound catchy with it being upstairs"
drag, startPoint x: 396, startPoint y: 459, endPoint x: 354, endPoint y: 456, distance: 42.3
click at [354, 456] on div "[PERSON_NAME] [PHONE_NUMBER] Choose phone number [PHONE_NUMBER] No address Cont…" at bounding box center [597, 339] width 489 height 615
click at [413, 508] on div "$4200.00 [DATE] 05:46 PM" at bounding box center [544, 524] width 293 height 33
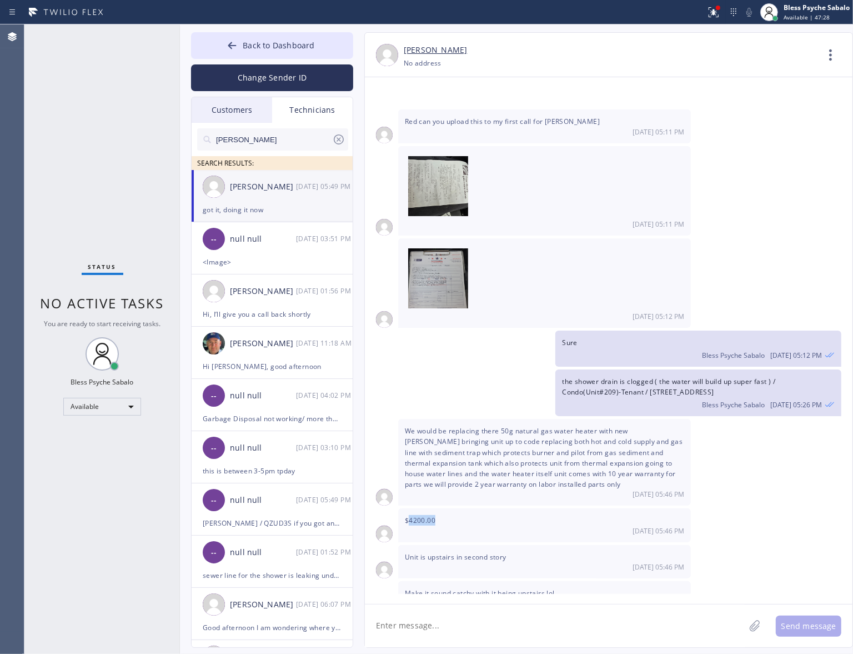
click at [414, 508] on div "$4200.00 [DATE] 05:46 PM" at bounding box center [544, 524] width 293 height 33
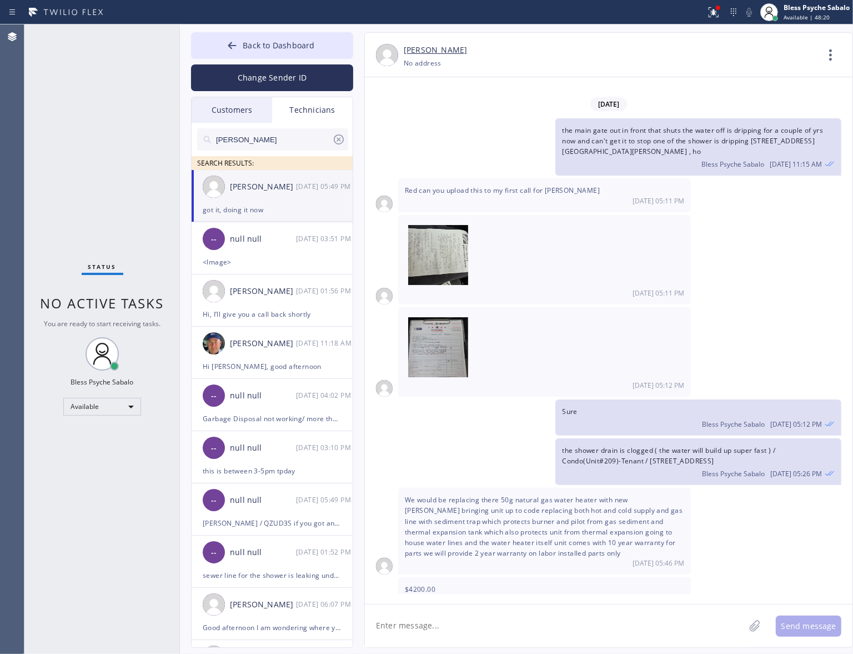
click at [480, 495] on span "We would be replacing there 50g natural gas water heater with new [PERSON_NAME]…" at bounding box center [544, 526] width 278 height 63
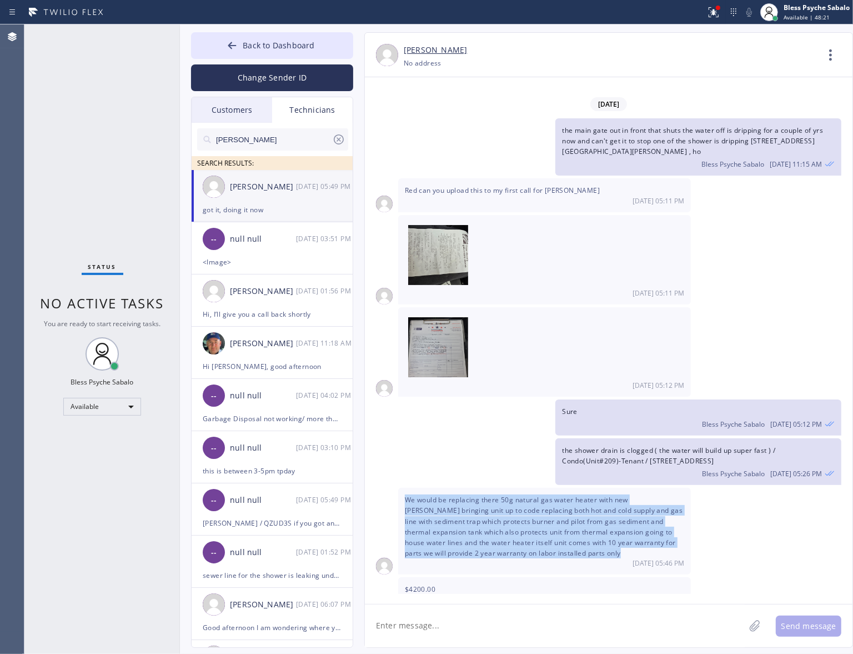
click at [480, 495] on span "We would be replacing there 50g natural gas water heater with new [PERSON_NAME]…" at bounding box center [544, 526] width 278 height 63
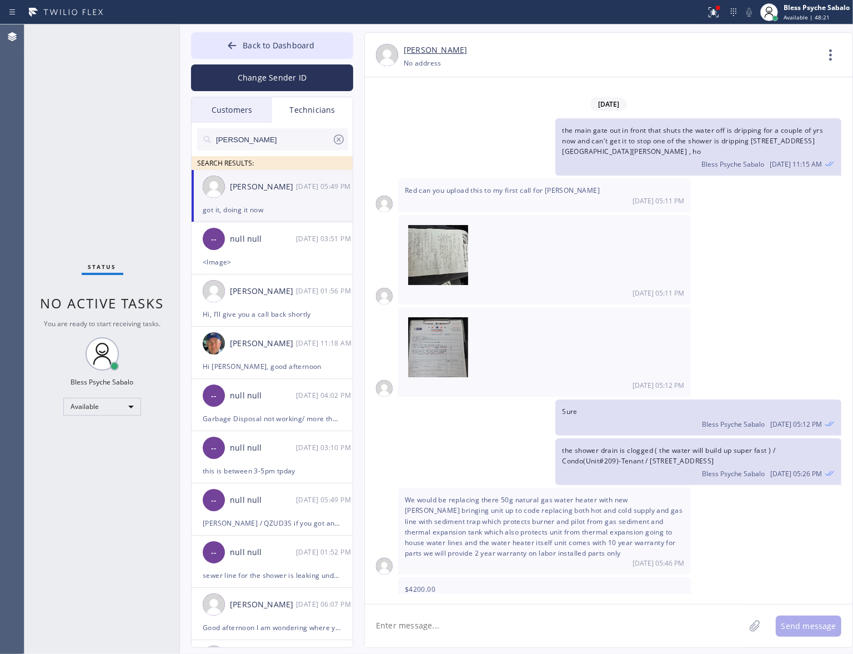
click at [751, 498] on div "We would be replacing there 50g natural gas water heater with new [PERSON_NAME]…" at bounding box center [609, 531] width 488 height 87
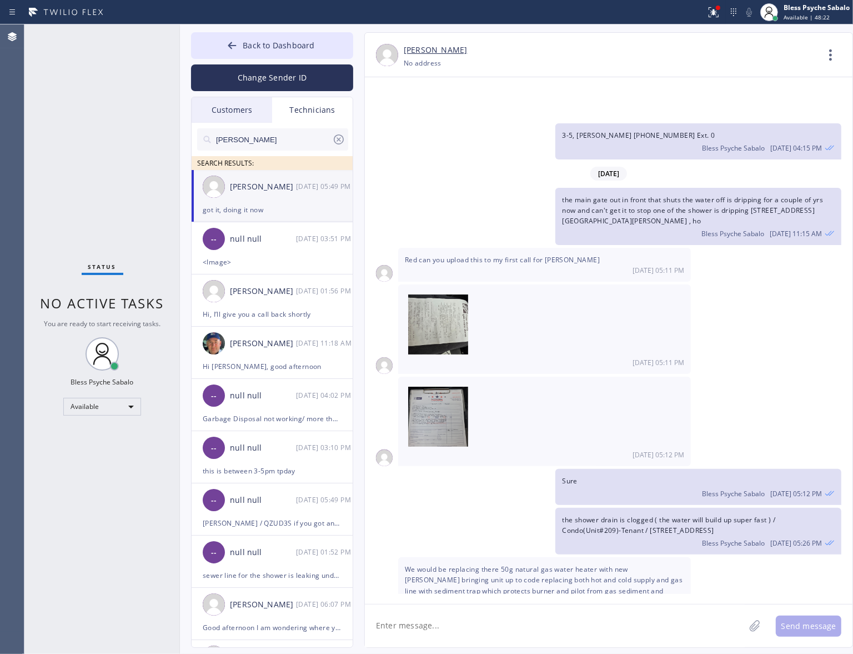
scroll to position [15803, 0]
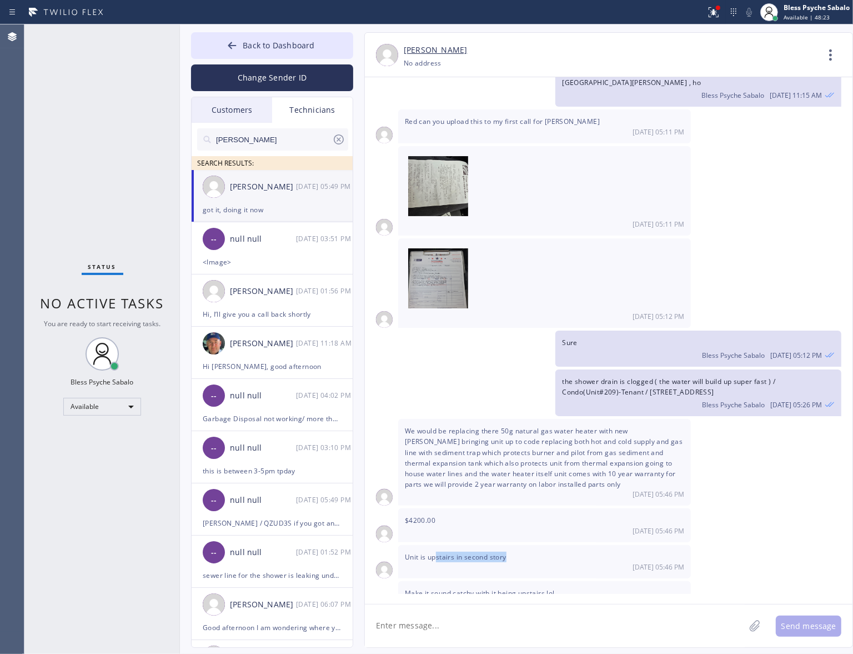
drag, startPoint x: 508, startPoint y: 498, endPoint x: 431, endPoint y: 493, distance: 77.4
click at [431, 529] on div "Unit is upstairs in second story [DATE] 05:46 PM" at bounding box center [544, 561] width 293 height 33
click at [516, 529] on div "Make it sound catchy with it being upstairs lol [DATE] 05:46 PM" at bounding box center [544, 597] width 293 height 33
click at [506, 489] on div "[DATE] 05:46 PM" at bounding box center [544, 493] width 279 height 9
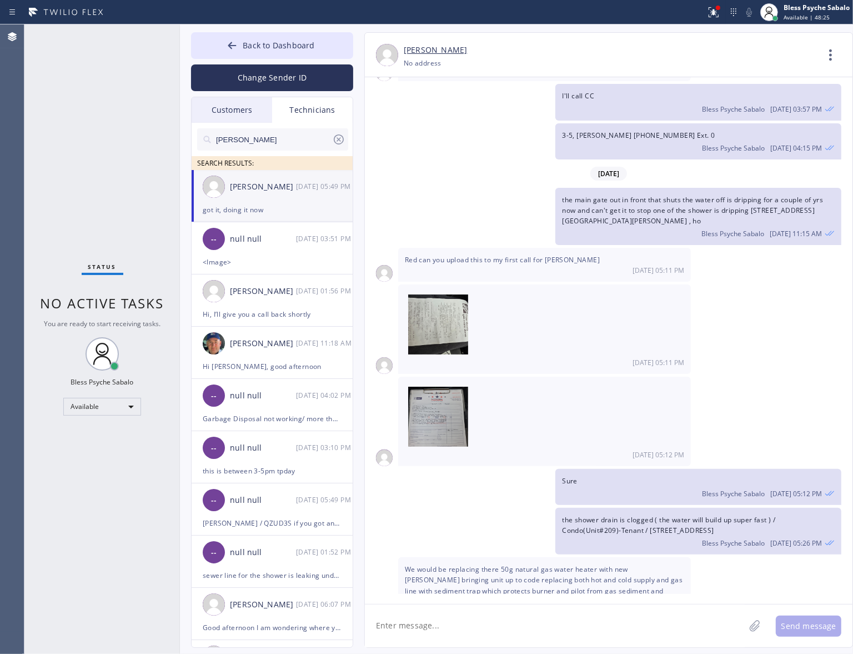
scroll to position [15595, 0]
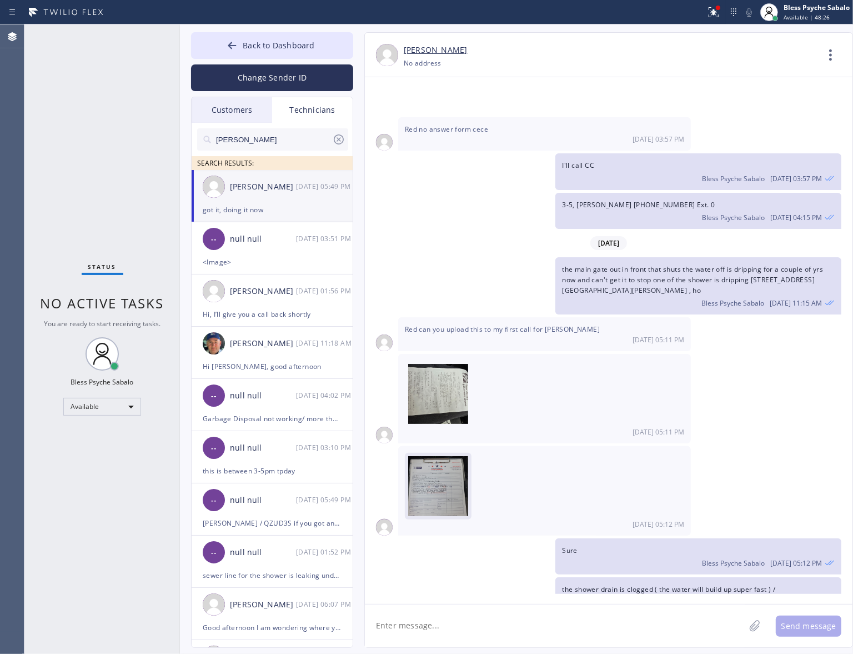
click at [445, 456] on img at bounding box center [438, 489] width 60 height 67
click at [436, 529] on textarea at bounding box center [555, 625] width 380 height 43
type textarea "Hey [PERSON_NAME]'m almost done with estimate"
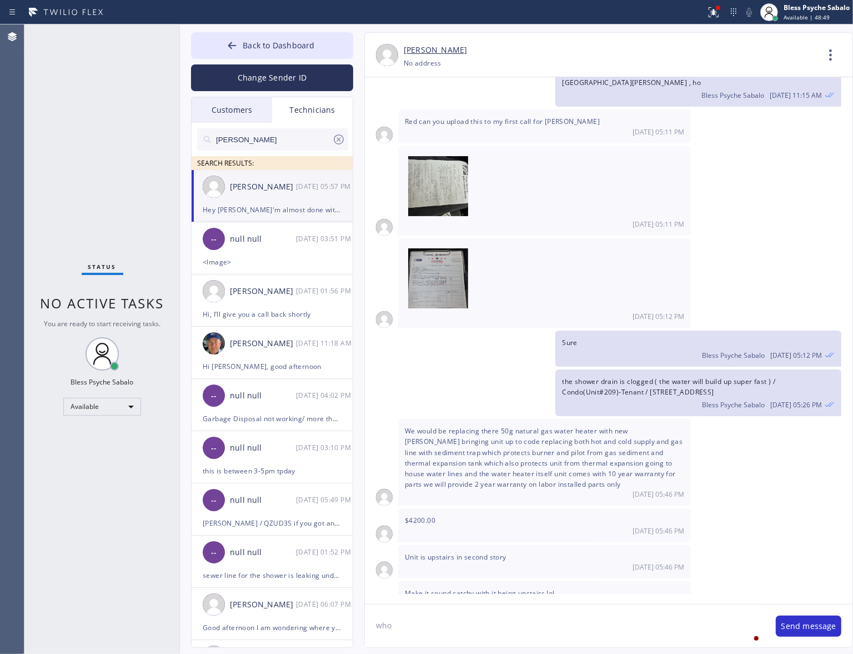
scroll to position [15842, 0]
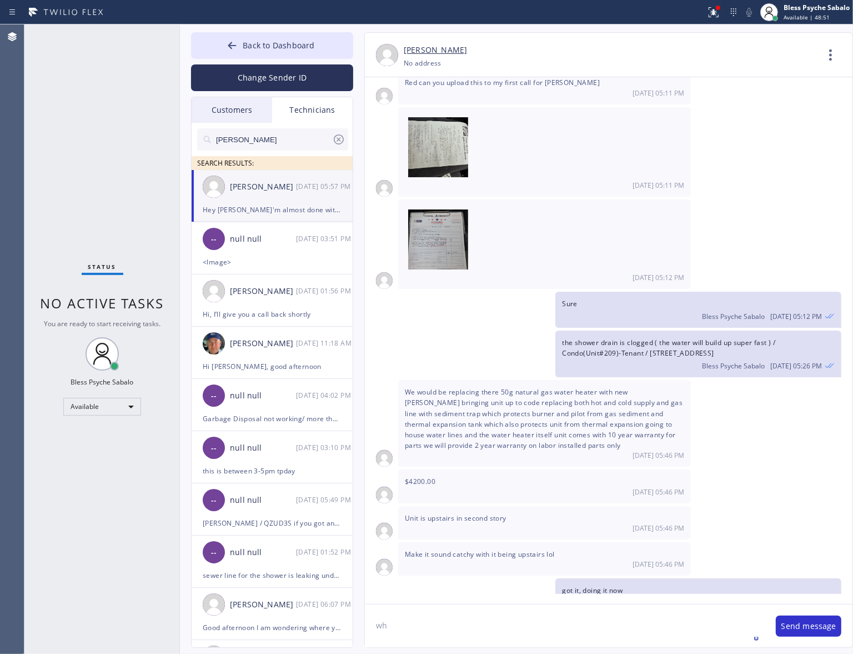
type textarea "w"
type textarea "is this for [PERSON_NAME] or [PERSON_NAME]?"
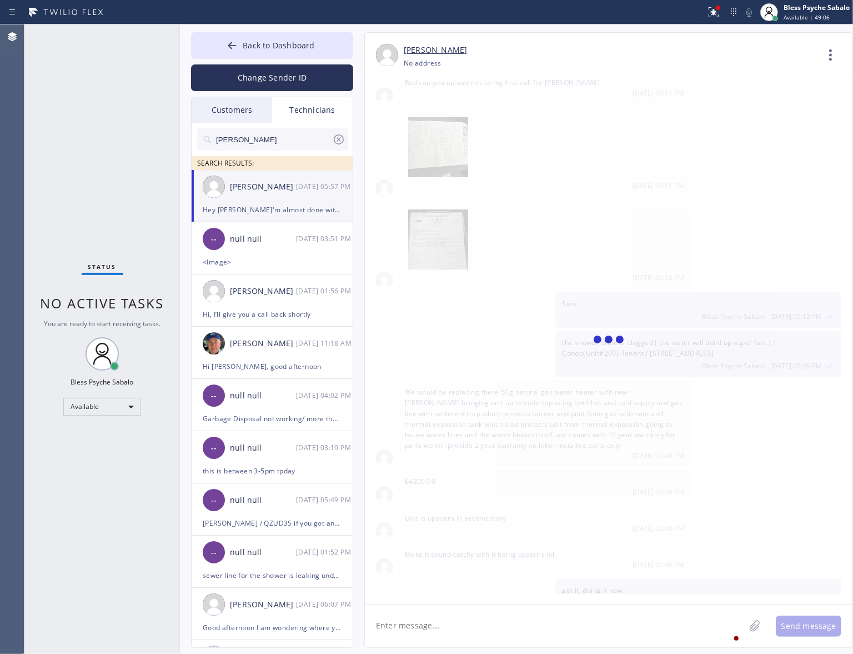
scroll to position [15880, 0]
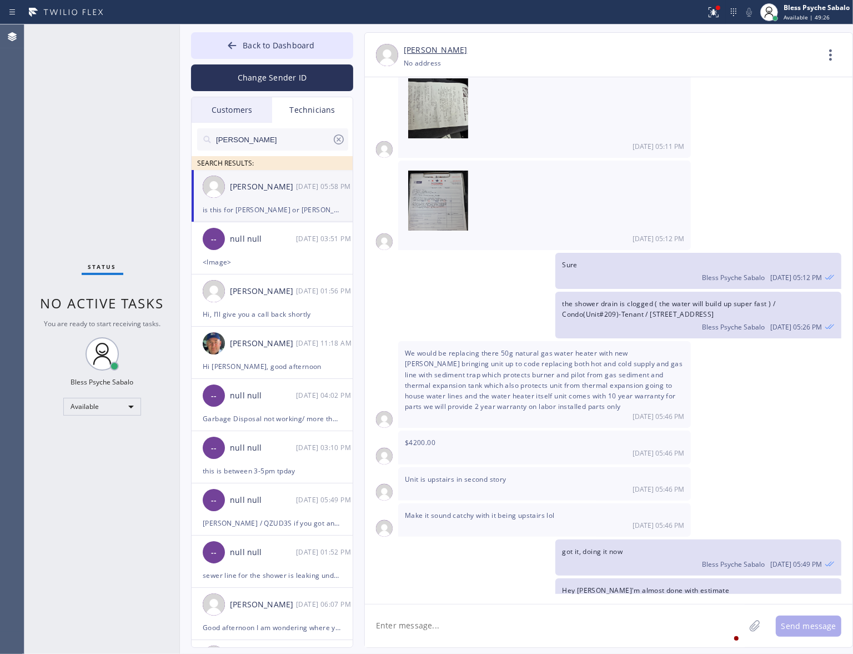
click at [723, 341] on div "We would be replacing there 50g natural gas water heater with new [PERSON_NAME]…" at bounding box center [609, 384] width 488 height 87
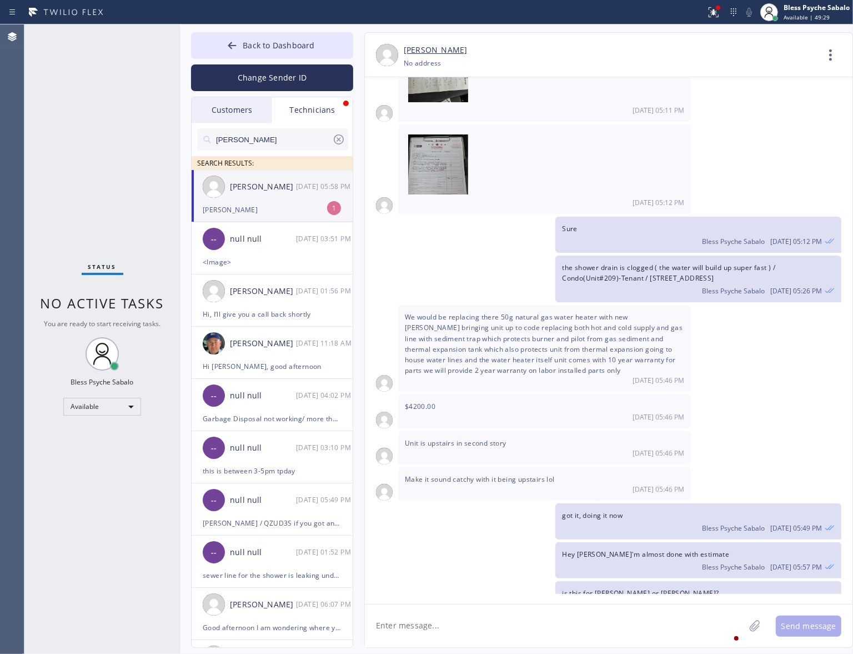
click at [453, 529] on textarea at bounding box center [555, 625] width 380 height 43
type textarea "got it"
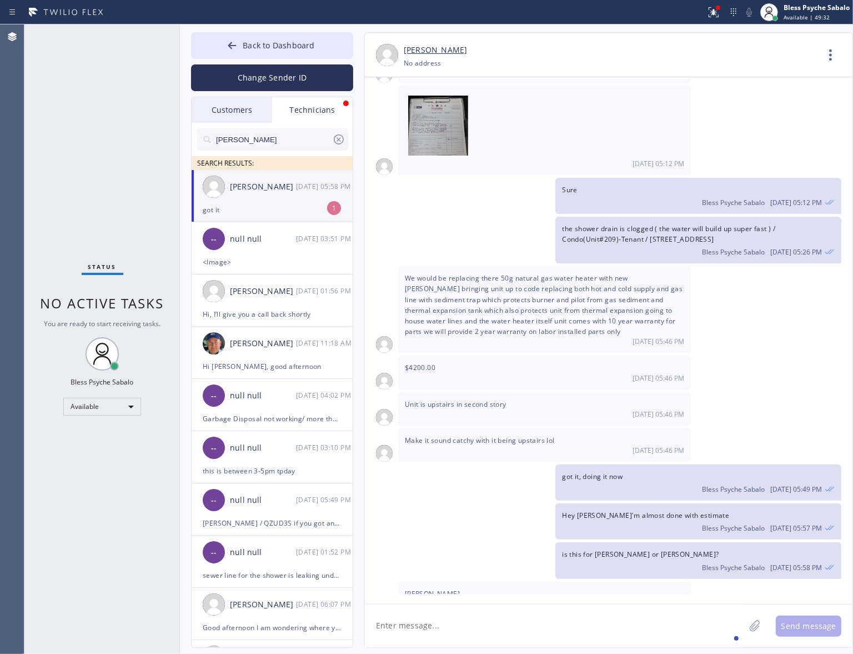
click at [523, 178] on div "Sure Bless Psyche Sabalo [DATE] 05:12 PM" at bounding box center [603, 196] width 476 height 36
click at [320, 200] on div "[PERSON_NAME] [DATE] 05:58 PM" at bounding box center [273, 186] width 162 height 33
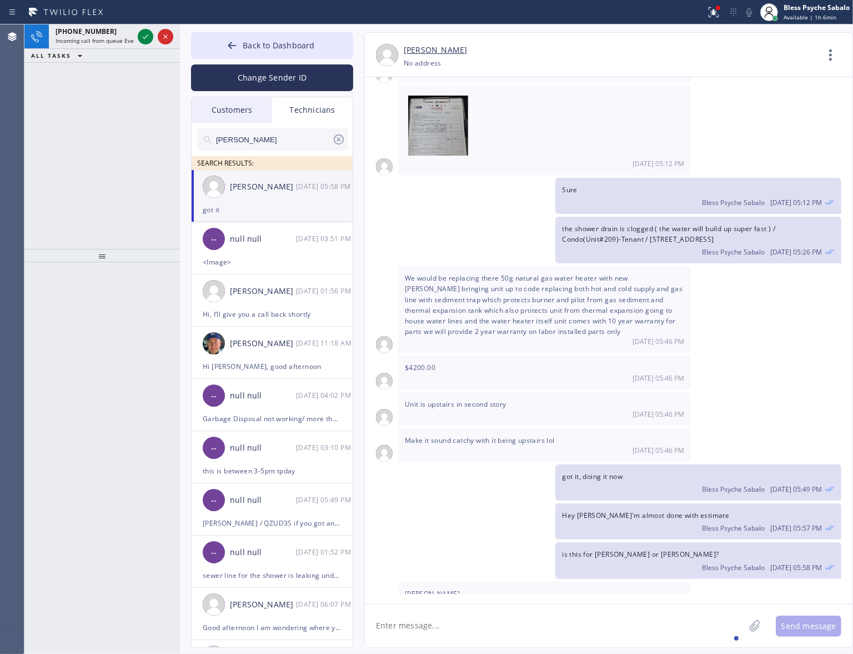
click at [84, 176] on div "[PHONE_NUMBER] Incoming call from queue Everybody ALL TASKS ALL TASKS ACTIVE TA…" at bounding box center [101, 136] width 155 height 224
click at [93, 34] on span "[PHONE_NUMBER]" at bounding box center [86, 31] width 61 height 9
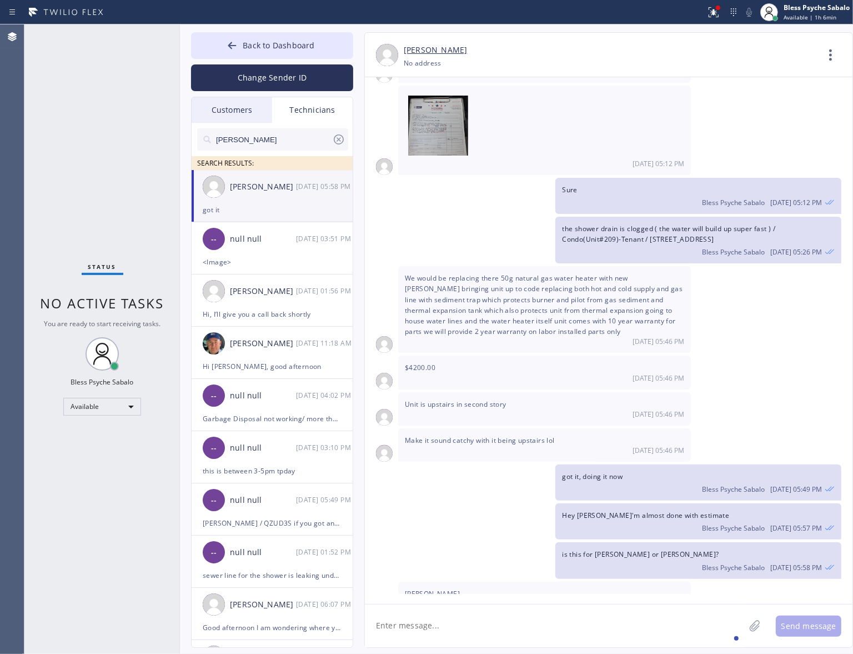
click at [573, 114] on div "[DATE] 05:12 PM" at bounding box center [544, 130] width 293 height 89
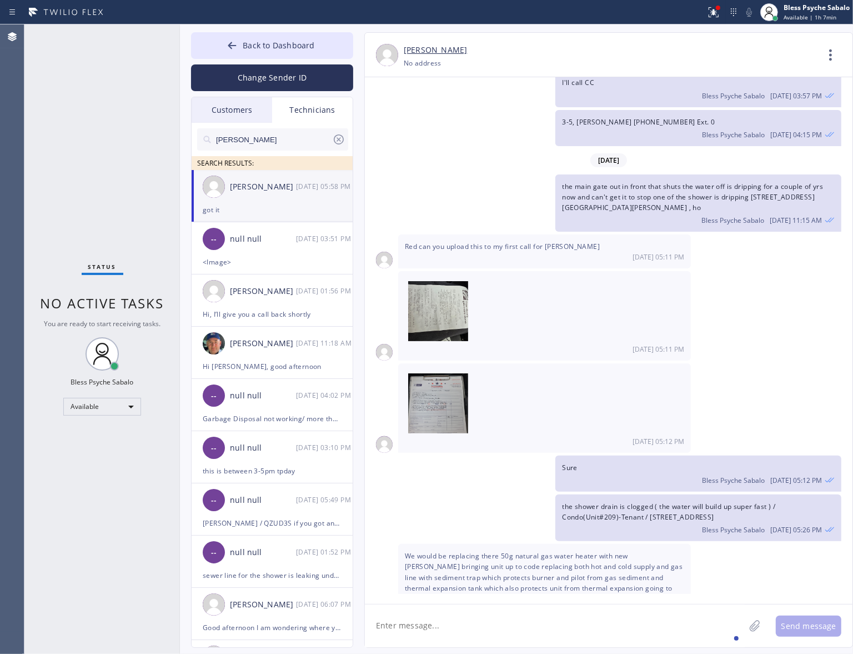
click at [248, 214] on div "got it" at bounding box center [272, 209] width 139 height 13
drag, startPoint x: 837, startPoint y: 64, endPoint x: 830, endPoint y: 64, distance: 6.7
click at [837, 64] on icon at bounding box center [830, 55] width 27 height 27
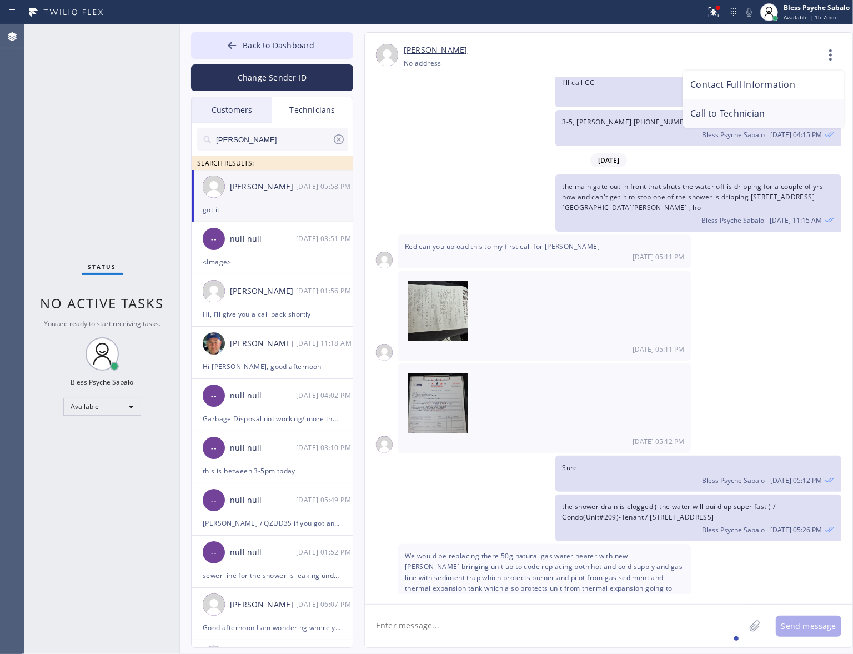
click at [748, 123] on li "Call to Technician" at bounding box center [763, 113] width 161 height 29
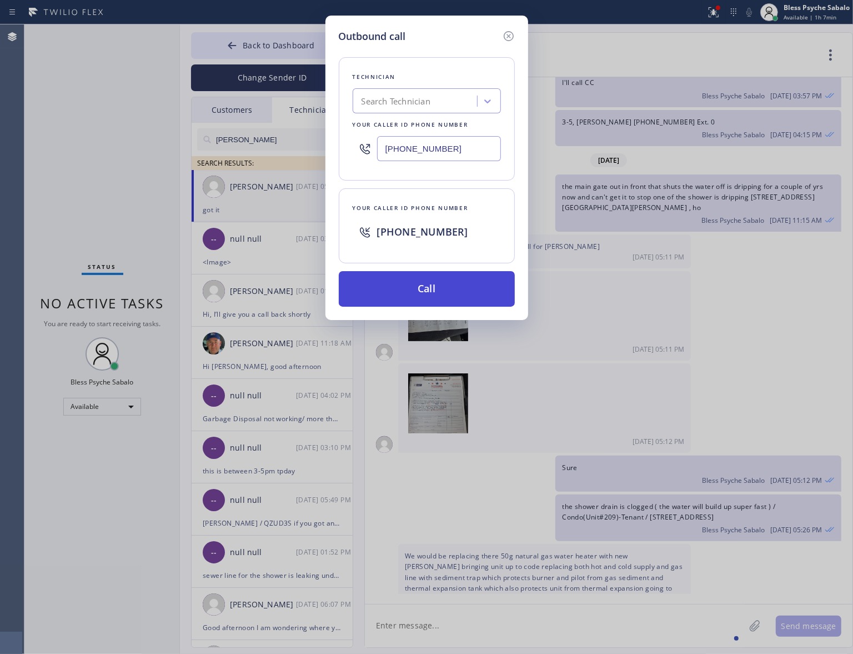
click at [511, 283] on button "Call" at bounding box center [427, 289] width 176 height 36
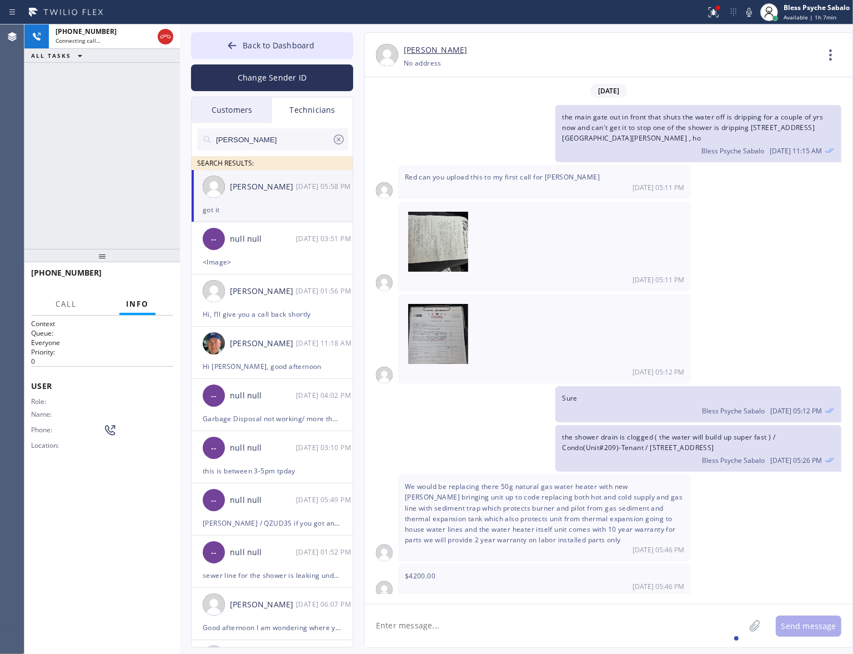
scroll to position [15955, 0]
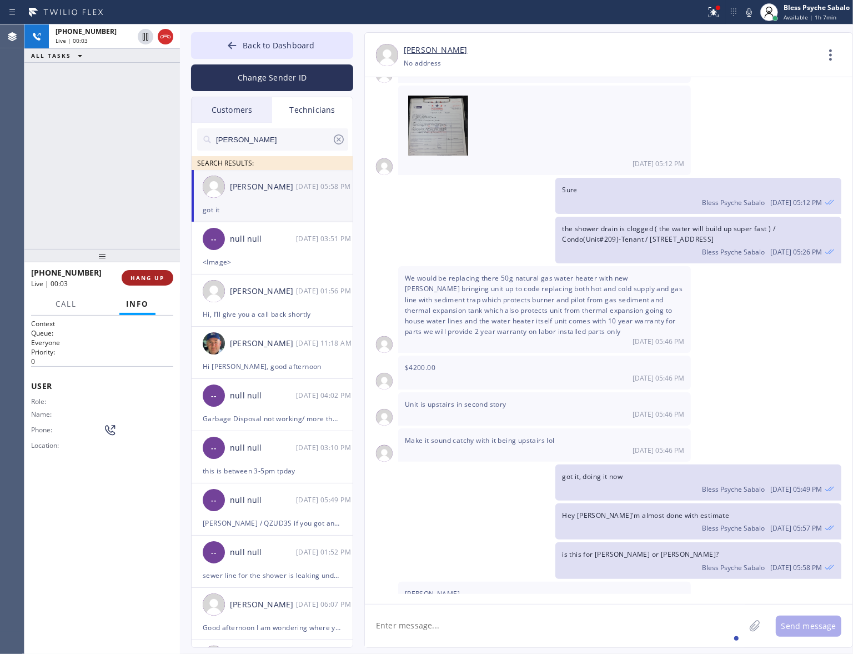
click at [145, 276] on span "HANG UP" at bounding box center [147, 278] width 34 height 8
click at [456, 529] on textarea at bounding box center [555, 625] width 380 height 43
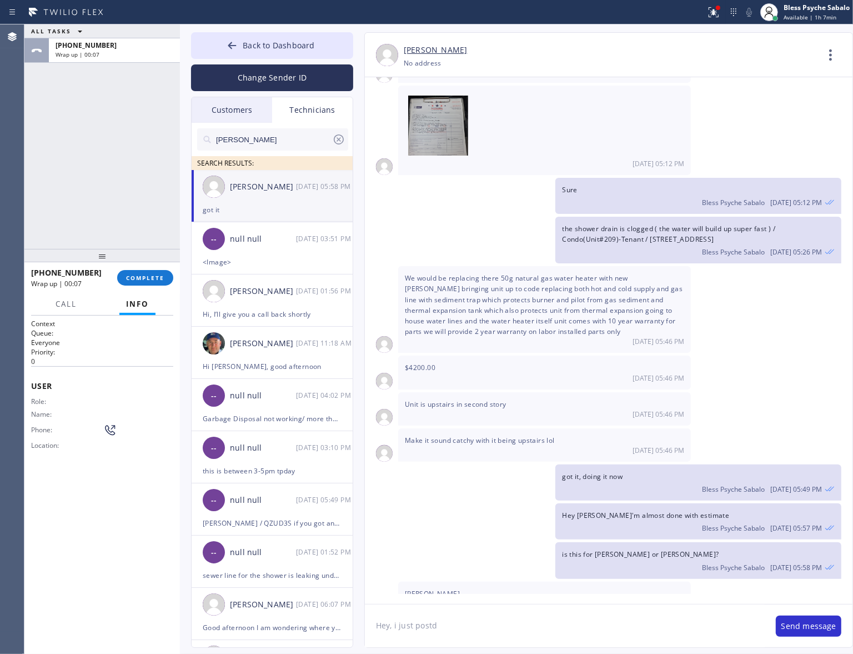
click at [394, 529] on textarea "Hey, i just postd" at bounding box center [565, 625] width 400 height 43
click at [456, 529] on textarea "Hey, I just postd" at bounding box center [565, 625] width 400 height 43
type textarea "Hey, I just posted the estimate on file, please check"
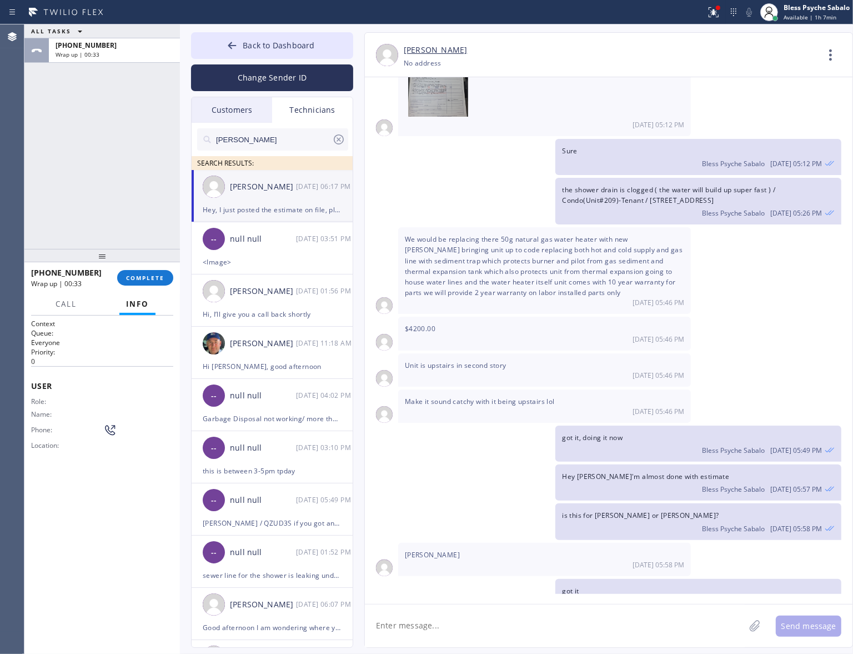
click at [537, 139] on div "Sure Bless Psyche Sabalo [DATE] 05:12 PM" at bounding box center [603, 157] width 476 height 36
click at [278, 53] on button "Back to Dashboard" at bounding box center [272, 45] width 162 height 27
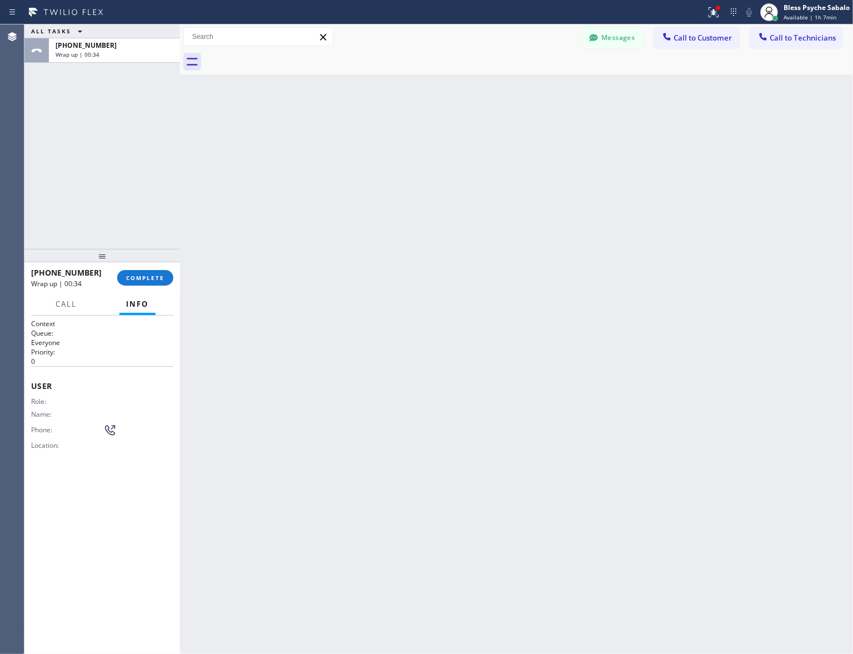
click at [538, 195] on div "Back to Dashboard Change Sender ID Customers Technicians RB [PERSON_NAME] [DATE…" at bounding box center [516, 338] width 673 height 629
click at [150, 280] on span "COMPLETE" at bounding box center [145, 278] width 38 height 8
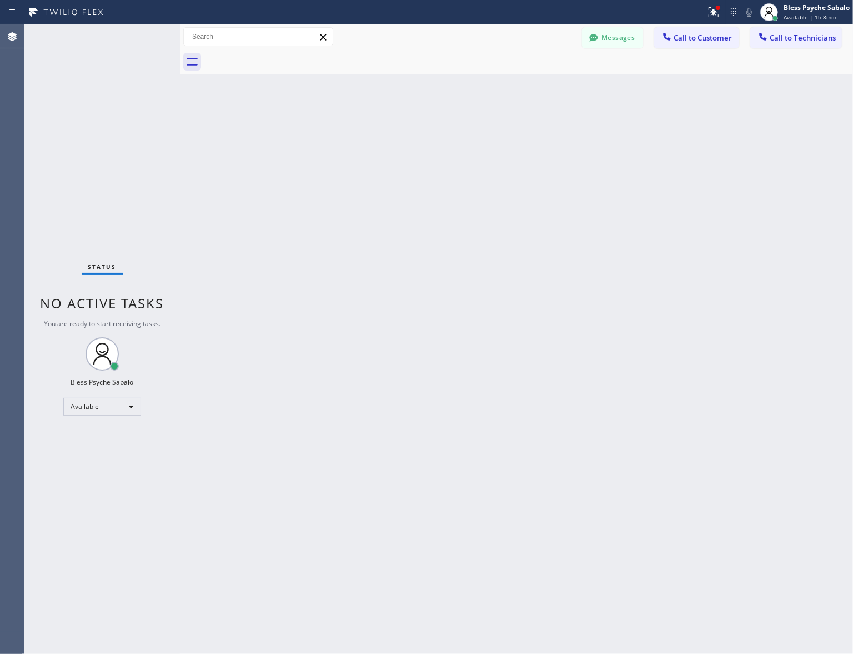
click at [687, 35] on span "Call to Customer" at bounding box center [703, 38] width 58 height 10
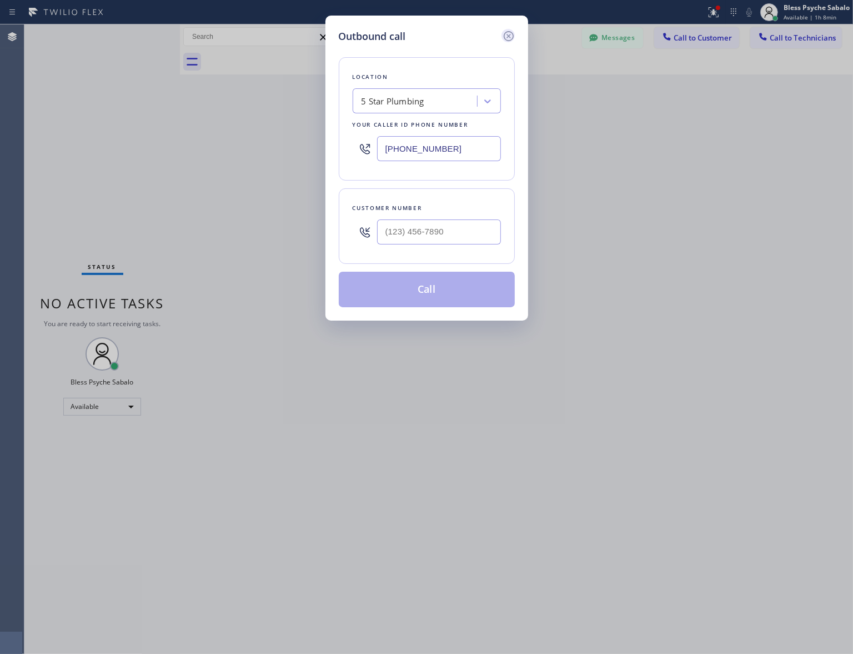
click at [511, 32] on icon at bounding box center [508, 36] width 10 height 10
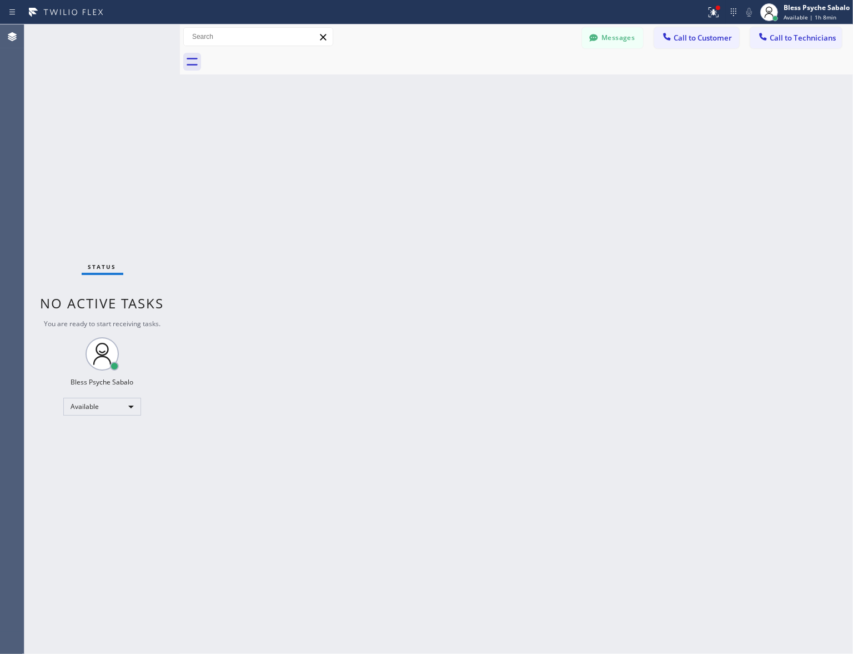
drag, startPoint x: 574, startPoint y: 123, endPoint x: 737, endPoint y: 79, distance: 169.1
click at [575, 123] on div "Back to Dashboard Change Sender ID Customers Technicians RB [PERSON_NAME] [DATE…" at bounding box center [516, 338] width 673 height 629
click at [775, 36] on span "Call to Technicians" at bounding box center [803, 38] width 66 height 10
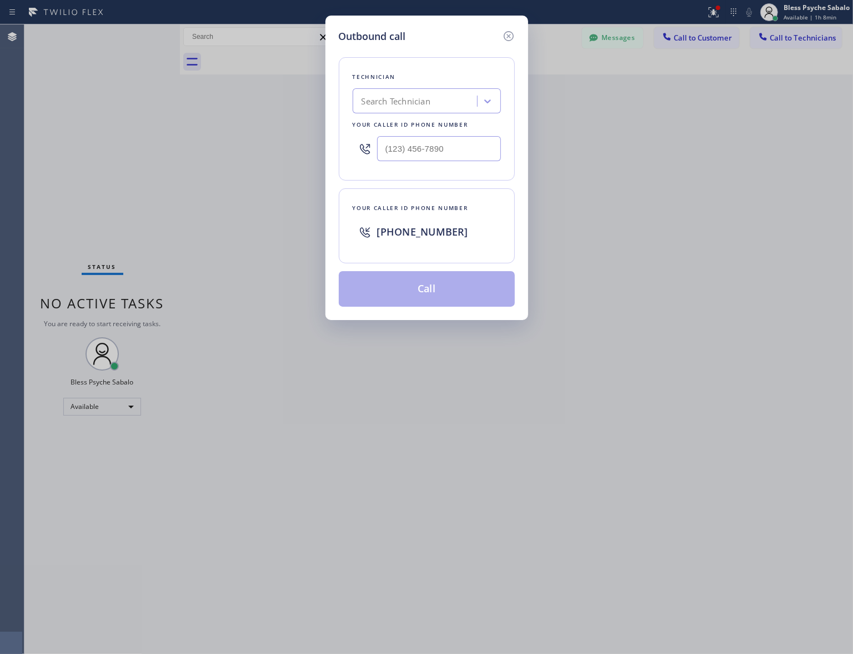
drag, startPoint x: 506, startPoint y: 33, endPoint x: 578, endPoint y: 64, distance: 77.4
click at [507, 33] on icon at bounding box center [508, 35] width 13 height 13
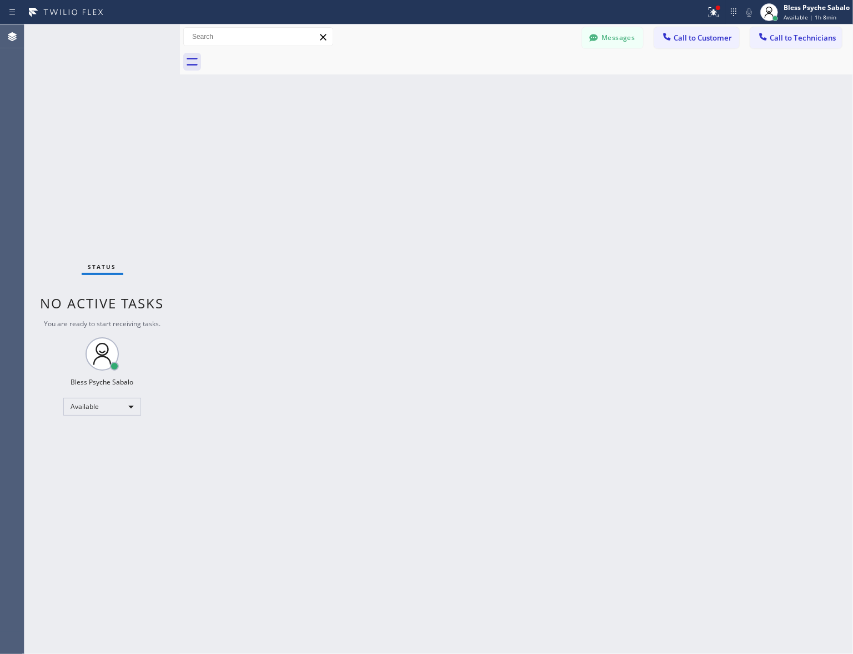
click at [616, 95] on div "Back to Dashboard Change Sender ID Customers Technicians RB [PERSON_NAME] [DATE…" at bounding box center [516, 338] width 673 height 629
click at [780, 34] on span "Call to Technicians" at bounding box center [803, 38] width 66 height 10
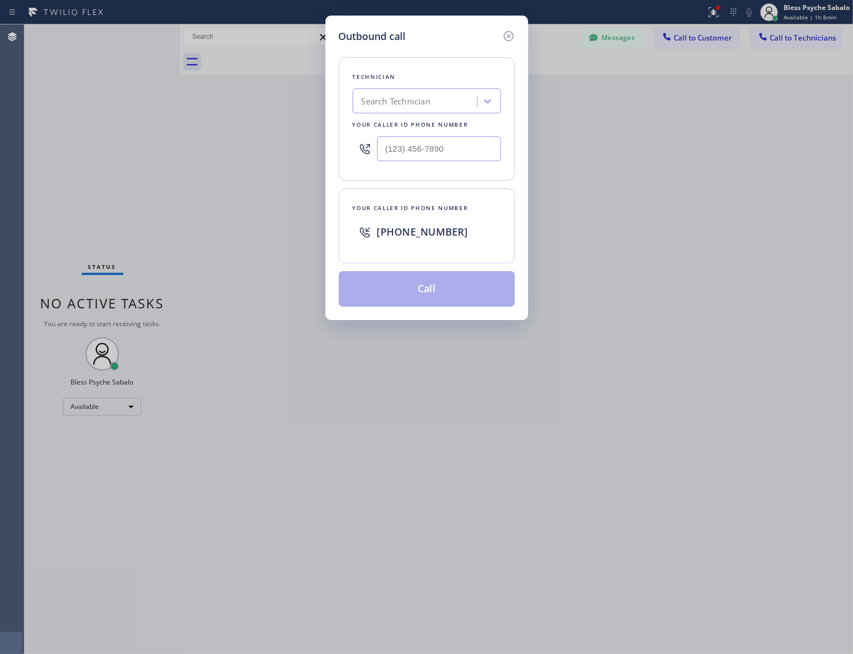
click at [506, 21] on div "Outbound call Technician Search Technician Your caller id phone number Your cal…" at bounding box center [426, 168] width 203 height 304
click at [514, 29] on div at bounding box center [507, 36] width 13 height 15
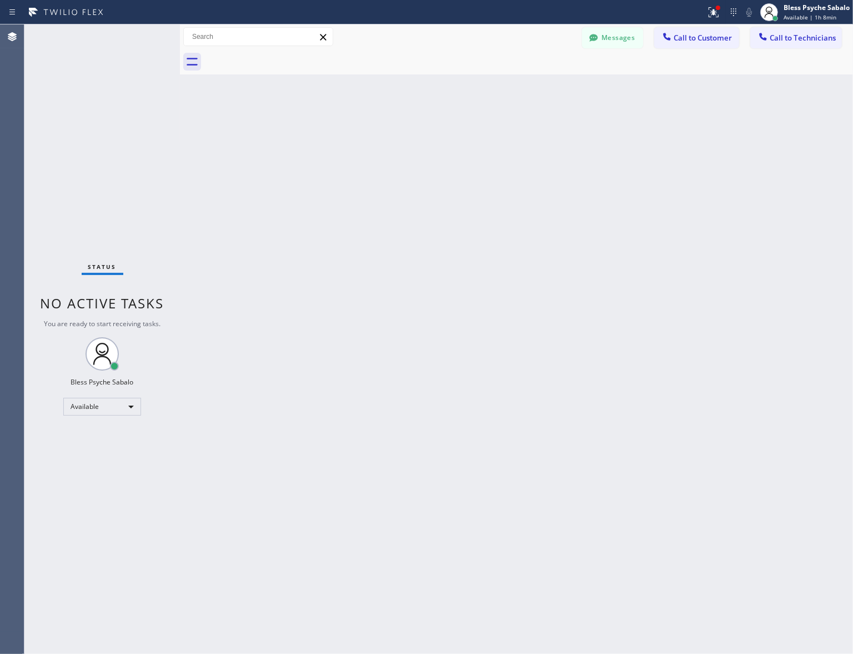
drag, startPoint x: 514, startPoint y: 59, endPoint x: 659, endPoint y: 48, distance: 144.8
click at [518, 60] on div at bounding box center [528, 61] width 649 height 25
drag, startPoint x: 814, startPoint y: 47, endPoint x: 812, endPoint y: 42, distance: 5.7
click at [814, 46] on button "Call to Technicians" at bounding box center [796, 37] width 92 height 21
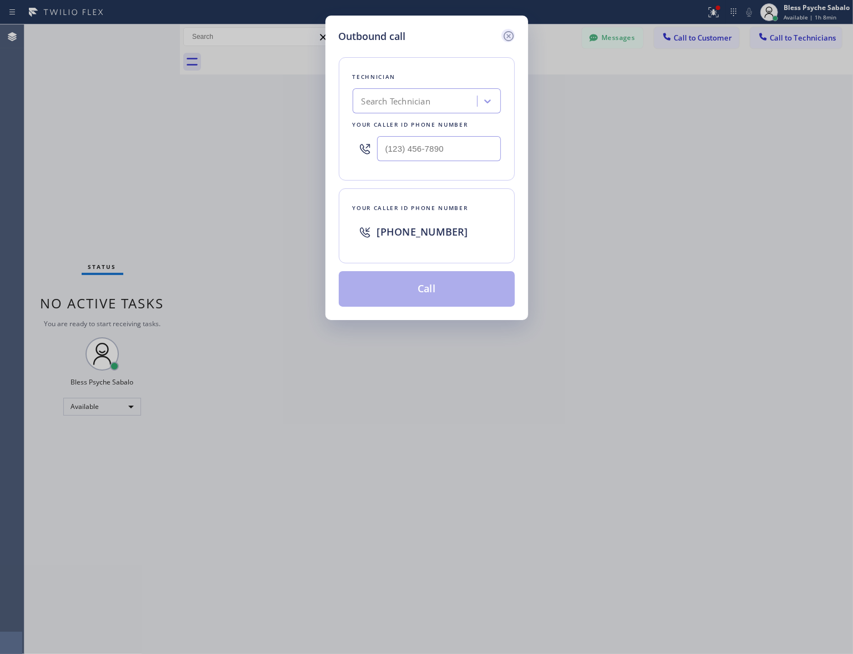
click at [510, 40] on icon at bounding box center [508, 35] width 13 height 13
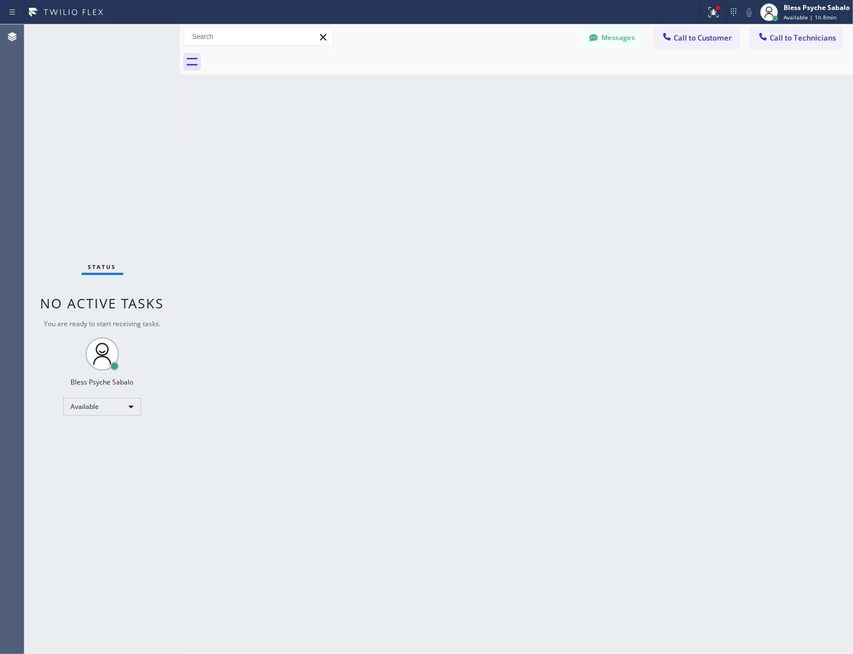
click at [605, 100] on div "Back to Dashboard Change Sender ID Customers Technicians RB [PERSON_NAME] [DATE…" at bounding box center [516, 338] width 673 height 629
click at [614, 39] on button "Messages" at bounding box center [612, 37] width 61 height 21
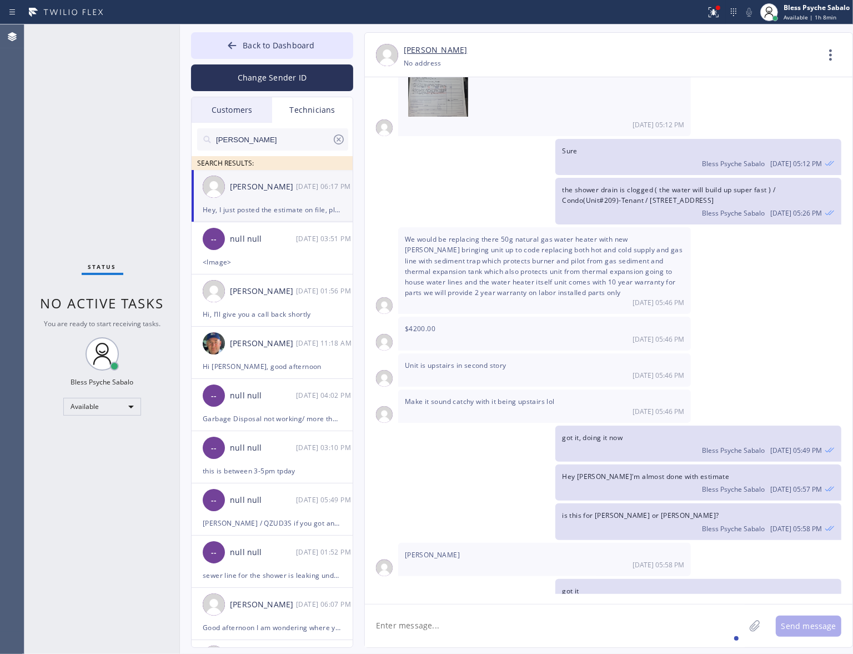
scroll to position [15717, 0]
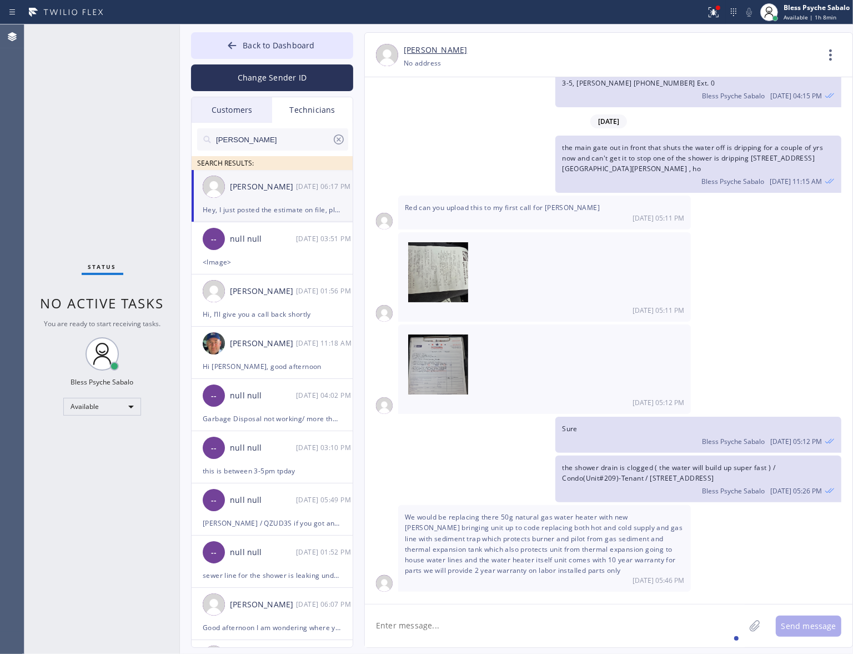
click at [826, 57] on icon at bounding box center [830, 55] width 27 height 27
click at [775, 107] on li "Call to Technician" at bounding box center [763, 113] width 161 height 29
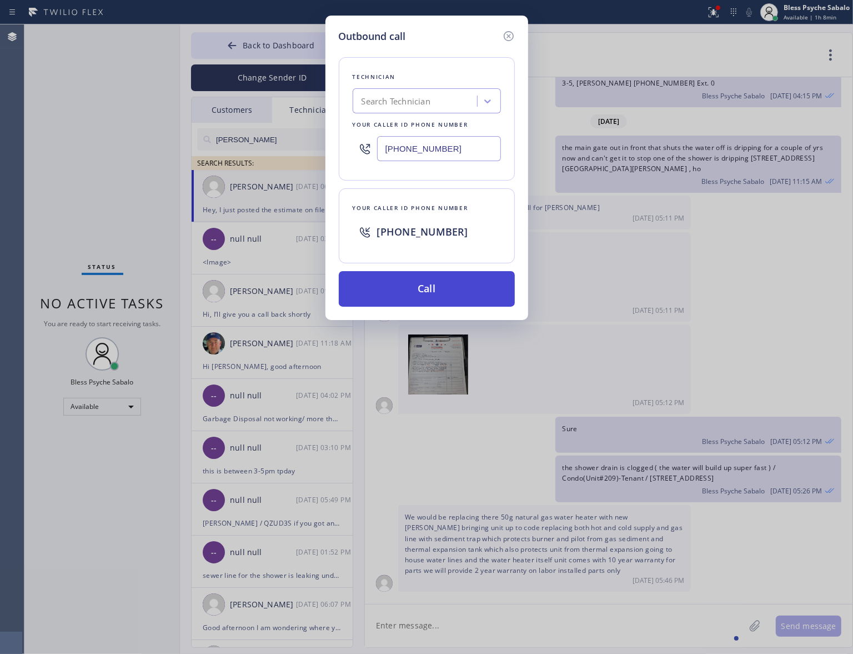
click at [419, 275] on button "Call" at bounding box center [427, 289] width 176 height 36
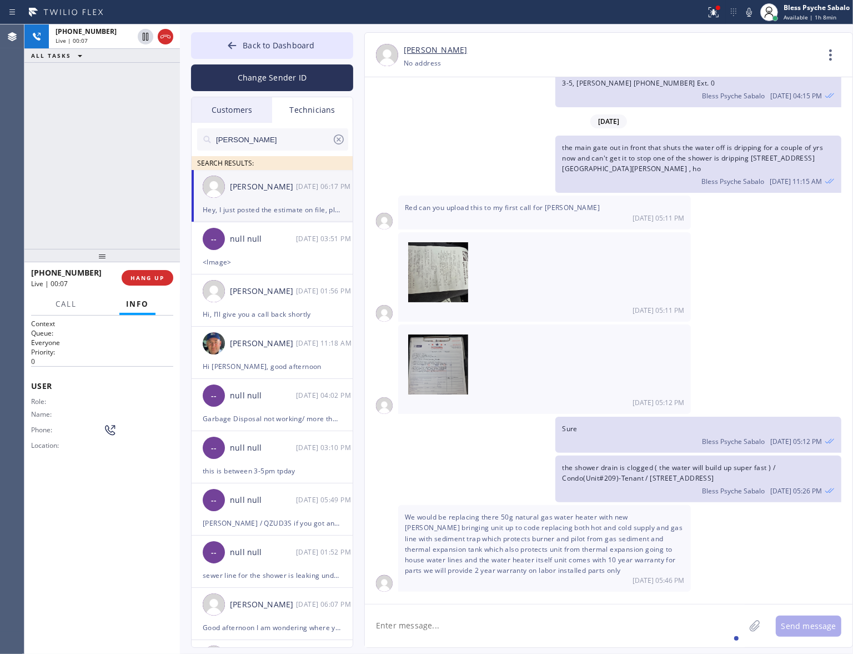
click at [724, 324] on div "[DATE] 05:12 PM" at bounding box center [609, 368] width 488 height 89
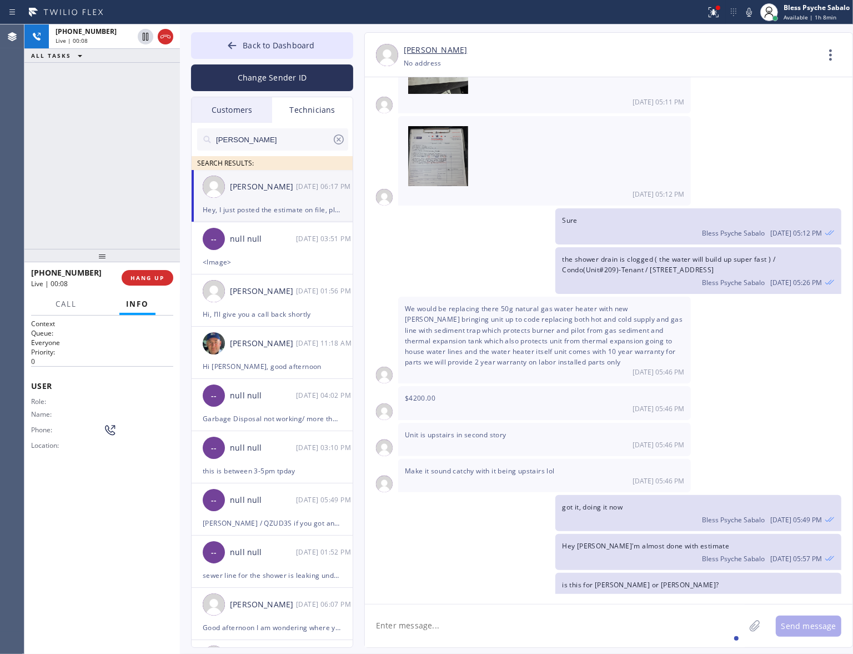
scroll to position [15994, 0]
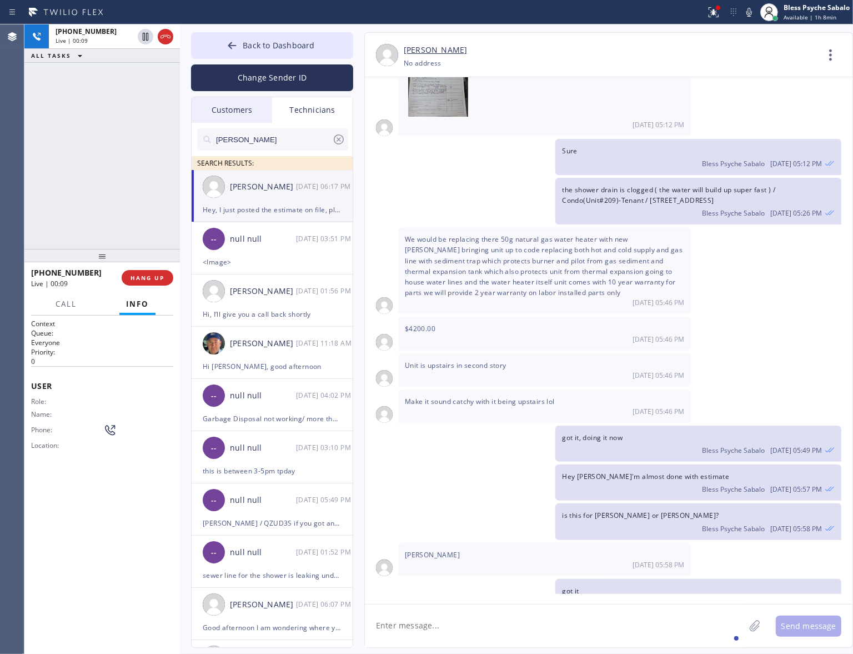
click at [556, 529] on textarea at bounding box center [555, 625] width 380 height 43
click at [128, 271] on button "HANG UP" at bounding box center [148, 278] width 52 height 16
click at [123, 223] on div "ALL TASKS ALL TASKS ACTIVE TASKS TASKS IN WRAP UP [PHONE_NUMBER] Wrap up | 00:00" at bounding box center [101, 136] width 155 height 224
click at [123, 284] on button "COMPLETE" at bounding box center [145, 278] width 56 height 16
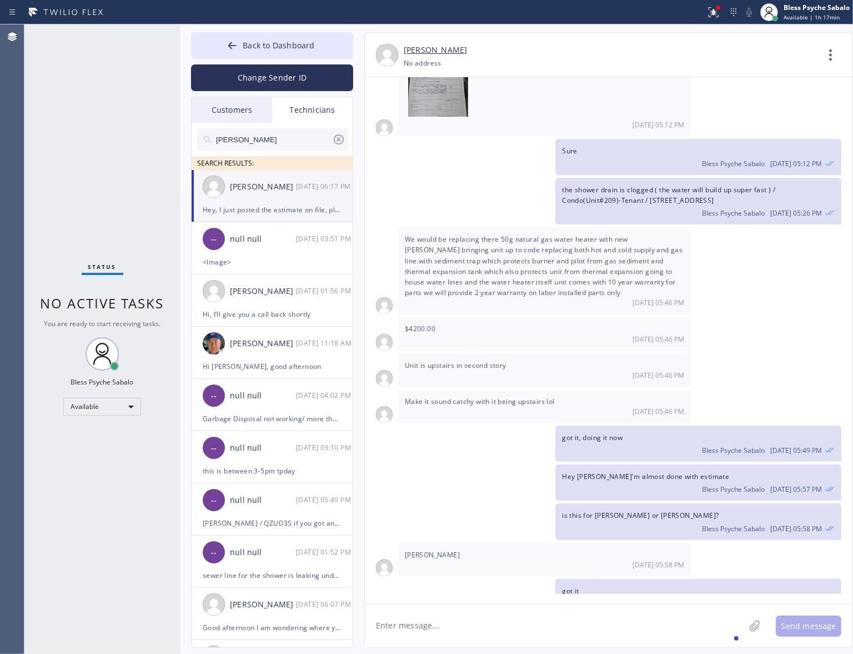
scroll to position [15925, 0]
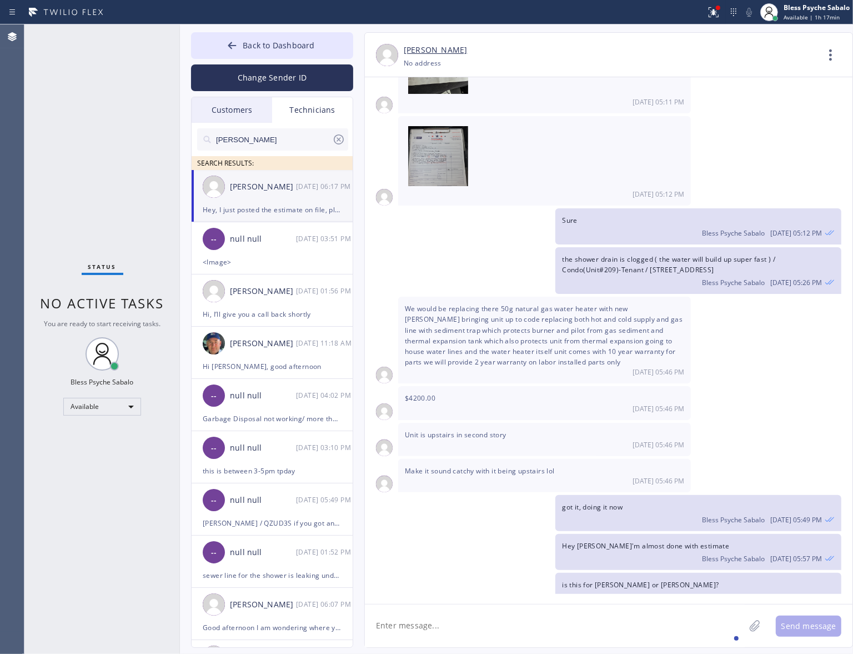
click at [311, 123] on div "Nick SEARCH RESULTS:" at bounding box center [273, 146] width 162 height 47
click at [309, 116] on div "Technicians" at bounding box center [312, 110] width 81 height 26
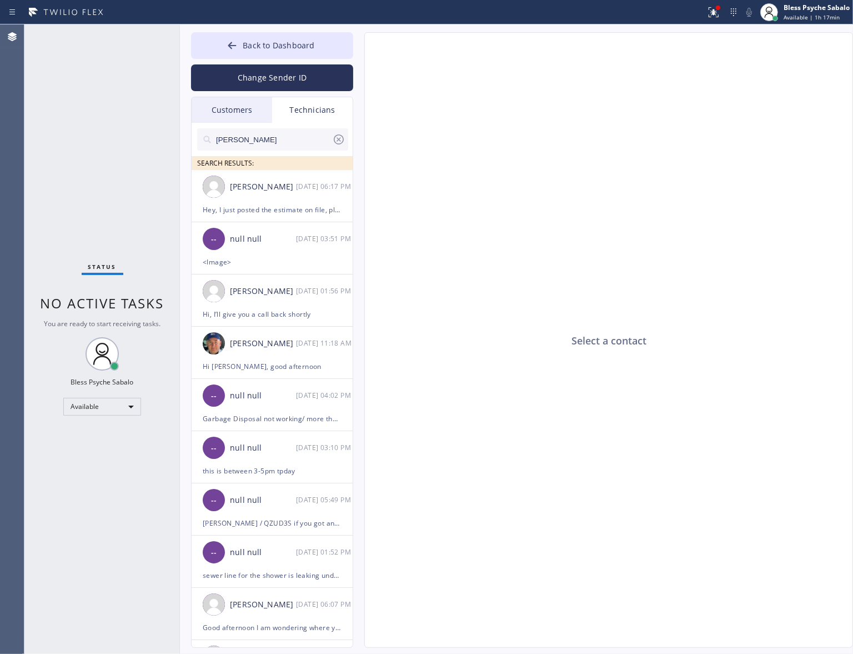
click at [310, 110] on div "Technicians" at bounding box center [312, 110] width 81 height 26
click at [248, 109] on div "Customers" at bounding box center [232, 110] width 81 height 26
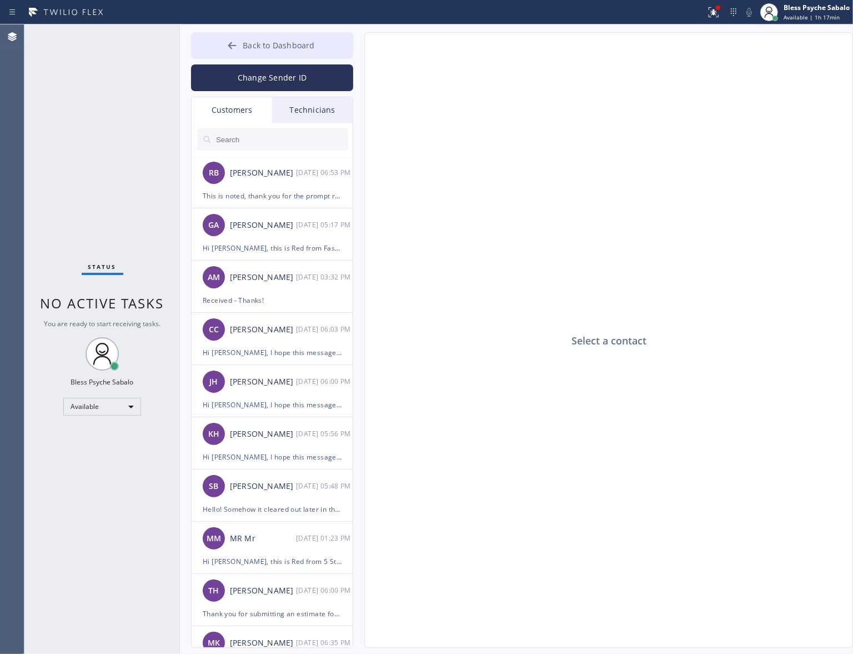
click at [298, 49] on span "Back to Dashboard" at bounding box center [279, 45] width 72 height 11
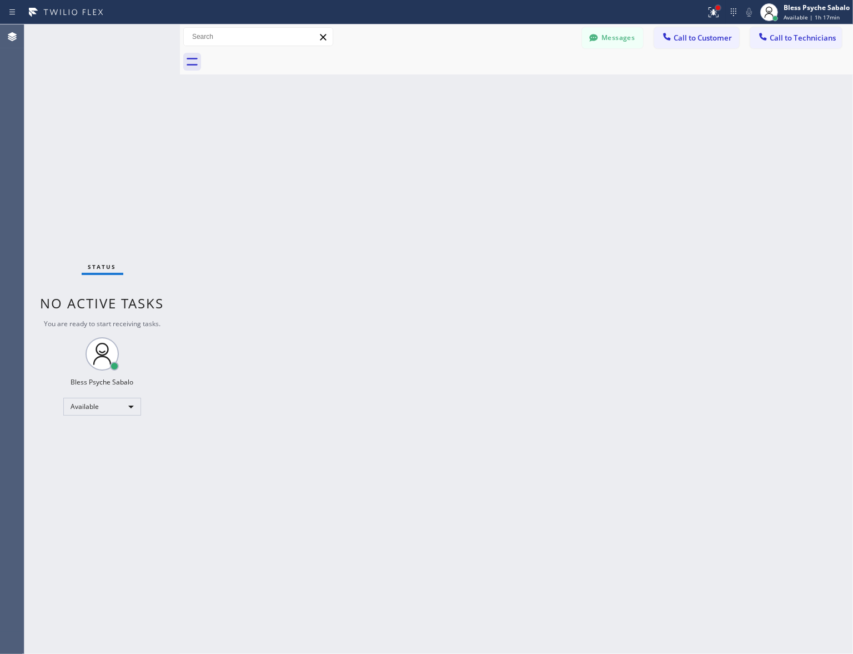
click at [715, 6] on div at bounding box center [718, 7] width 7 height 7
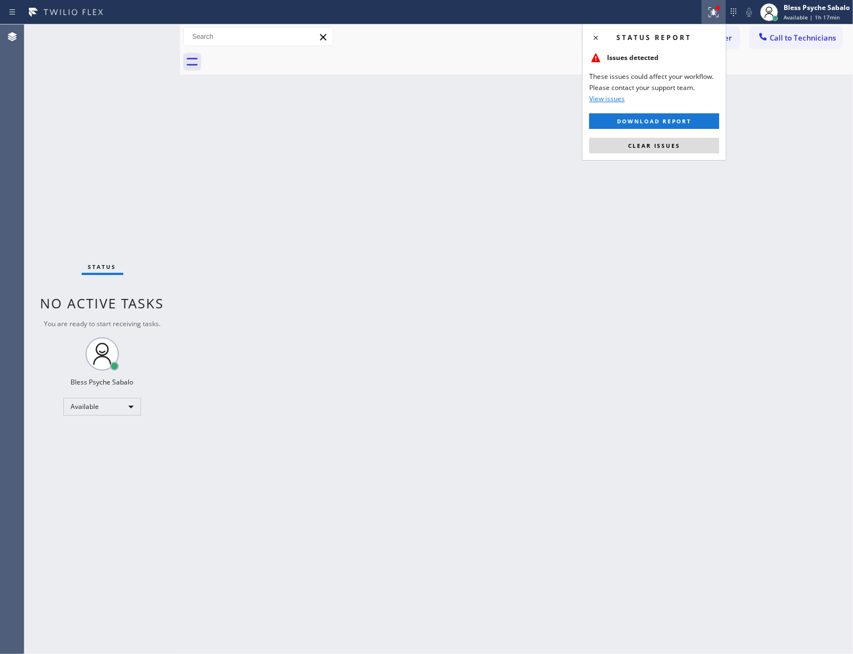
click at [678, 153] on button "Clear issues" at bounding box center [654, 146] width 130 height 16
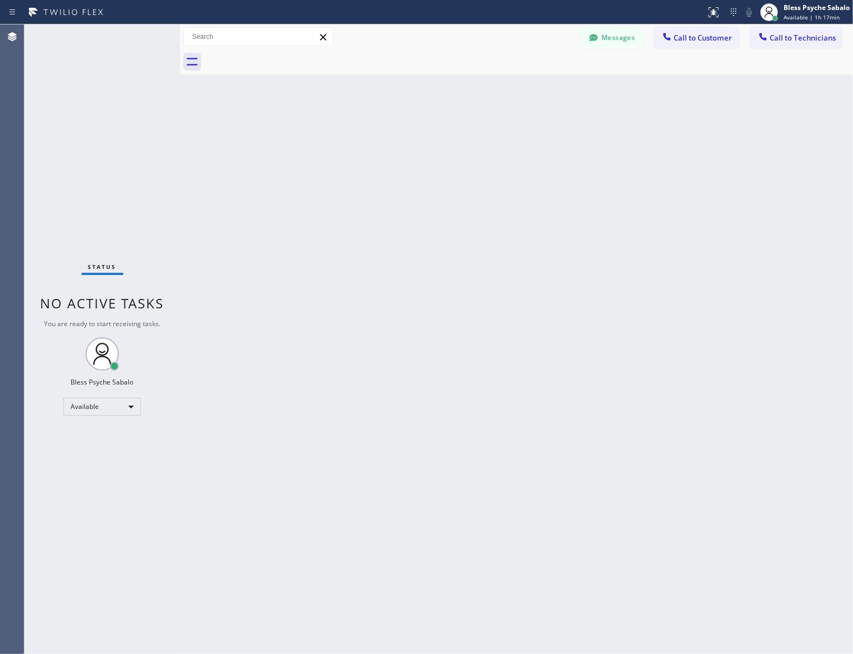
click at [647, 184] on div "Back to Dashboard Change Sender ID Customers Technicians RB [PERSON_NAME] [DATE…" at bounding box center [516, 338] width 673 height 629
click at [694, 233] on div "Back to Dashboard Change Sender ID Customers Technicians RB [PERSON_NAME] [DATE…" at bounding box center [516, 338] width 673 height 629
click at [661, 217] on div "Back to Dashboard Change Sender ID Customers Technicians RB [PERSON_NAME] [DATE…" at bounding box center [516, 338] width 673 height 629
click at [595, 31] on button "Messages" at bounding box center [612, 37] width 61 height 21
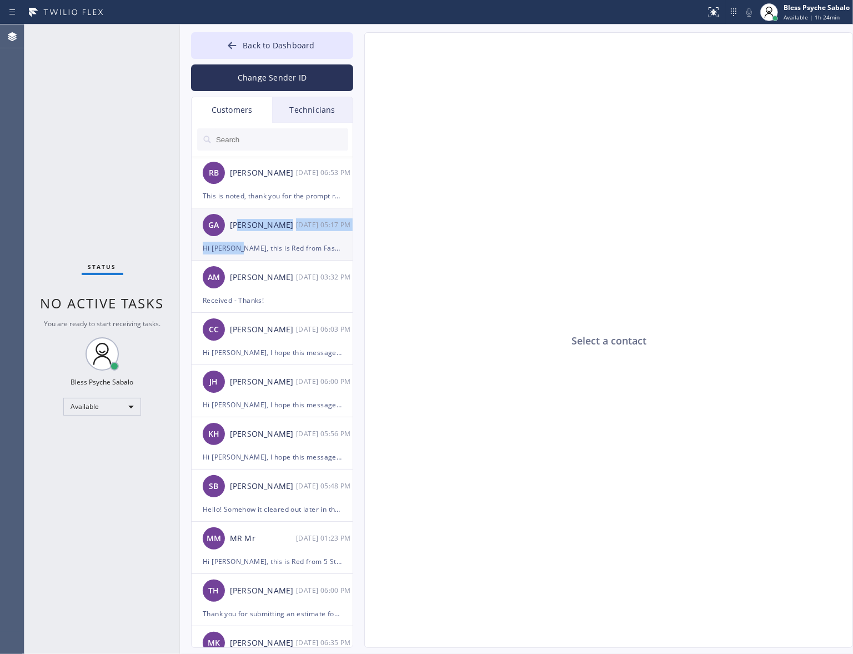
click at [242, 242] on li "GA [PERSON_NAME] [DATE] 05:17 PM Hi [PERSON_NAME], this is Red from Fast Water …" at bounding box center [273, 234] width 162 height 52
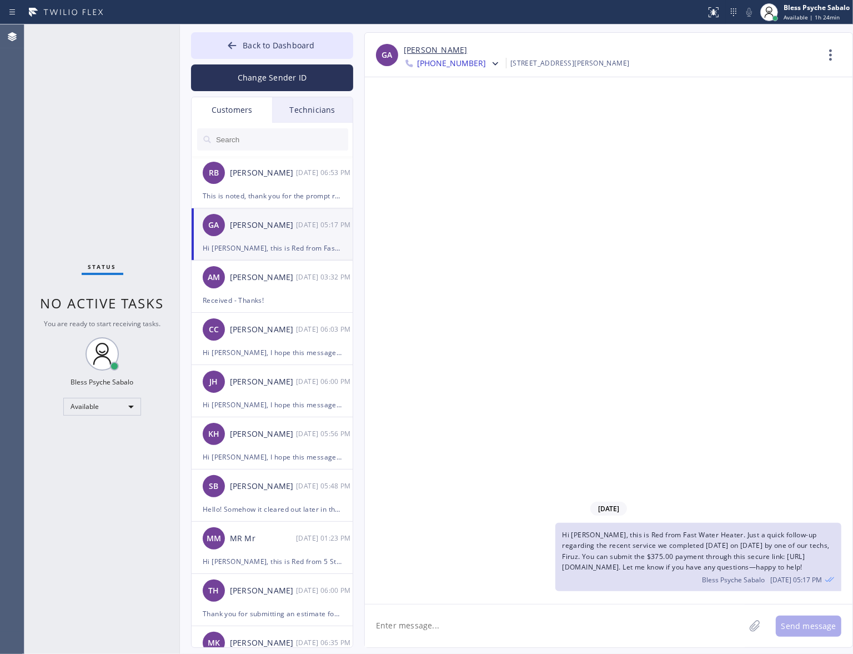
click at [307, 124] on div at bounding box center [273, 139] width 162 height 33
click at [305, 109] on div "Technicians" at bounding box center [312, 110] width 81 height 26
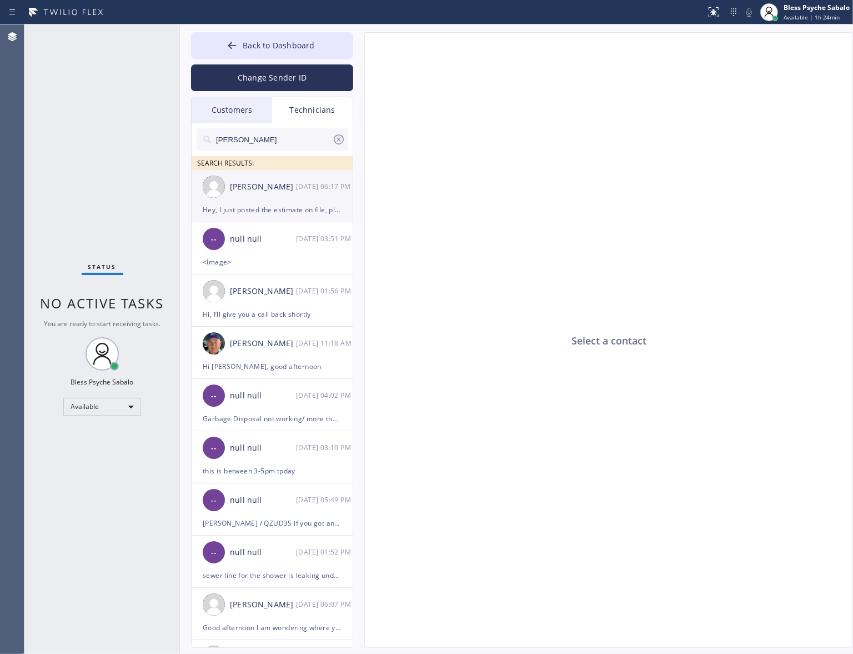
click at [292, 207] on div "Hey, I just posted the estimate on file, please check" at bounding box center [272, 209] width 139 height 13
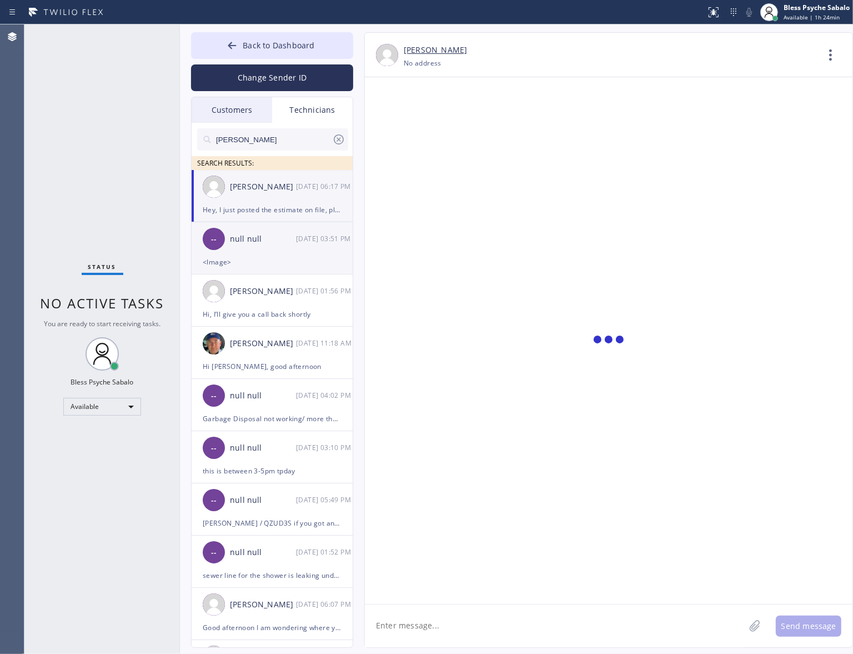
click at [261, 259] on div "<Image>" at bounding box center [272, 261] width 139 height 13
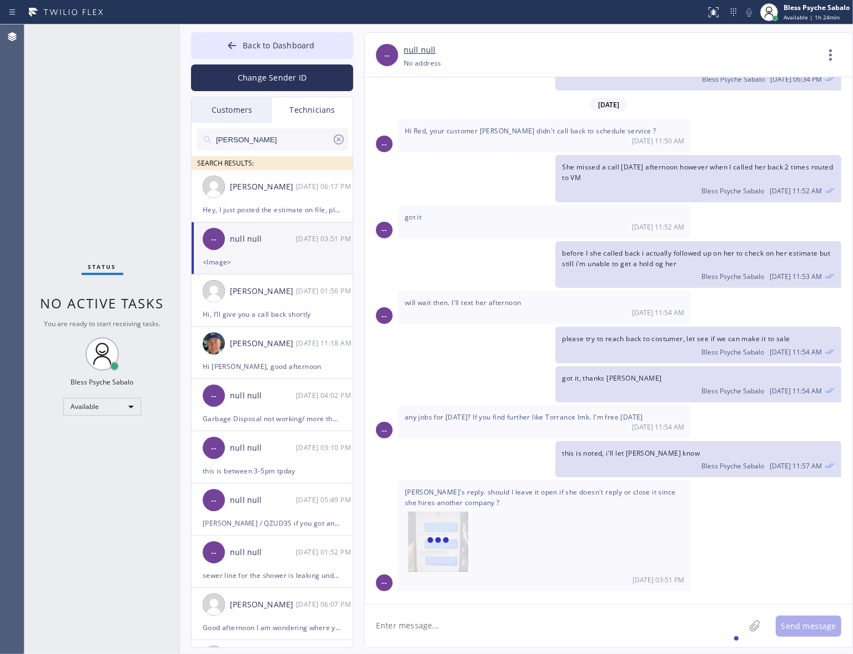
click at [510, 529] on textarea at bounding box center [555, 625] width 380 height 43
click at [505, 529] on textarea at bounding box center [555, 625] width 380 height 43
click at [517, 529] on textarea at bounding box center [555, 625] width 380 height 43
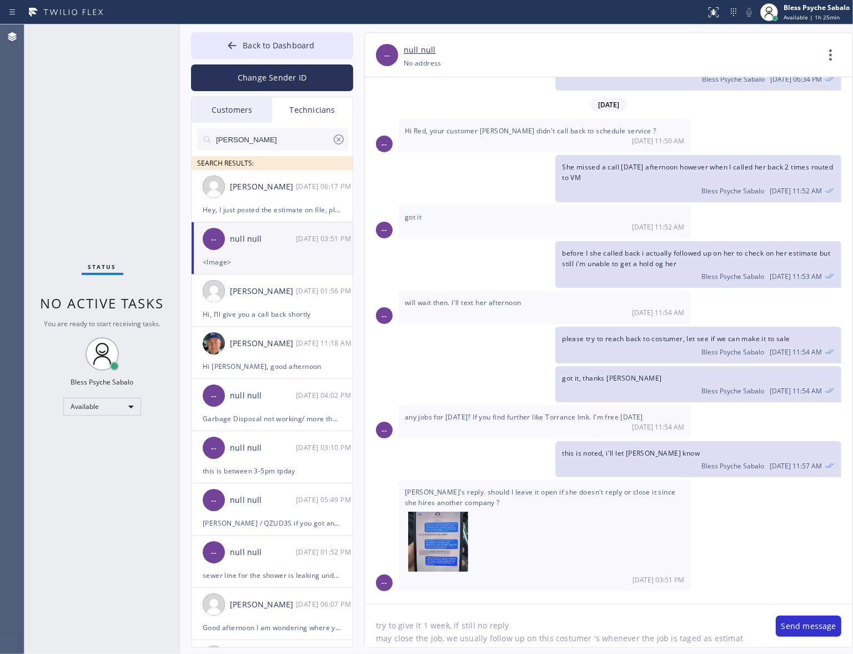
type textarea "try to give it 1 week, if still no reply may close the job, we usually follow u…"
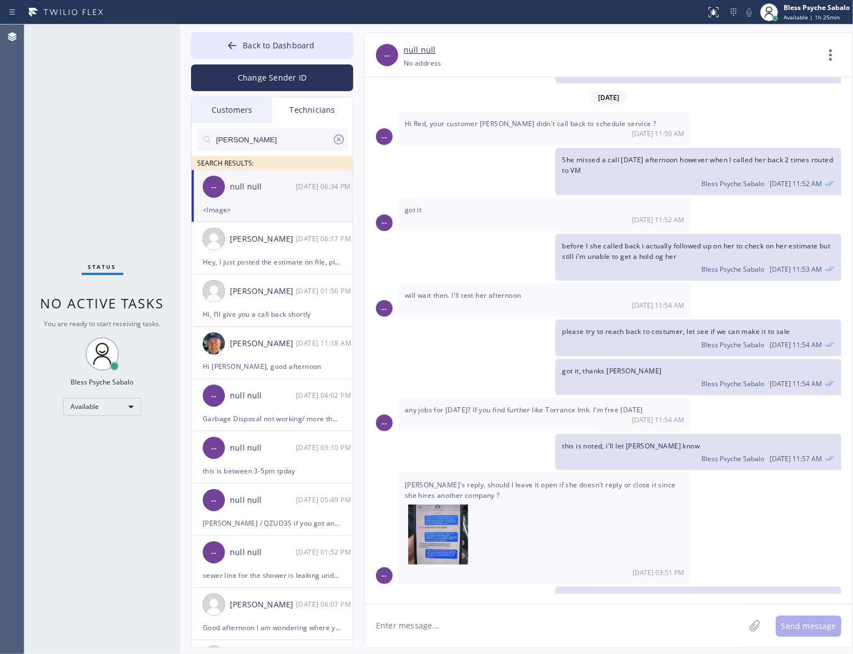
scroll to position [1530, 0]
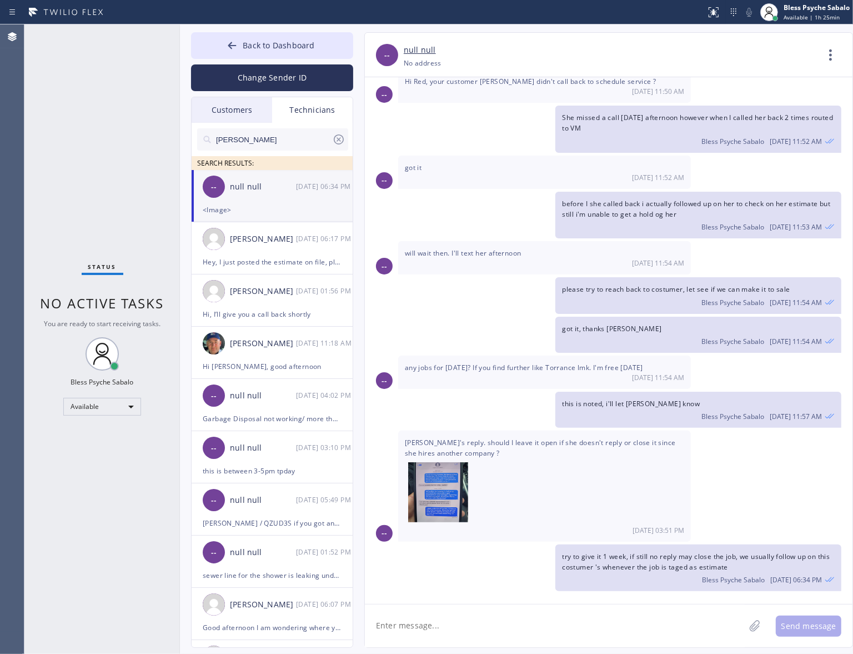
click at [493, 237] on div "before I she called back i actually followed up on her to check on her estimate…" at bounding box center [603, 215] width 476 height 47
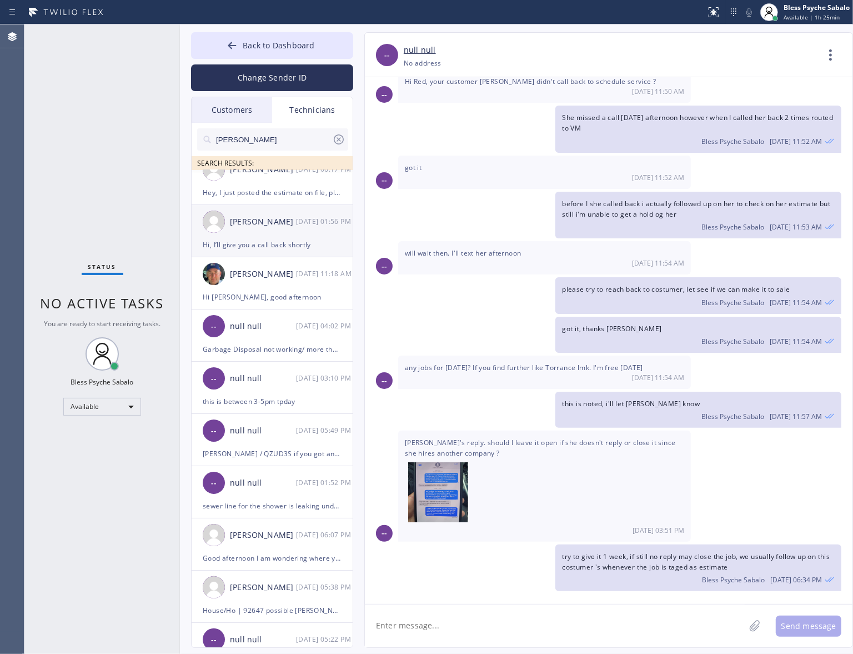
scroll to position [0, 0]
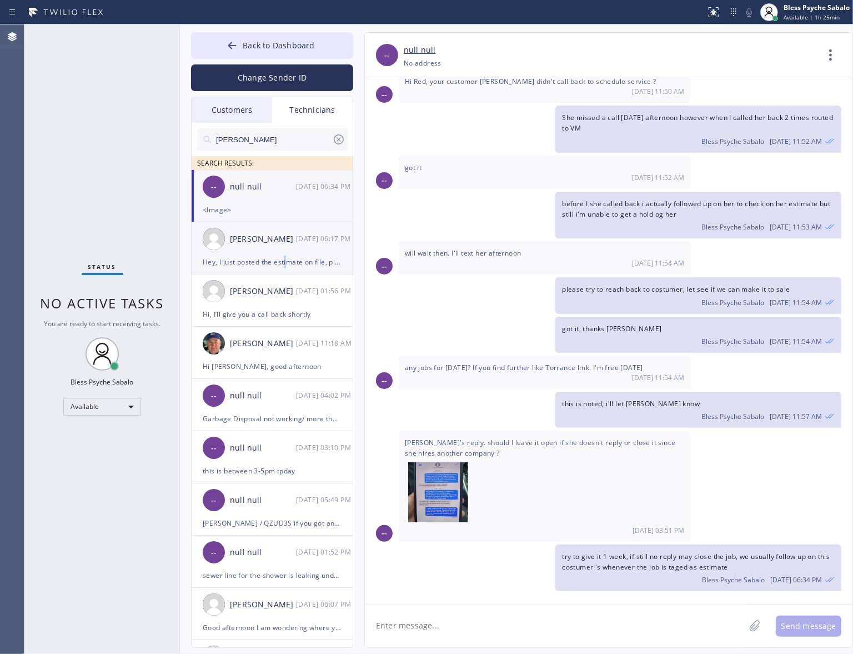
click at [287, 256] on div "Hey, I just posted the estimate on file, please check" at bounding box center [272, 261] width 139 height 13
click at [274, 308] on div "Hi, I’ll give you a call back shortly" at bounding box center [272, 314] width 139 height 13
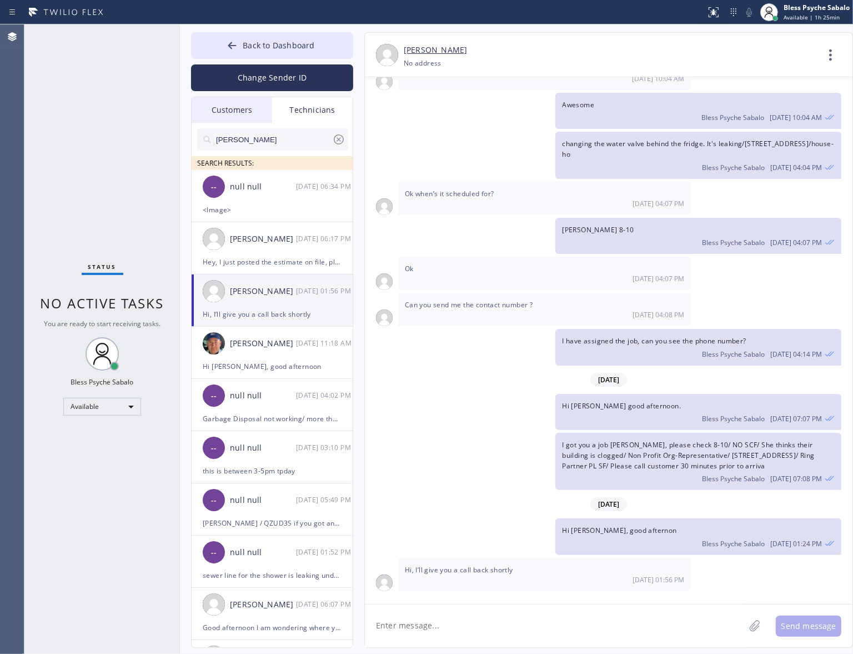
scroll to position [5749, 0]
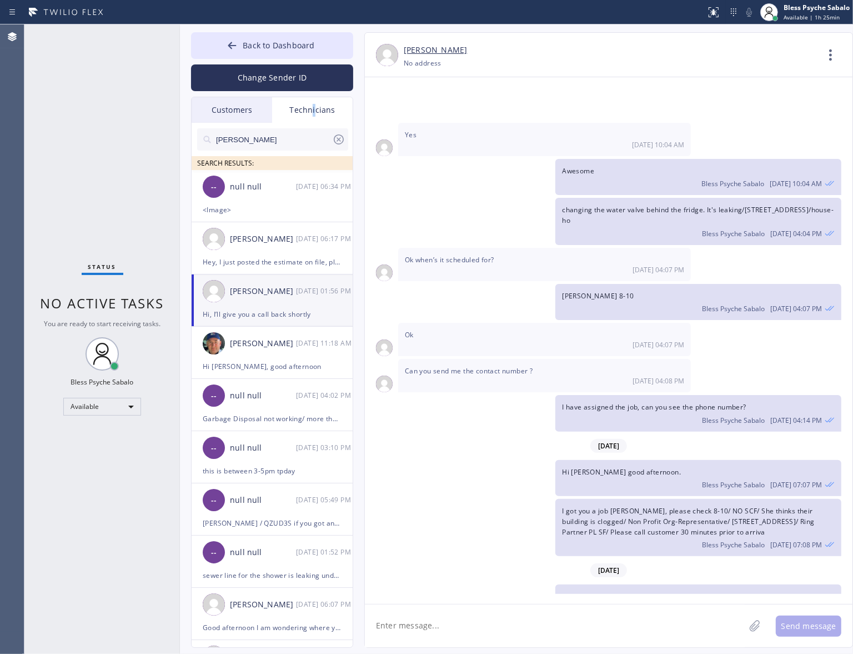
drag, startPoint x: 313, startPoint y: 121, endPoint x: 292, endPoint y: 119, distance: 21.2
click at [314, 121] on div "Technicians" at bounding box center [312, 110] width 81 height 26
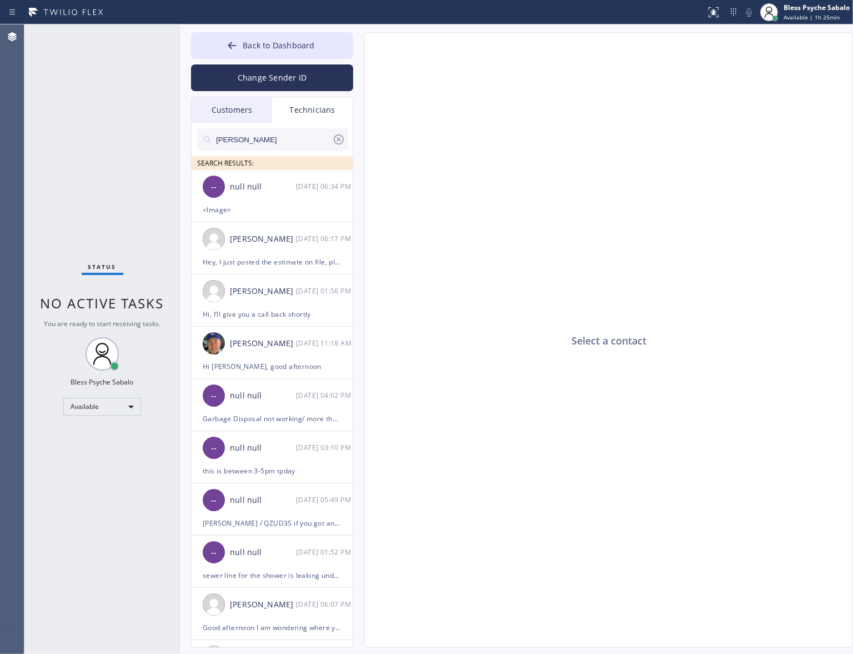
click at [257, 107] on div "Customers" at bounding box center [232, 110] width 81 height 26
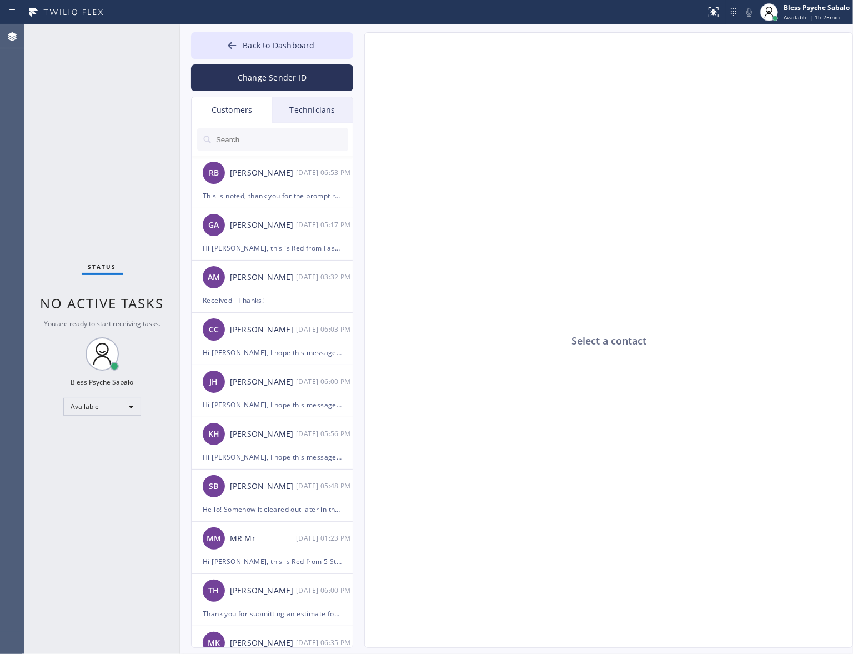
click at [297, 112] on div "Technicians" at bounding box center [312, 110] width 81 height 26
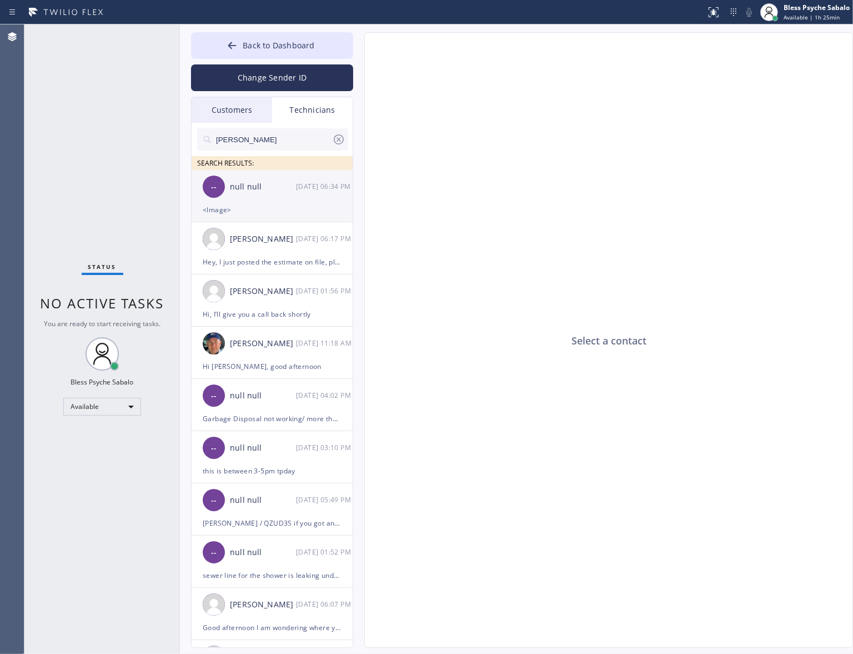
click at [270, 193] on div "null null" at bounding box center [263, 186] width 66 height 13
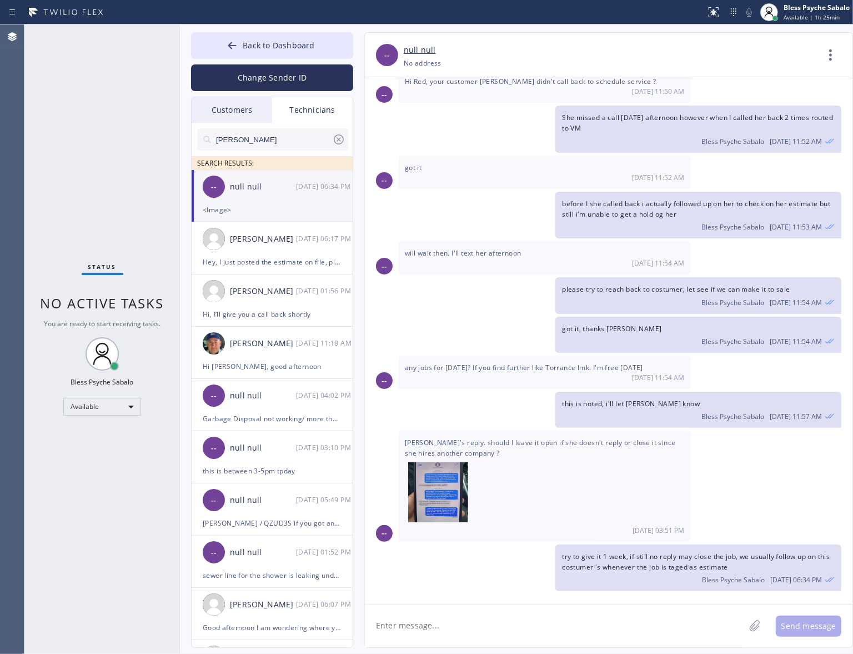
click at [496, 529] on textarea at bounding box center [555, 625] width 380 height 43
paste textarea "A reminder that have a Tech training [DATE] 5 pm LA time It's a zoom meeeting r…"
type textarea "A reminder that have a Tech training [DATE] 5 pm LA time It's a zoom meeeting r…"
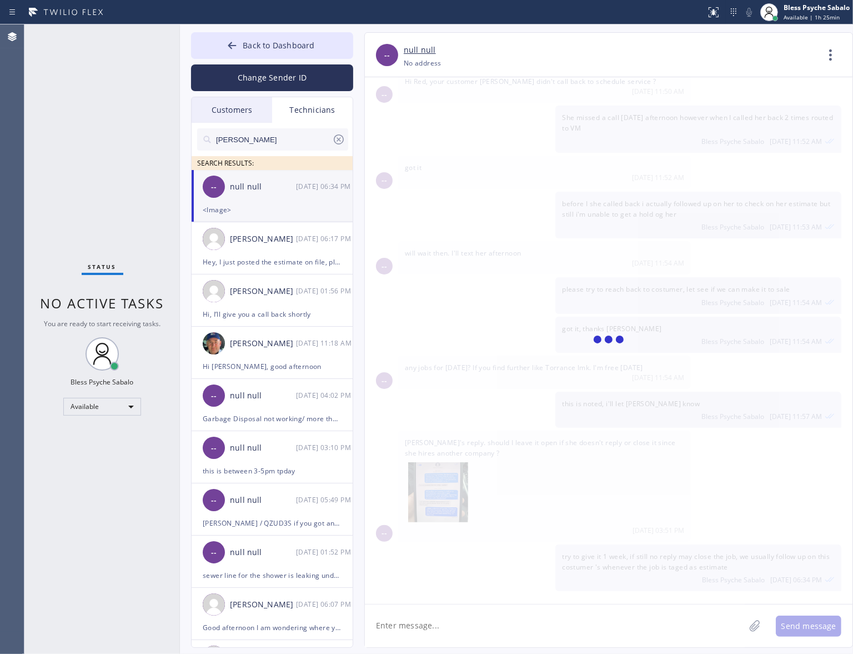
scroll to position [1633, 0]
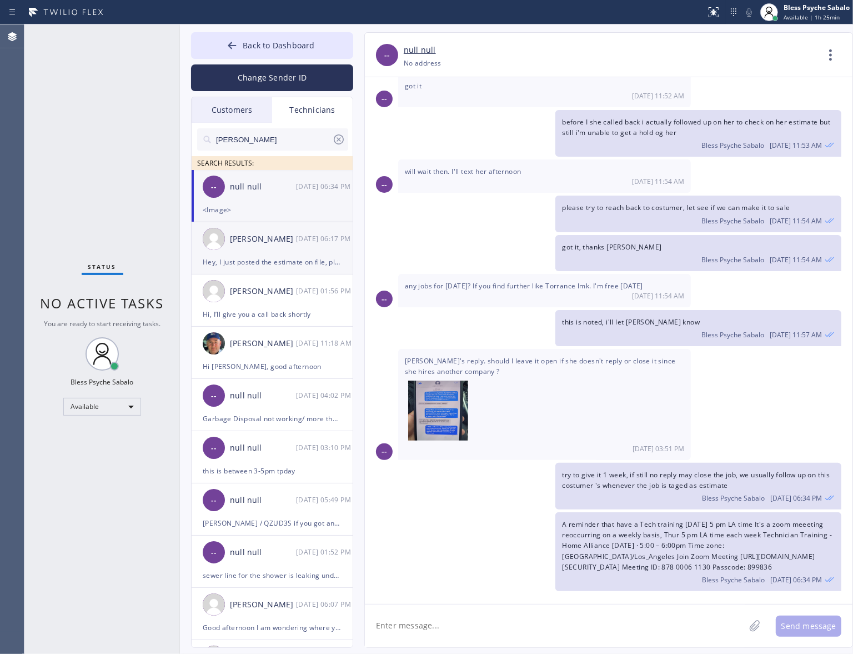
click at [246, 250] on div "[PERSON_NAME] [DATE] 06:17 PM" at bounding box center [273, 238] width 162 height 33
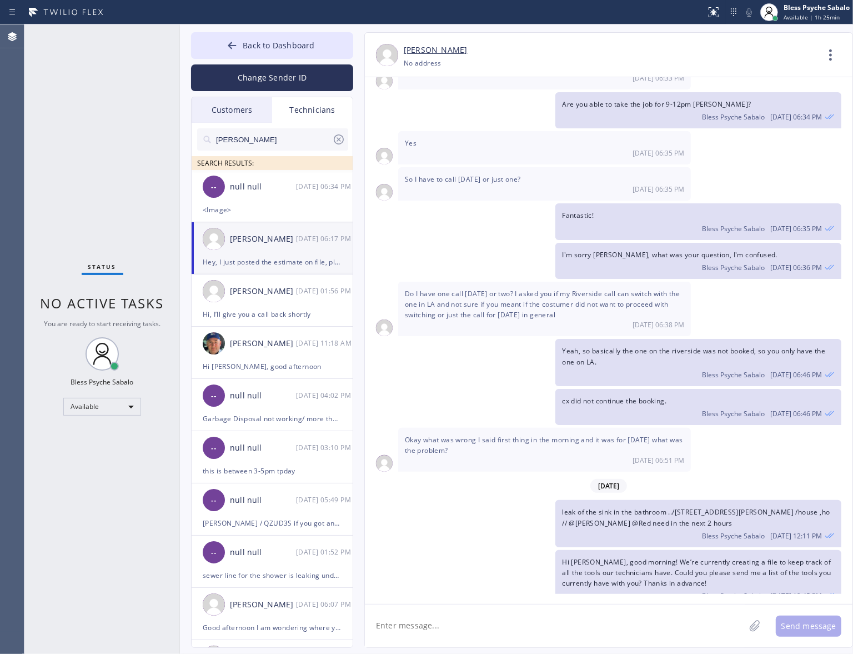
scroll to position [15994, 0]
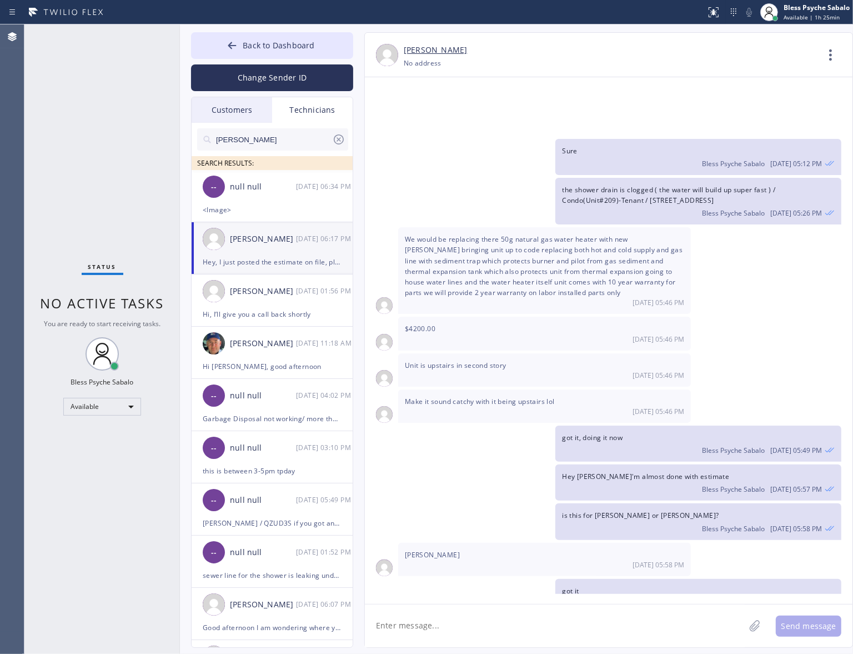
click at [481, 529] on textarea at bounding box center [555, 625] width 380 height 43
paste textarea "A reminder that have a Tech training [DATE] 5 pm LA time It's a zoom meeeting r…"
type textarea "A reminder that have a Tech training [DATE] 5 pm LA time It's a zoom meeeting r…"
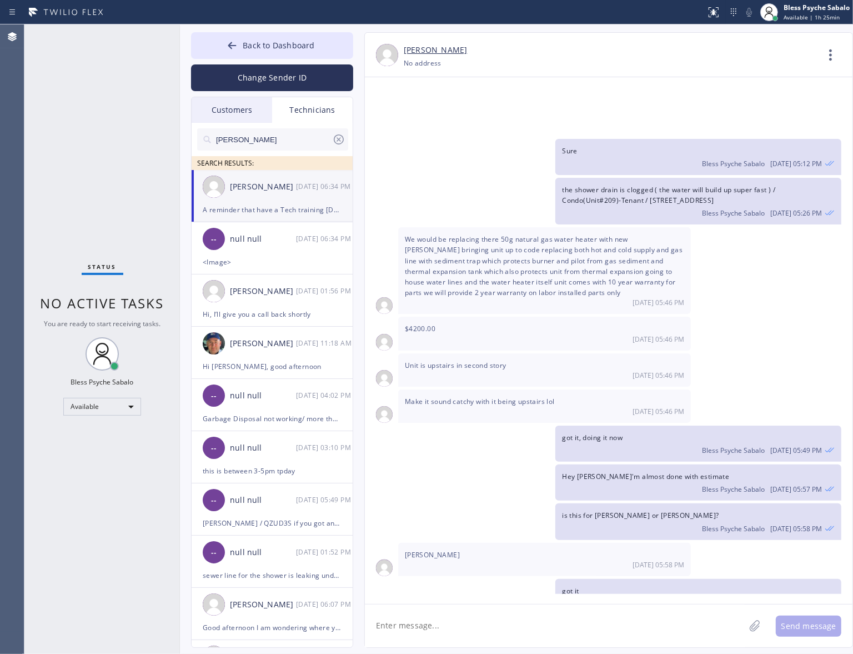
scroll to position [16097, 0]
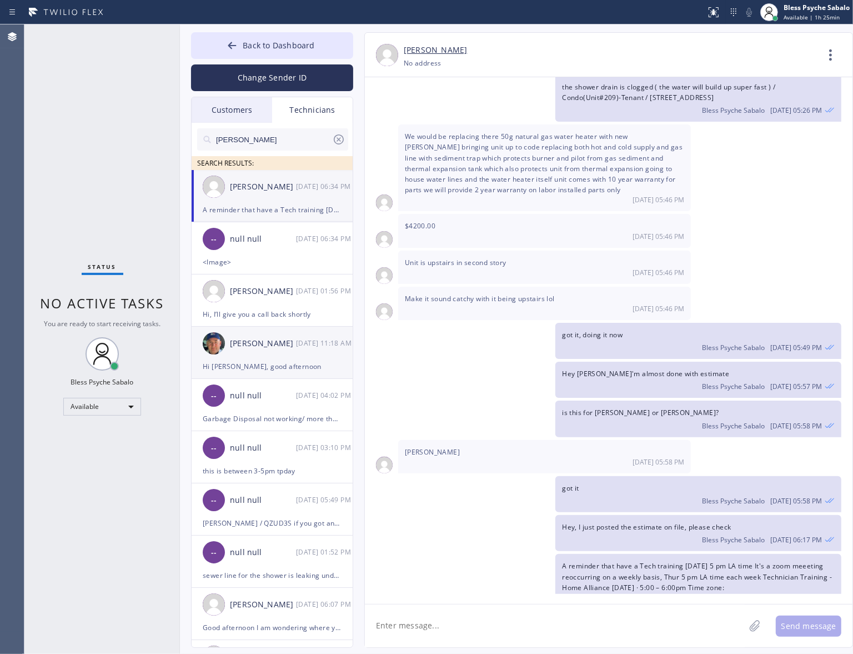
drag, startPoint x: 255, startPoint y: 313, endPoint x: 345, endPoint y: 376, distance: 110.0
click at [255, 313] on div "Hi, I’ll give you a call back shortly" at bounding box center [272, 314] width 139 height 13
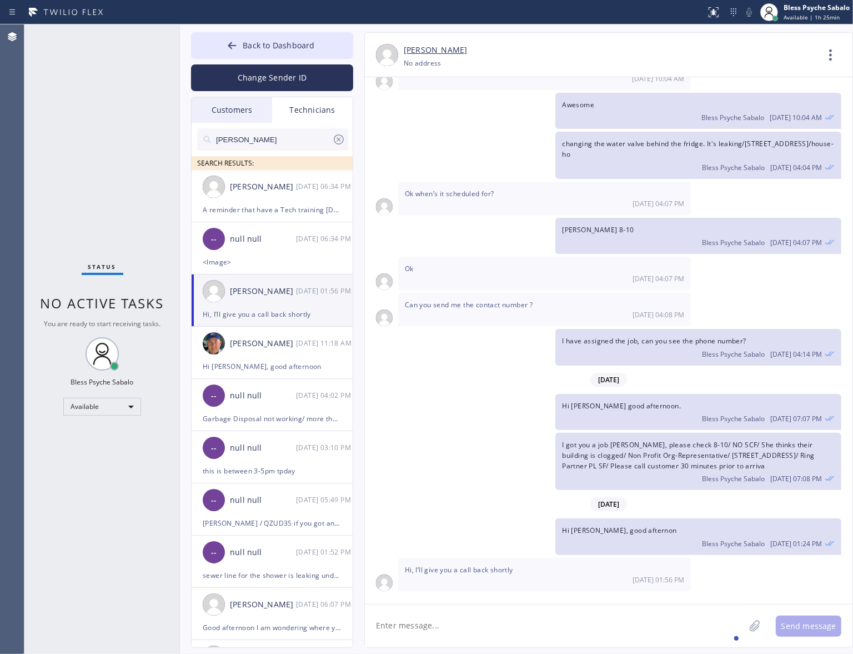
scroll to position [5749, 0]
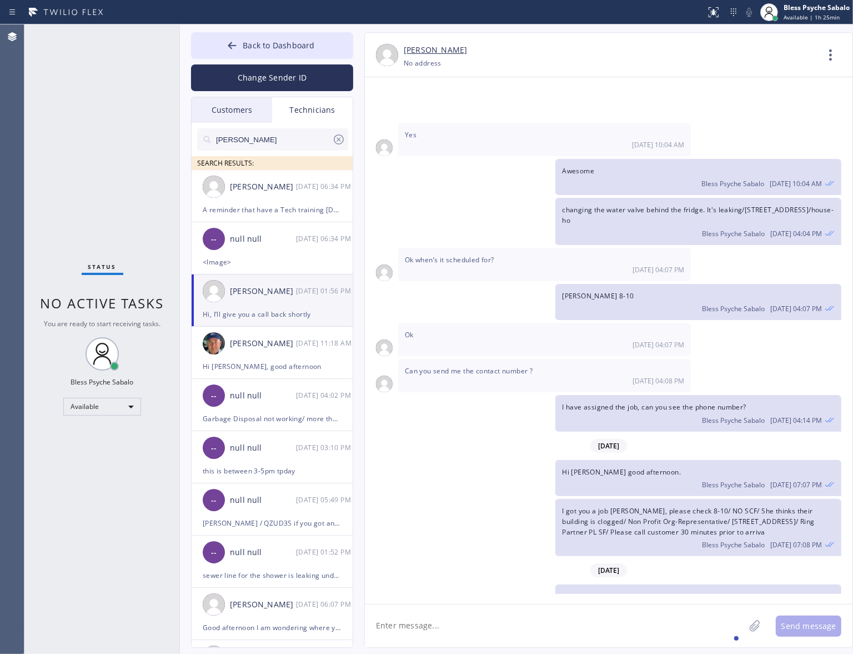
click at [497, 529] on textarea at bounding box center [555, 625] width 380 height 43
paste textarea "A reminder that have a Tech training [DATE] 5 pm LA time It's a zoom meeeting r…"
type textarea "A reminder that have a Tech training [DATE] 5 pm LA time It's a zoom meeeting r…"
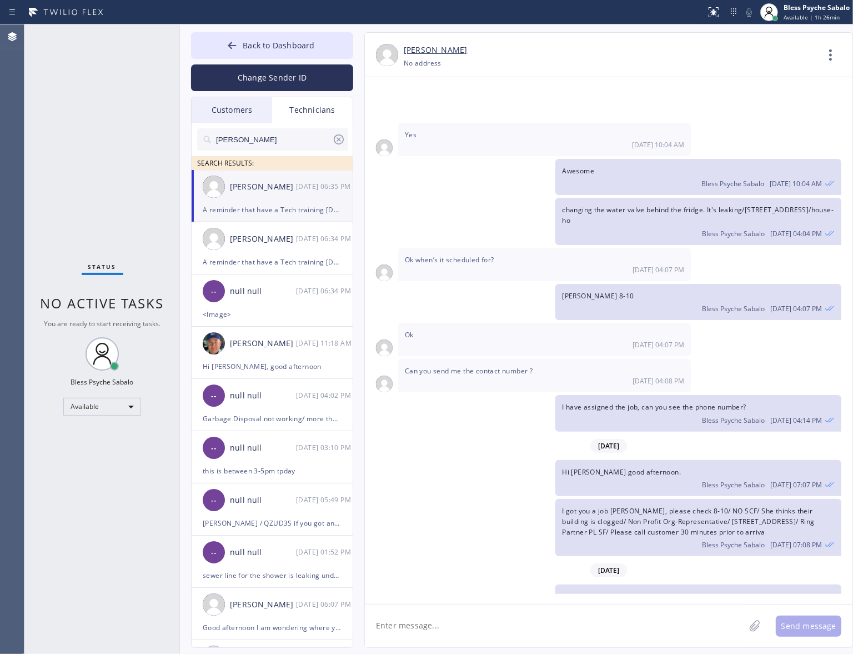
scroll to position [5851, 0]
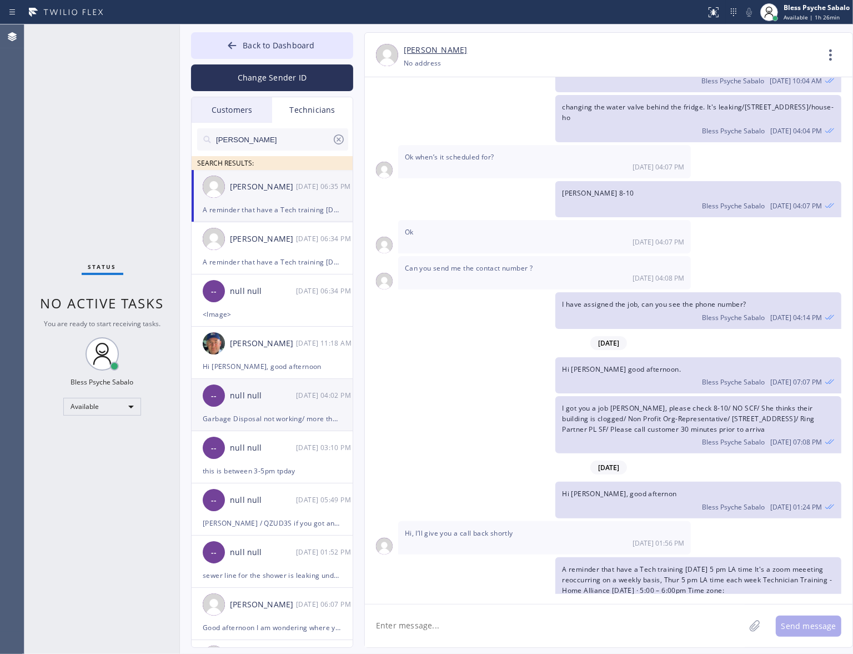
click at [270, 379] on div "-- null null [DATE] 04:02 PM" at bounding box center [273, 395] width 162 height 33
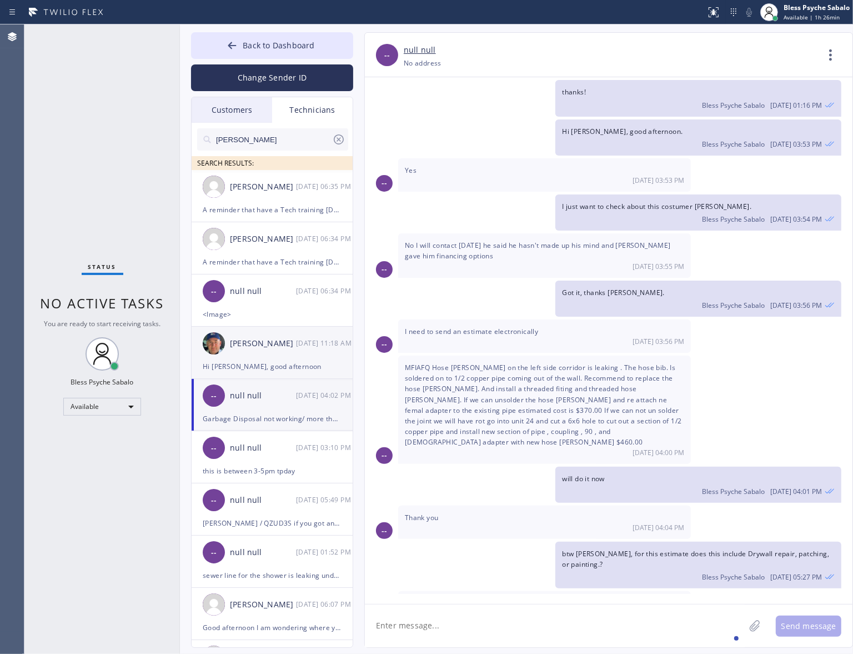
click at [287, 364] on div "Hi [PERSON_NAME], good afternoon" at bounding box center [272, 366] width 139 height 13
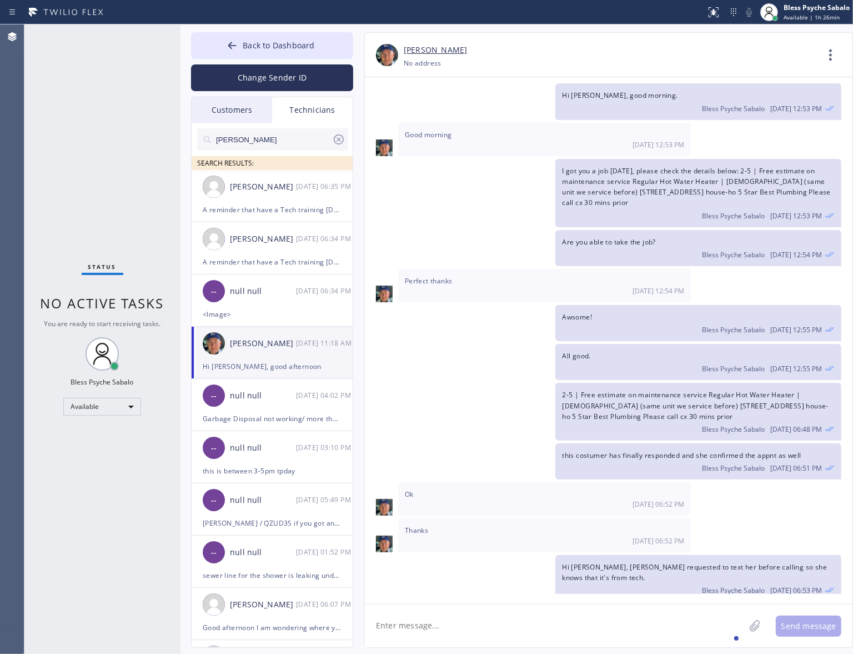
scroll to position [11041, 0]
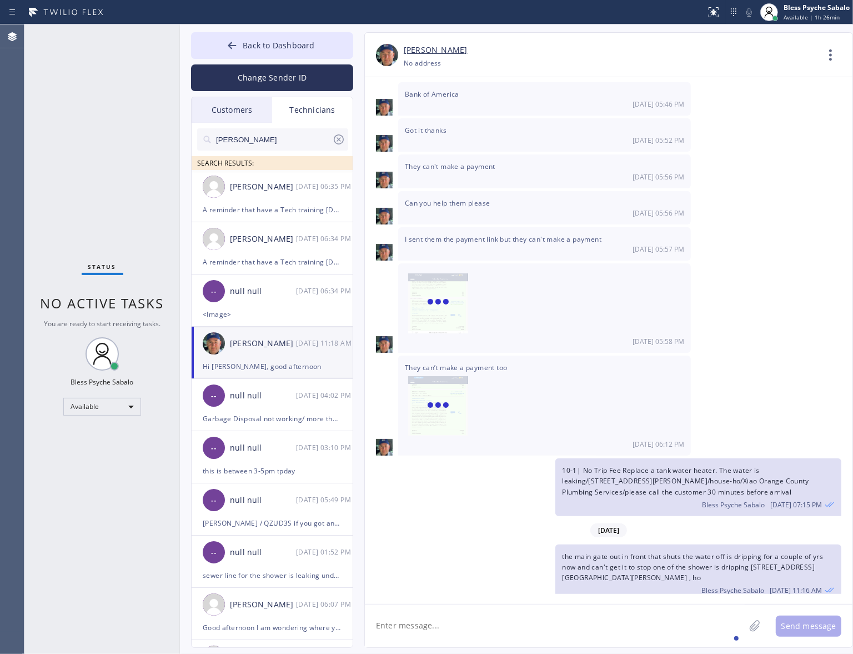
click at [453, 529] on textarea at bounding box center [555, 625] width 380 height 43
paste textarea "A reminder that have a Tech training [DATE] 5 pm LA time It's a zoom meeeting r…"
type textarea "A reminder that have a Tech training [DATE] 5 pm LA time It's a zoom meeeting r…"
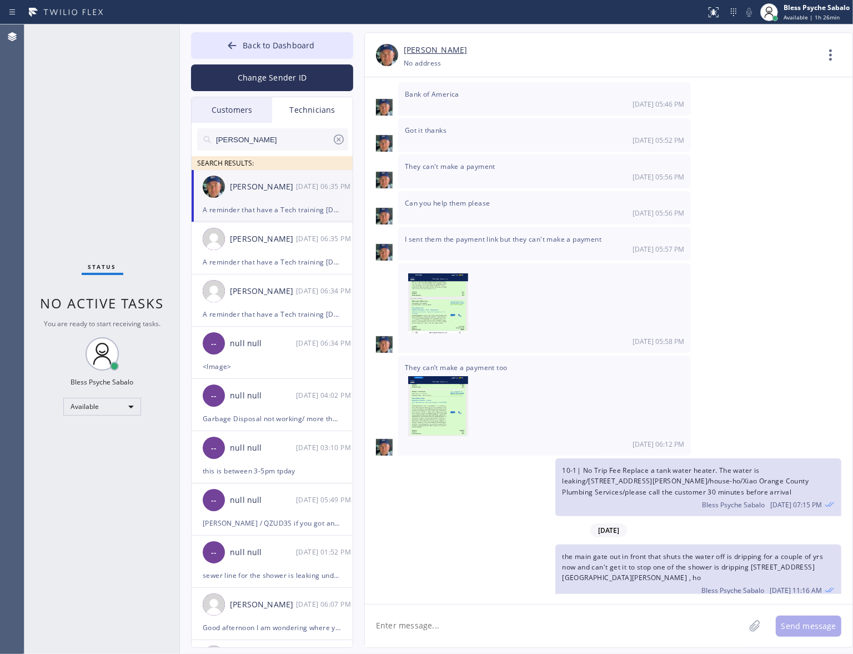
scroll to position [11144, 0]
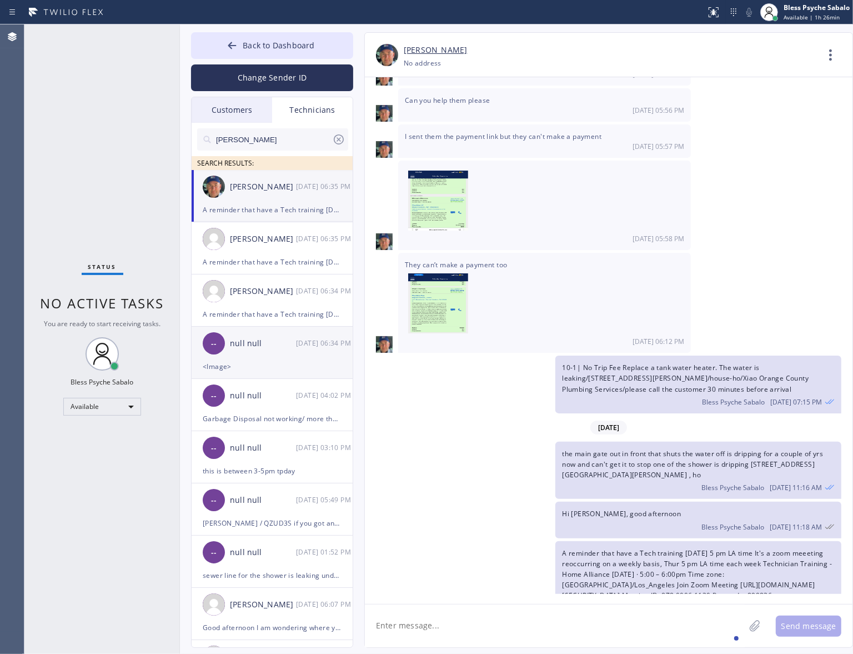
click at [246, 361] on div "<Image>" at bounding box center [272, 366] width 139 height 13
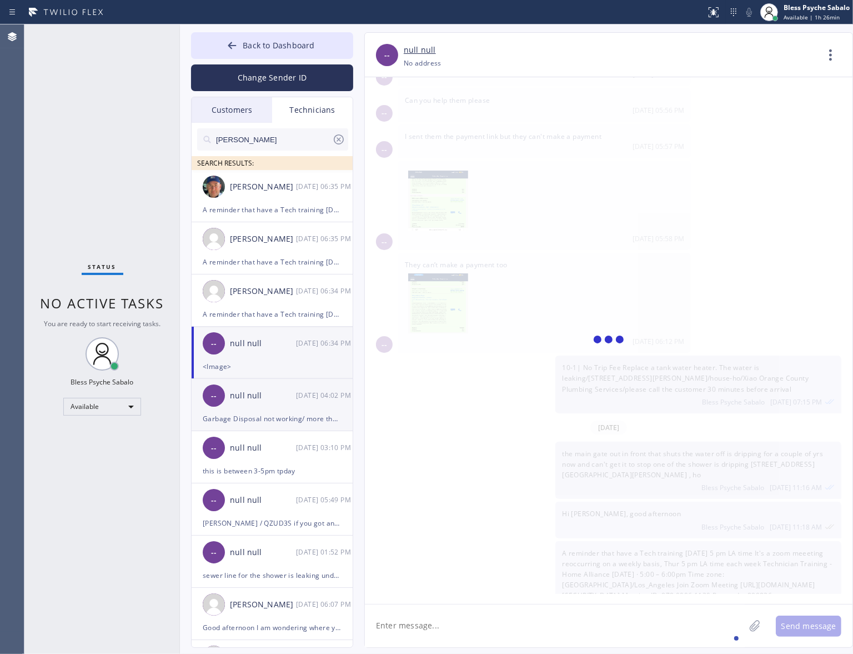
scroll to position [1633, 0]
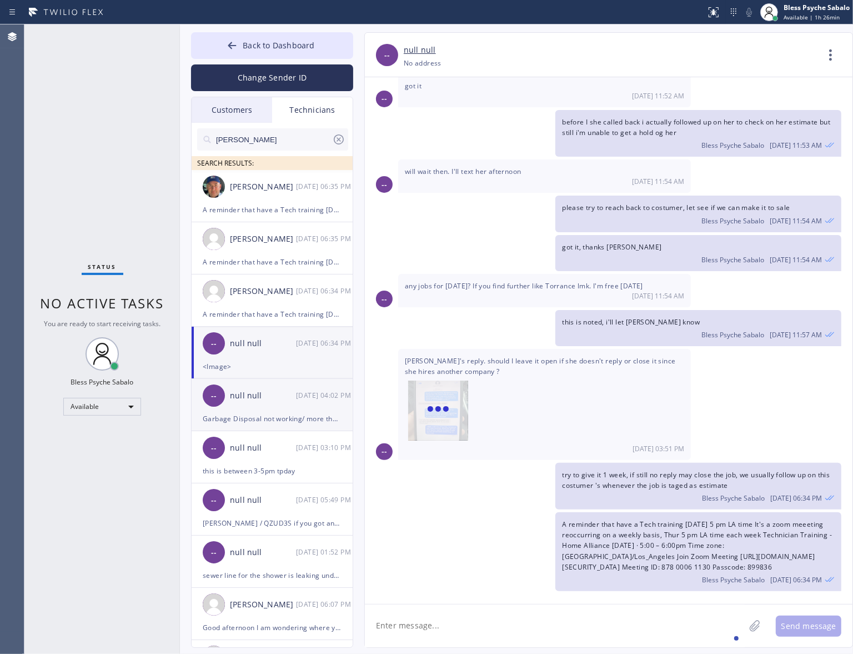
click at [271, 398] on div "null null" at bounding box center [263, 395] width 66 height 13
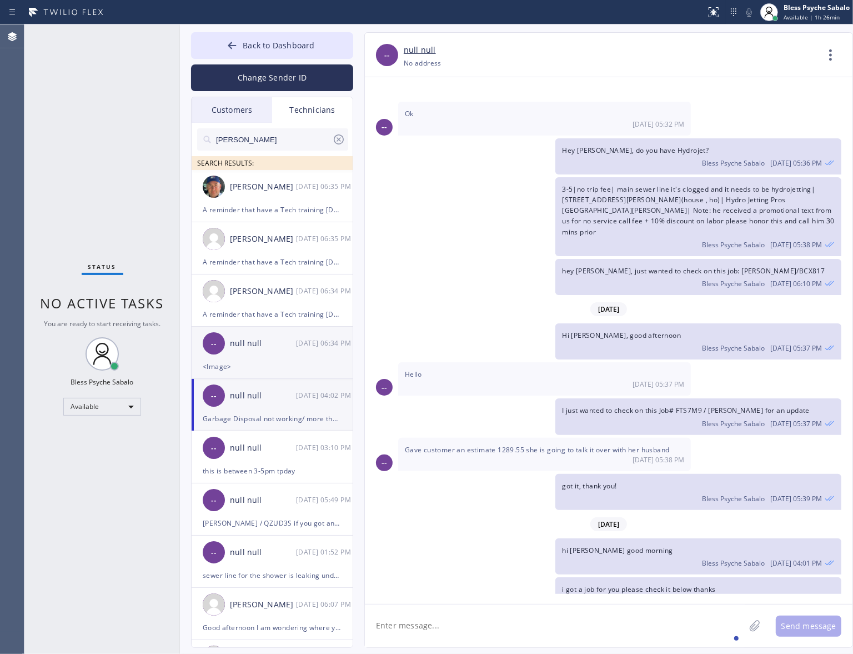
click at [295, 362] on div "<Image>" at bounding box center [272, 366] width 139 height 13
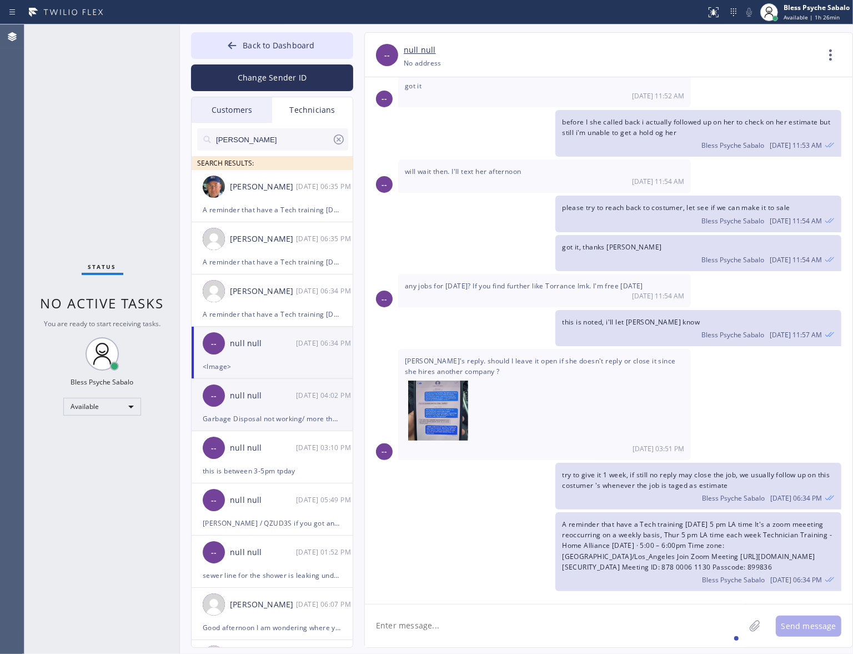
click at [250, 405] on div "-- null null [DATE] 04:02 PM" at bounding box center [273, 395] width 162 height 33
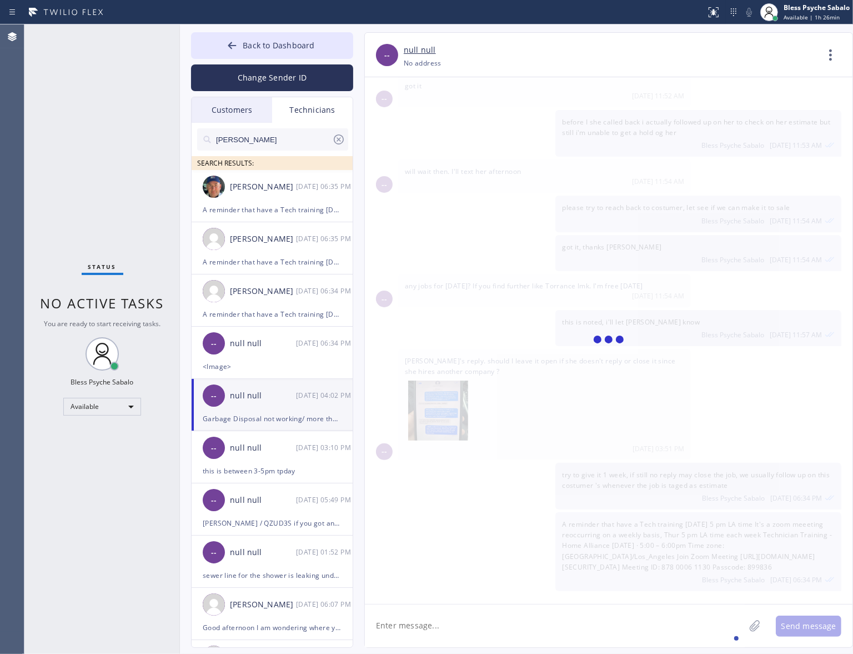
scroll to position [8602, 0]
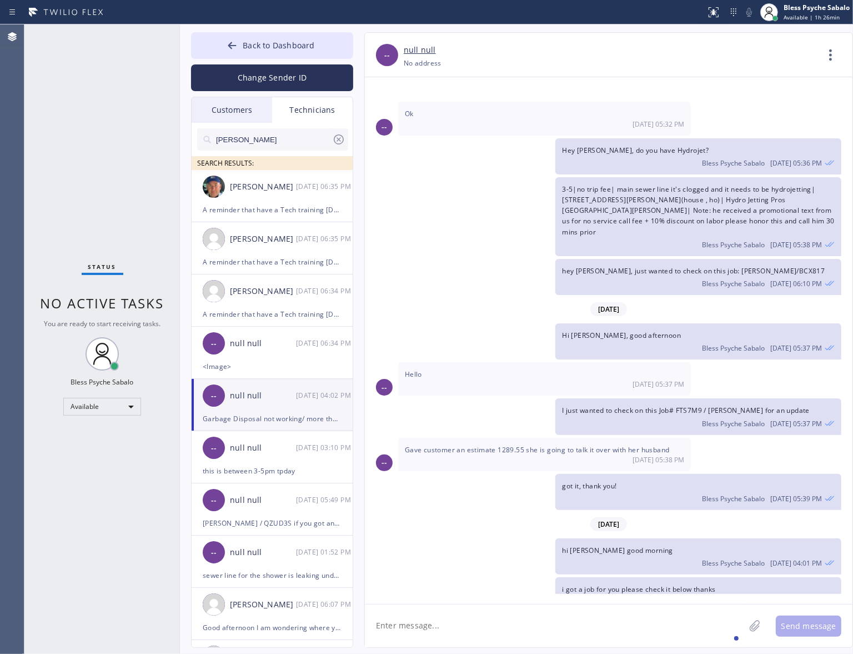
click at [468, 529] on textarea at bounding box center [555, 625] width 380 height 43
paste textarea "A reminder that have a Tech training [DATE] 5 pm LA time It's a zoom meeeting r…"
click at [369, 529] on textarea "A reminder that have a Tech training [DATE] 5 pm LA time It's a zoom meeeting r…" at bounding box center [565, 625] width 400 height 43
click at [435, 529] on textarea "A reminder that have a Tech training [DATE] 5 pm LA time It's a zoom meeeting r…" at bounding box center [565, 625] width 400 height 43
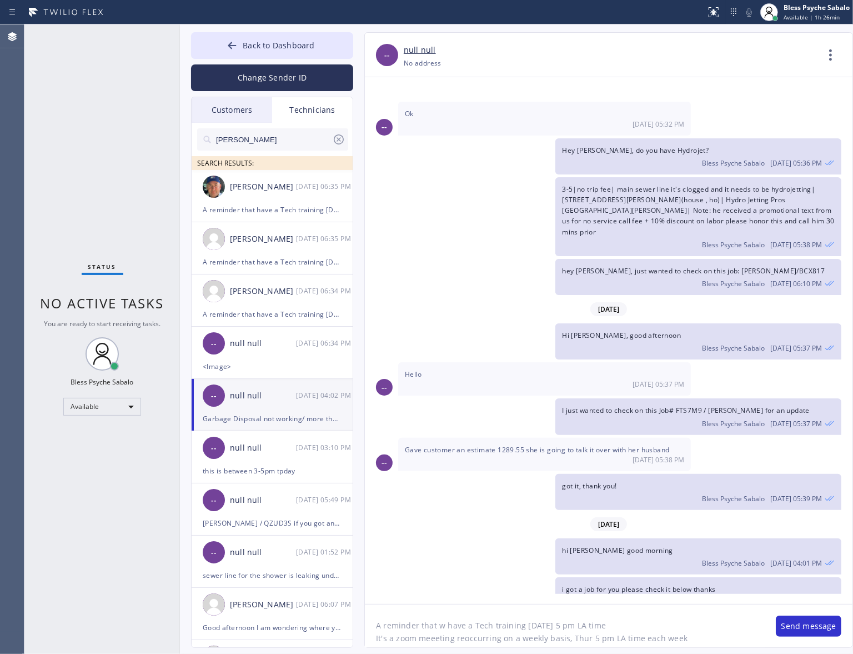
type textarea "A reminder that we have a Tech training [DATE] 5 pm LA time It's a zoom meeetin…"
drag, startPoint x: 489, startPoint y: 638, endPoint x: 375, endPoint y: 572, distance: 131.8
click at [375, 529] on div "-- null null [PHONE_NUMBER] Choose phone number [PHONE_NUMBER] No address Conta…" at bounding box center [608, 339] width 489 height 615
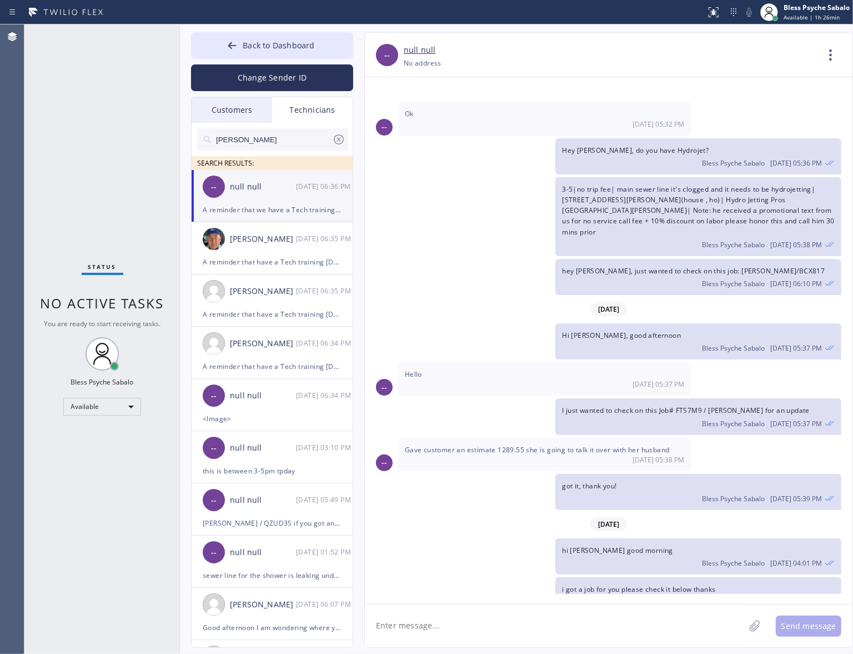
scroll to position [8730, 0]
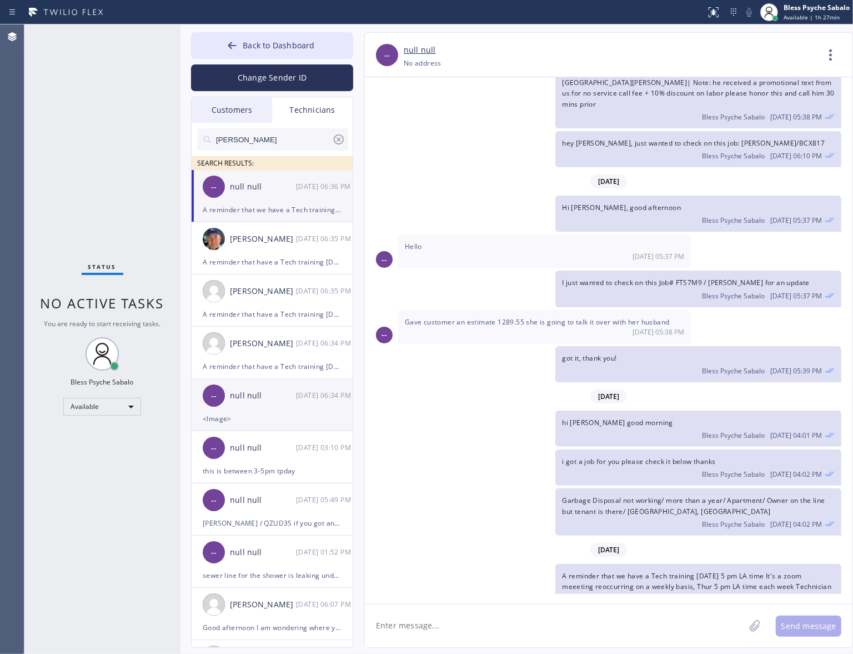
click at [267, 420] on div "<Image>" at bounding box center [272, 418] width 139 height 13
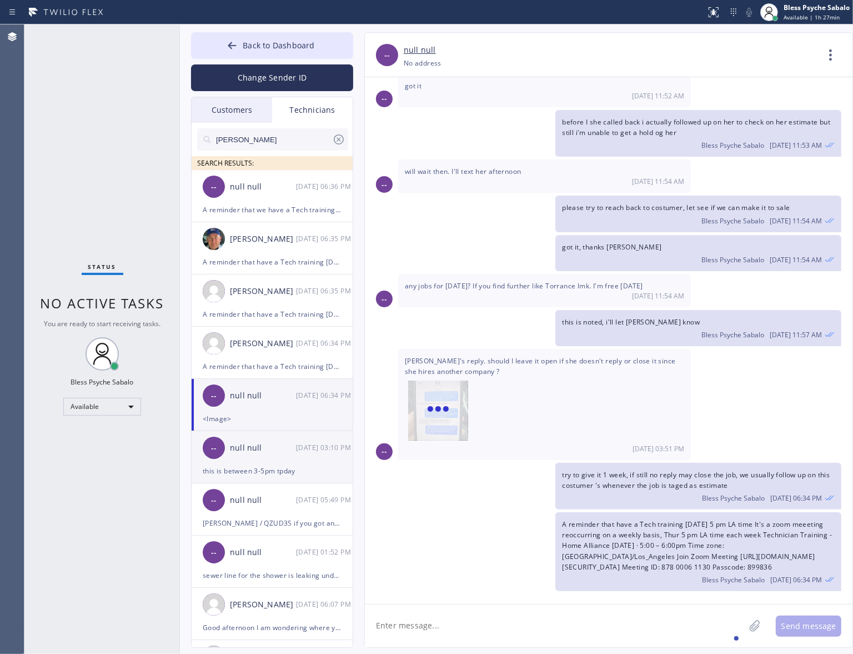
click at [250, 465] on div "this is between 3-5pm tpday" at bounding box center [272, 470] width 139 height 13
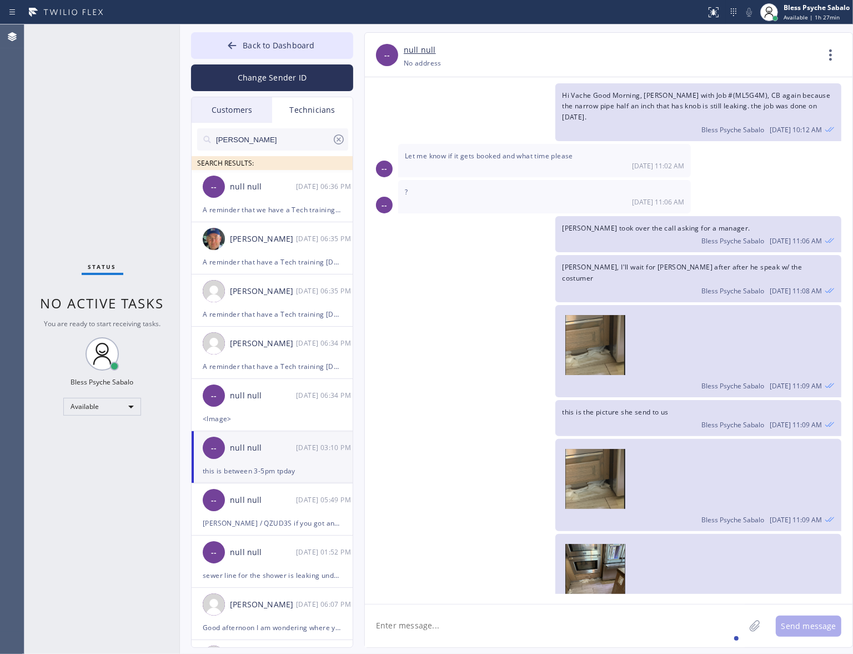
scroll to position [10759, 0]
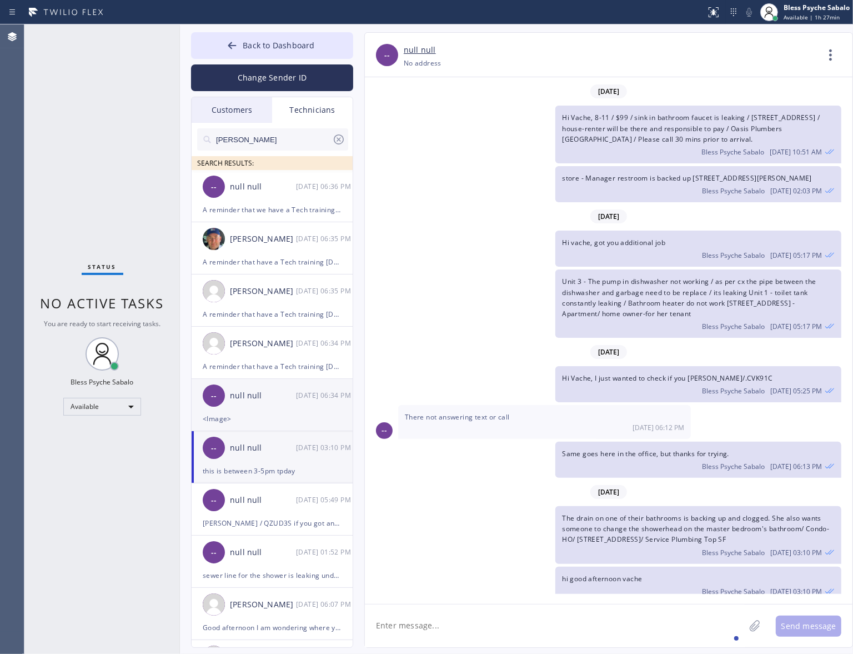
click at [262, 415] on div "<Image>" at bounding box center [272, 418] width 139 height 13
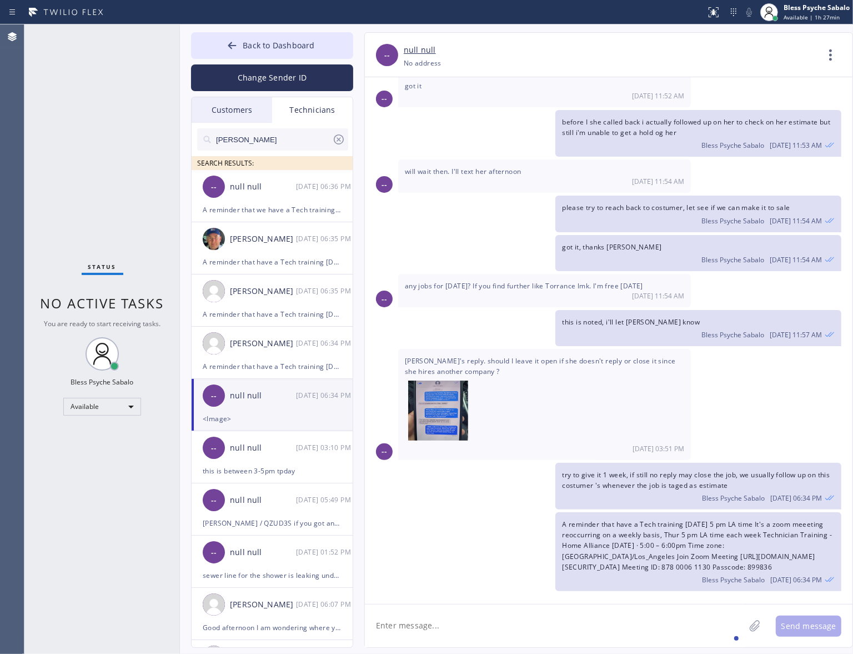
scroll to position [1633, 0]
click at [255, 445] on div "null null" at bounding box center [263, 447] width 66 height 13
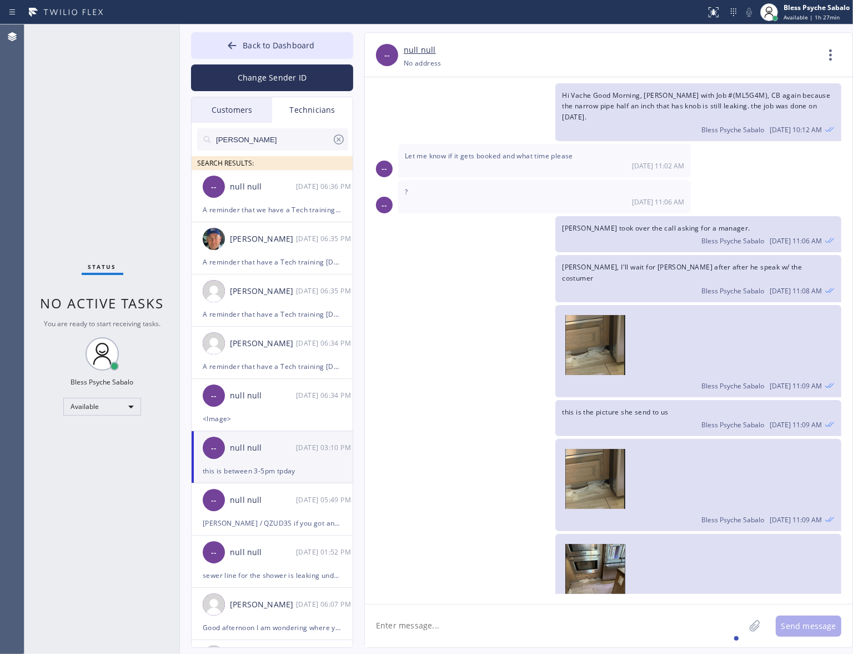
scroll to position [10759, 0]
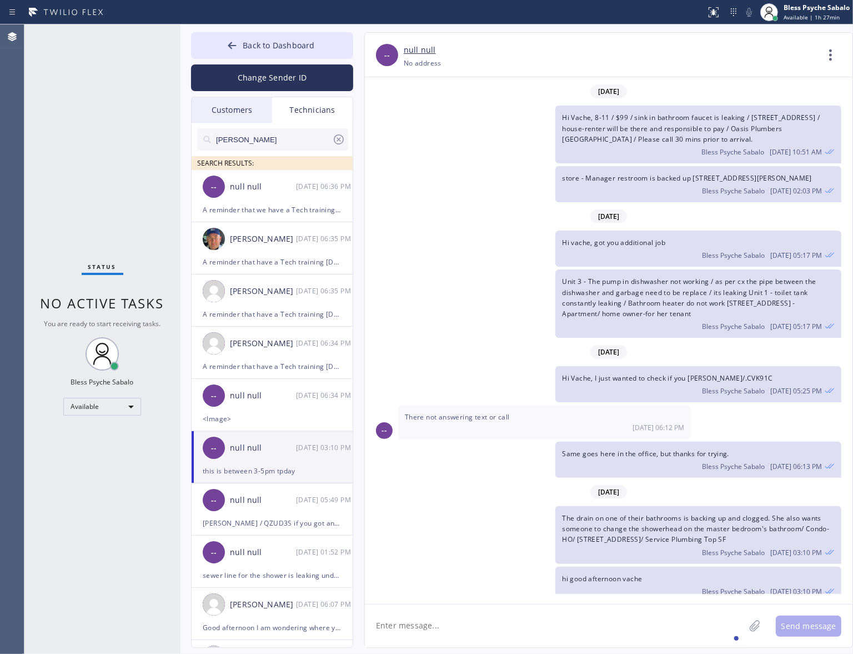
click at [415, 529] on textarea at bounding box center [555, 625] width 380 height 43
paste textarea "A reminder that we have a Tech training [DATE] 5 pm LA time It's a zoom meeetin…"
type textarea "A reminder that we have a Tech training [DATE] 5 pm LA time It's a zoom meeetin…"
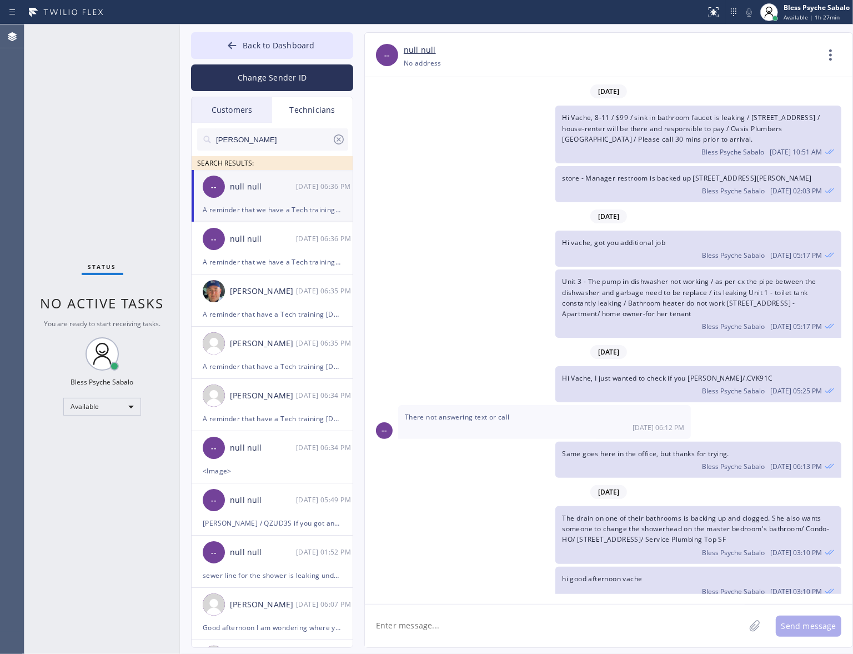
scroll to position [10887, 0]
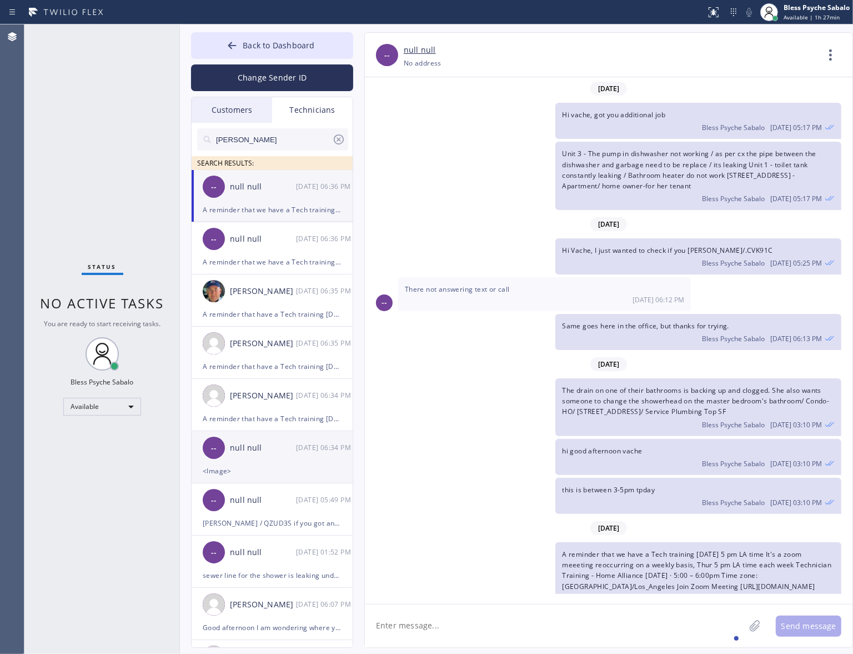
click at [262, 463] on div "-- null null [DATE] 06:34 PM" at bounding box center [273, 447] width 162 height 33
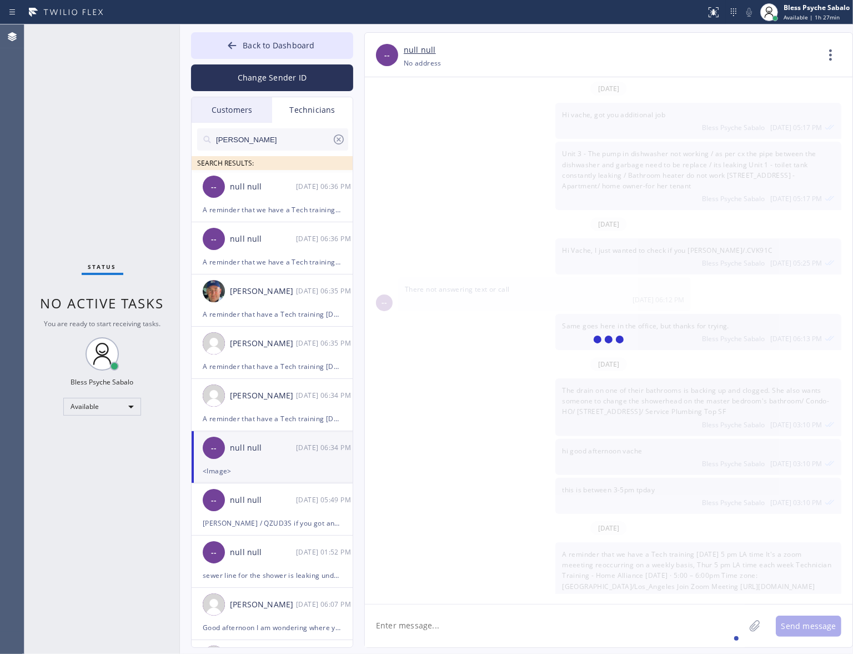
scroll to position [1633, 0]
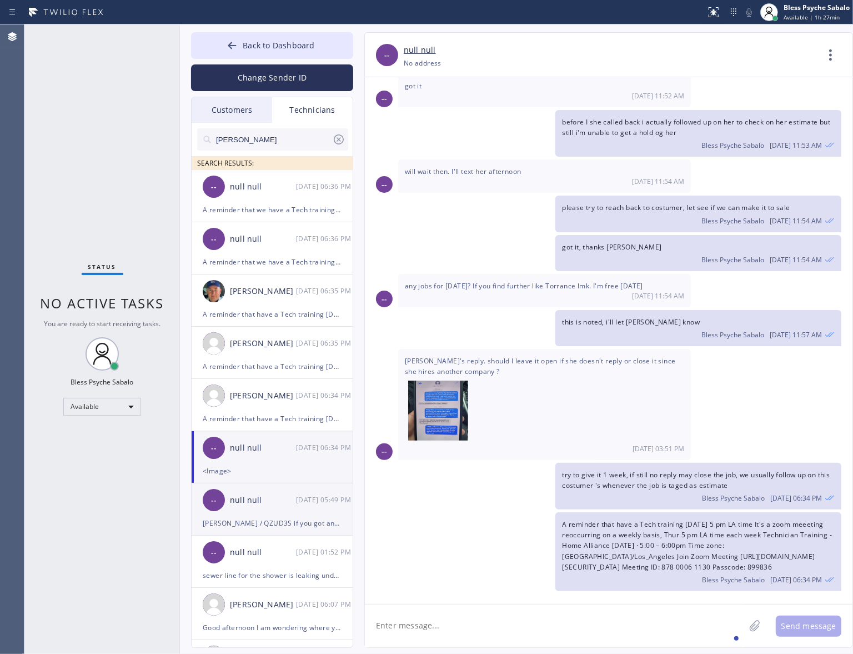
click at [248, 523] on div "[PERSON_NAME] / QZUD3S if you got any update on his estimate" at bounding box center [272, 522] width 139 height 13
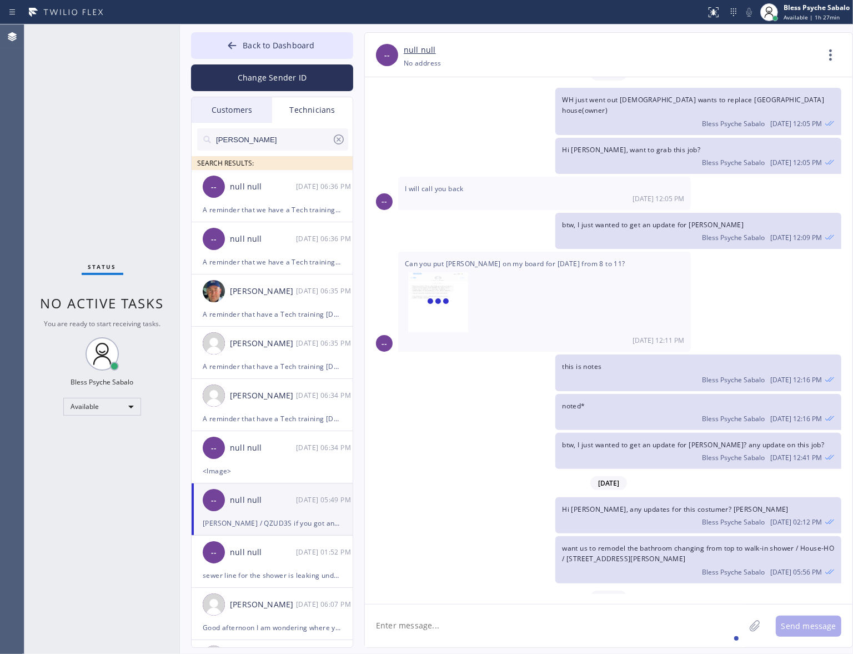
scroll to position [2722, 0]
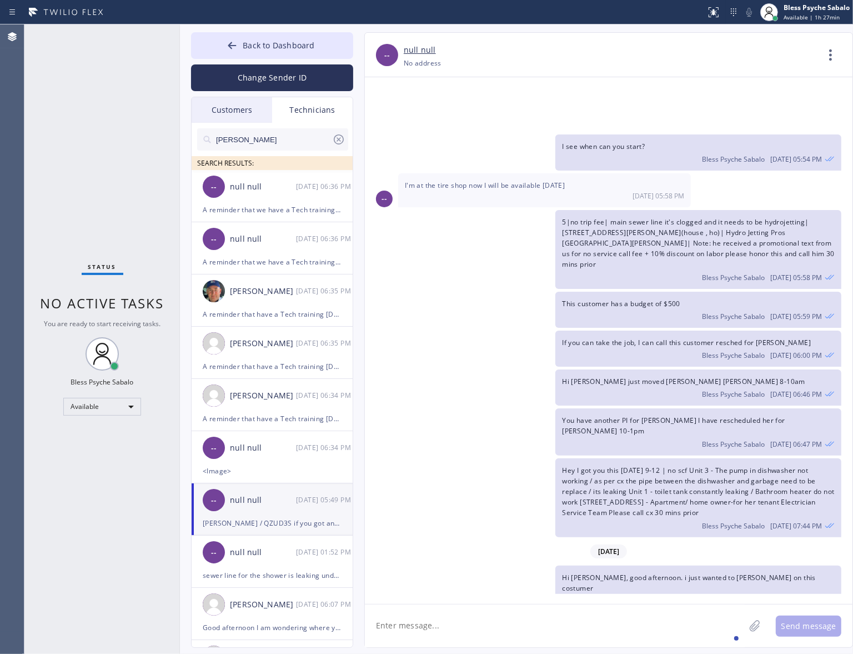
click at [395, 529] on textarea at bounding box center [555, 625] width 380 height 43
paste textarea "A reminder that we have a Tech training [DATE] 5 pm LA time It's a zoom meeetin…"
type textarea "A reminder that we have a Tech training [DATE] 5 pm LA time It's a zoom meeetin…"
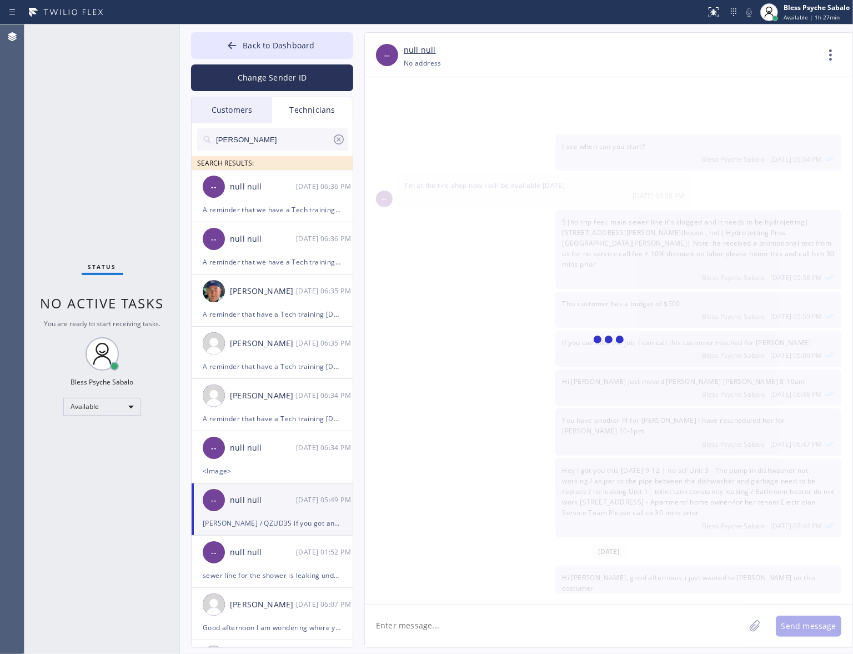
scroll to position [2850, 0]
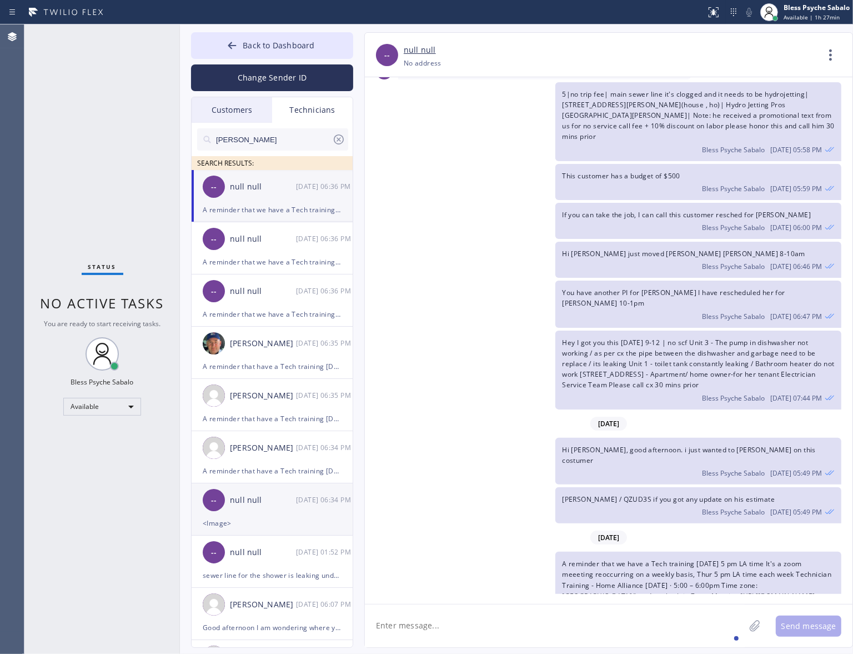
click at [290, 514] on div "-- null null [DATE] 06:34 PM" at bounding box center [273, 499] width 162 height 33
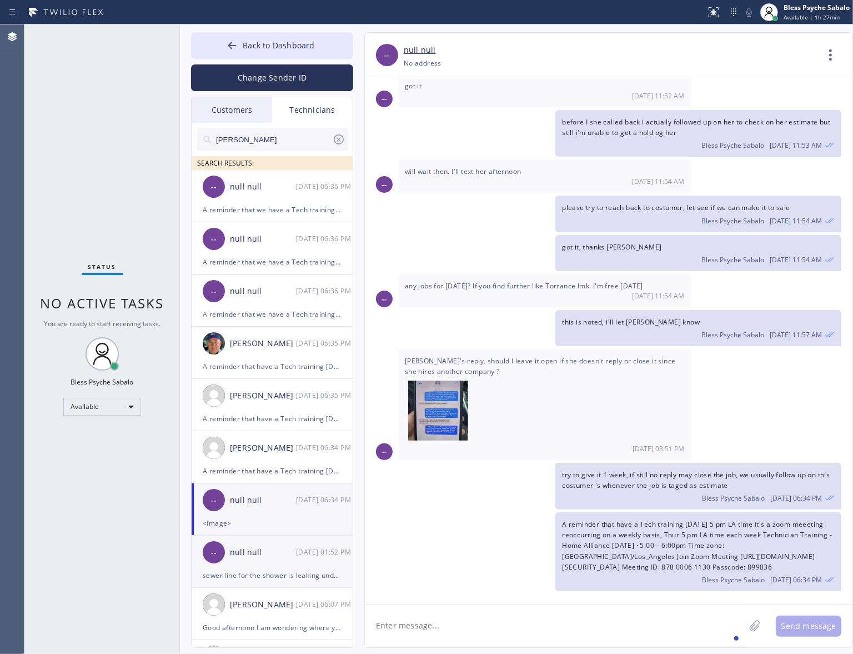
click at [264, 529] on div "-- null null [DATE] 01:52 PM" at bounding box center [273, 551] width 162 height 33
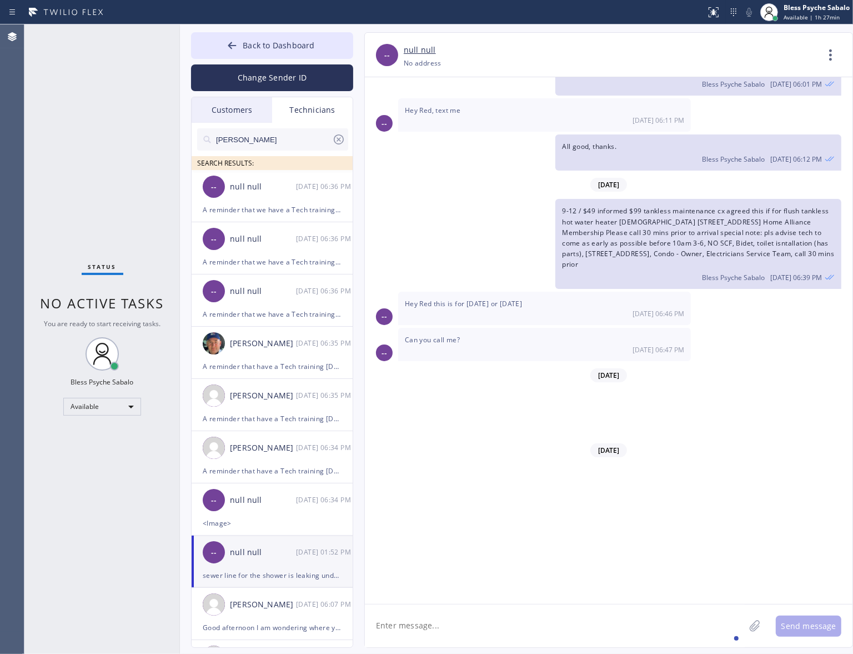
scroll to position [0, 0]
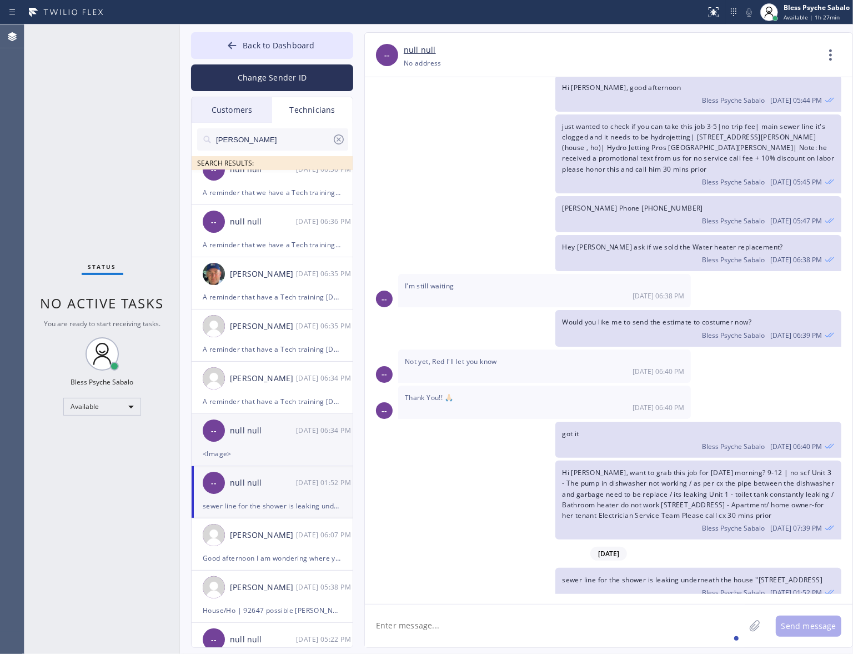
click at [226, 435] on div "-- null null [DATE] 06:34 PM" at bounding box center [273, 430] width 162 height 33
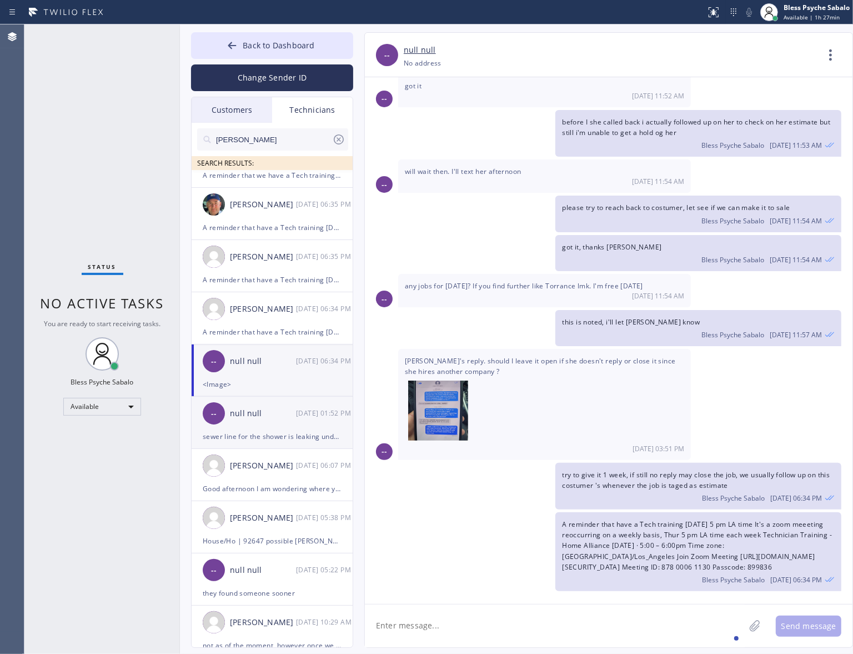
click at [293, 429] on div "-- null null [DATE] 01:52 PM" at bounding box center [273, 412] width 162 height 33
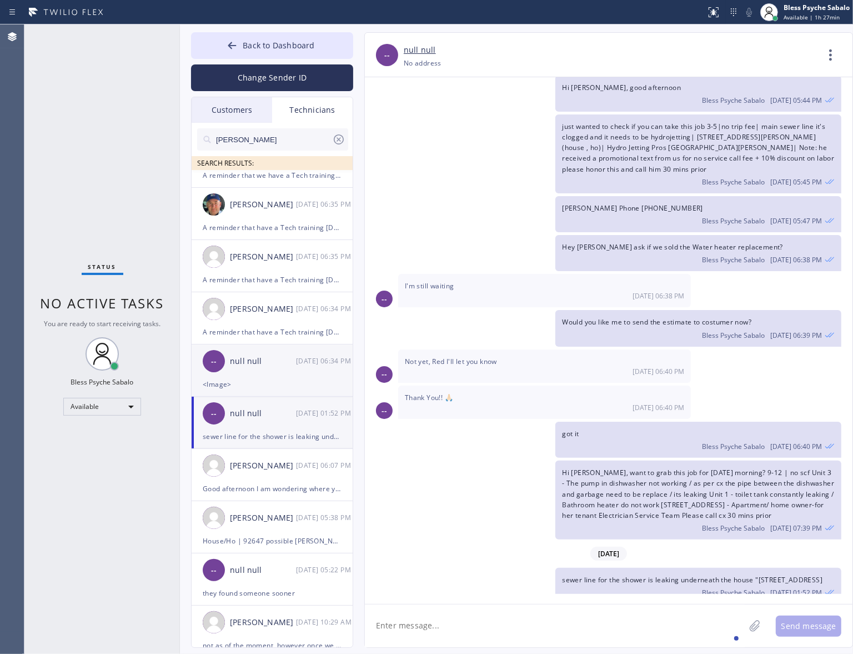
click at [304, 371] on div "-- null null [DATE] 06:34 PM" at bounding box center [273, 360] width 162 height 33
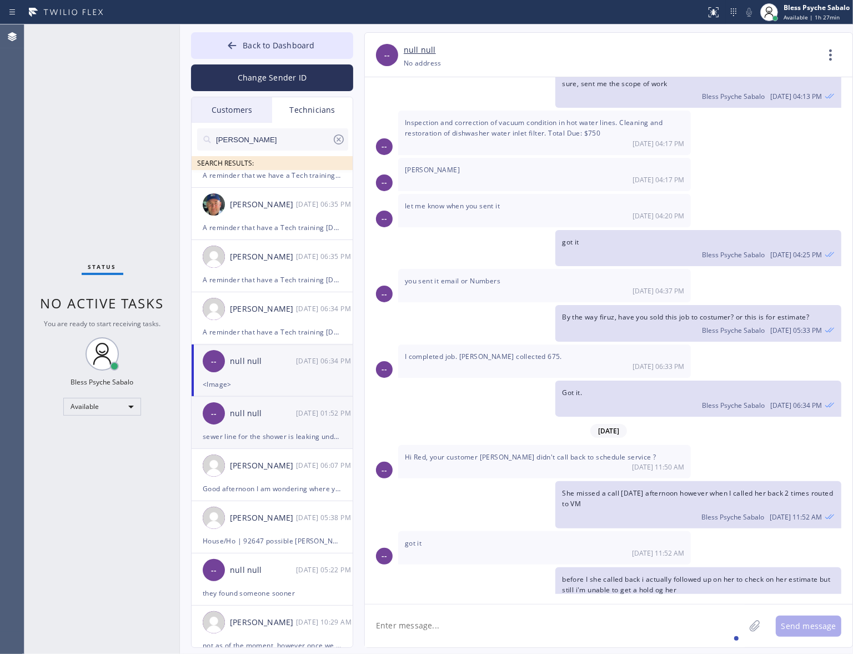
click at [229, 444] on li "-- null null [DATE] 01:52 PM sewer line for the shower is leaking underneath th…" at bounding box center [273, 422] width 162 height 52
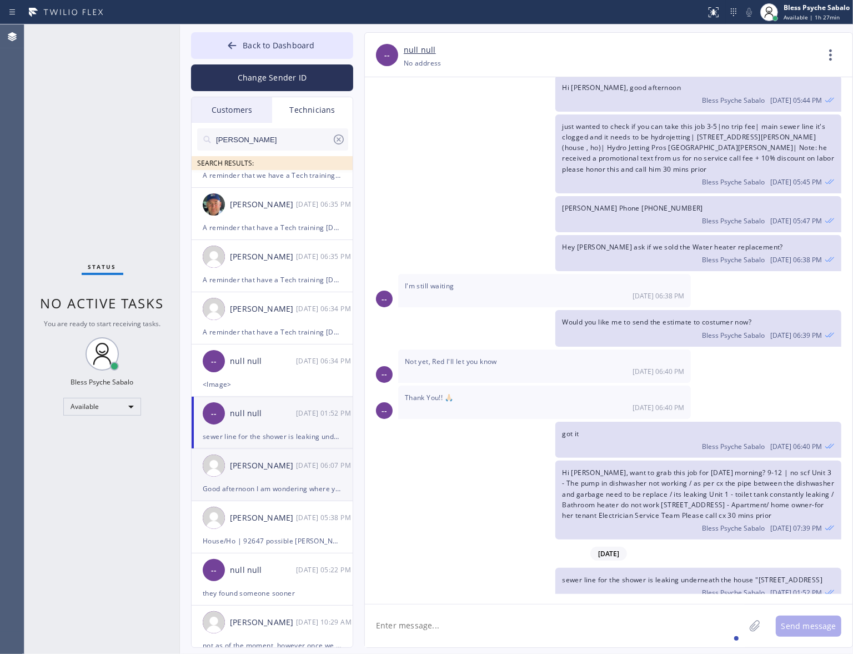
click at [259, 485] on div "Good afternoon I am wondering where you looking for [PERSON_NAME] and Gutter wa…" at bounding box center [272, 488] width 139 height 13
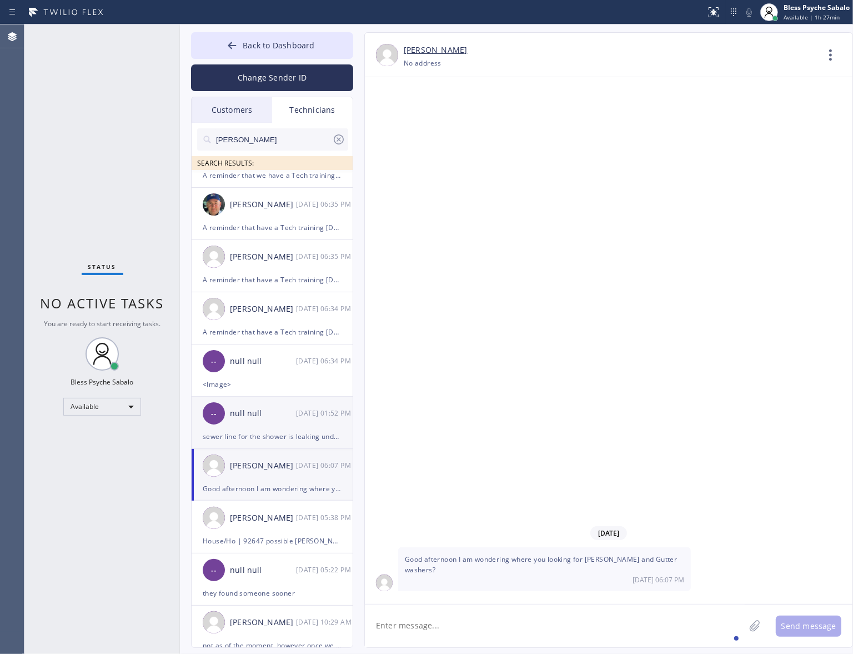
click at [284, 426] on div "-- null null [DATE] 01:52 PM" at bounding box center [273, 412] width 162 height 33
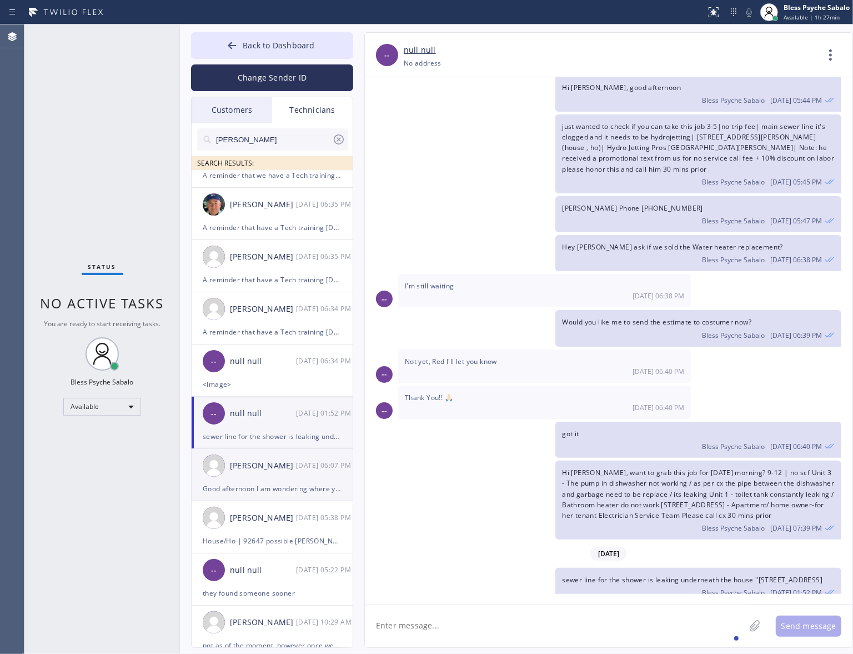
click at [270, 475] on div "[PERSON_NAME] [DATE] 06:07 PM" at bounding box center [273, 465] width 162 height 33
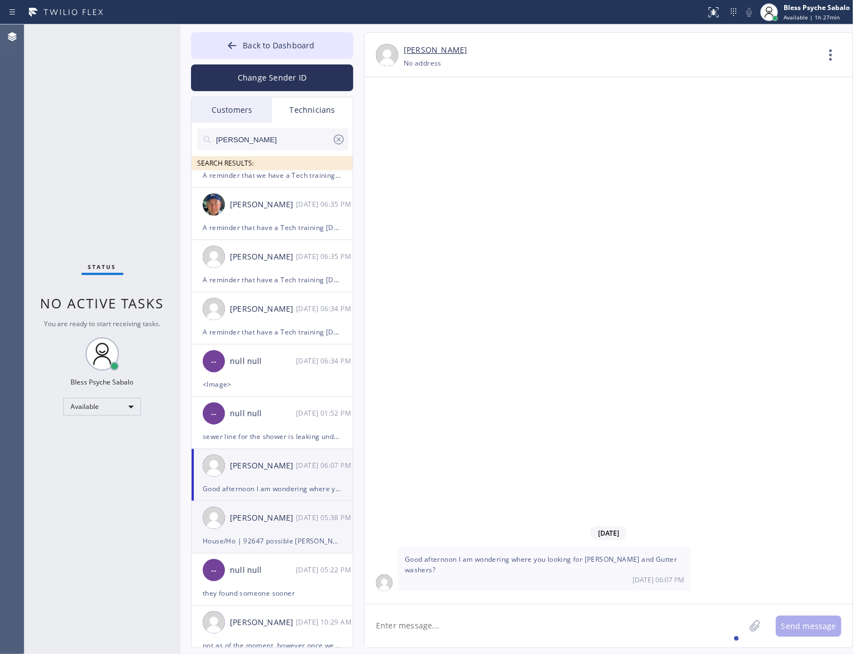
click at [265, 514] on div "[PERSON_NAME]" at bounding box center [263, 517] width 66 height 13
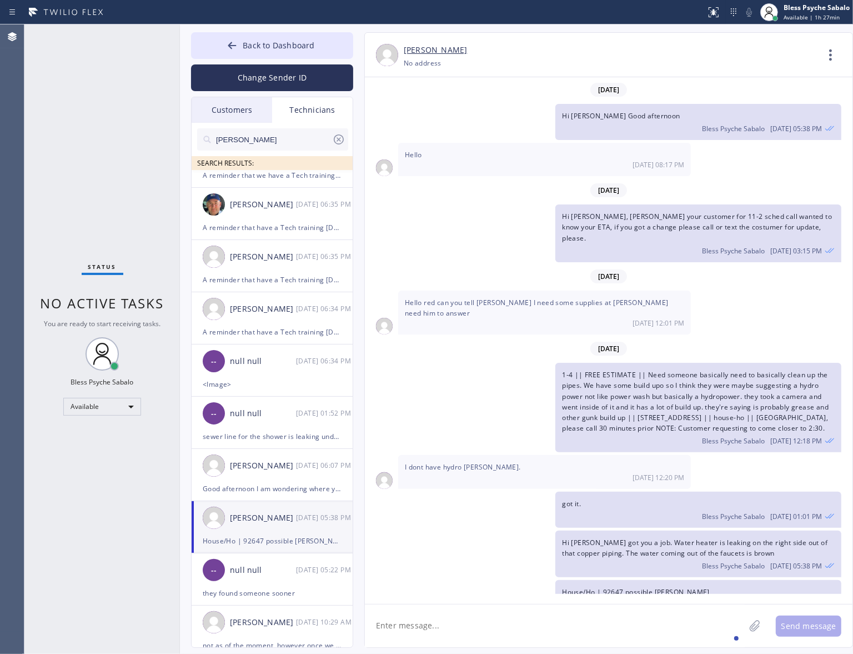
click at [463, 529] on textarea at bounding box center [555, 625] width 380 height 43
paste textarea "A reminder that we have a Tech training [DATE] 5 pm LA time It's a zoom meeetin…"
type textarea "A reminder that we have a Tech training [DATE] 5 pm LA time It's a zoom meeetin…"
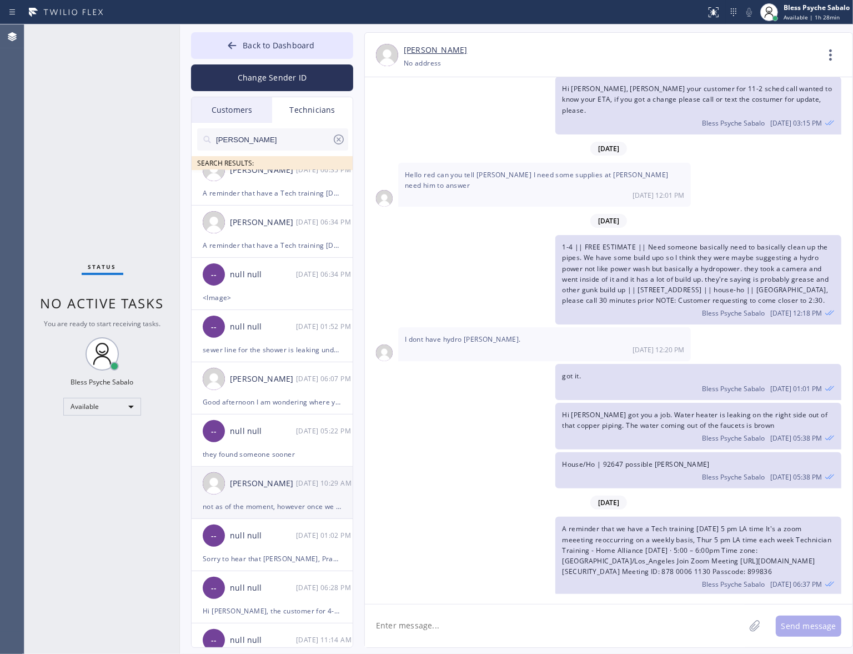
click at [259, 495] on div "[PERSON_NAME] [DATE] 10:29 AM" at bounding box center [273, 482] width 162 height 33
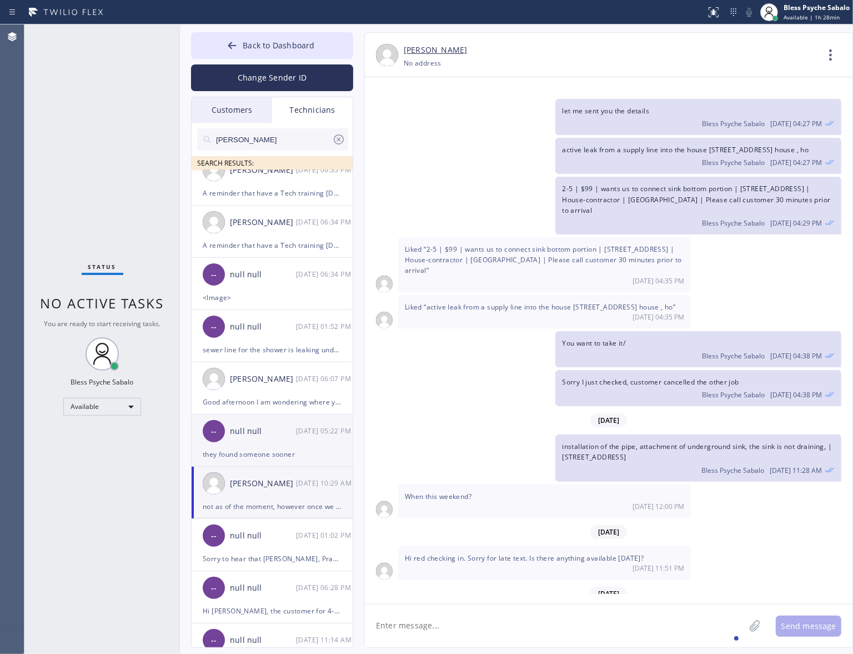
click at [281, 437] on div "-- null null [DATE] 05:22 PM" at bounding box center [273, 430] width 162 height 33
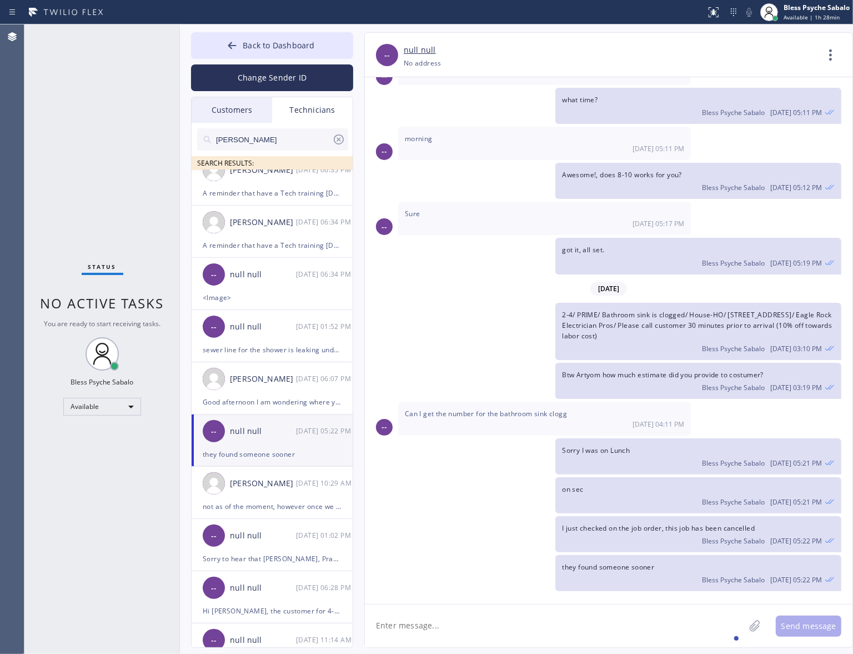
click at [415, 529] on textarea at bounding box center [555, 625] width 380 height 43
paste textarea "A reminder that we have a Tech training [DATE] 5 pm LA time It's a zoom meeetin…"
type textarea "A reminder that we have a Tech training [DATE] 5 pm LA time It's a zoom meeetin…"
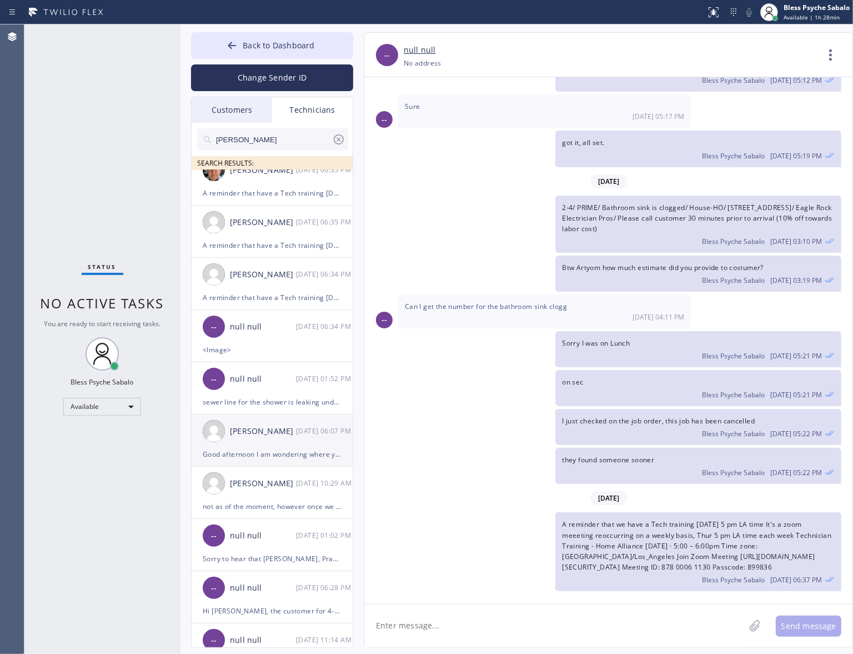
click at [270, 451] on div "Good afternoon I am wondering where you looking for [PERSON_NAME] and Gutter wa…" at bounding box center [272, 454] width 139 height 13
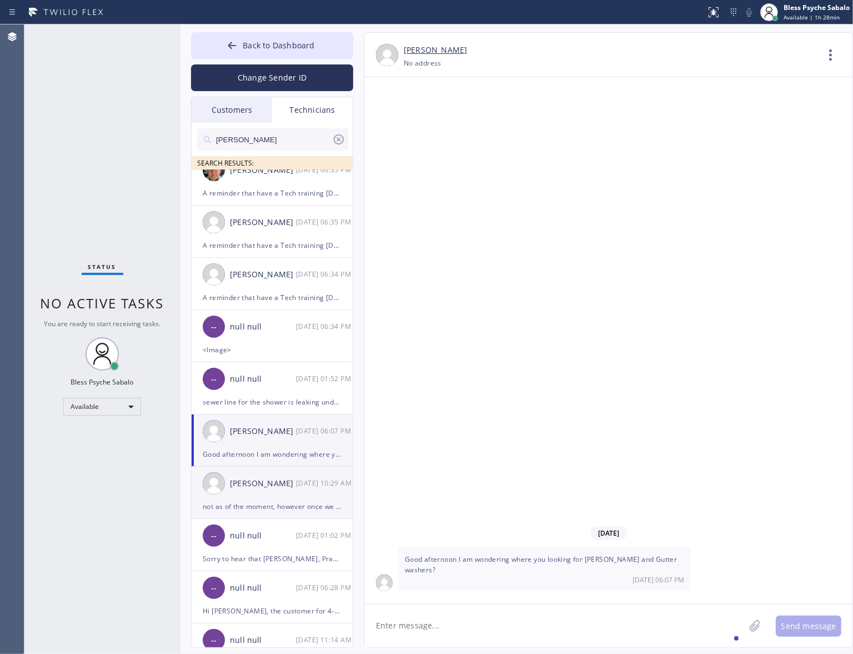
click at [258, 504] on div "not as of the moment, however once we have it, we will let you know" at bounding box center [272, 506] width 139 height 13
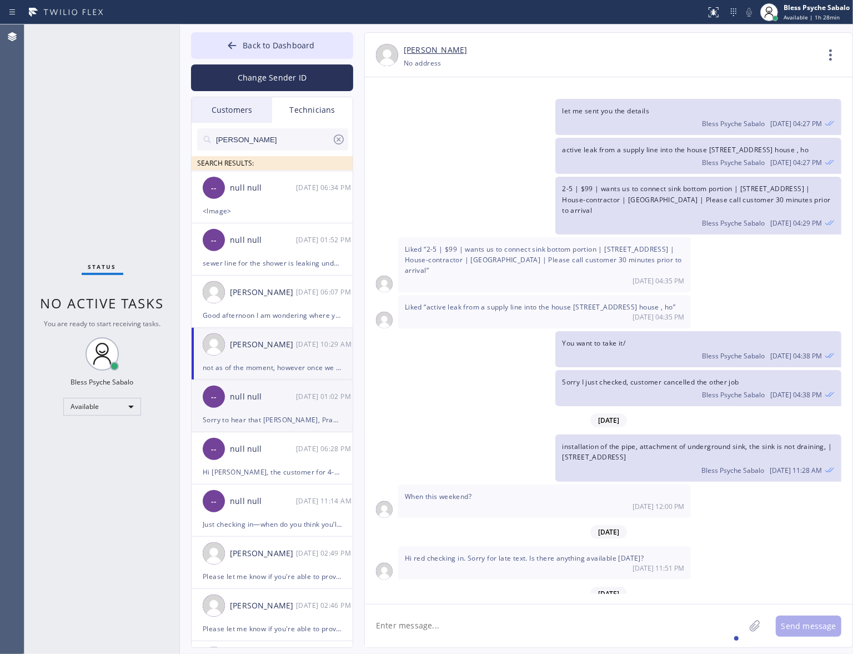
click at [296, 418] on div "Sorry to hear that [PERSON_NAME], Praying for a quick recovery. Please have a g…" at bounding box center [272, 419] width 139 height 13
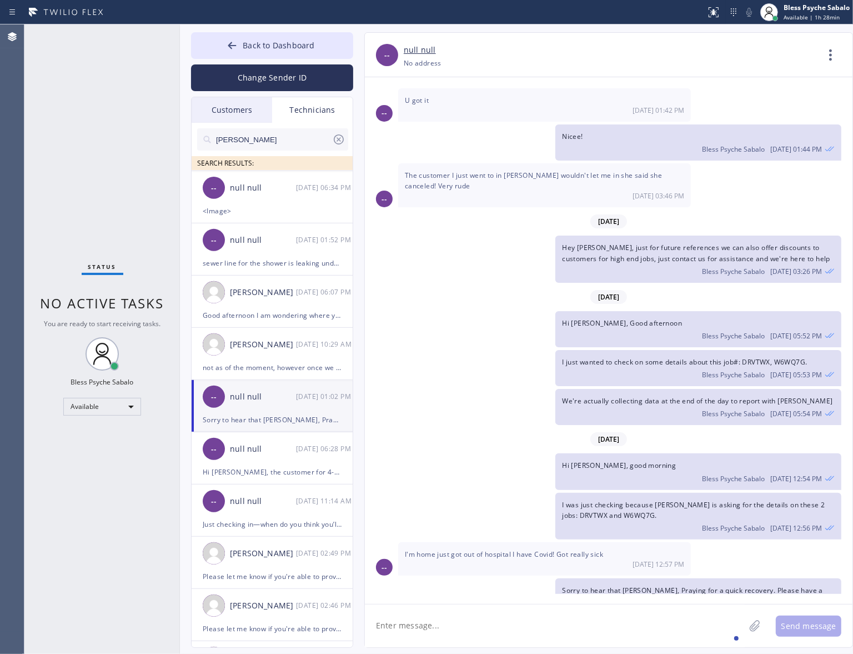
click at [454, 529] on textarea at bounding box center [555, 625] width 380 height 43
paste textarea "A reminder that we have a Tech training [DATE] 5 pm LA time It's a zoom meeetin…"
type textarea "A reminder that we have a Tech training [DATE] 5 pm LA time It's a zoom meeetin…"
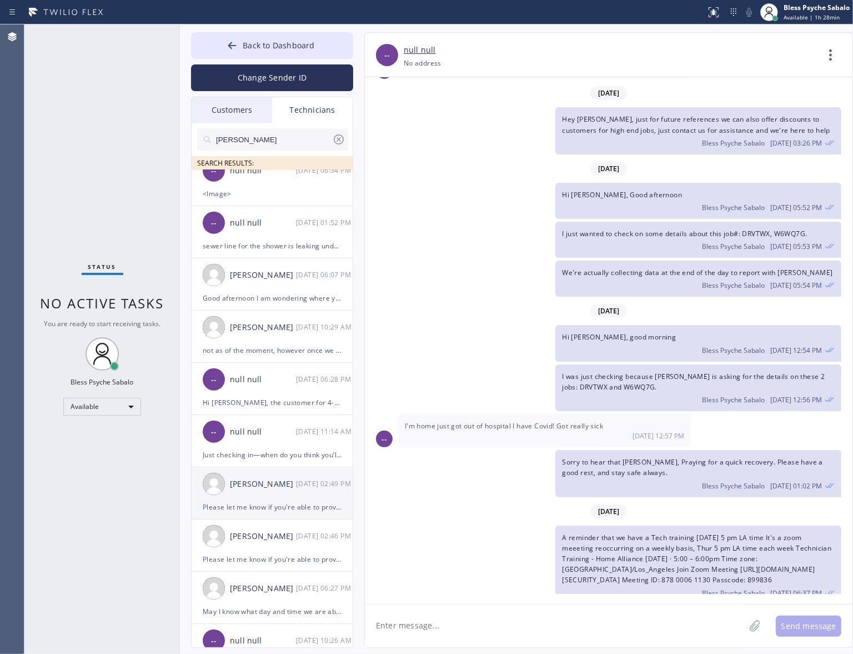
click at [284, 493] on div "[PERSON_NAME] [DATE] 02:49 PM" at bounding box center [273, 483] width 162 height 33
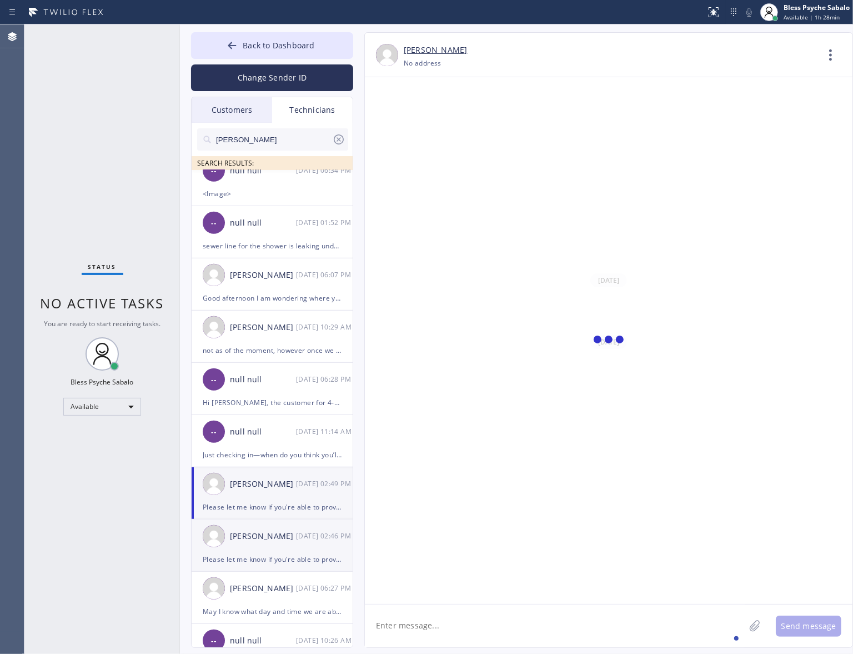
click at [288, 529] on div "[PERSON_NAME] [DATE] 02:46 PM" at bounding box center [273, 535] width 162 height 33
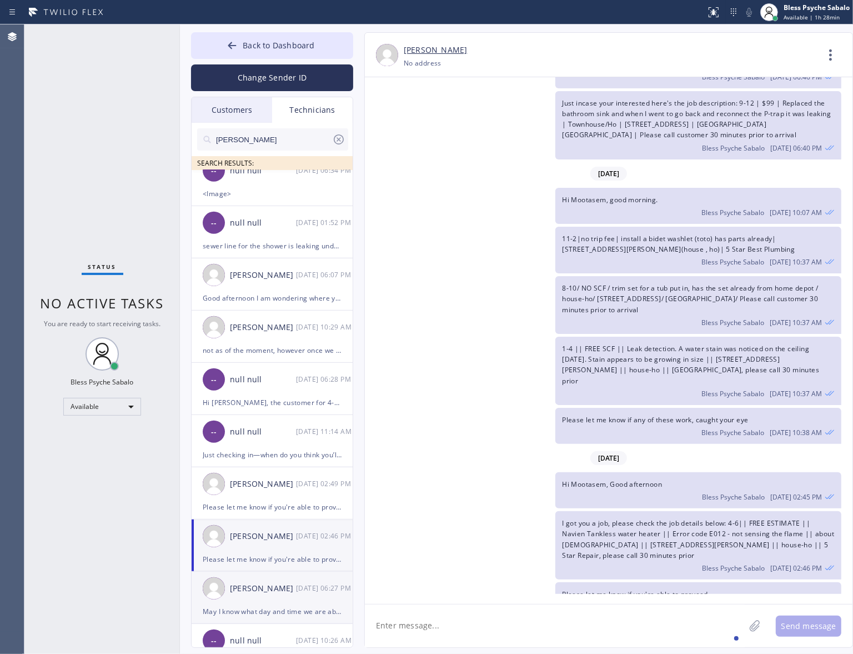
click at [282, 529] on div "[PERSON_NAME] [DATE] 06:27 PM" at bounding box center [273, 587] width 162 height 33
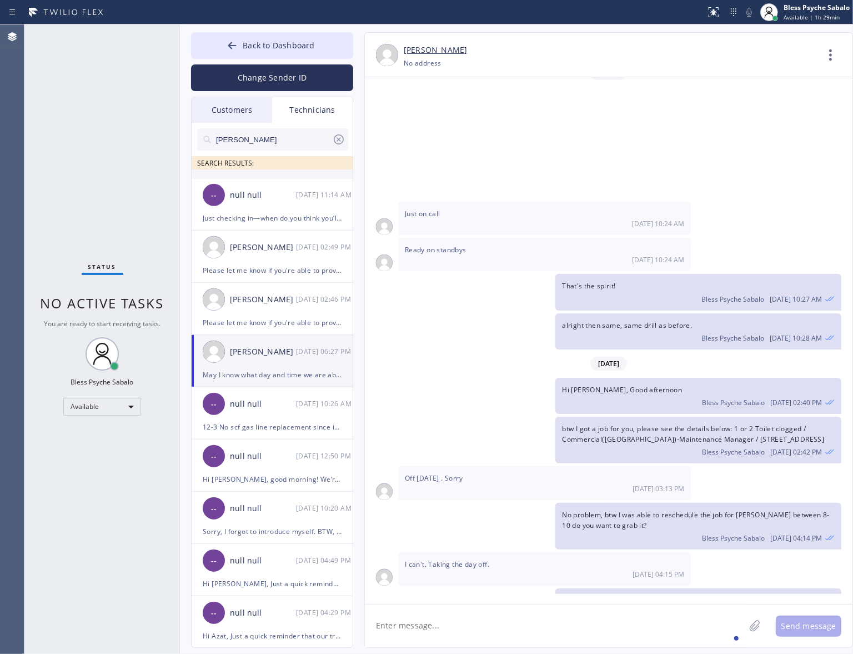
scroll to position [584, 0]
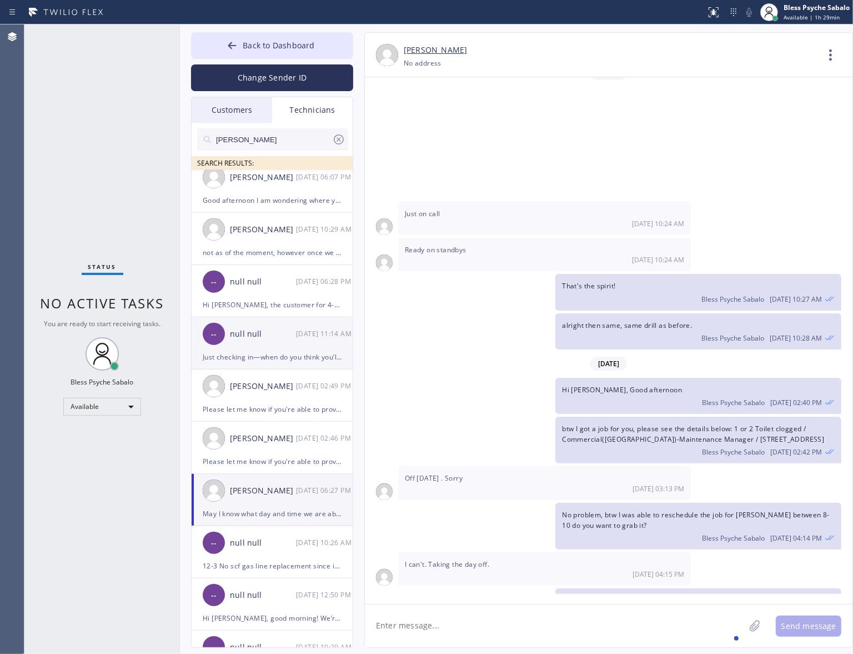
click at [274, 337] on div "null null" at bounding box center [263, 334] width 66 height 13
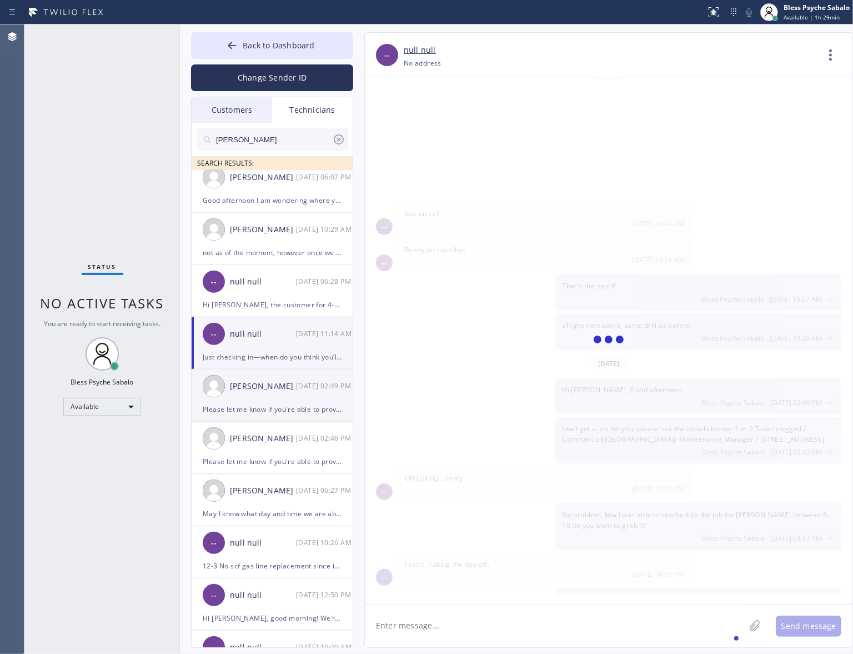
scroll to position [0, 0]
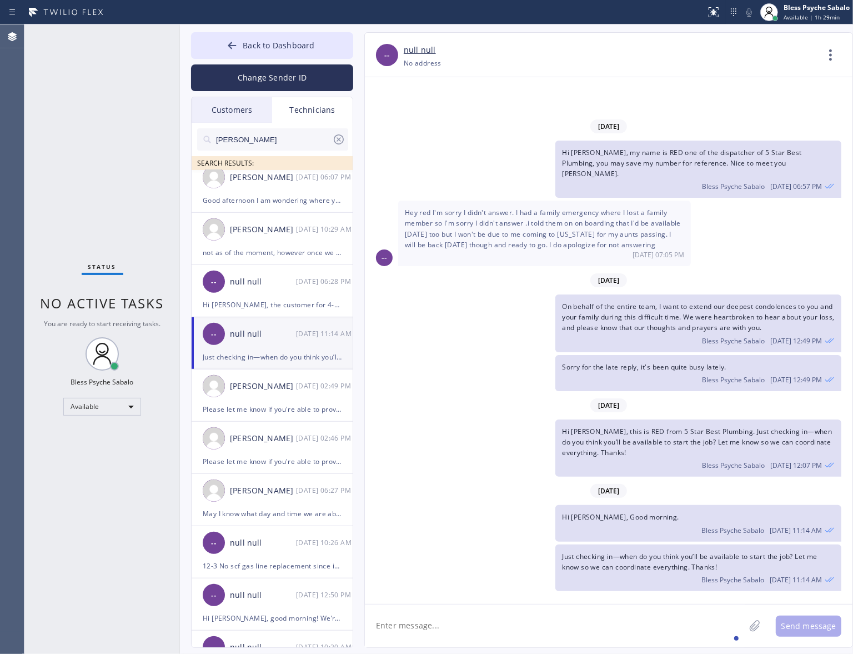
click at [295, 113] on div "Technicians" at bounding box center [312, 110] width 81 height 26
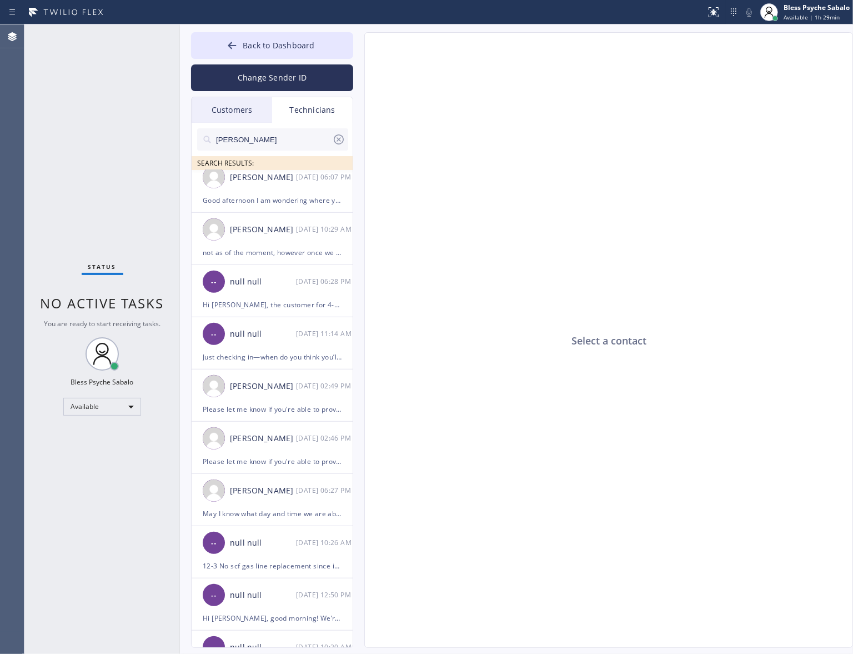
click at [265, 143] on input "[PERSON_NAME]" at bounding box center [273, 139] width 117 height 22
drag, startPoint x: 265, startPoint y: 143, endPoint x: 185, endPoint y: 137, distance: 80.2
click at [185, 137] on div "Back to Dashboard Change Sender ID Customers Technicians RB [PERSON_NAME] [DATE…" at bounding box center [516, 338] width 673 height 629
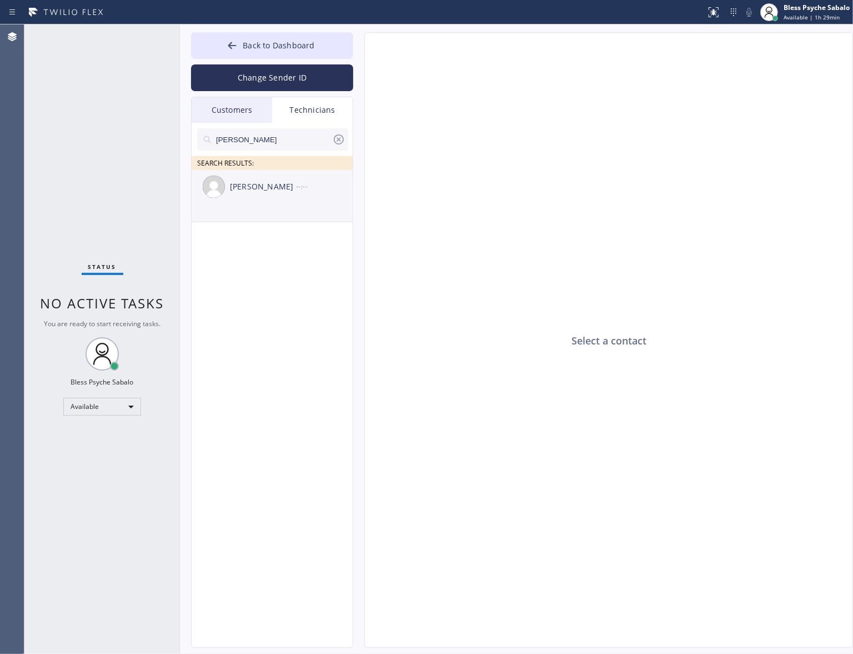
type input "[PERSON_NAME]"
click at [258, 170] on div "[PERSON_NAME] --:--" at bounding box center [273, 186] width 162 height 33
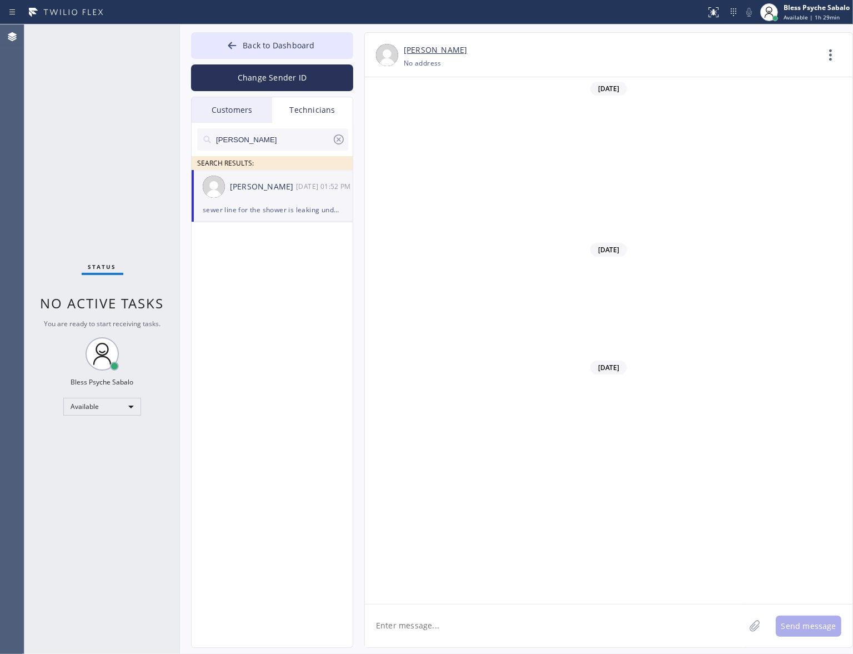
scroll to position [11541, 0]
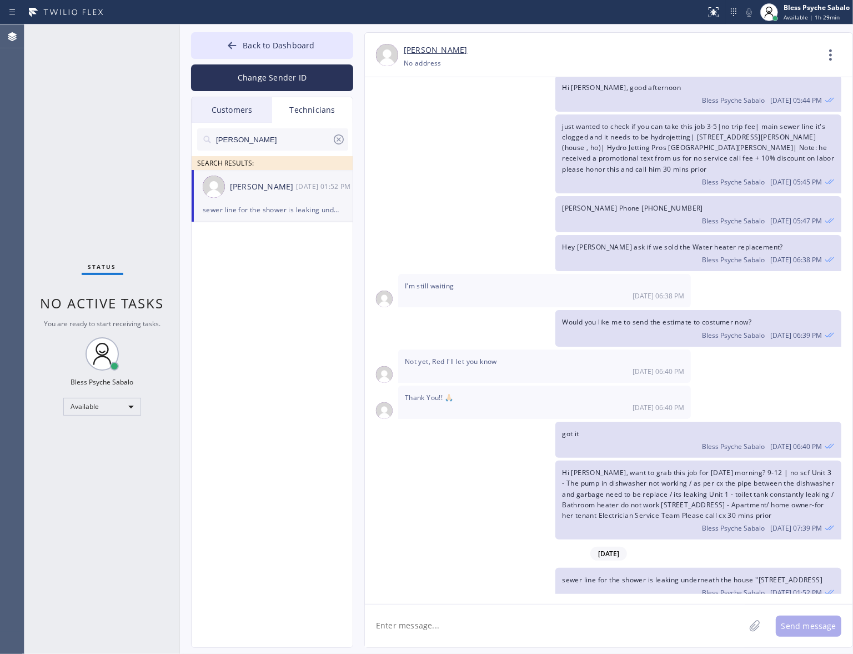
click at [555, 529] on textarea at bounding box center [555, 625] width 380 height 43
paste textarea "A reminder that have a Tech training [DATE] 5 pm LA time It's a zoom meeeting r…"
click at [437, 529] on textarea "A reminder that have a Tech training [DATE] 5 pm LA time It's a zoom meeeting r…" at bounding box center [565, 625] width 400 height 43
type textarea "A reminder that we have a Tech training [DATE] 5 pm LA time It's a zoom meeetin…"
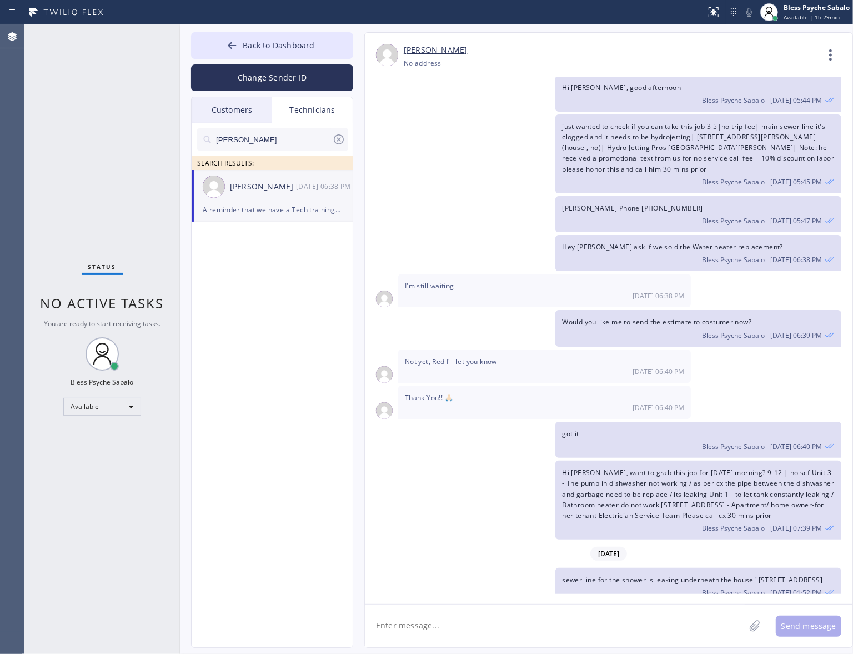
scroll to position [11669, 0]
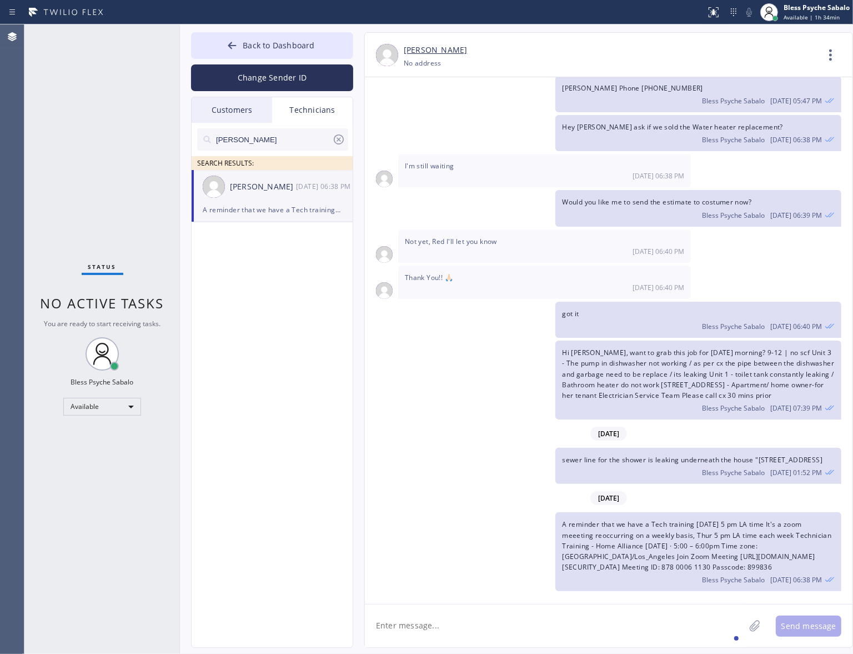
click at [334, 142] on icon at bounding box center [339, 139] width 10 height 10
click at [254, 107] on div "Customers" at bounding box center [232, 110] width 81 height 26
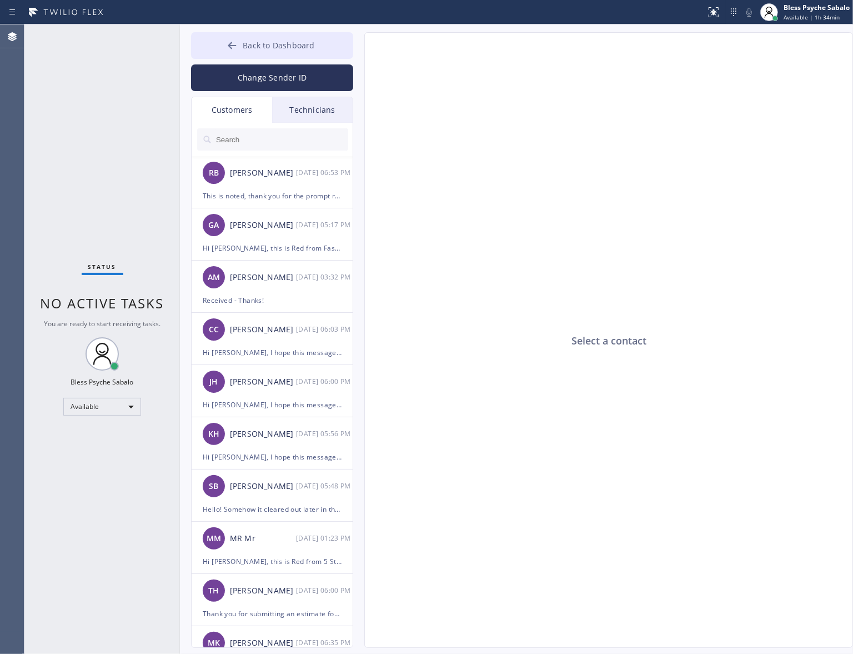
click at [268, 47] on span "Back to Dashboard" at bounding box center [279, 45] width 72 height 11
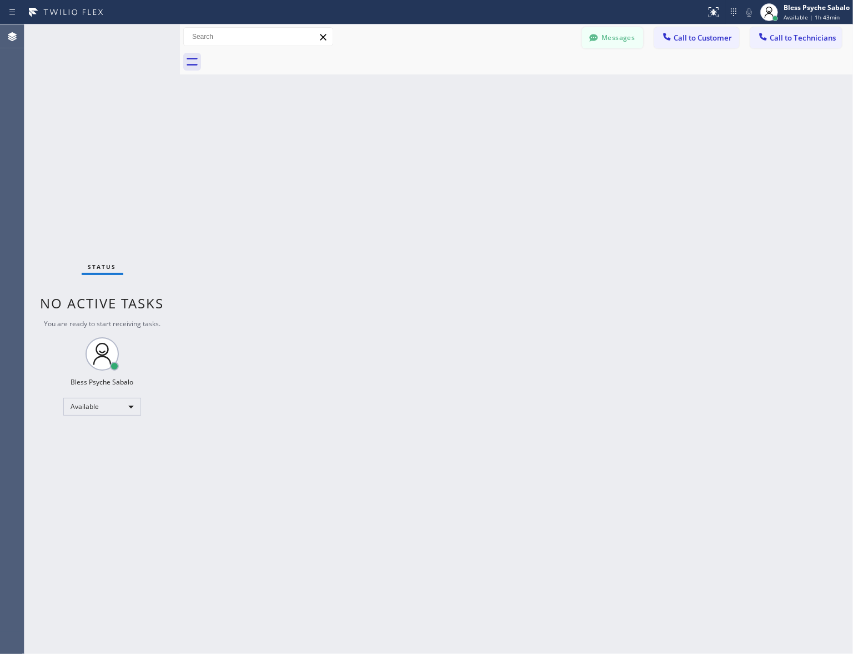
click at [618, 46] on button "Messages" at bounding box center [612, 37] width 61 height 21
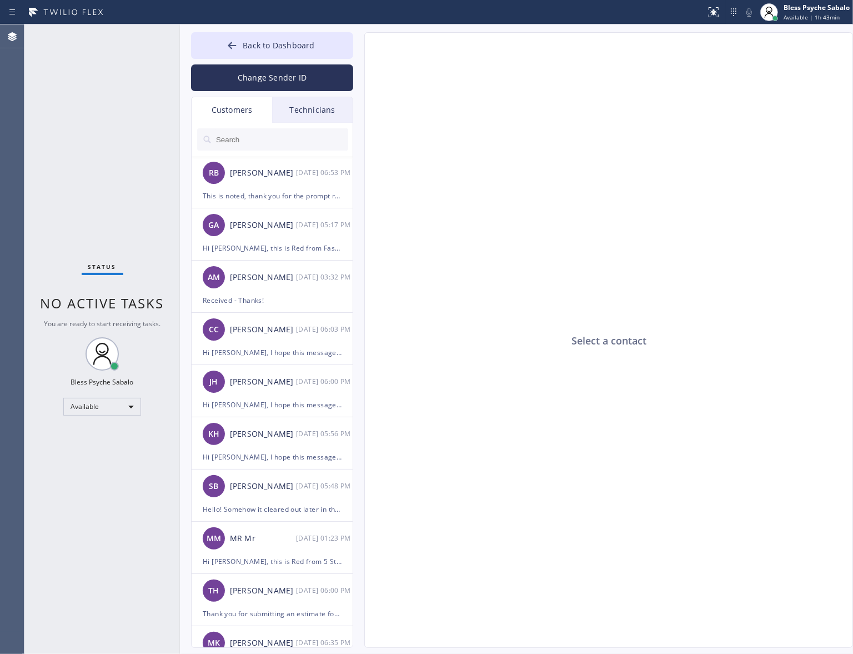
click at [312, 109] on div "Technicians" at bounding box center [312, 110] width 81 height 26
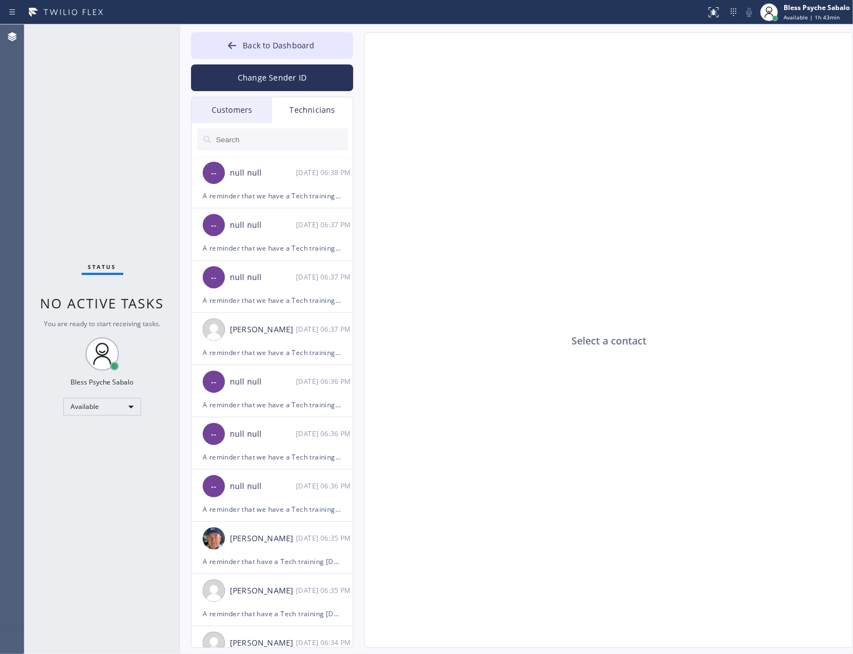
click at [303, 139] on input "text" at bounding box center [281, 139] width 133 height 22
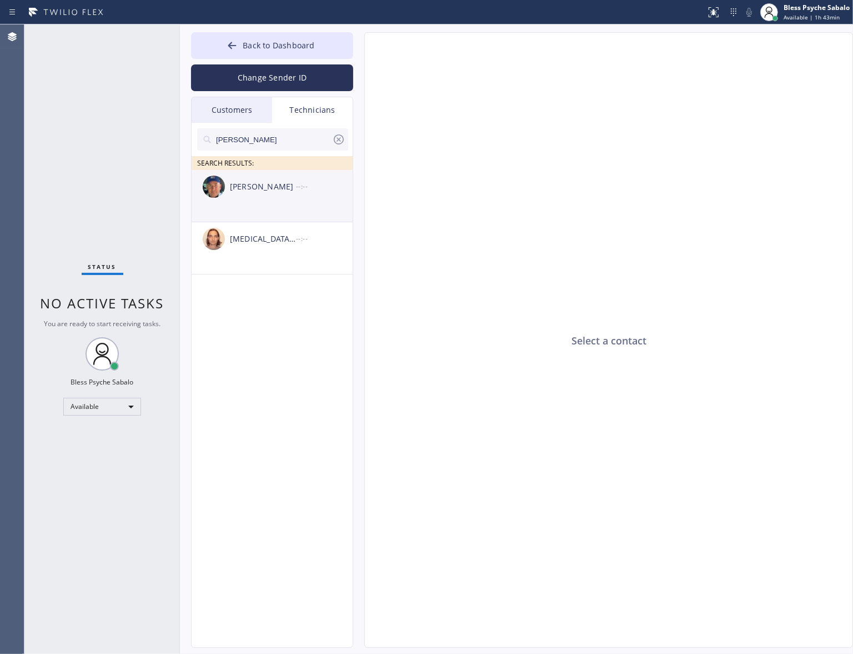
type input "[PERSON_NAME]"
click at [279, 199] on div "[PERSON_NAME] --:--" at bounding box center [273, 186] width 162 height 33
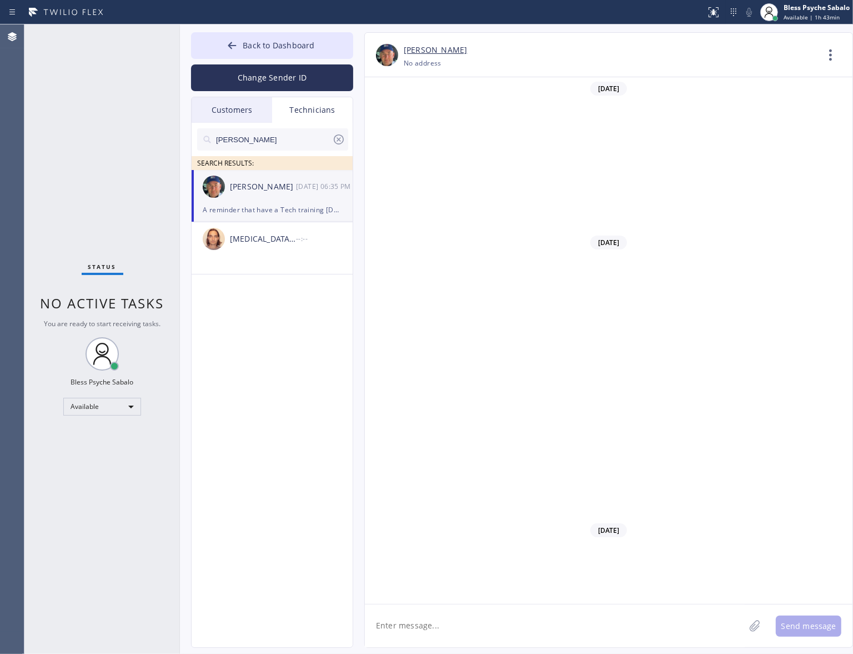
scroll to position [11144, 0]
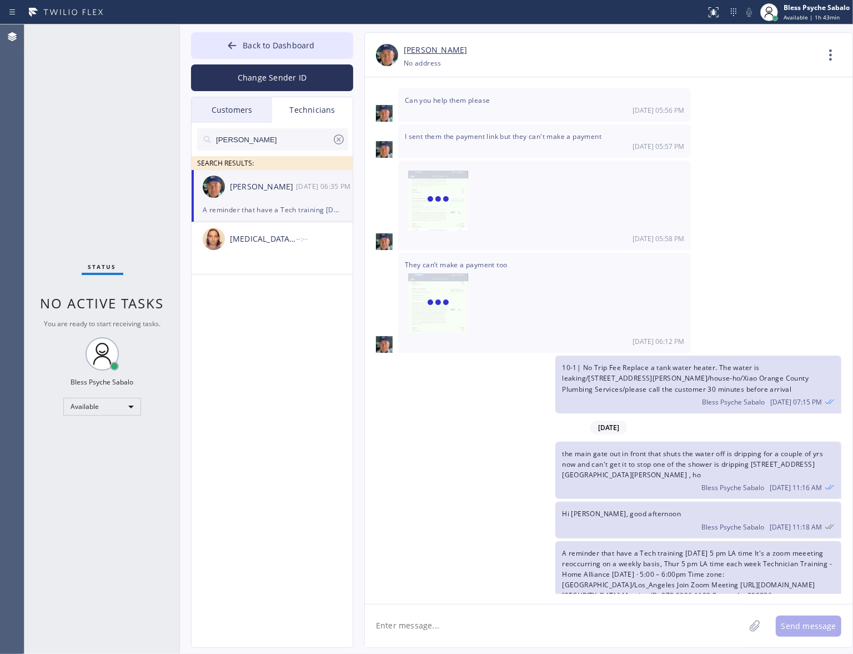
click at [494, 529] on textarea at bounding box center [555, 625] width 380 height 43
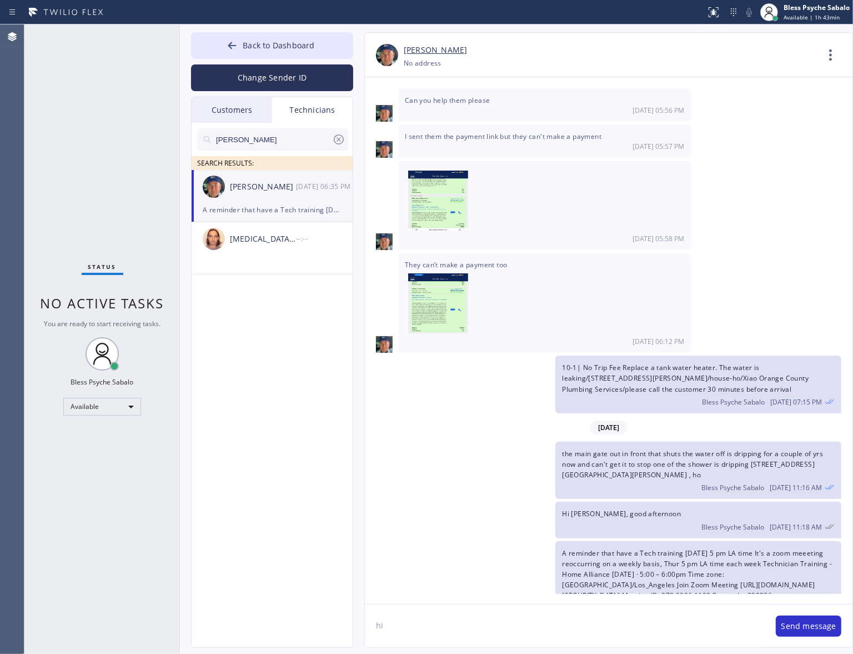
type textarea "h"
paste textarea "[PERSON_NAME]"
click at [649, 529] on textarea "Hi [PERSON_NAME], I have created a Pi for [PERSON_NAME], she scheduled the job …" at bounding box center [565, 625] width 400 height 43
click at [674, 529] on textarea "Hi [PERSON_NAME], I have created a Pi for [PERSON_NAME], she scheduled the job …" at bounding box center [565, 625] width 400 height 43
click at [680, 529] on div "([DATE])" at bounding box center [678, 593] width 38 height 18
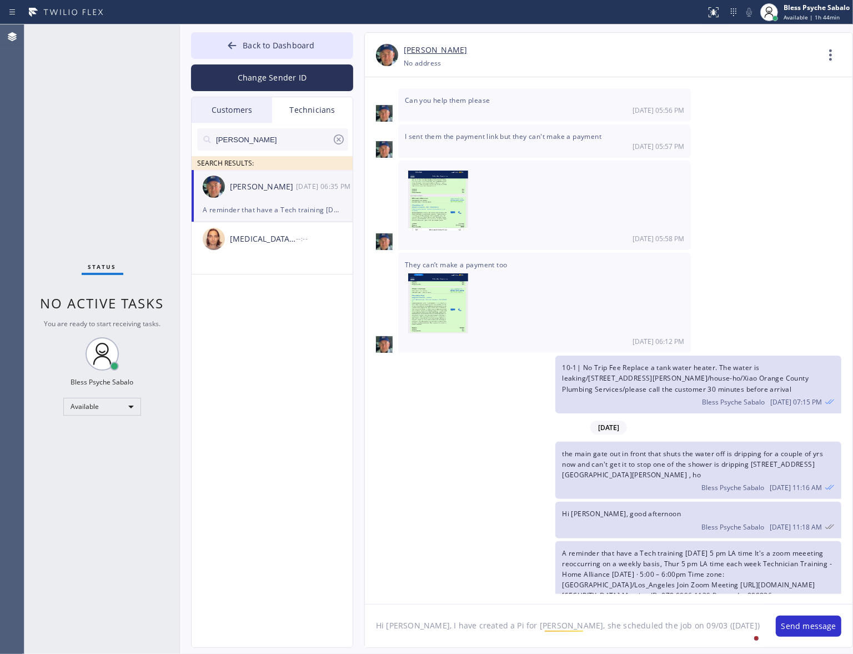
click at [719, 529] on textarea "Hi [PERSON_NAME], I have created a Pi for [PERSON_NAME], she scheduled the job …" at bounding box center [565, 625] width 400 height 43
click at [591, 529] on div "Ignore" at bounding box center [607, 611] width 142 height 18
click at [707, 529] on textarea "Hi [PERSON_NAME], I have created a Pi for [PERSON_NAME], she scheduled the job …" at bounding box center [565, 625] width 400 height 43
type textarea "Hi [PERSON_NAME], I have created a Pi for [PERSON_NAME], she scheduled the job …"
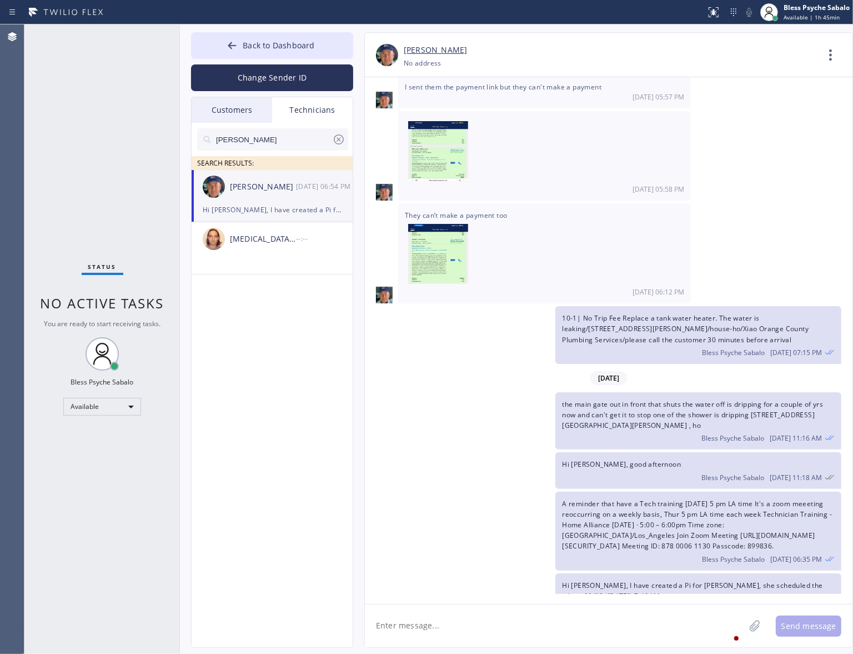
click at [234, 113] on div "Customers" at bounding box center [232, 110] width 81 height 26
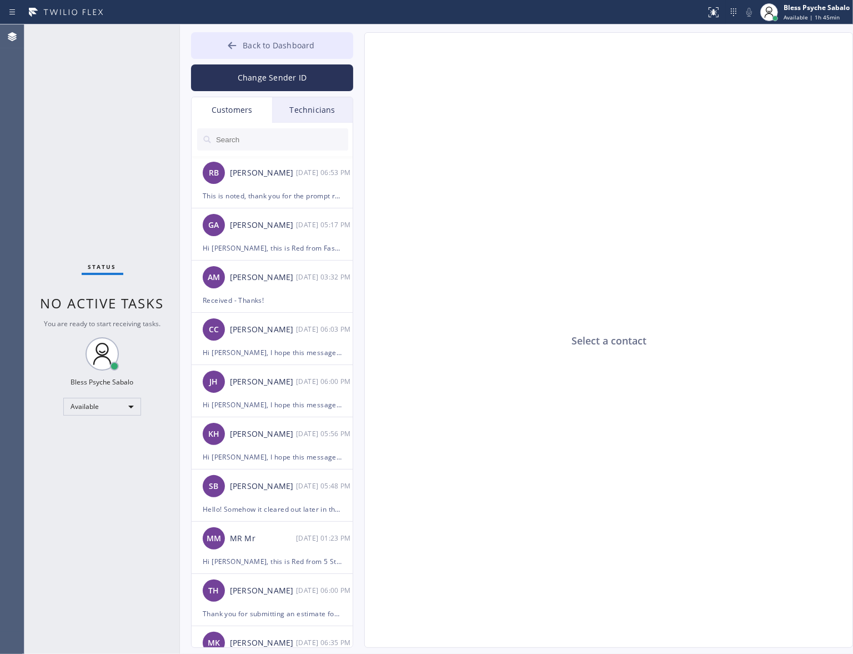
click at [250, 54] on button "Back to Dashboard" at bounding box center [272, 45] width 162 height 27
